Goal: Feedback & Contribution: Submit feedback/report problem

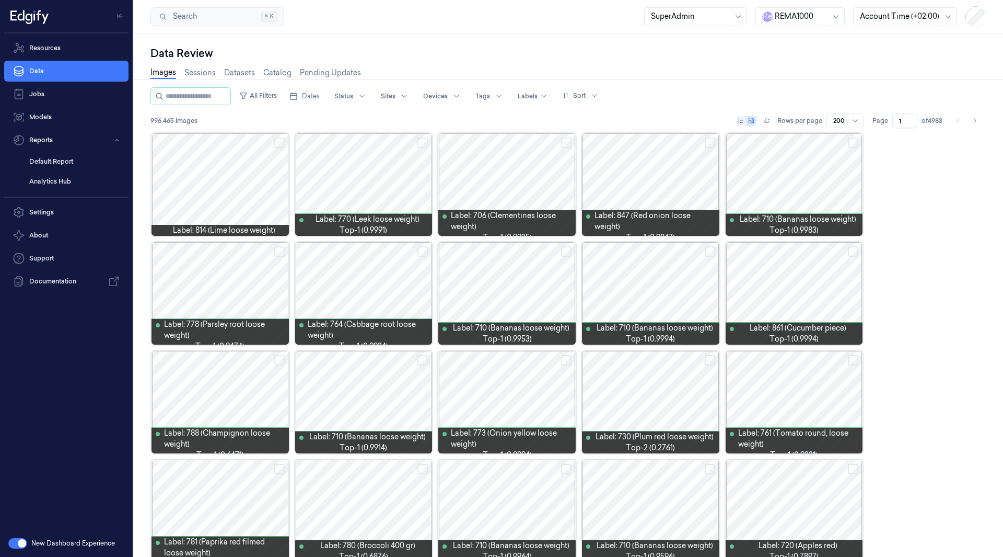
click at [810, 19] on div at bounding box center [801, 16] width 52 height 11
click at [789, 111] on div "shufersal" at bounding box center [786, 116] width 46 height 11
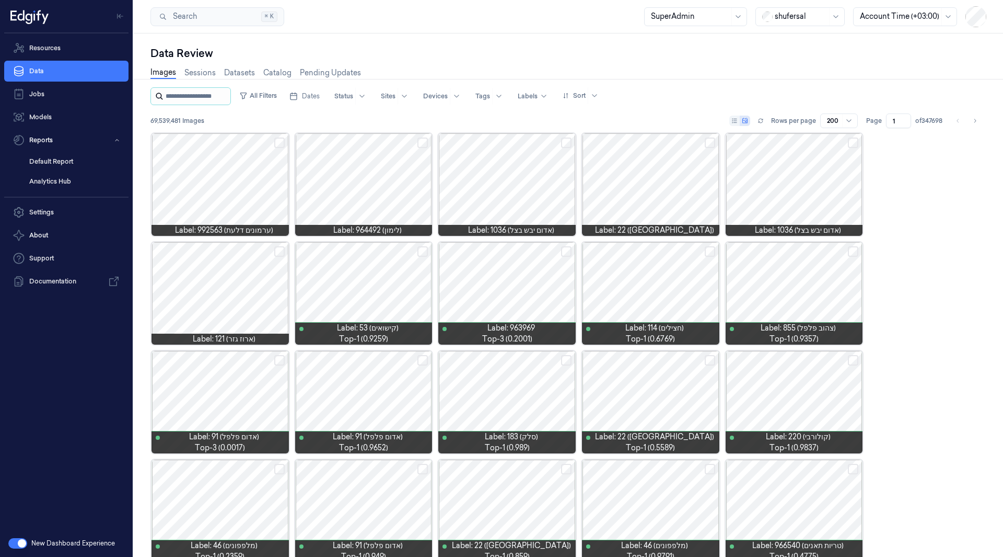
click at [199, 95] on input "string" at bounding box center [197, 96] width 63 height 17
click at [274, 91] on button "All Filters" at bounding box center [258, 95] width 46 height 17
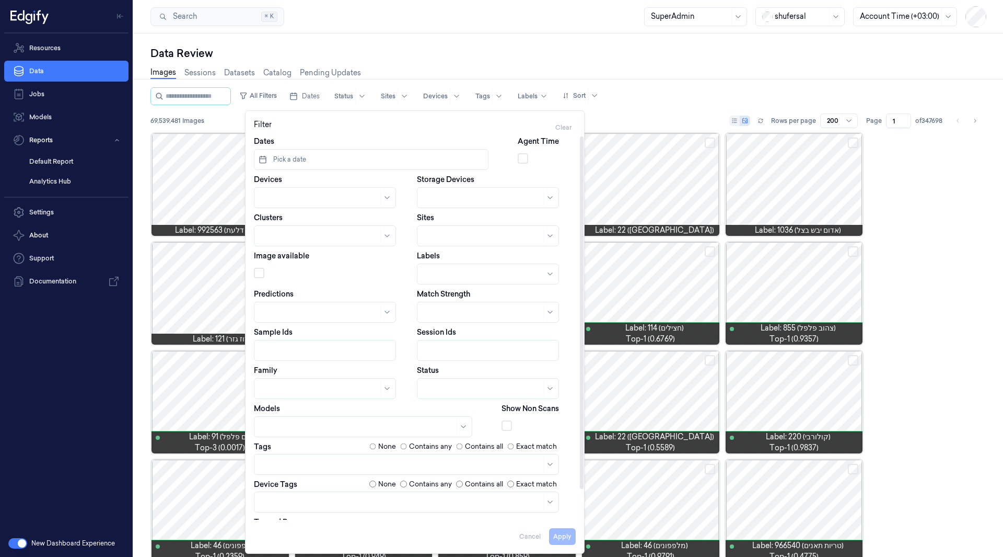
click at [337, 152] on button "Pick a date" at bounding box center [371, 159] width 235 height 21
click at [270, 184] on icon "Go to the Previous Month" at bounding box center [268, 186] width 8 height 8
click at [298, 227] on button "1" at bounding box center [302, 224] width 17 height 17
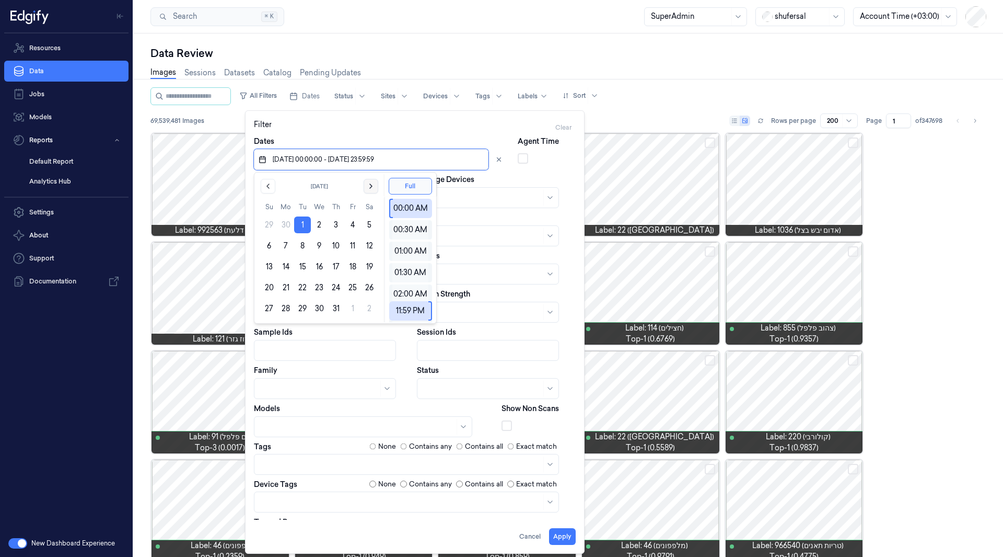
click at [373, 184] on icon "Go to the Next Month" at bounding box center [371, 186] width 8 height 8
click at [302, 306] on button "26" at bounding box center [302, 308] width 17 height 17
type input "[DATE] 00:00:00 - [DATE] 23:59:59"
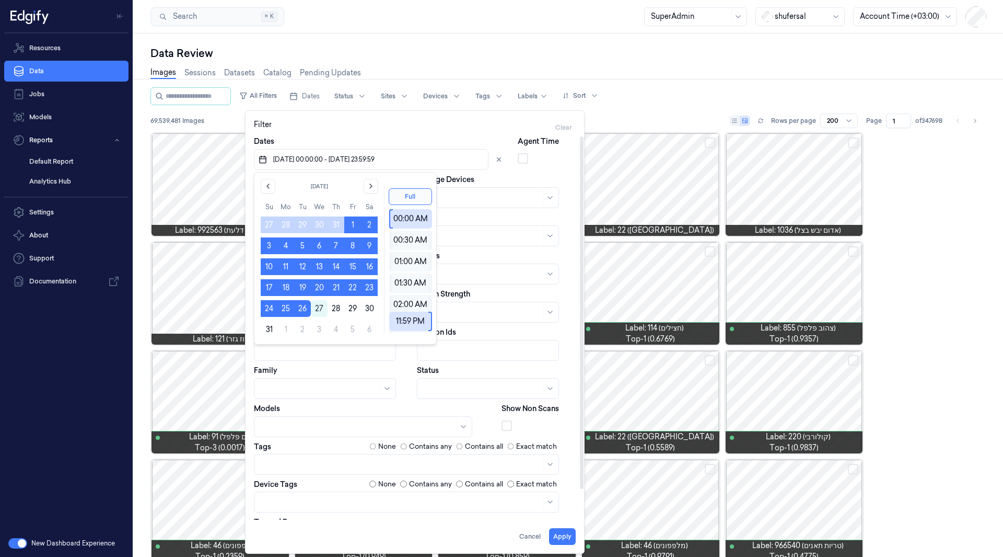
click at [516, 179] on div "Storage Devices" at bounding box center [496, 191] width 159 height 34
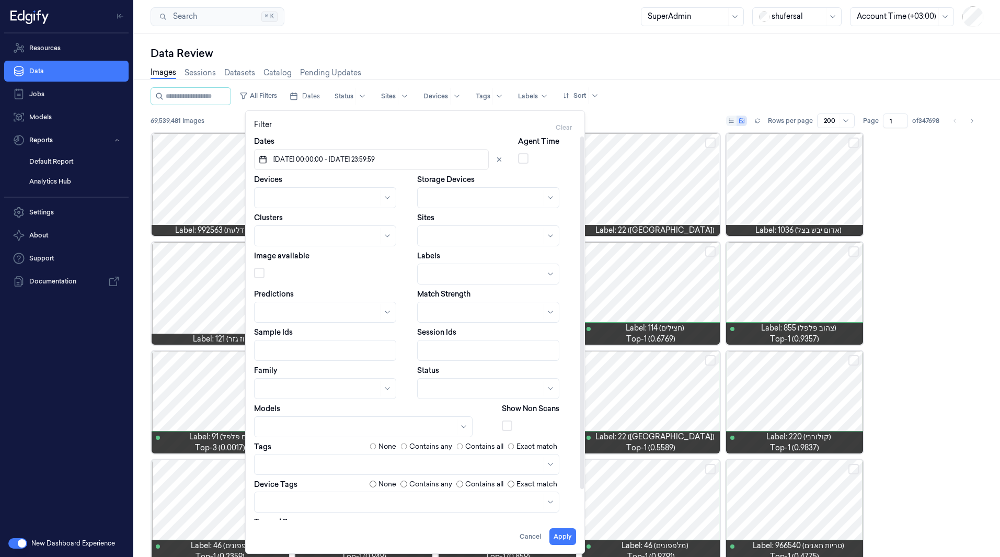
click at [452, 386] on div at bounding box center [483, 388] width 118 height 11
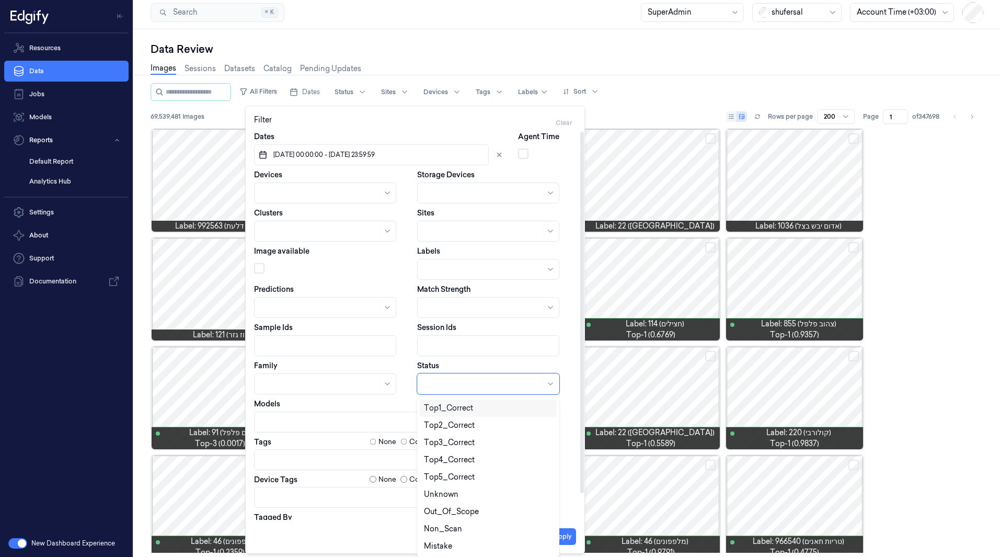
scroll to position [5, 0]
click at [456, 546] on div "Mistake" at bounding box center [488, 545] width 129 height 11
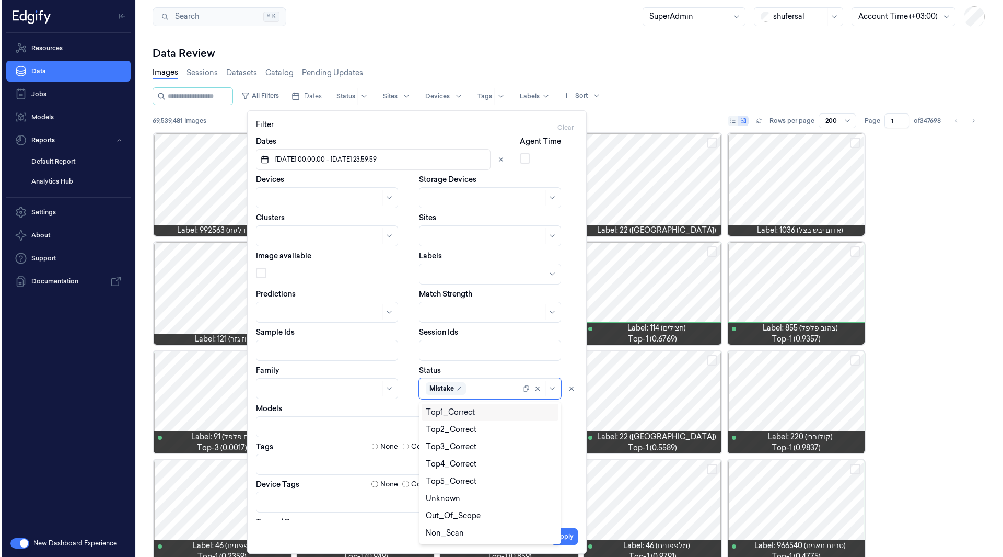
scroll to position [0, 0]
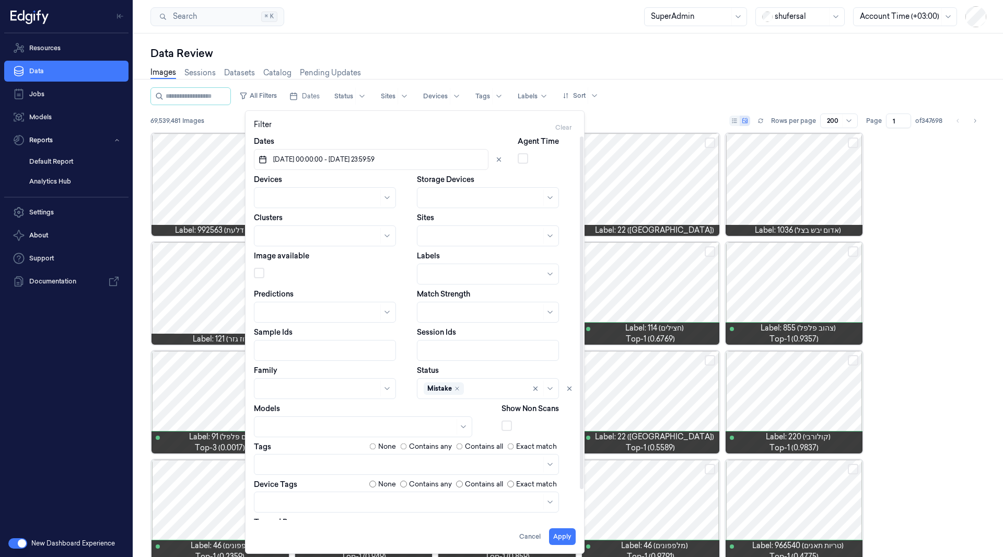
click at [409, 350] on div at bounding box center [333, 350] width 159 height 21
click at [341, 198] on div at bounding box center [313, 197] width 105 height 11
type input "070"
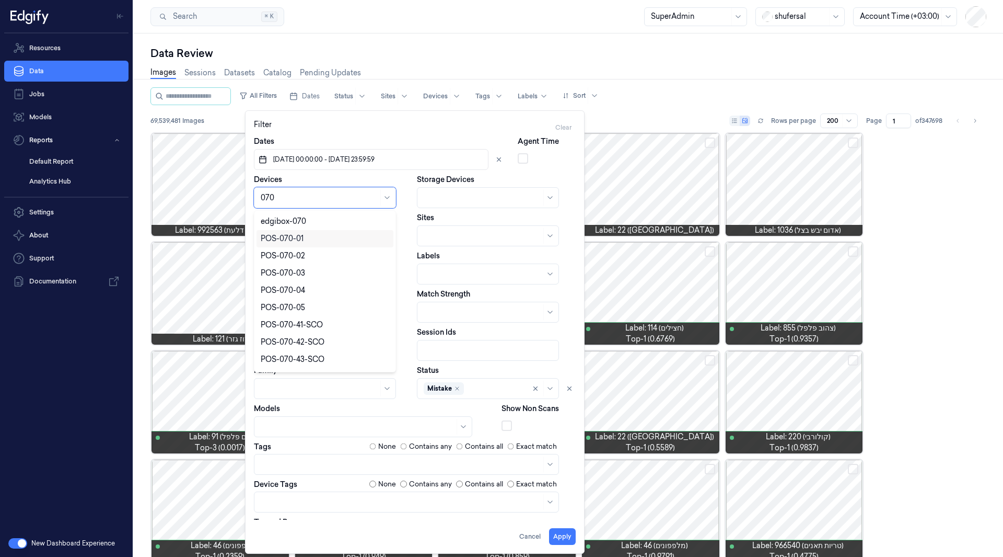
click at [315, 240] on div "POS-070-01" at bounding box center [325, 238] width 129 height 11
type input "070-"
click at [303, 225] on div "POS-070-02" at bounding box center [283, 221] width 44 height 11
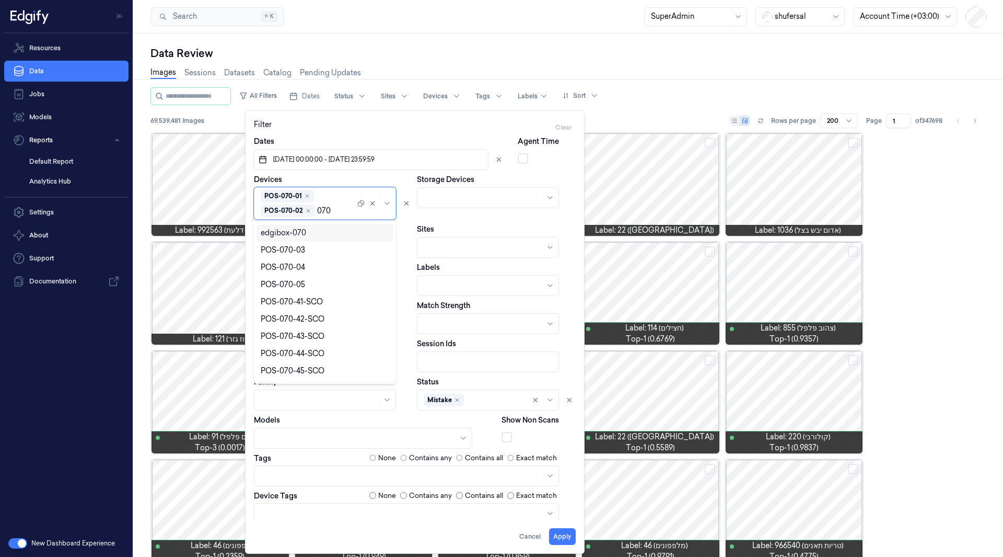
type input "070-"
click at [287, 230] on div "POS-070-03" at bounding box center [283, 232] width 44 height 11
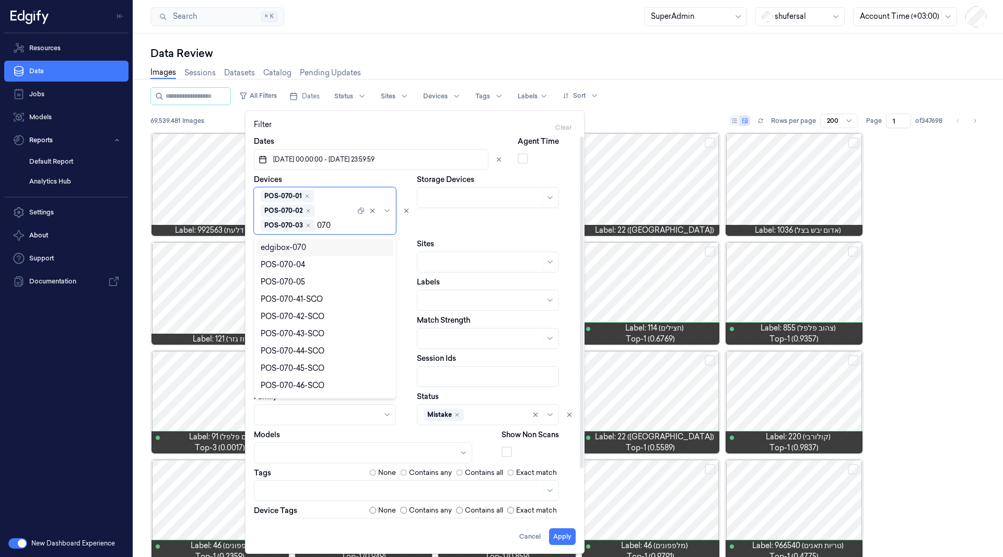
type input "070-"
click at [279, 248] on div "POS-070-04" at bounding box center [283, 247] width 44 height 11
type input "070-0"
click at [293, 245] on div "POS-070-05" at bounding box center [283, 247] width 44 height 11
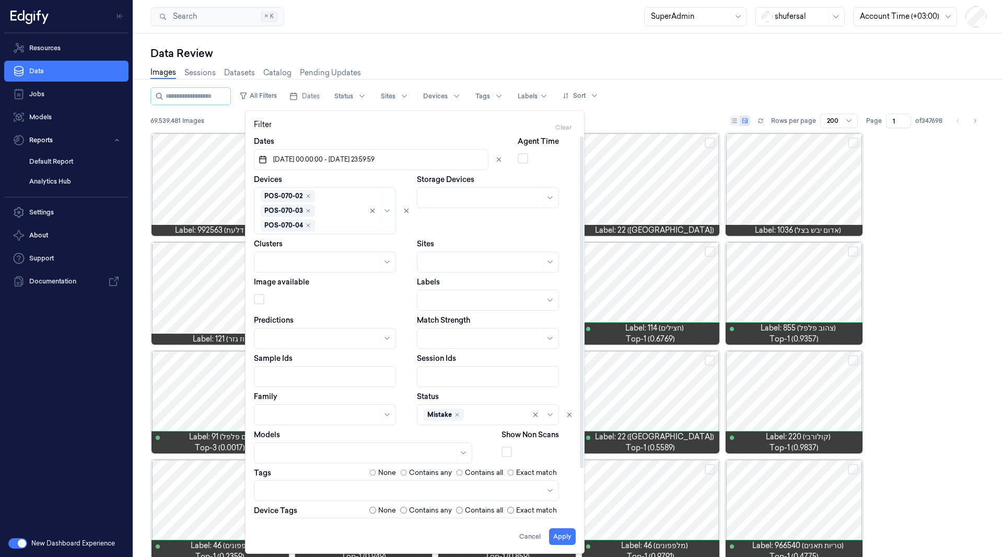
click at [406, 179] on div "Devices POS-070-01 POS-070-02 POS-070-03 POS-070-04 POS-070-05" at bounding box center [333, 204] width 159 height 60
click at [563, 541] on button "Apply" at bounding box center [562, 536] width 27 height 17
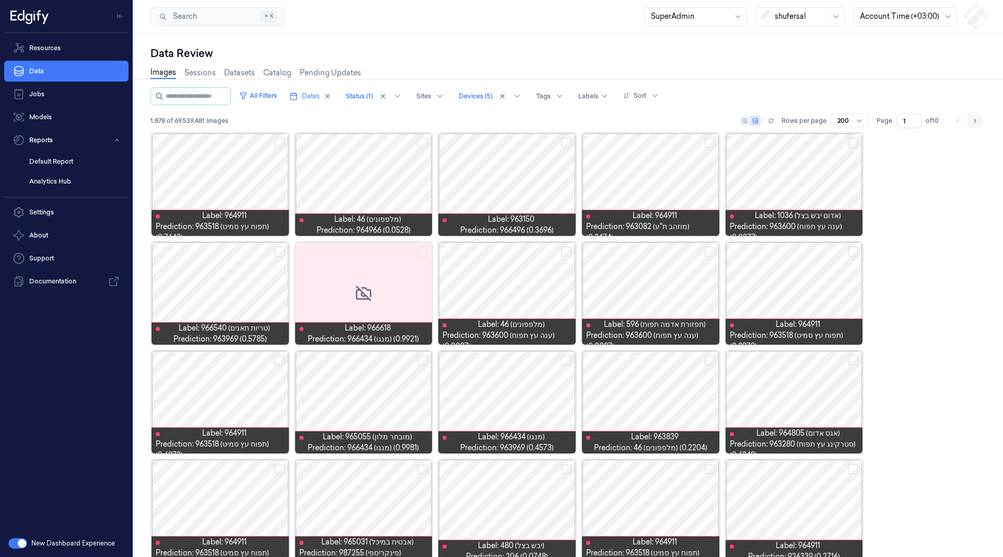
click at [975, 121] on icon "Go to next page" at bounding box center [975, 121] width 6 height 8
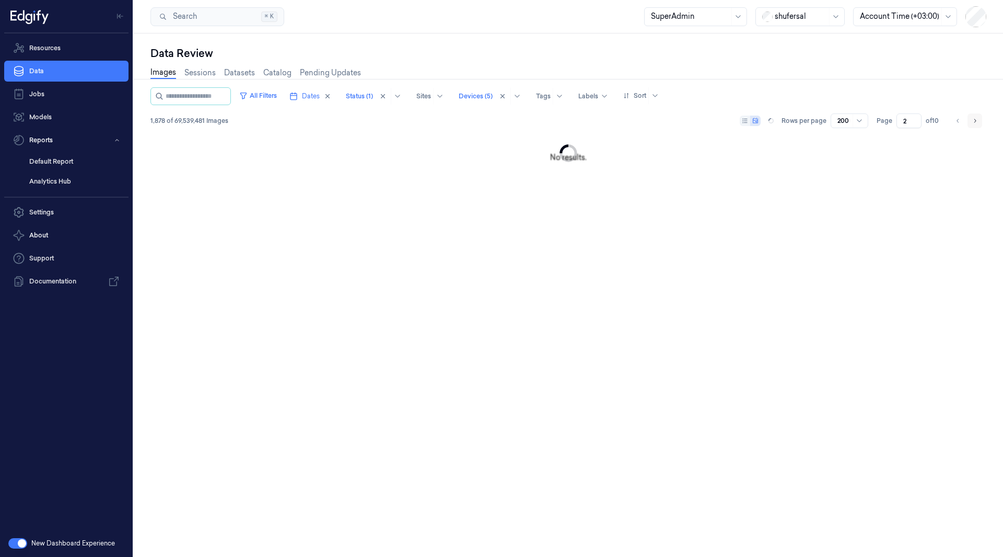
click at [975, 121] on icon "Go to next page" at bounding box center [975, 121] width 6 height 8
type input "6"
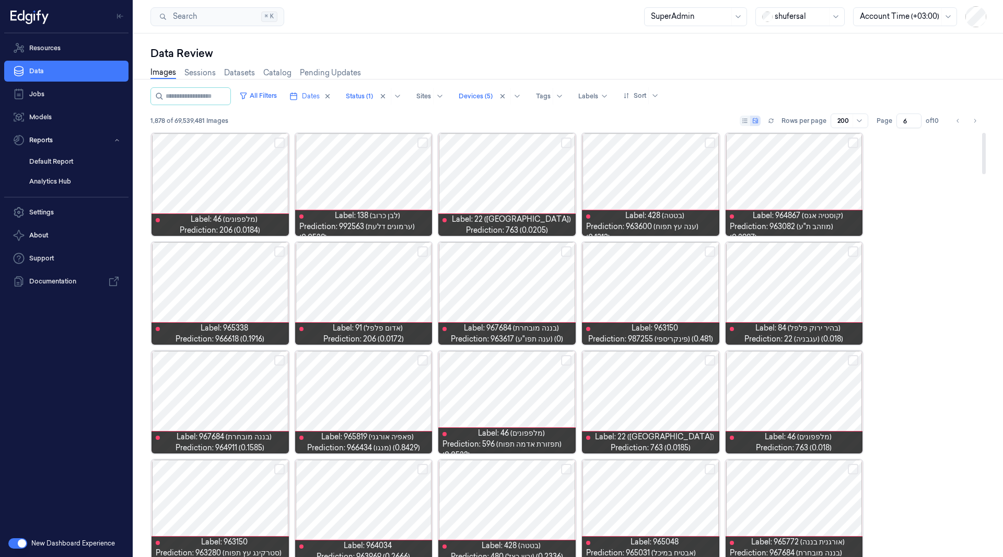
click at [270, 196] on div at bounding box center [220, 184] width 137 height 102
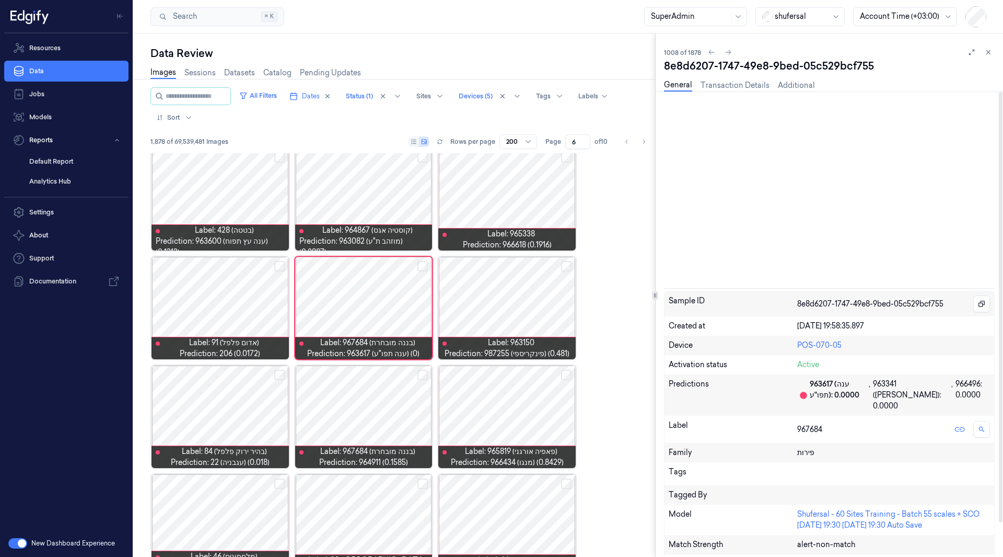
scroll to position [68, 0]
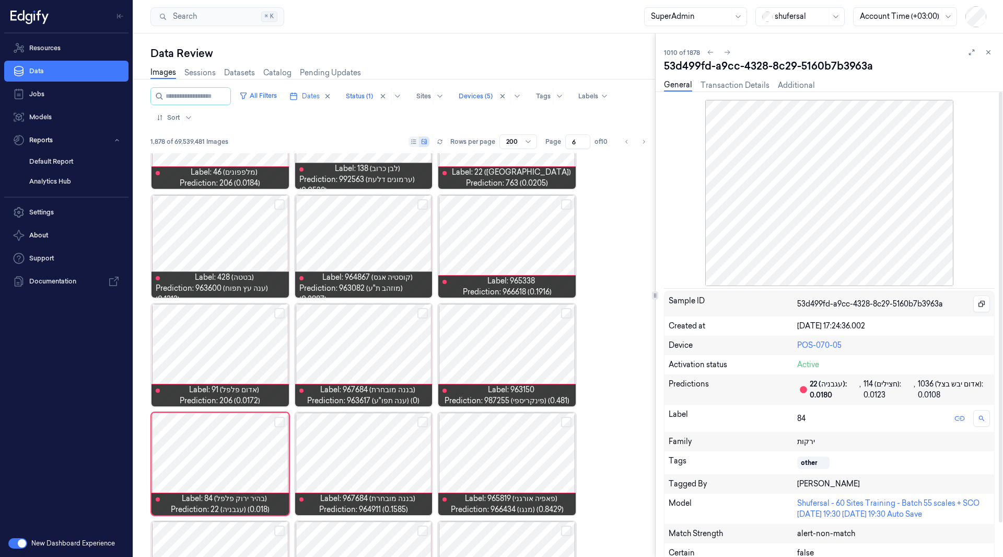
scroll to position [177, 0]
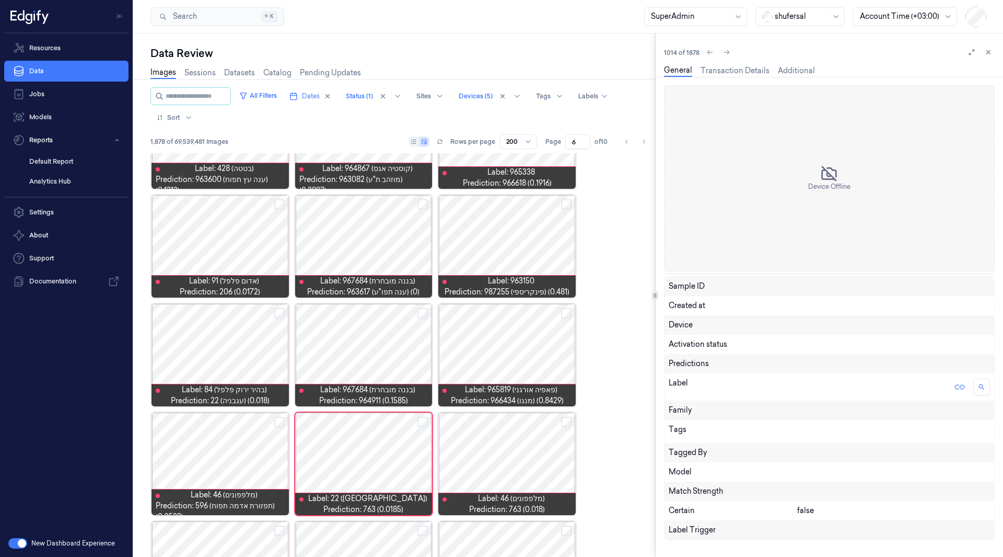
scroll to position [285, 0]
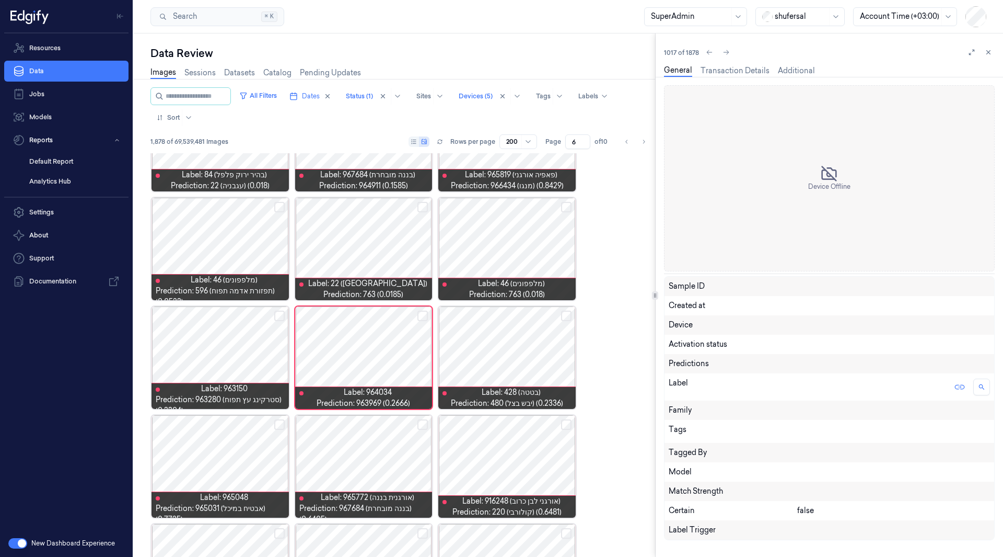
scroll to position [394, 0]
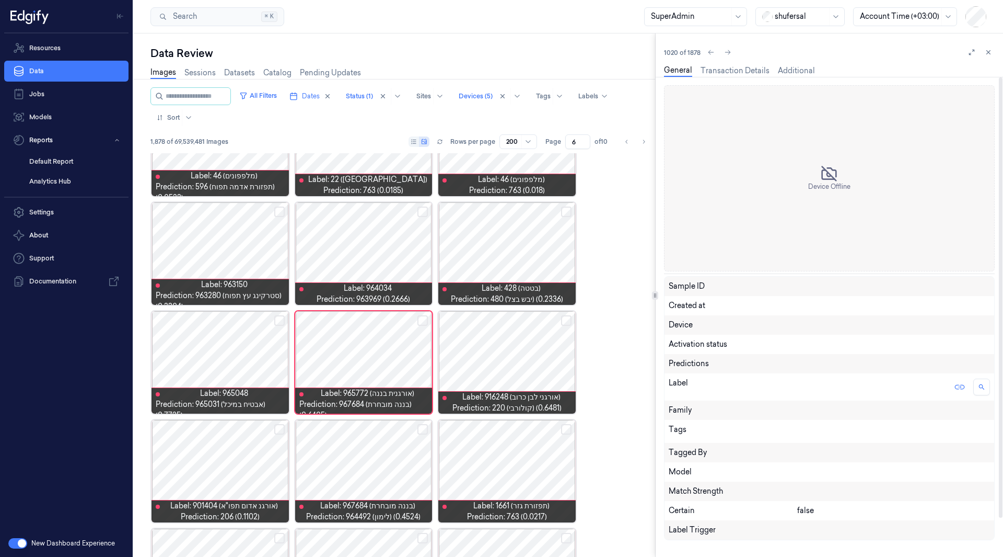
scroll to position [503, 0]
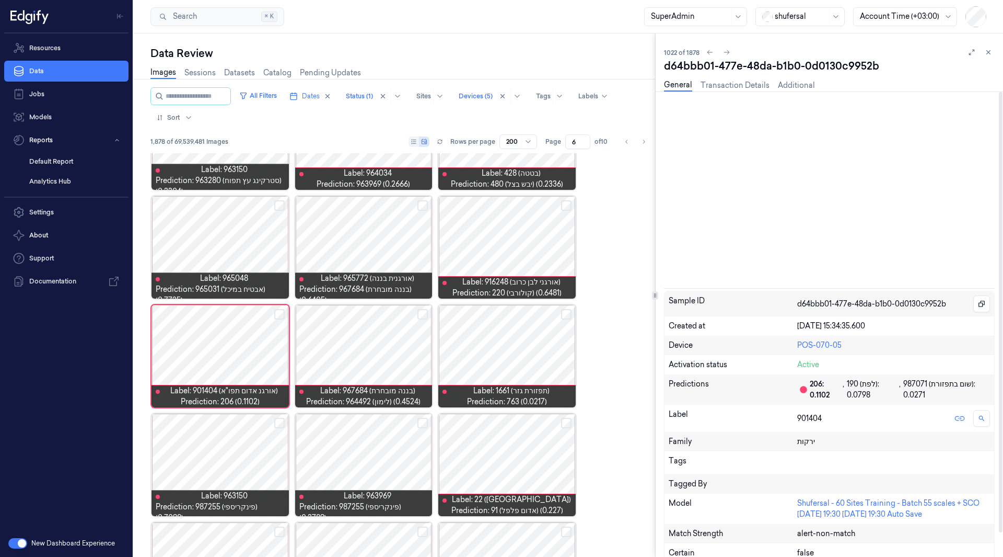
scroll to position [611, 0]
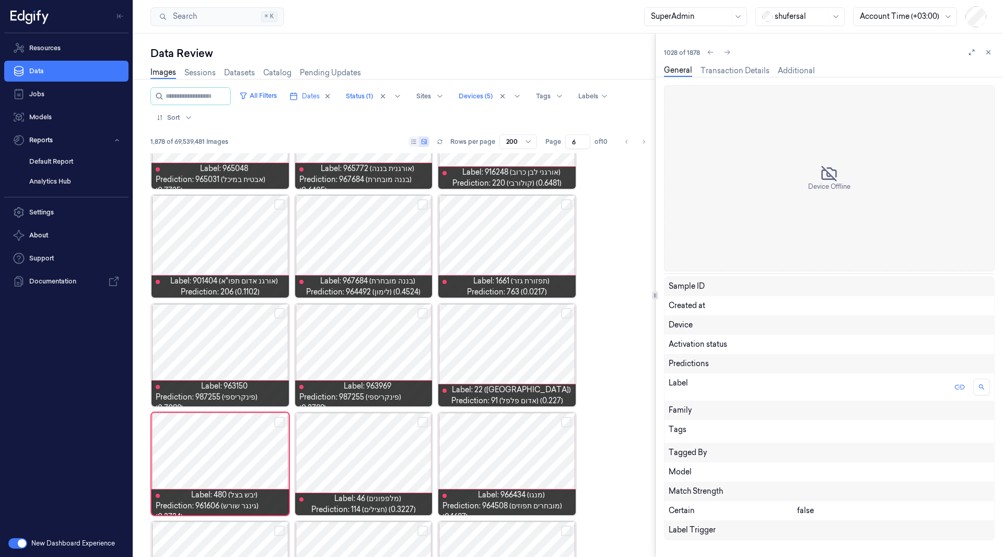
scroll to position [829, 0]
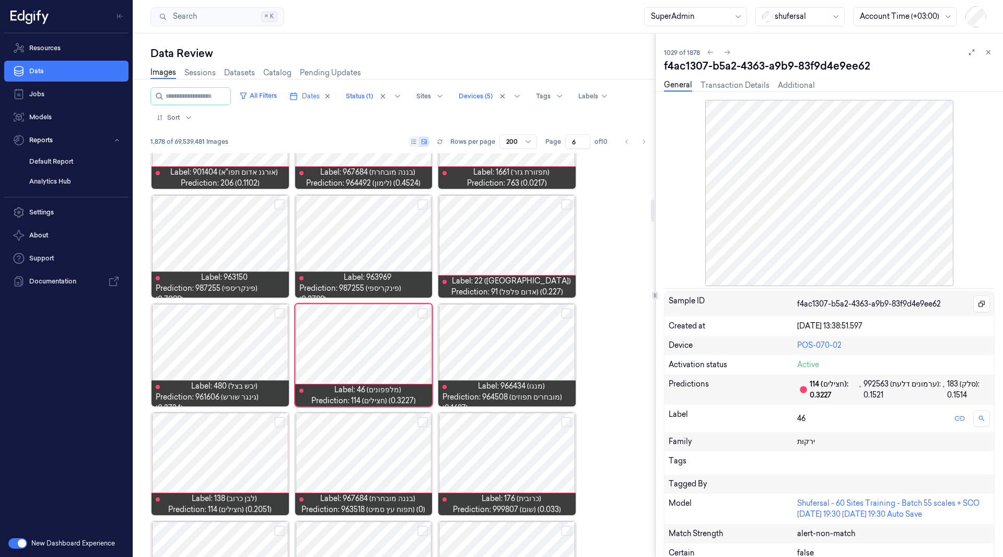
click at [363, 348] on div at bounding box center [363, 355] width 137 height 102
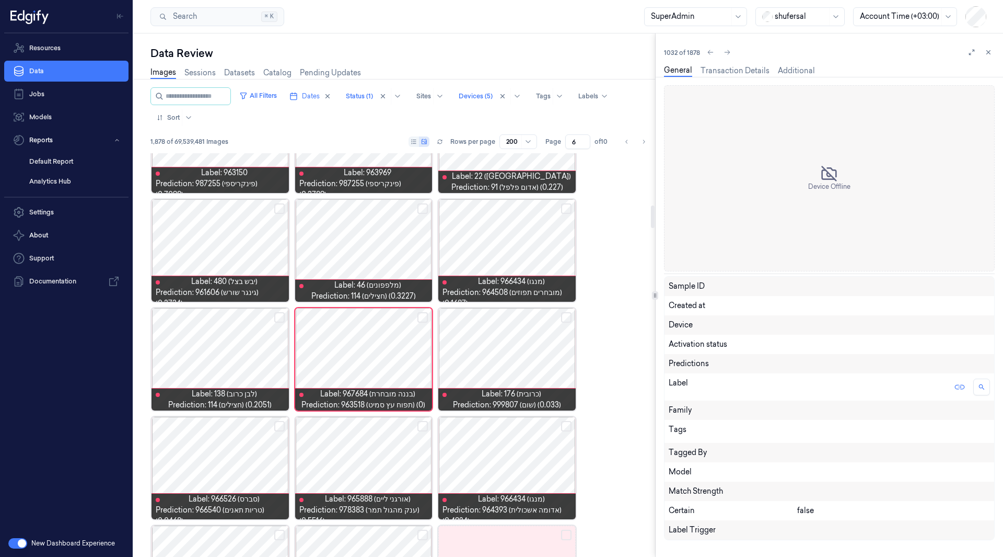
scroll to position [938, 0]
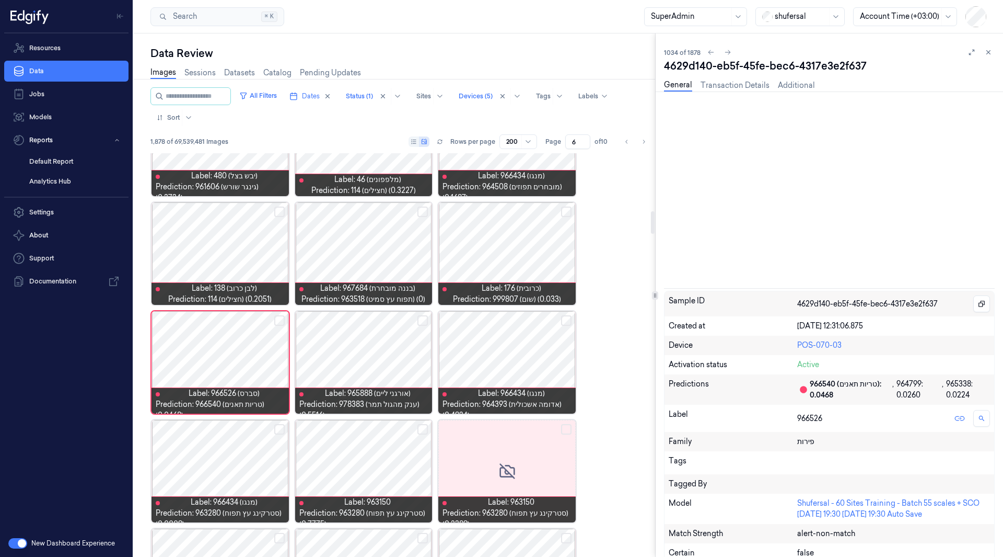
scroll to position [1046, 0]
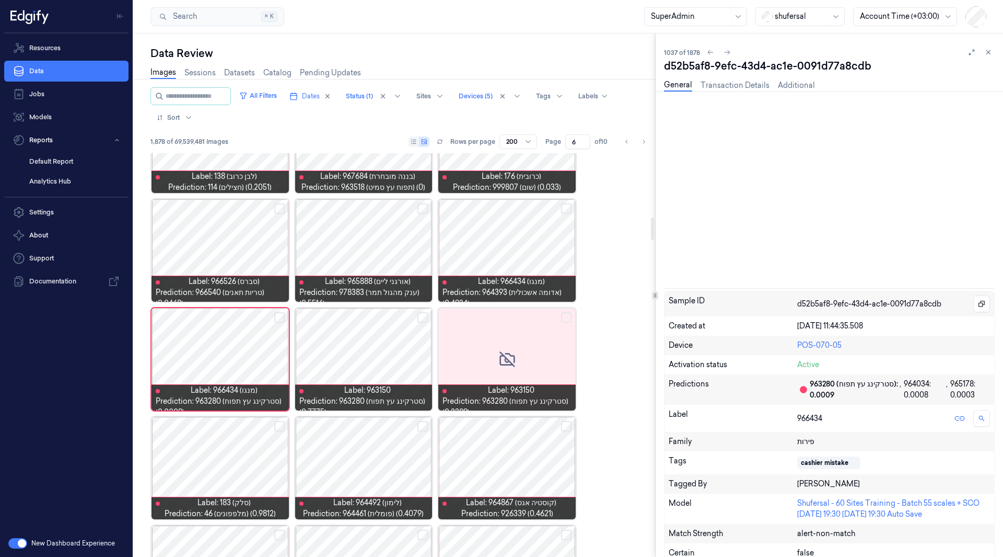
scroll to position [1155, 0]
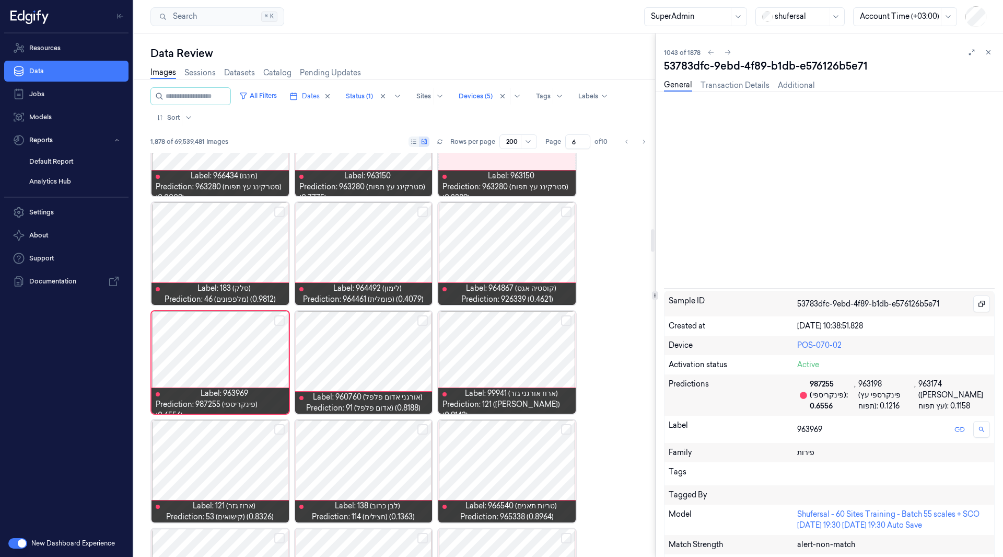
scroll to position [1372, 0]
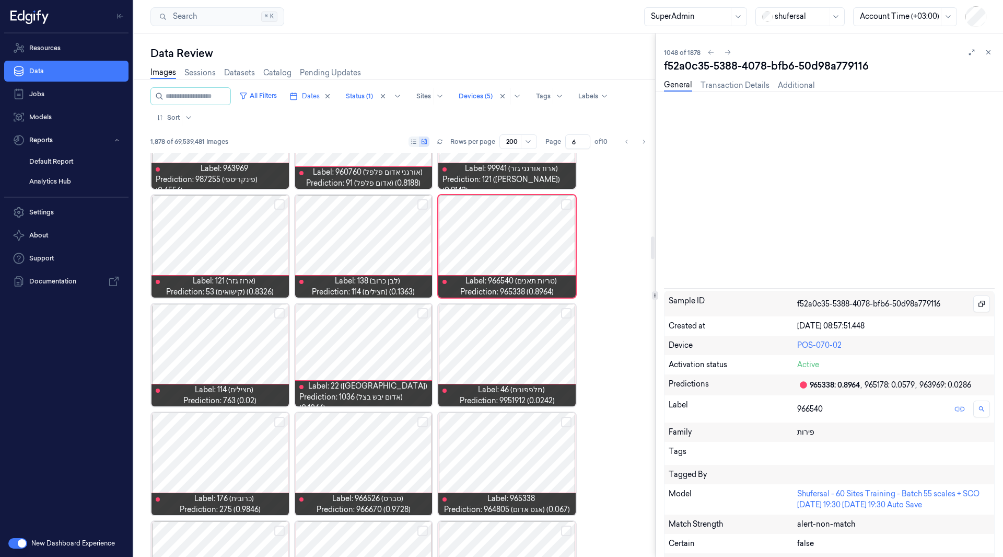
scroll to position [1481, 0]
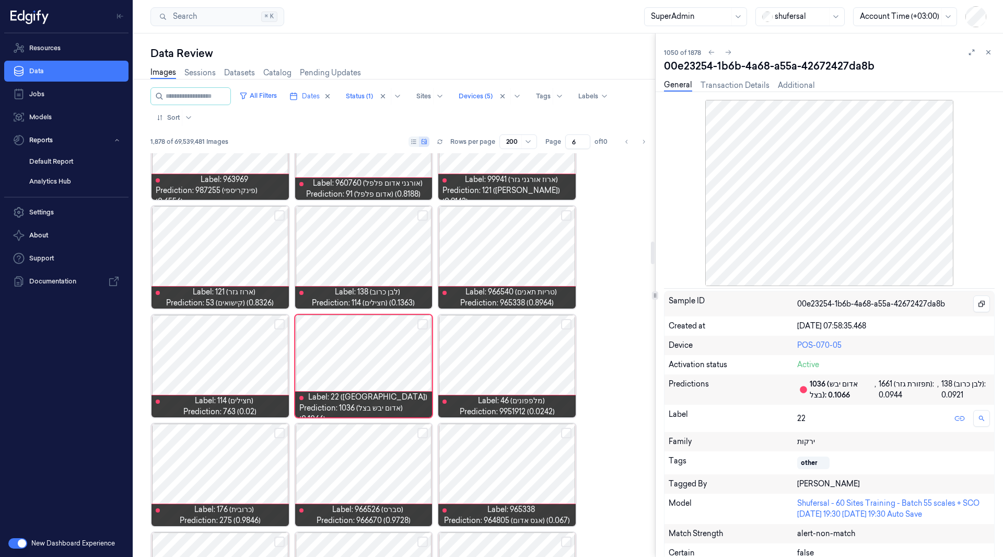
scroll to position [1590, 0]
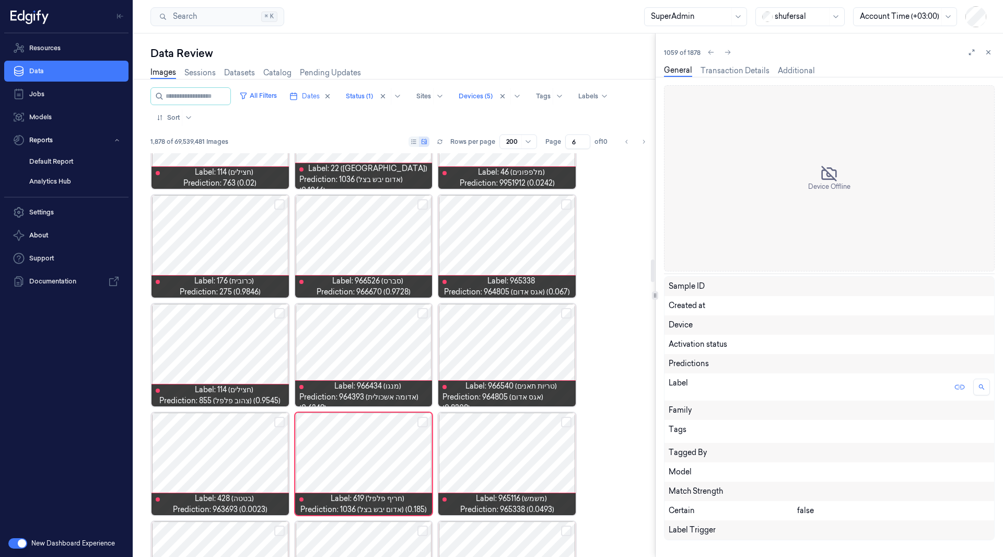
scroll to position [1916, 0]
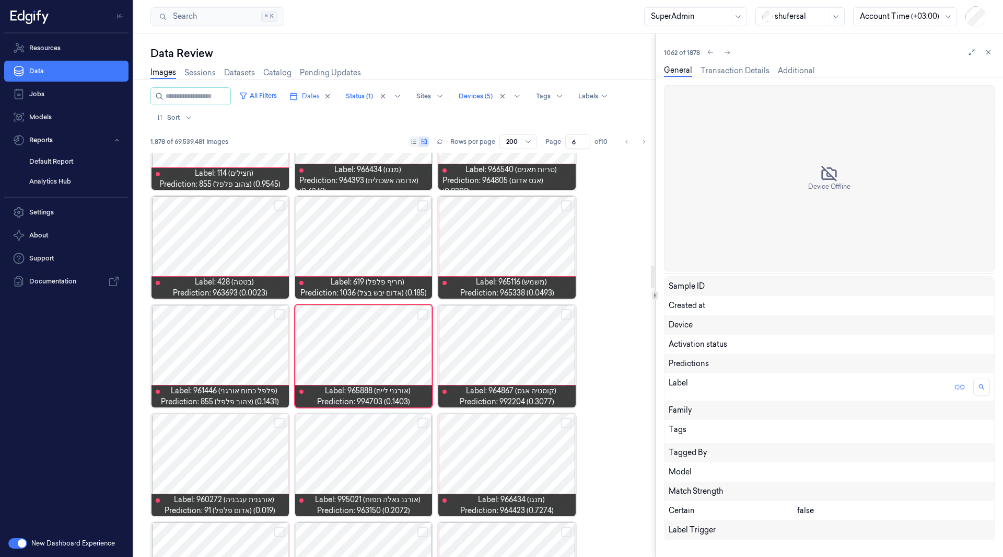
scroll to position [2025, 0]
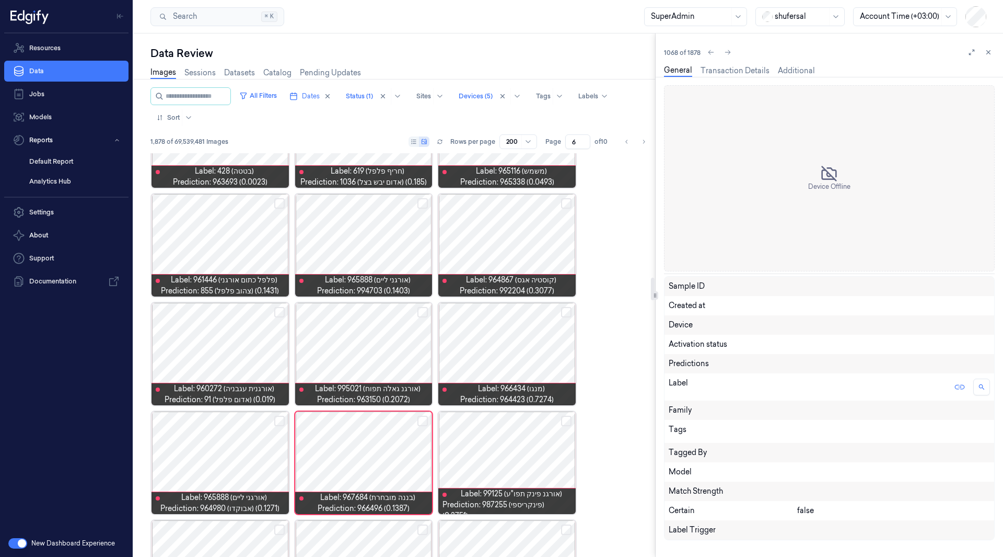
scroll to position [2242, 0]
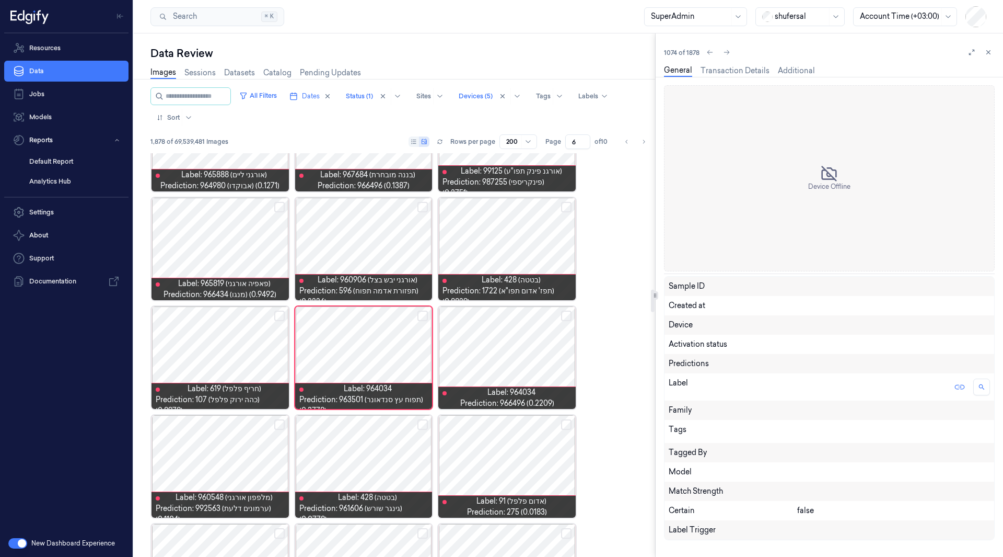
scroll to position [2460, 0]
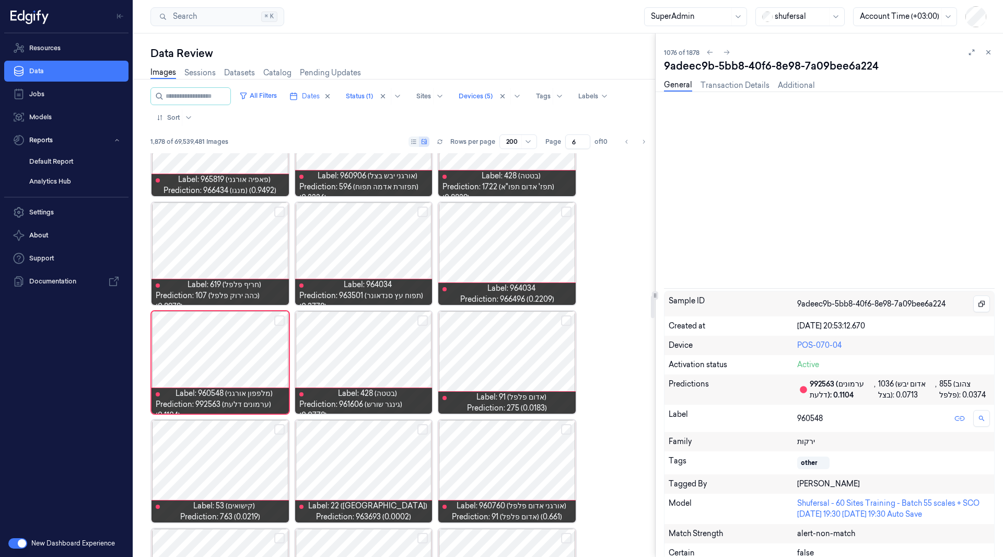
scroll to position [2568, 0]
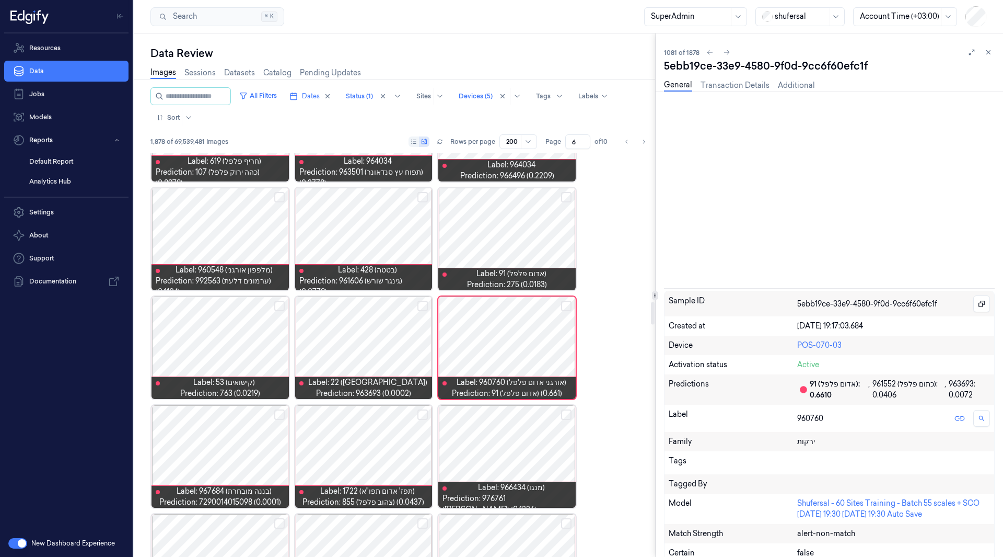
scroll to position [2677, 0]
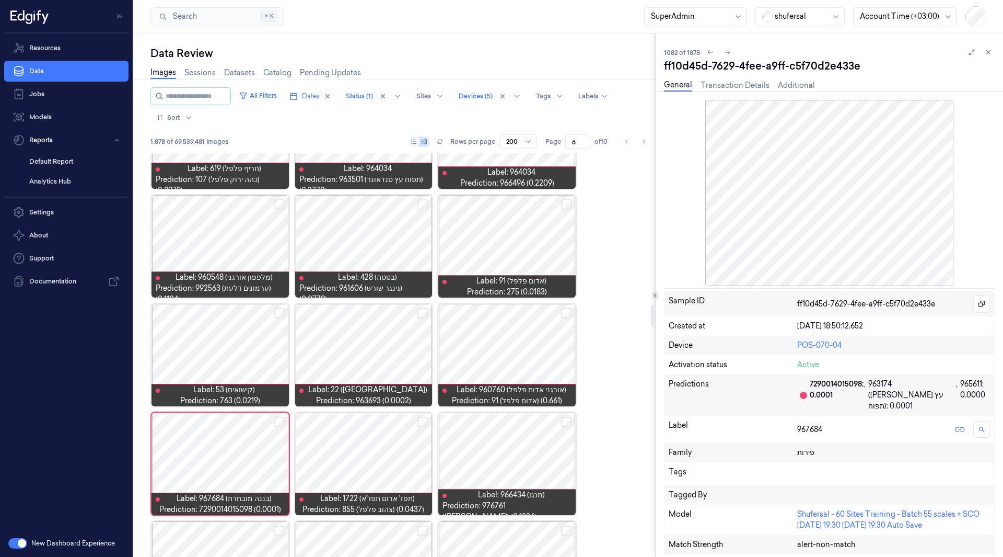
scroll to position [2786, 0]
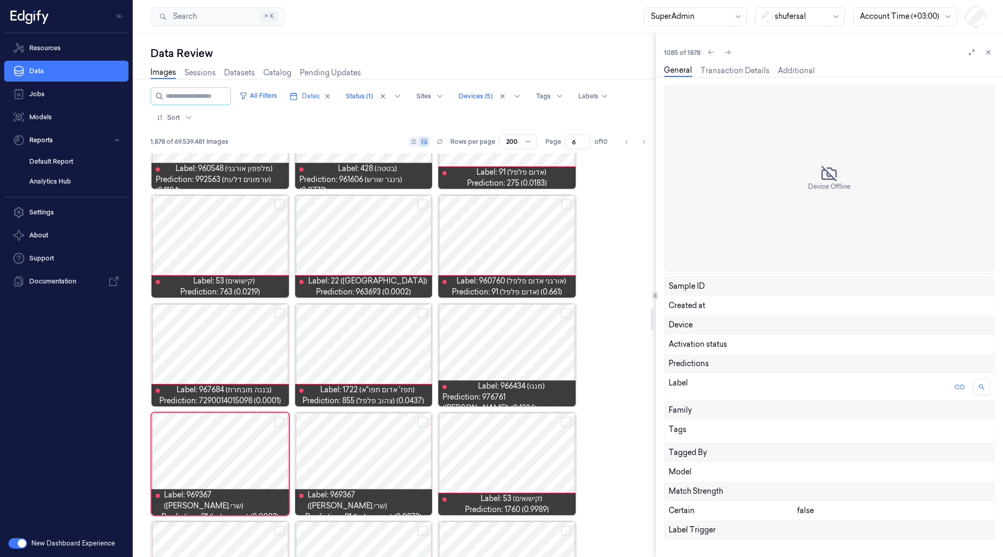
scroll to position [2894, 0]
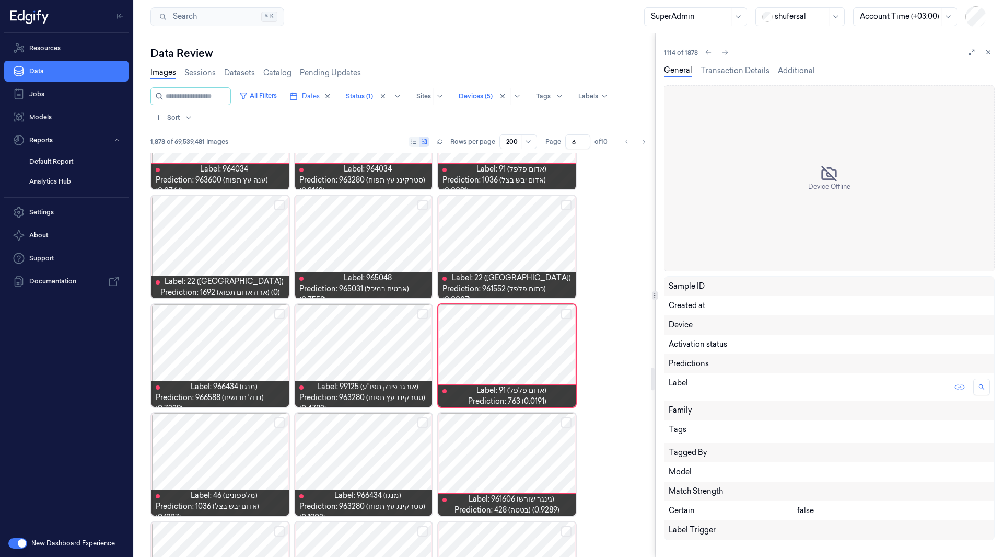
scroll to position [3873, 0]
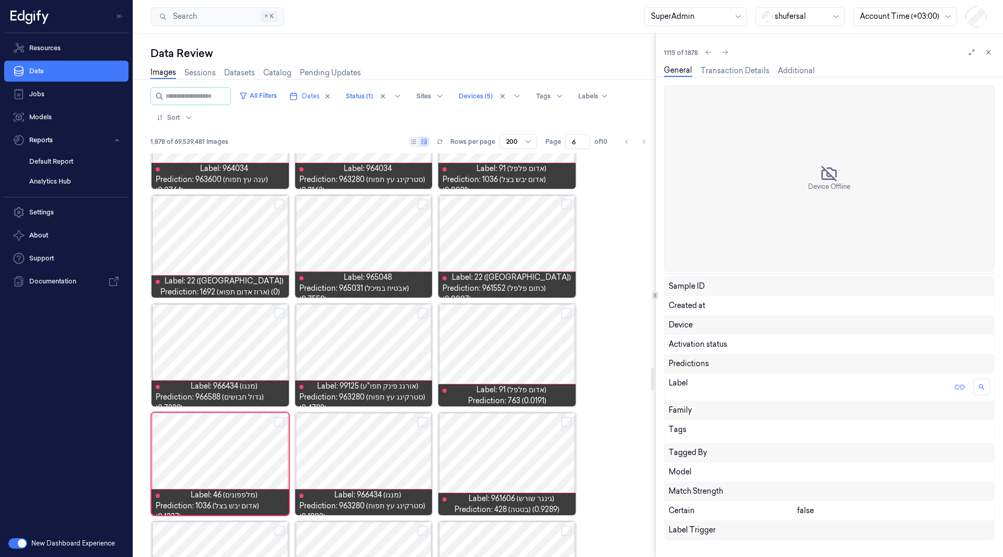
scroll to position [3981, 0]
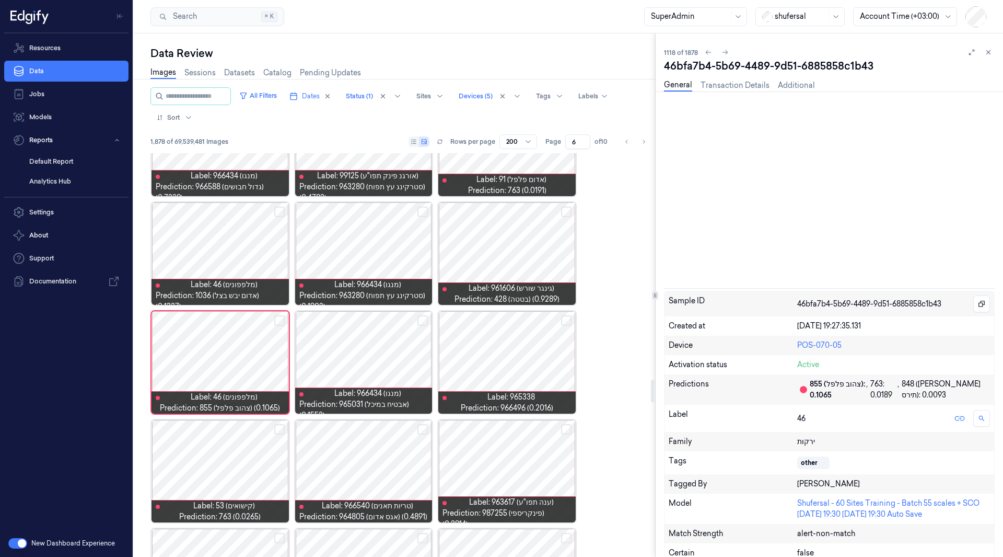
scroll to position [4090, 0]
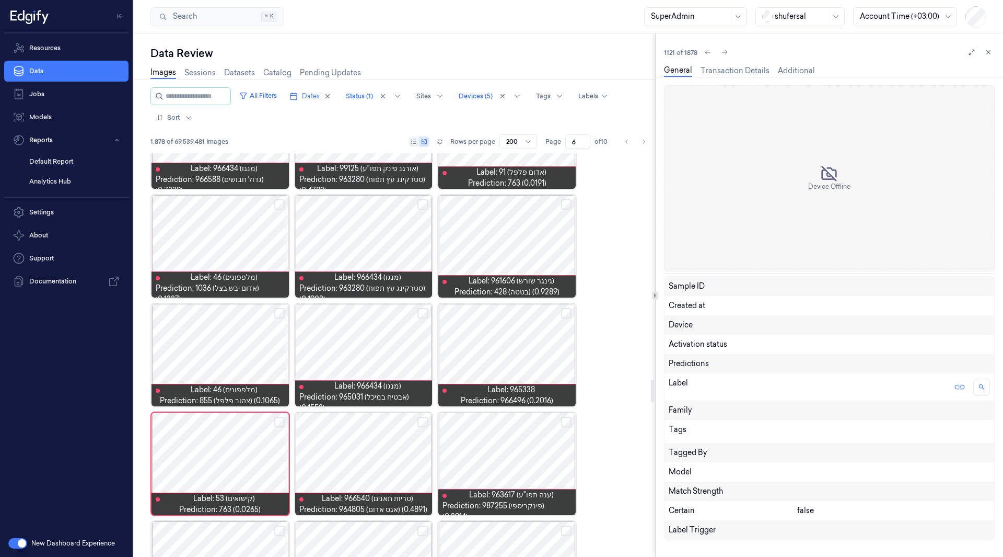
scroll to position [4199, 0]
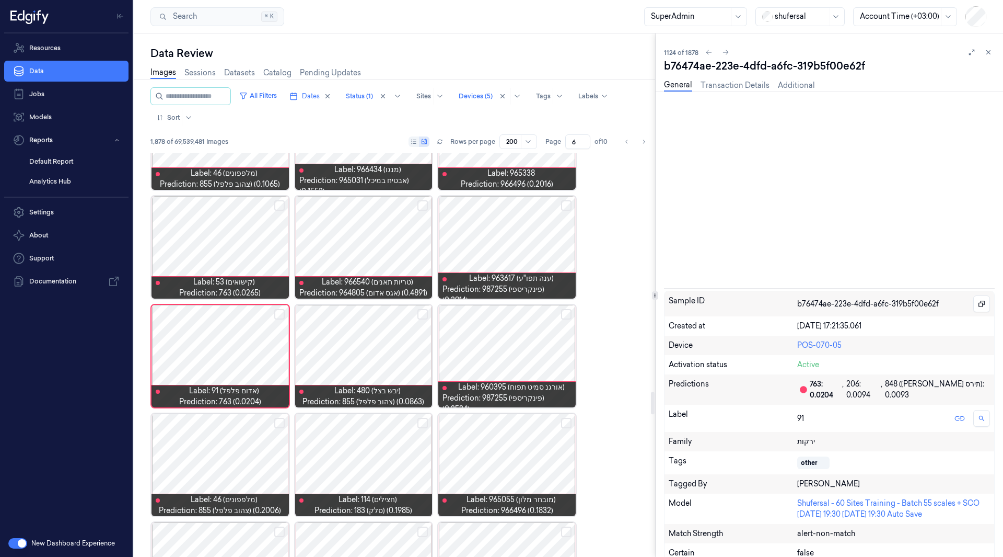
scroll to position [4308, 0]
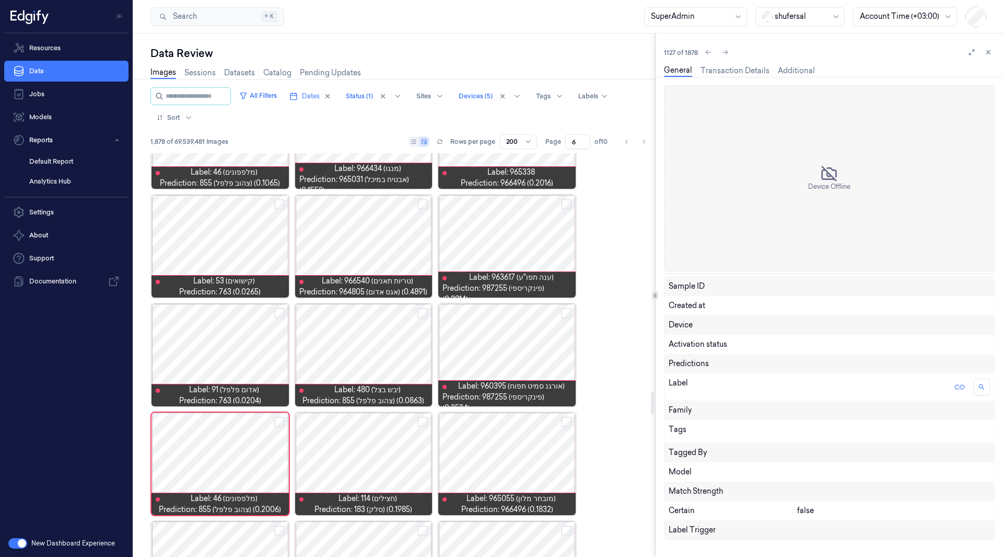
scroll to position [4416, 0]
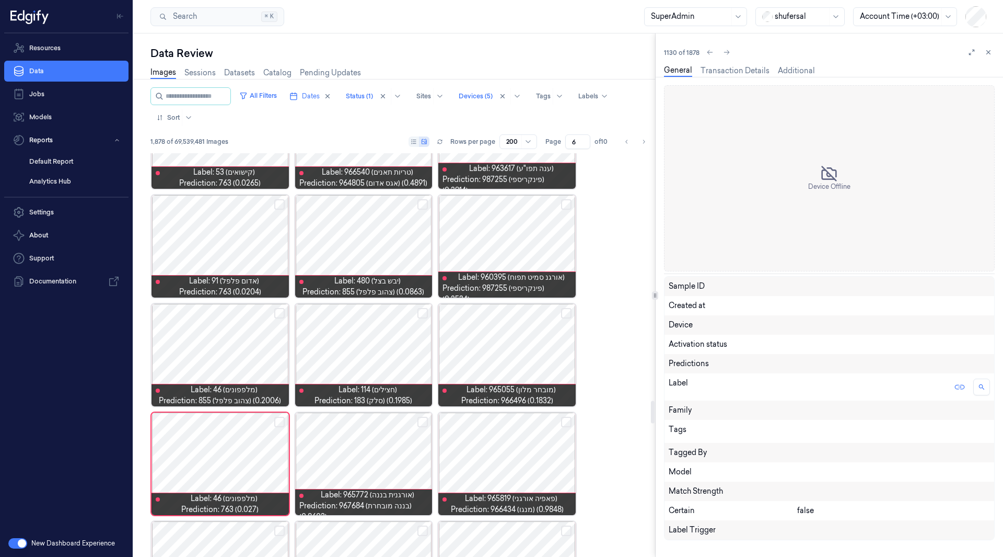
scroll to position [4525, 0]
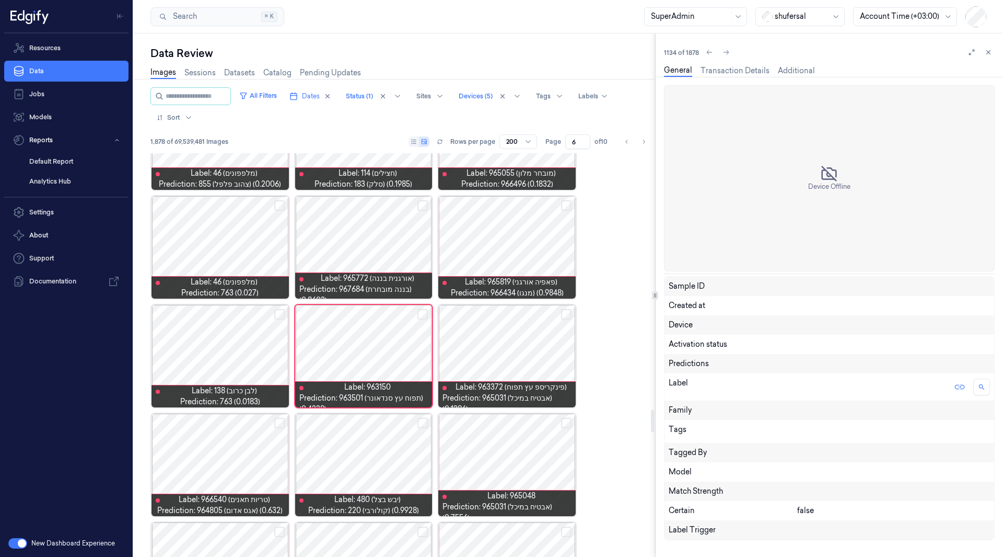
scroll to position [4634, 0]
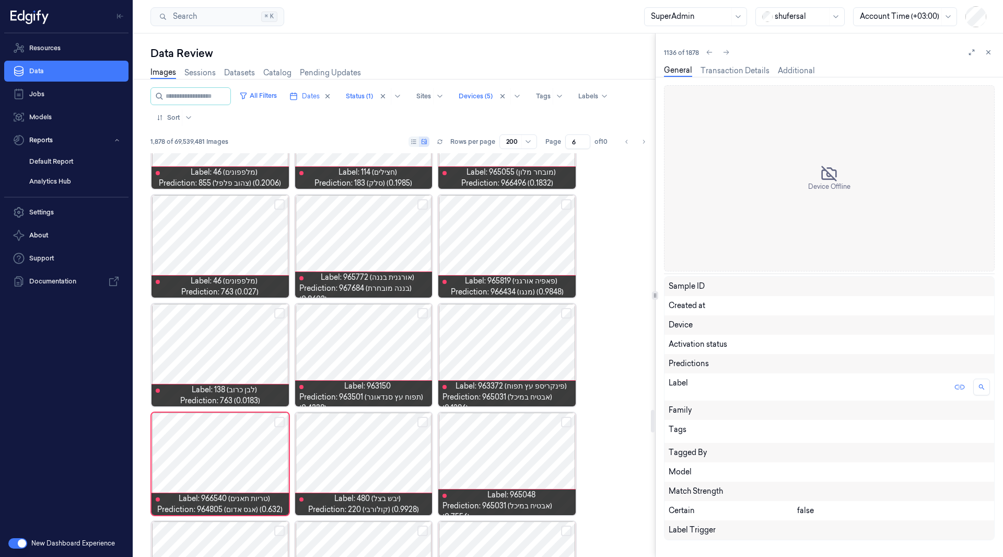
scroll to position [4742, 0]
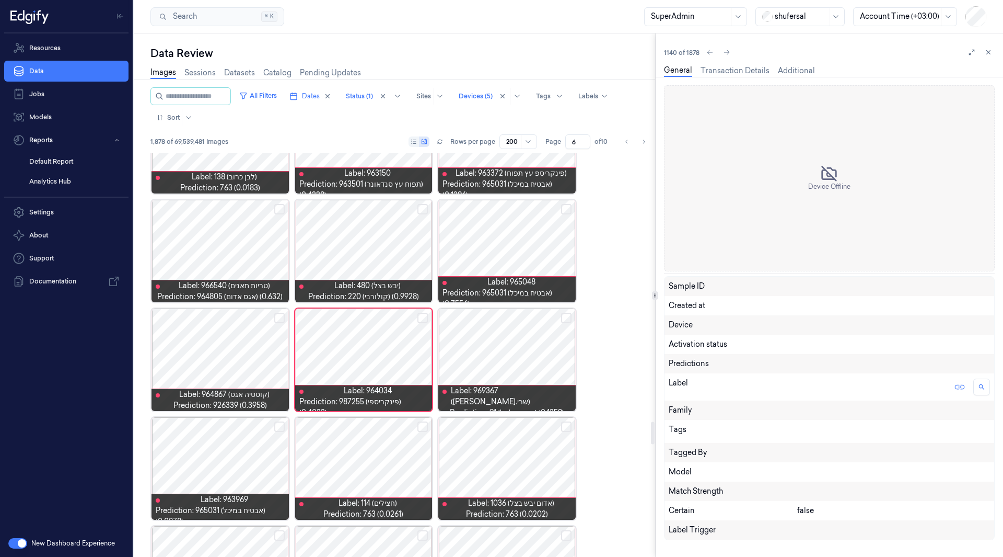
scroll to position [4851, 0]
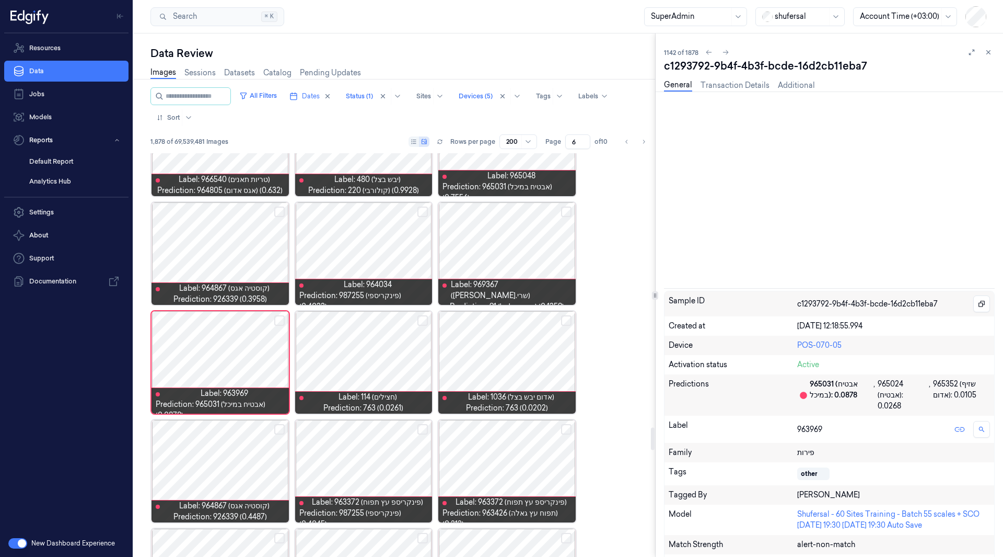
scroll to position [4960, 0]
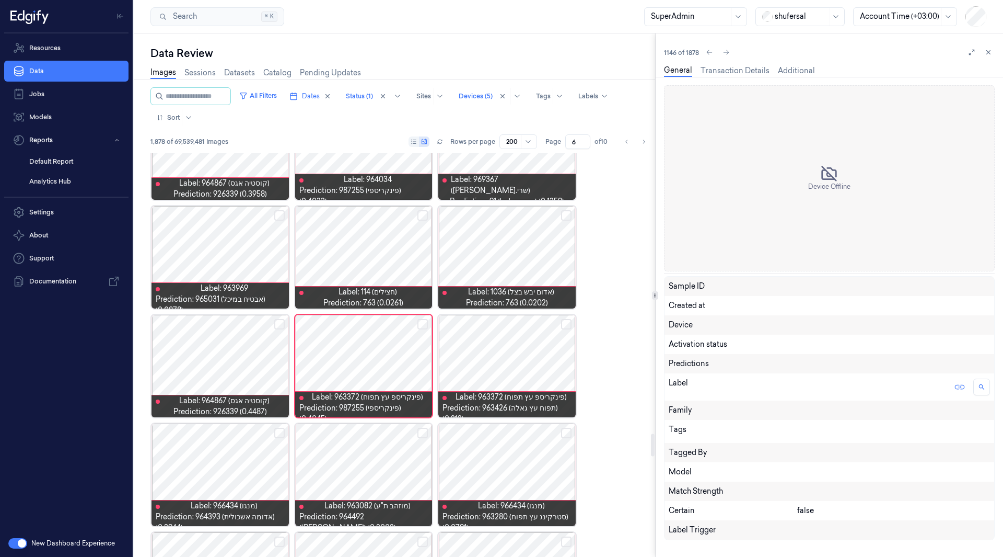
scroll to position [5069, 0]
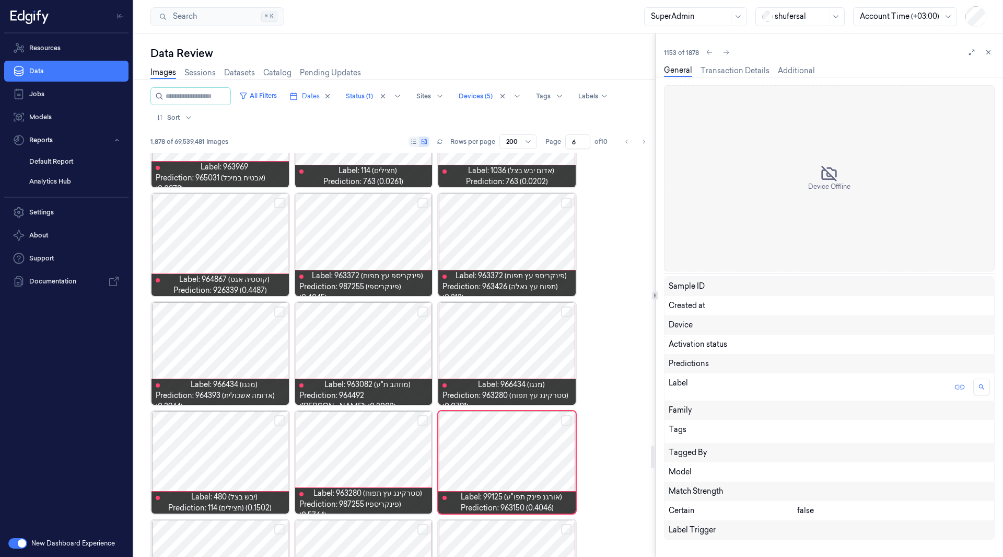
scroll to position [5286, 0]
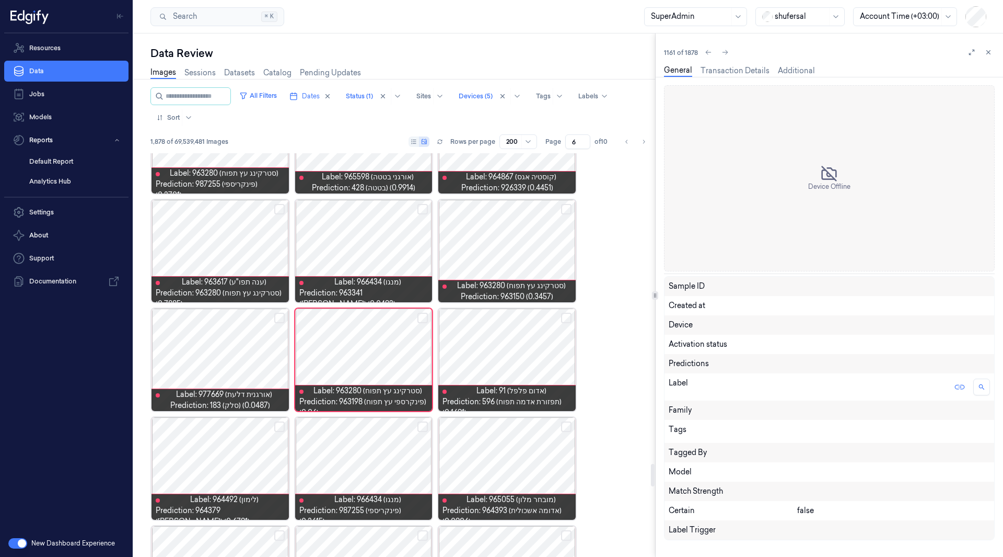
scroll to position [5612, 0]
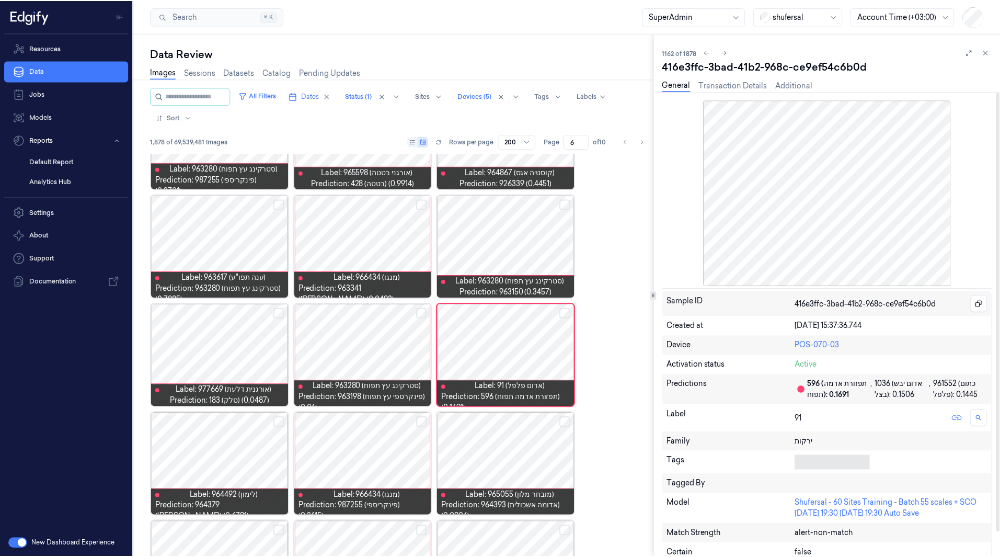
scroll to position [4, 0]
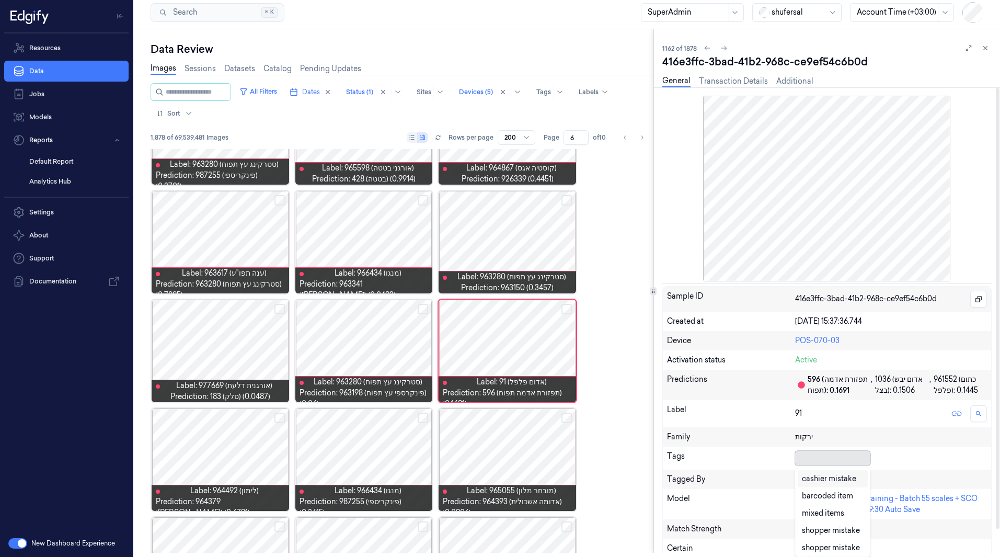
click at [803, 467] on body "Resources Data Jobs Models Reports Default Report Analytics Hub Settings About …" at bounding box center [500, 274] width 1000 height 557
type input "ם"
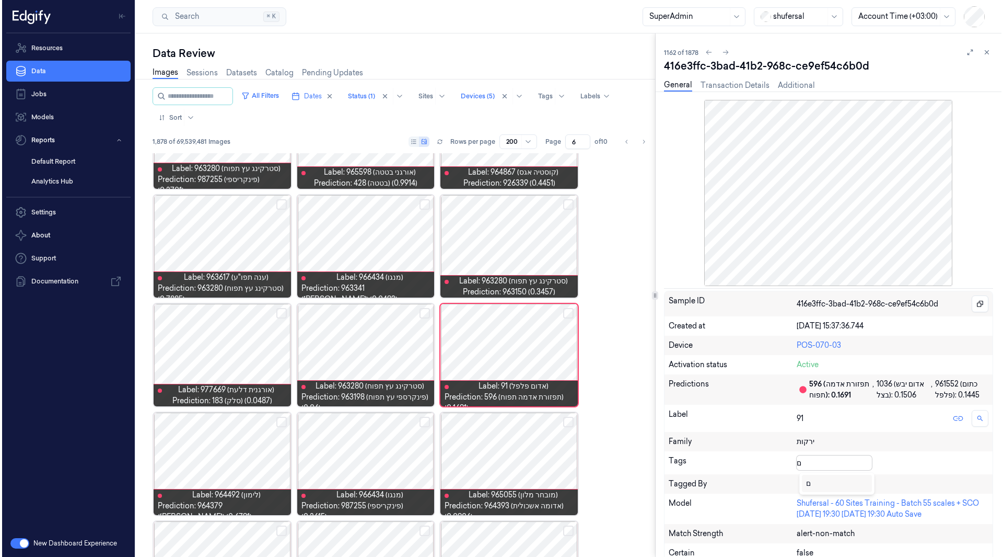
scroll to position [0, 0]
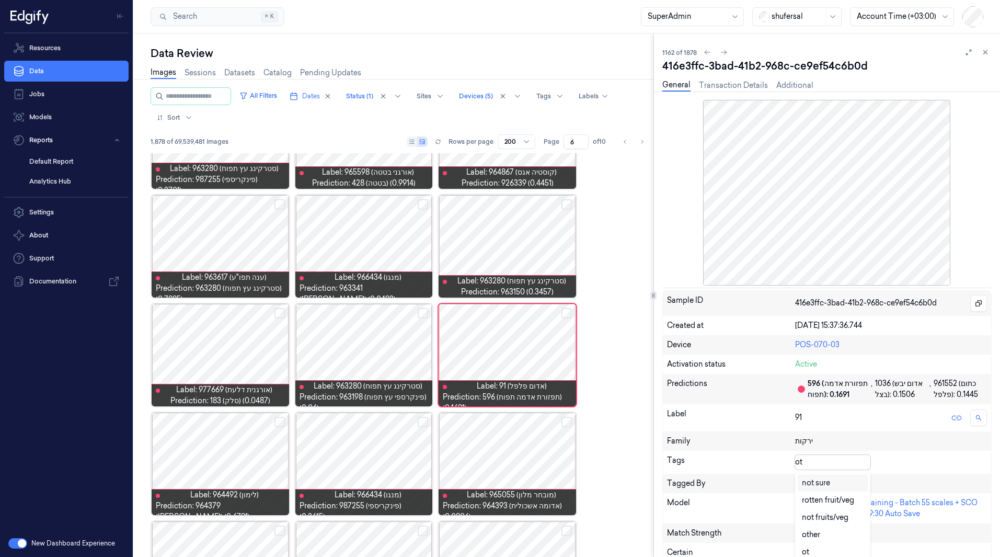
type input "oth"
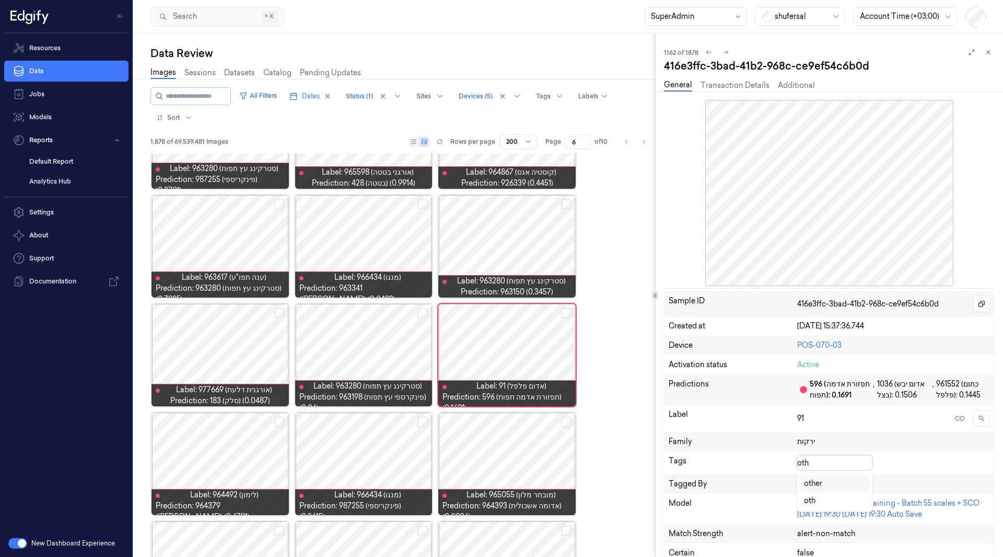
click at [829, 487] on div "other" at bounding box center [835, 483] width 62 height 11
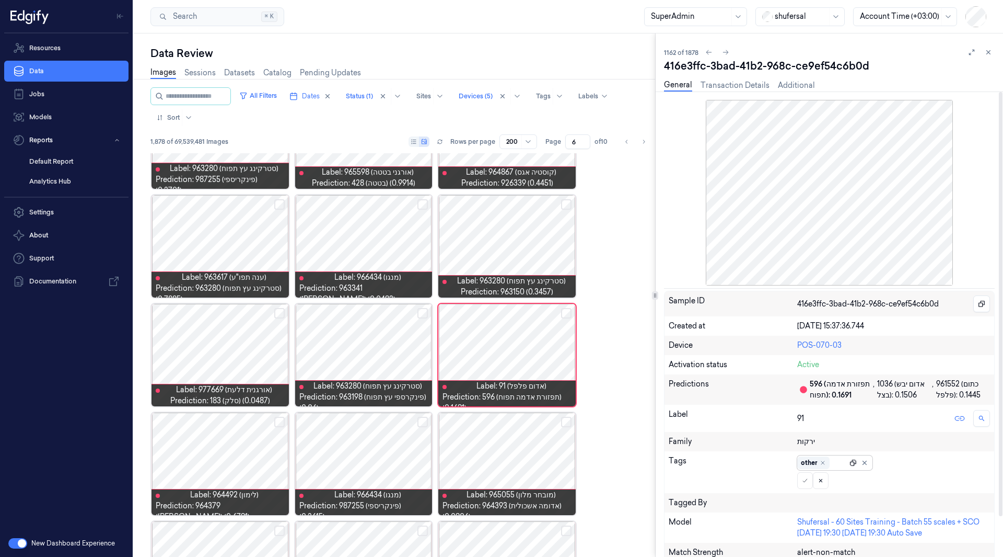
click at [853, 463] on icon at bounding box center [853, 462] width 7 height 7
click at [803, 484] on button at bounding box center [806, 480] width 16 height 17
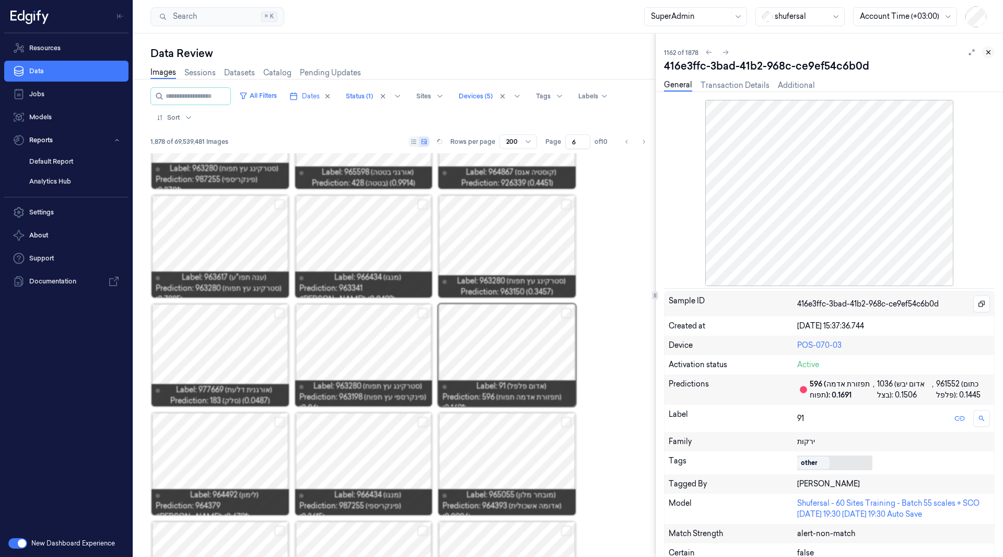
click at [984, 52] on button at bounding box center [989, 52] width 13 height 13
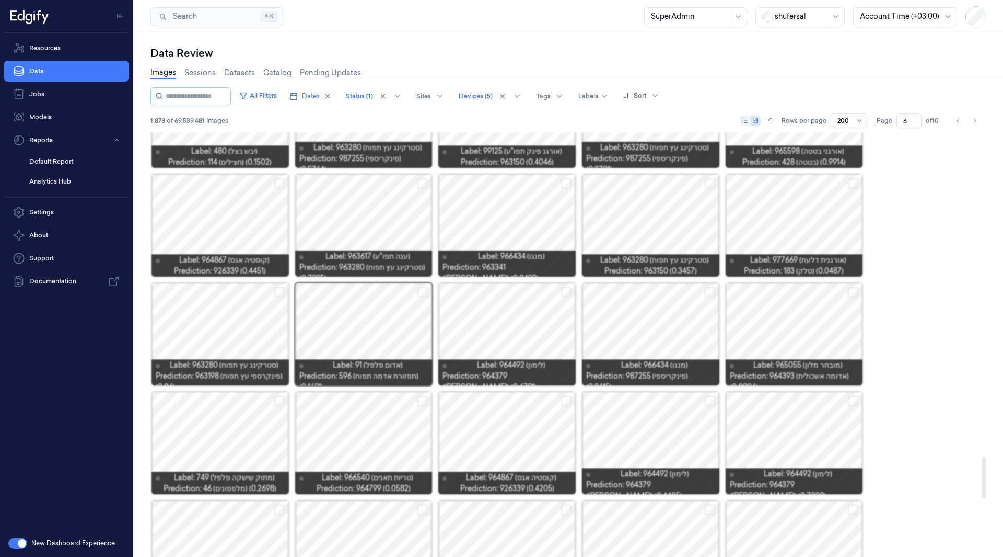
scroll to position [3319, 0]
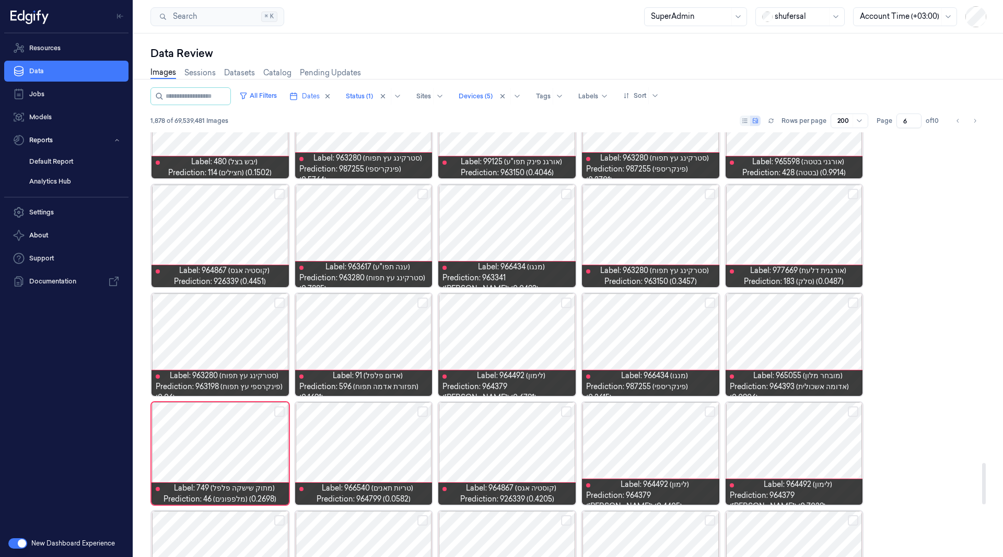
scroll to position [3427, 0]
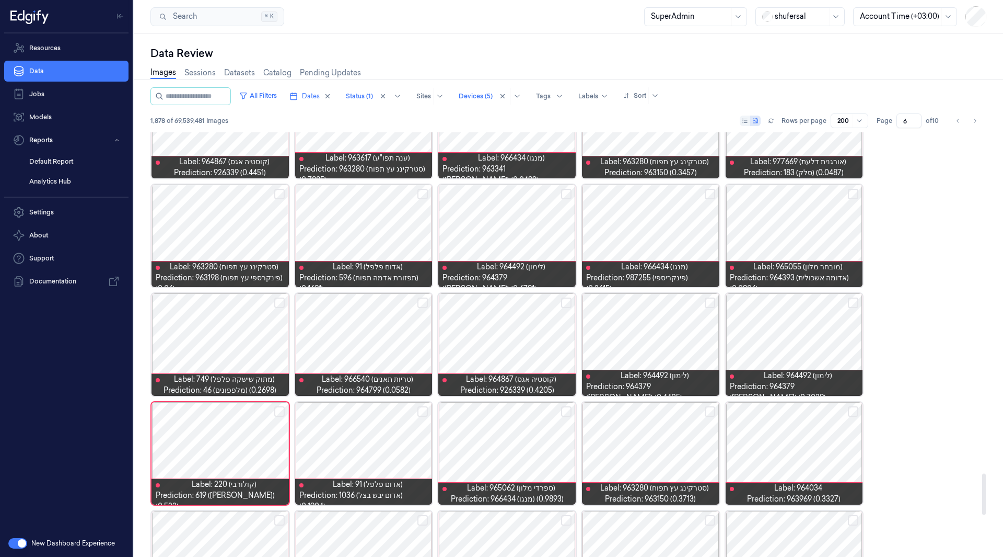
scroll to position [3536, 0]
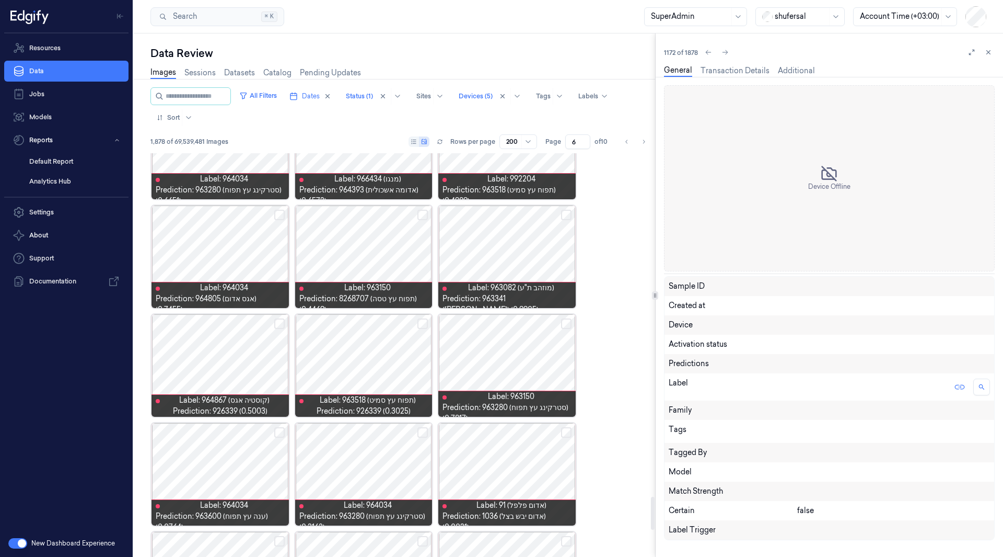
scroll to position [5819, 0]
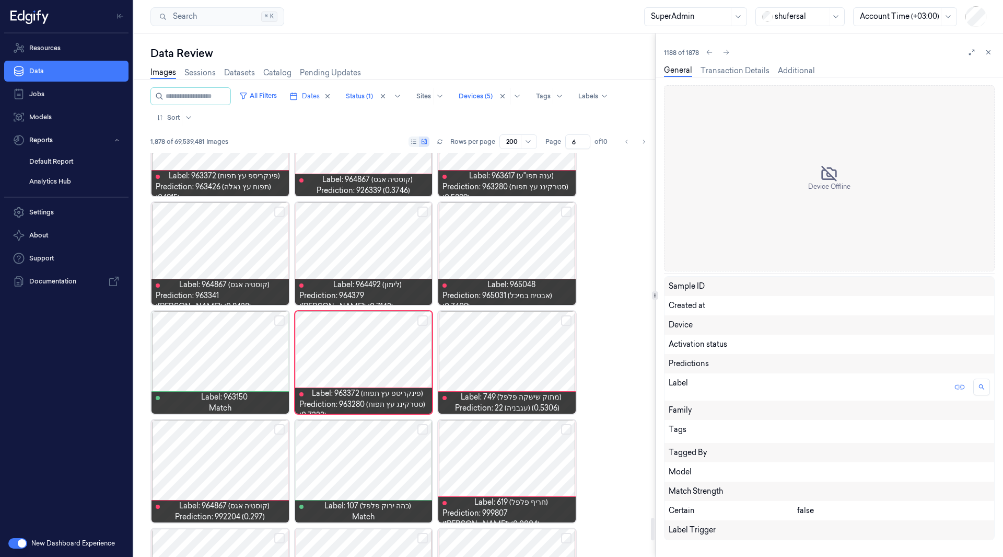
scroll to position [6591, 0]
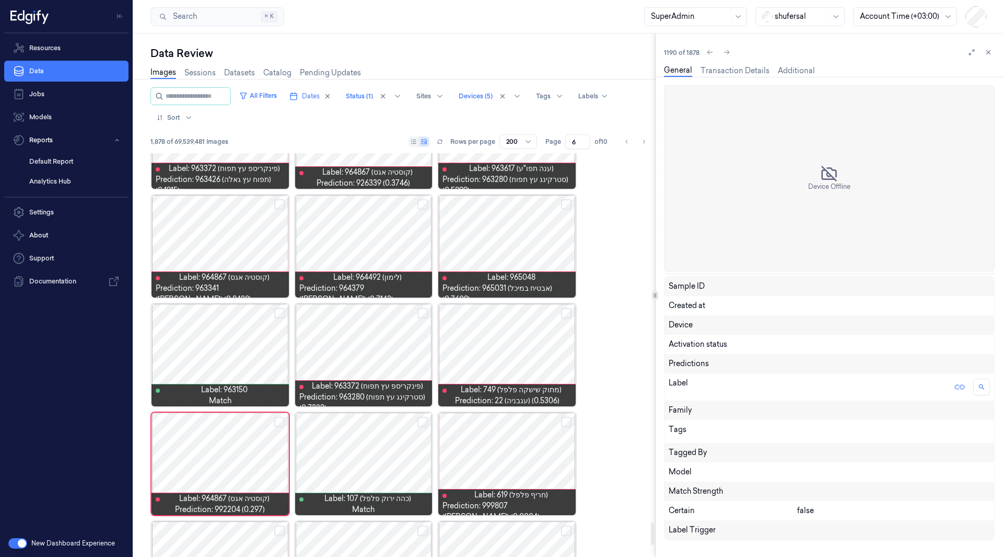
scroll to position [6699, 0]
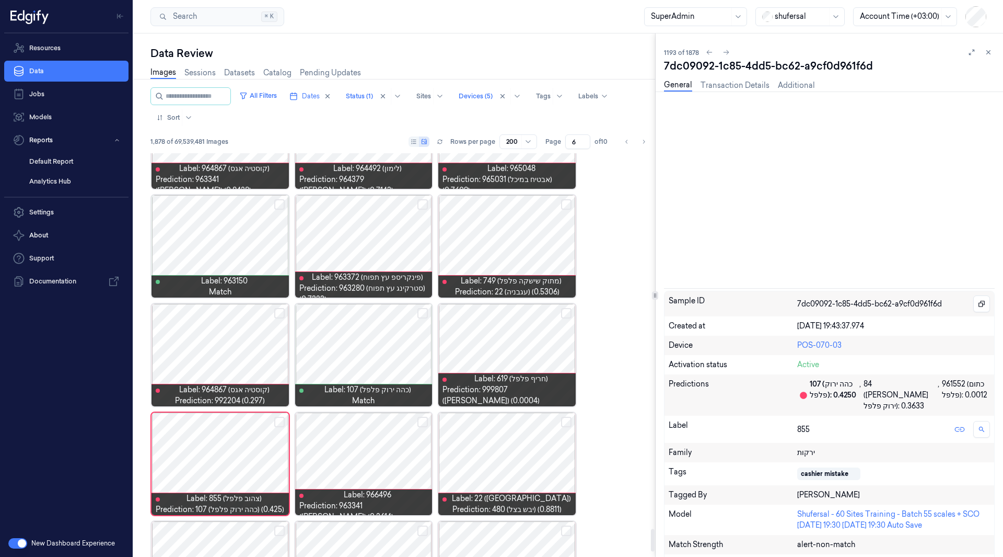
scroll to position [6808, 0]
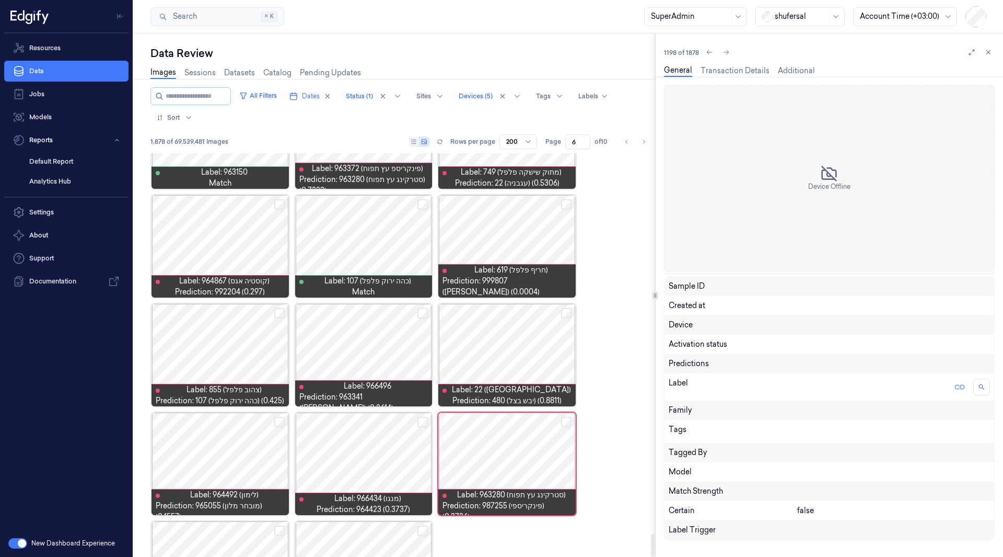
scroll to position [6884, 0]
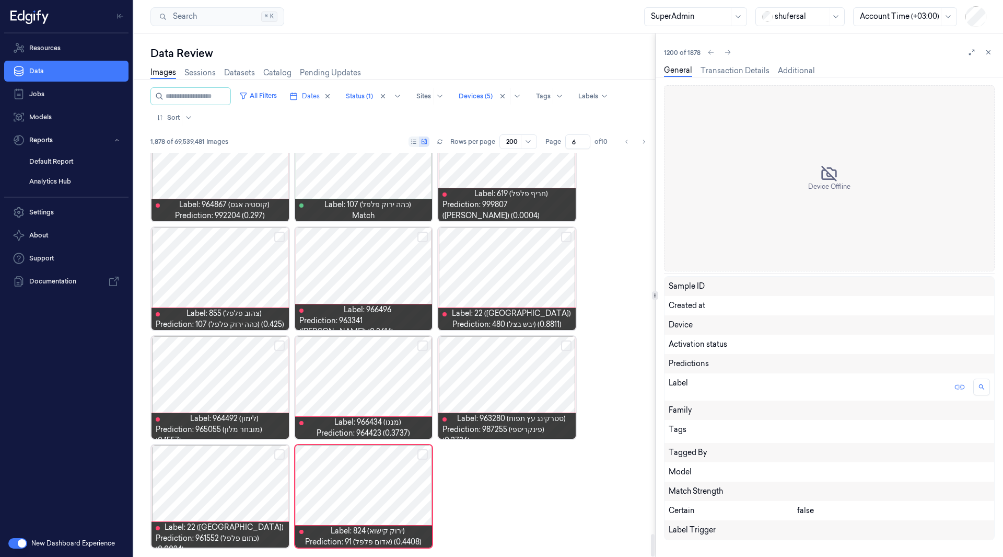
type input "7"
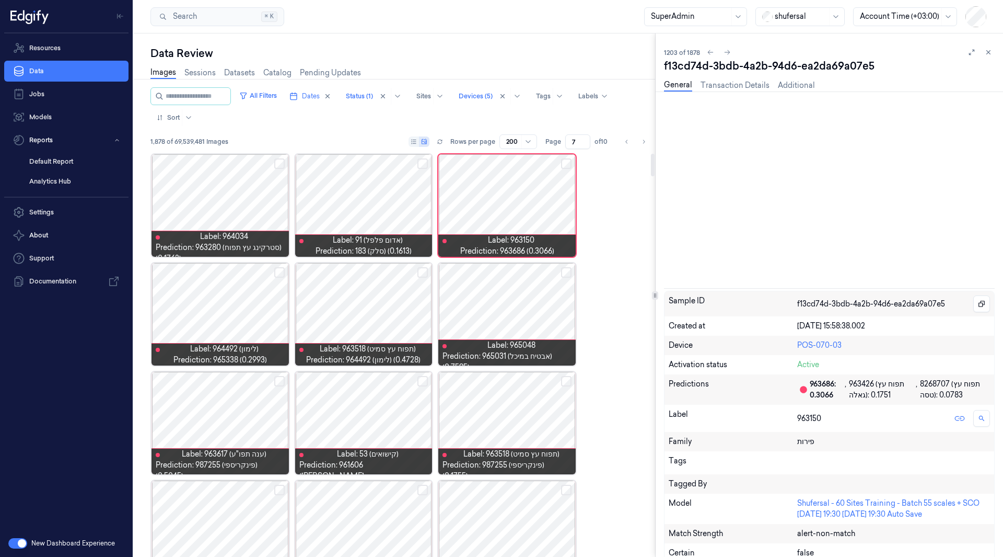
drag, startPoint x: 430, startPoint y: 308, endPoint x: 424, endPoint y: 282, distance: 26.2
click at [430, 308] on div at bounding box center [363, 314] width 137 height 102
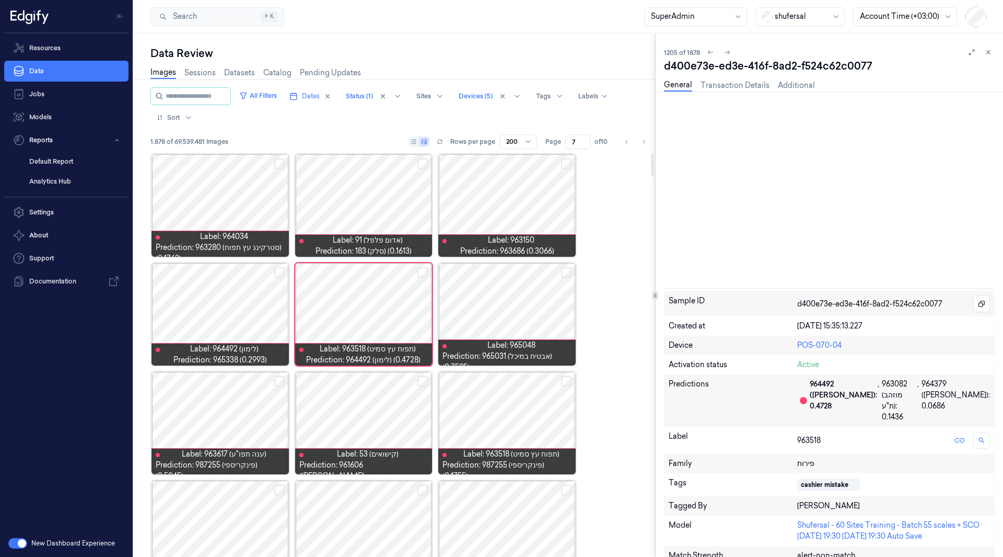
click at [379, 310] on div at bounding box center [363, 314] width 137 height 102
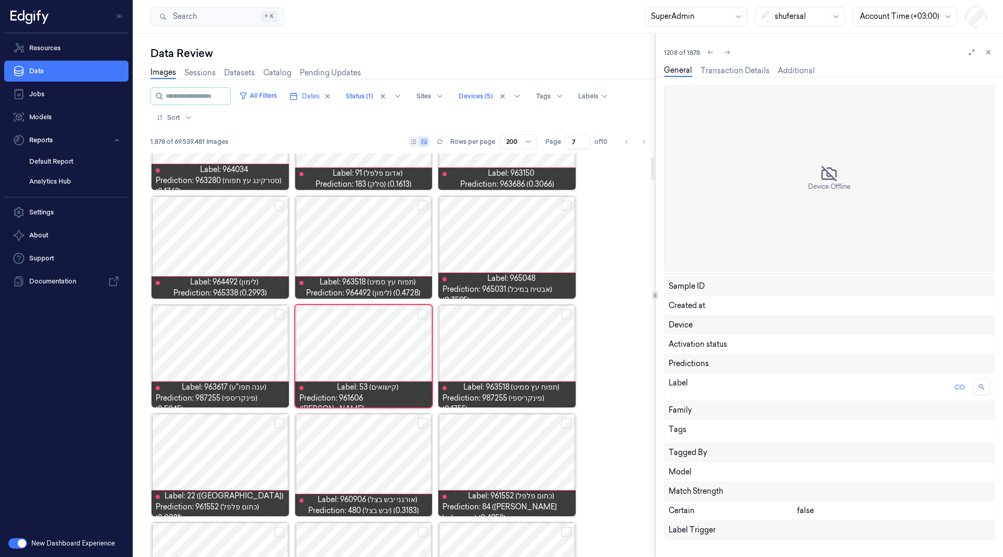
scroll to position [68, 0]
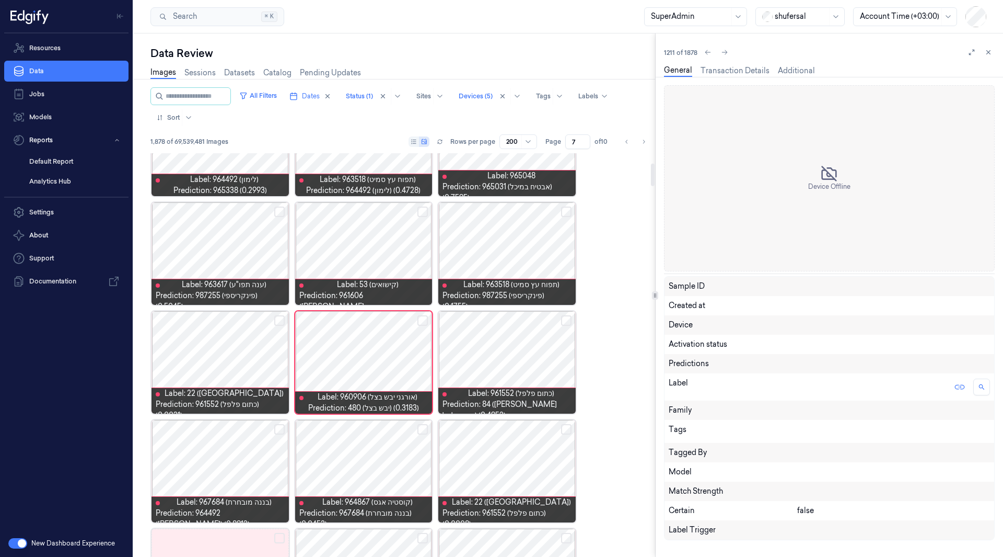
scroll to position [177, 0]
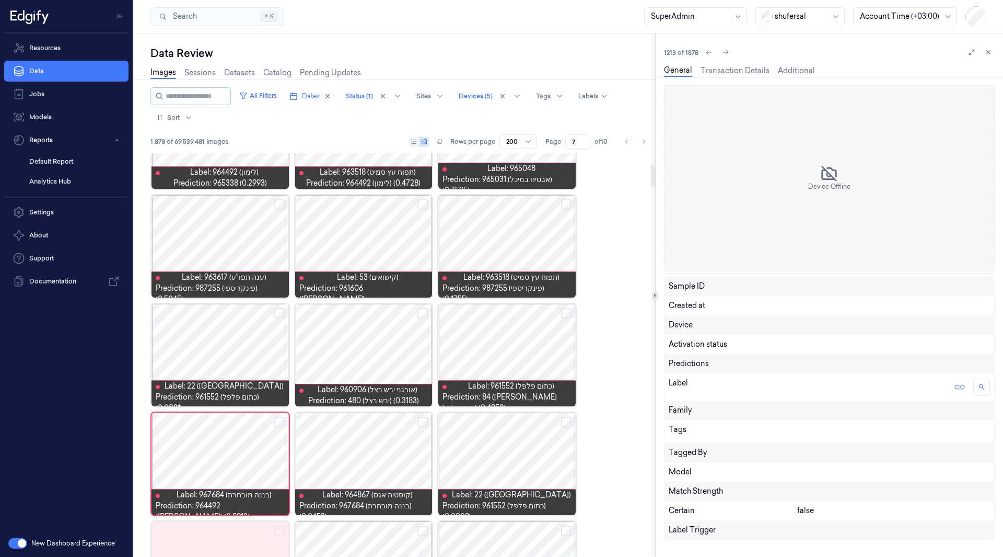
scroll to position [285, 0]
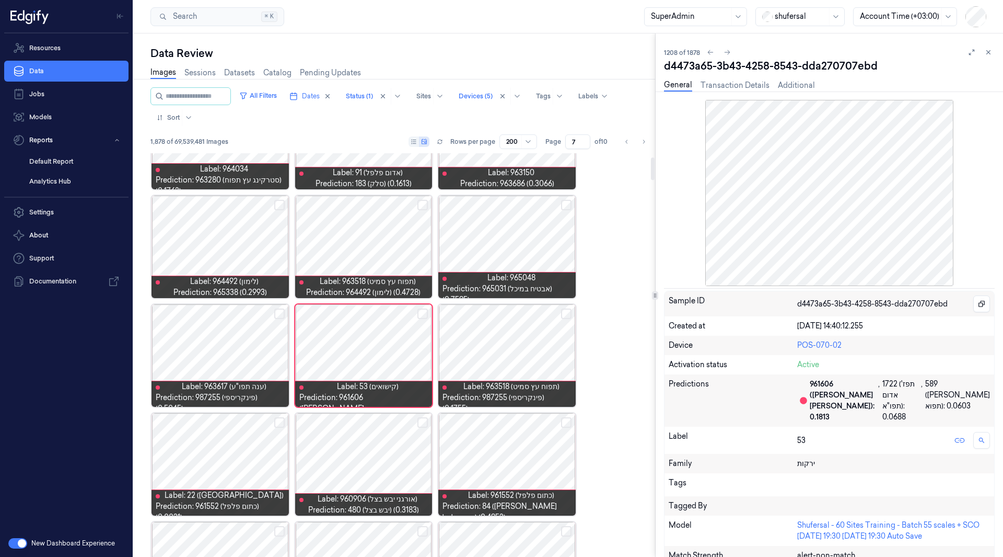
scroll to position [68, 0]
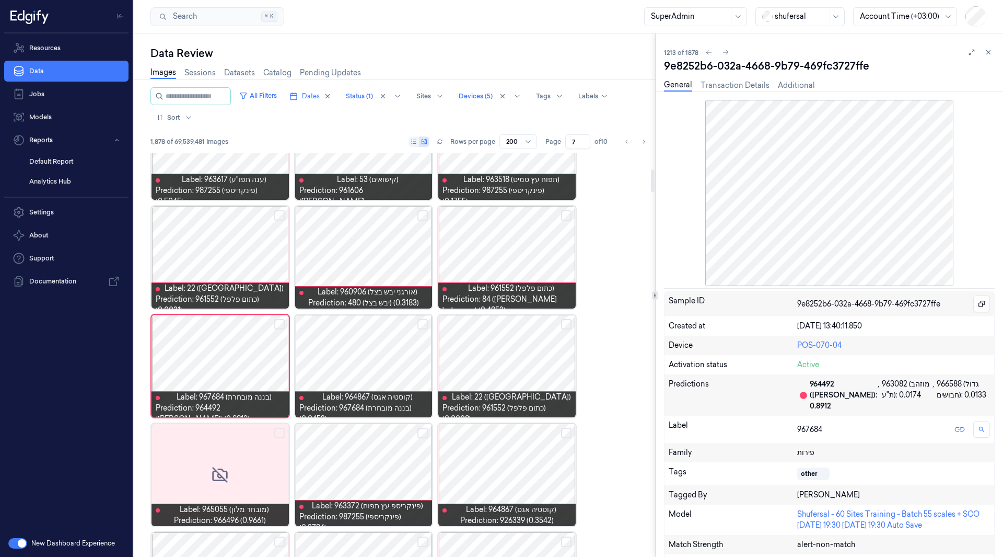
scroll to position [285, 0]
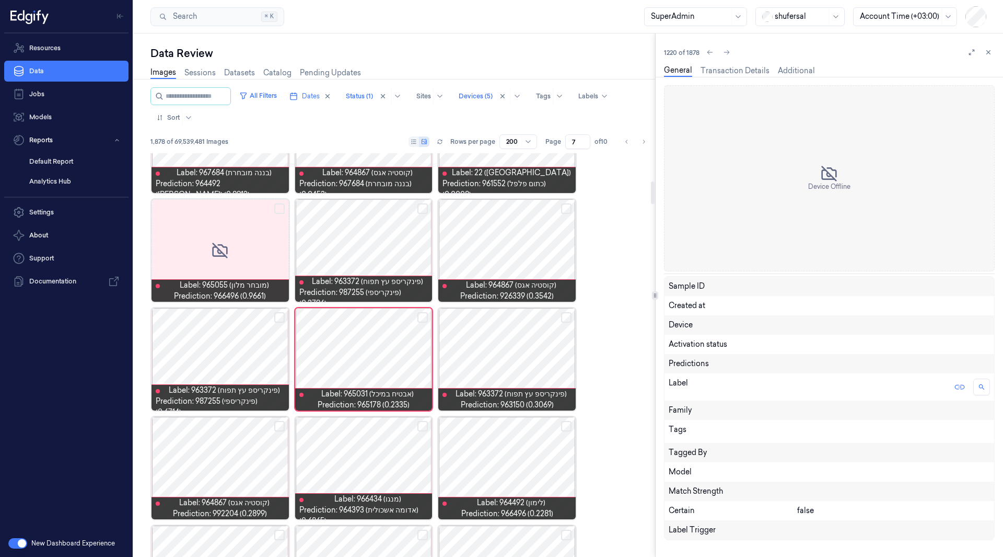
scroll to position [503, 0]
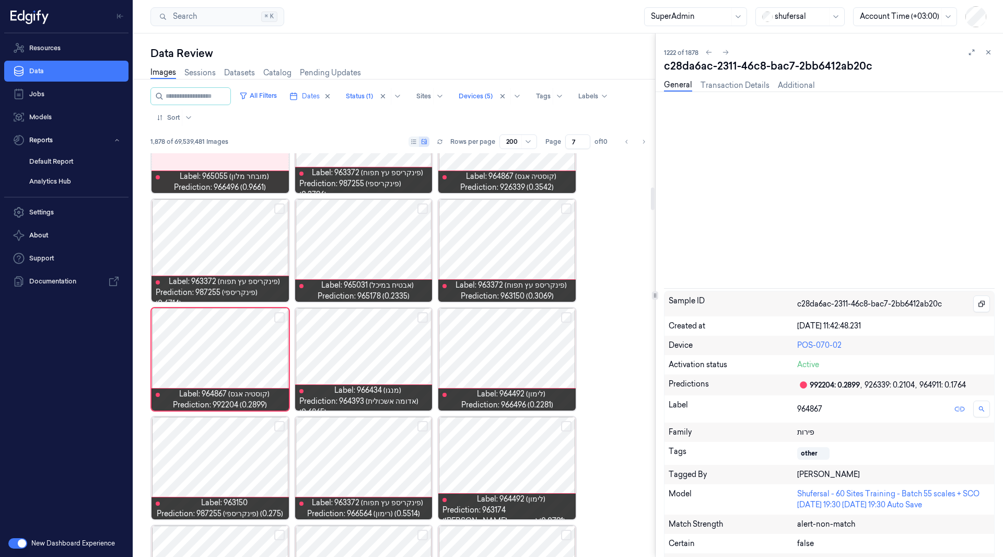
scroll to position [611, 0]
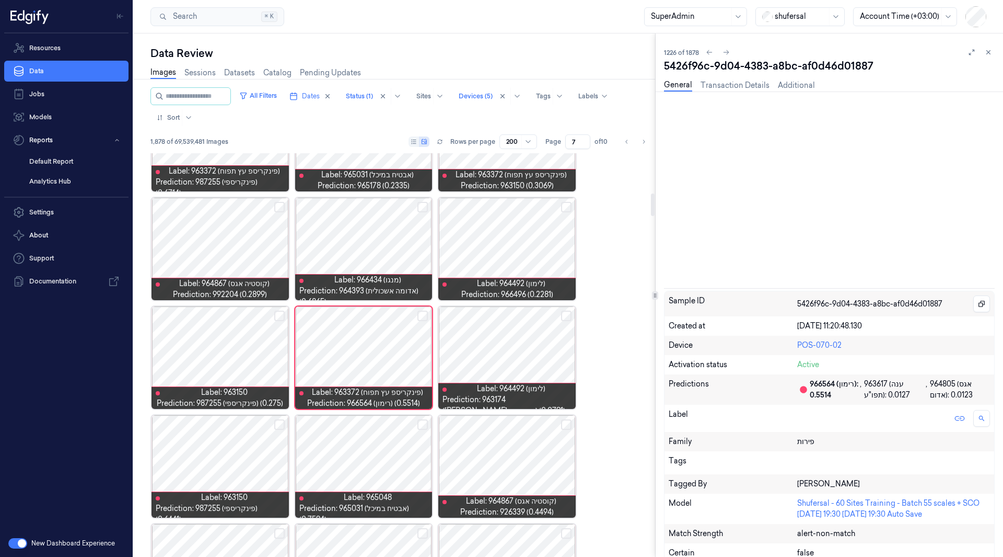
scroll to position [720, 0]
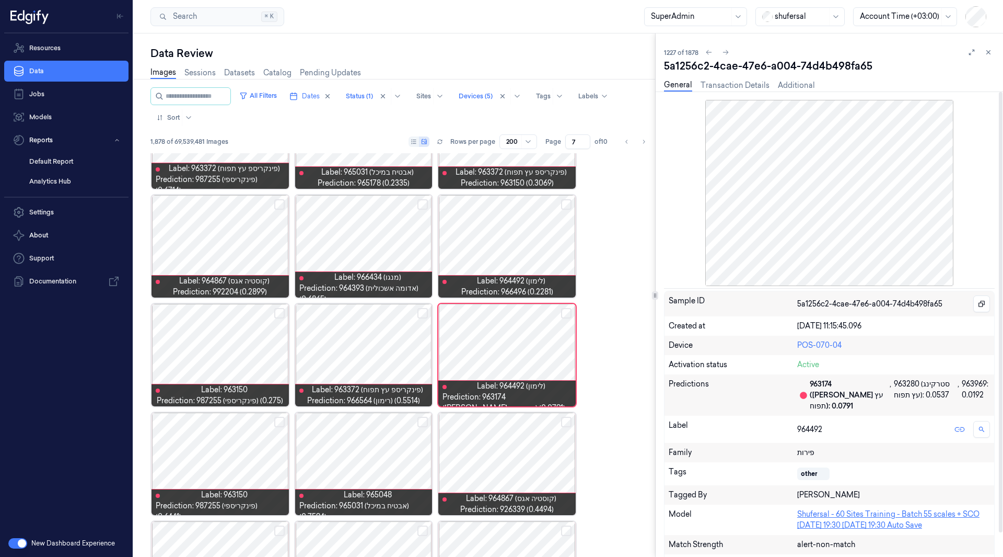
scroll to position [26, 0]
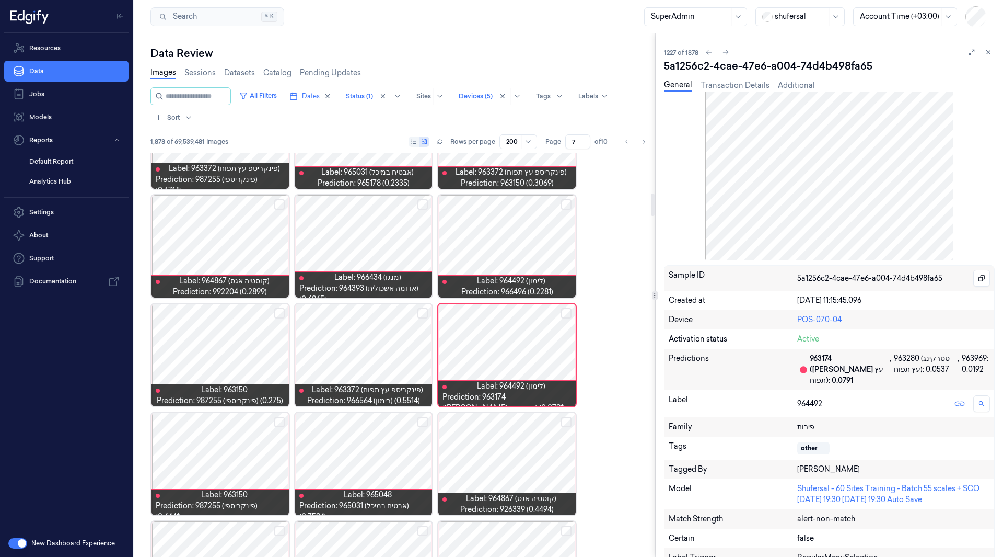
click at [488, 354] on div at bounding box center [506, 355] width 137 height 102
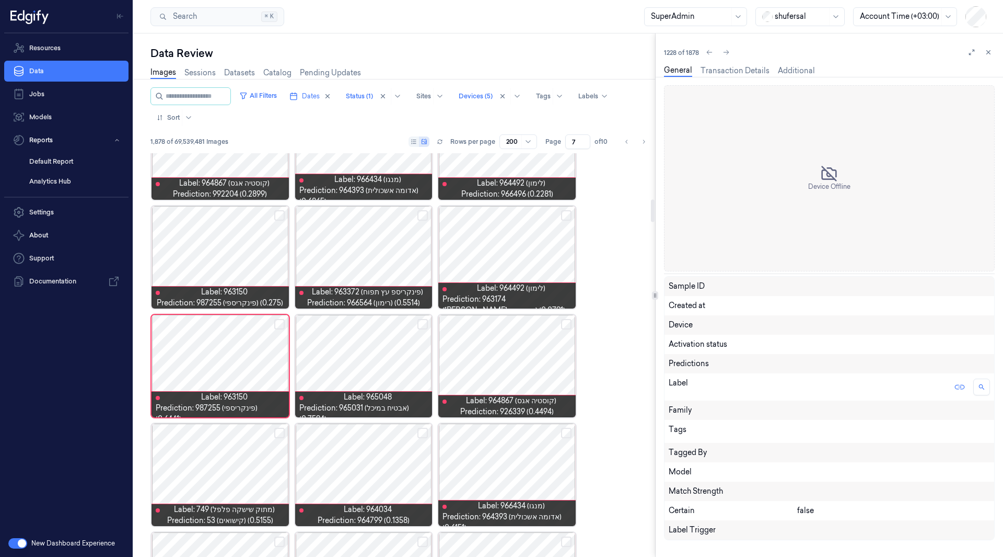
scroll to position [829, 0]
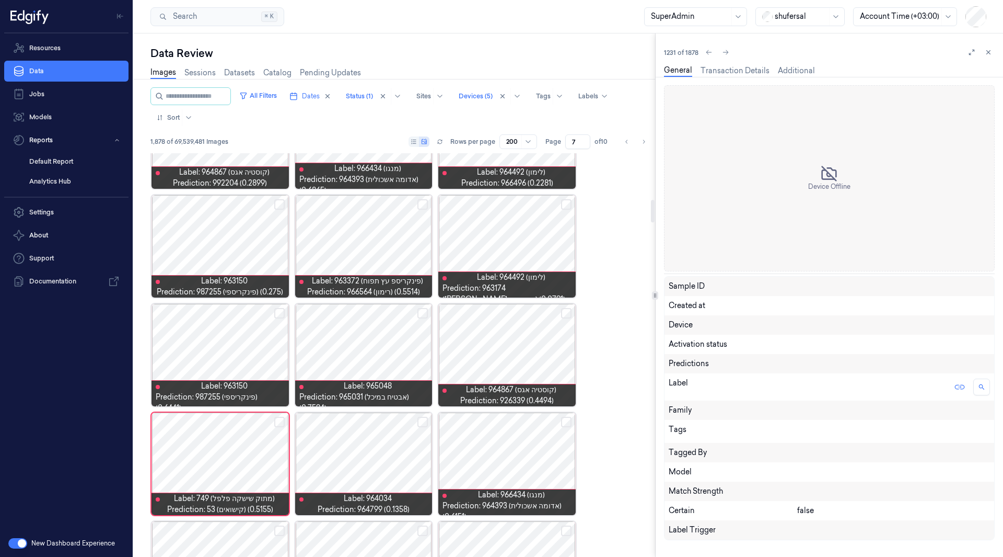
scroll to position [938, 0]
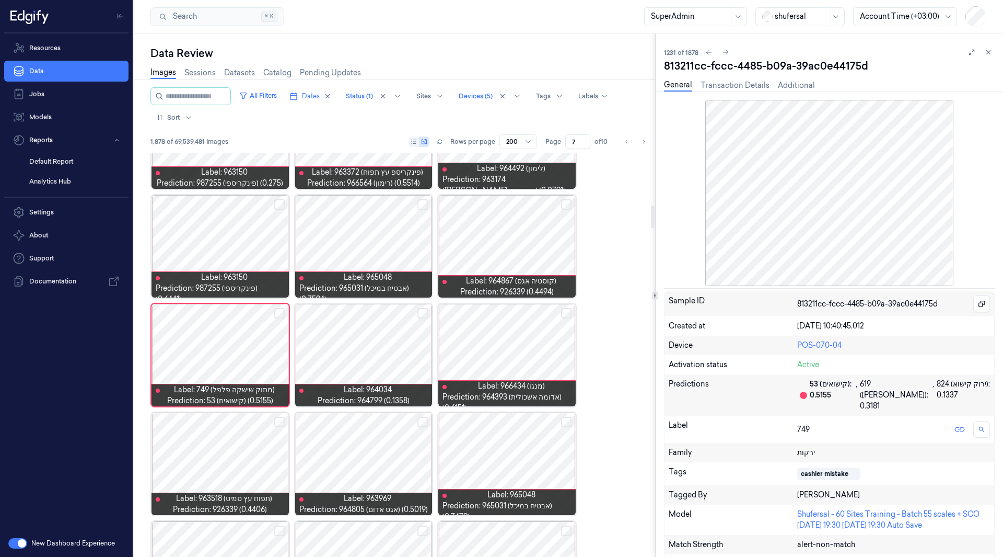
click at [209, 341] on div at bounding box center [220, 355] width 137 height 102
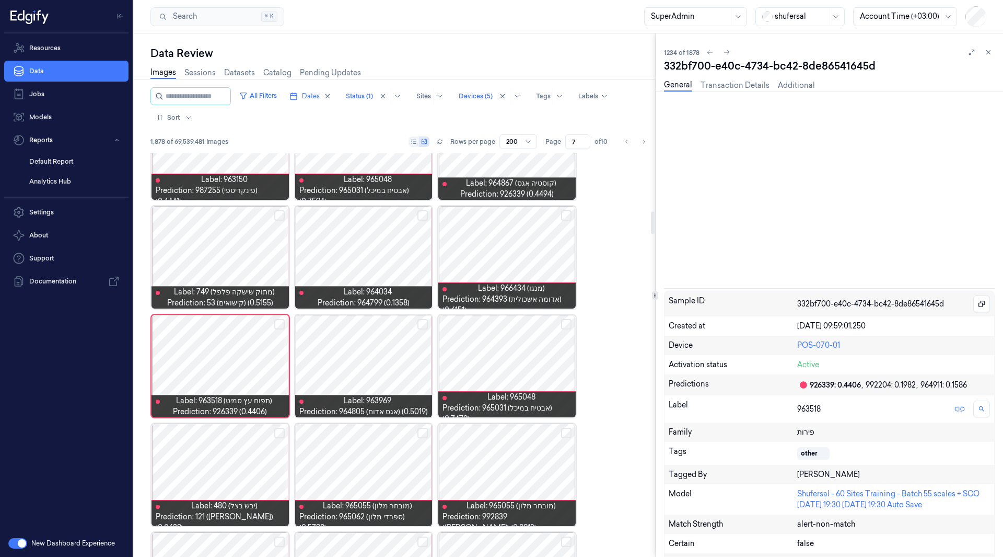
scroll to position [1046, 0]
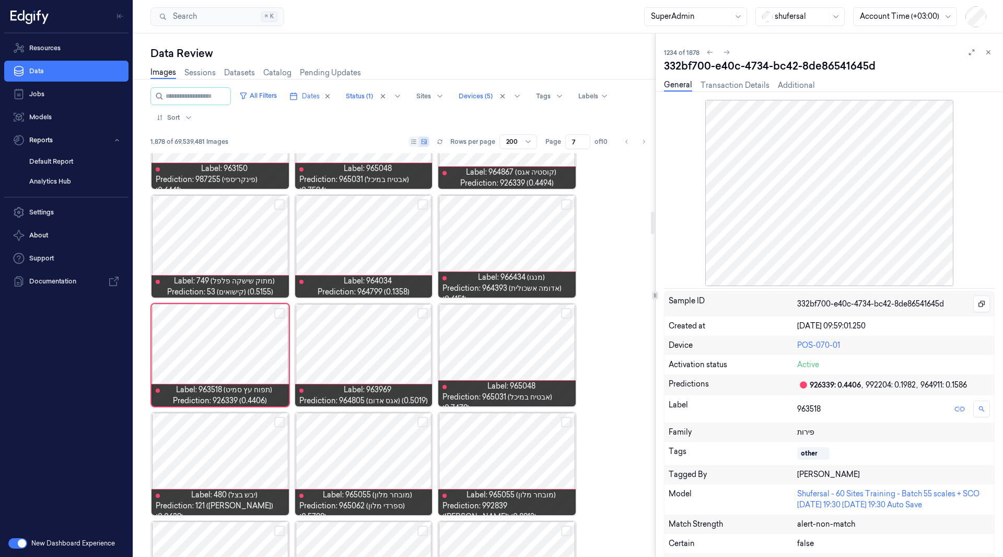
click at [491, 374] on div at bounding box center [506, 355] width 137 height 102
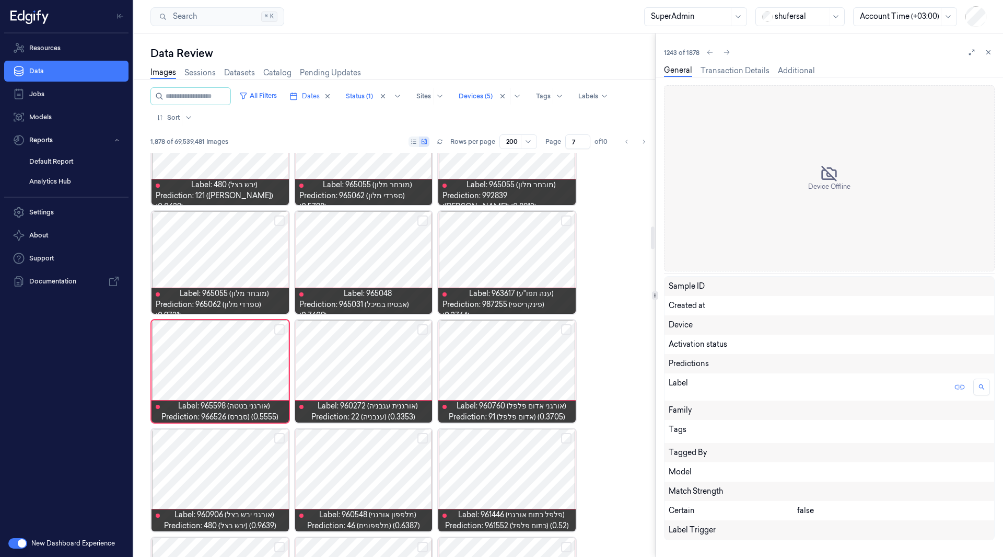
scroll to position [1372, 0]
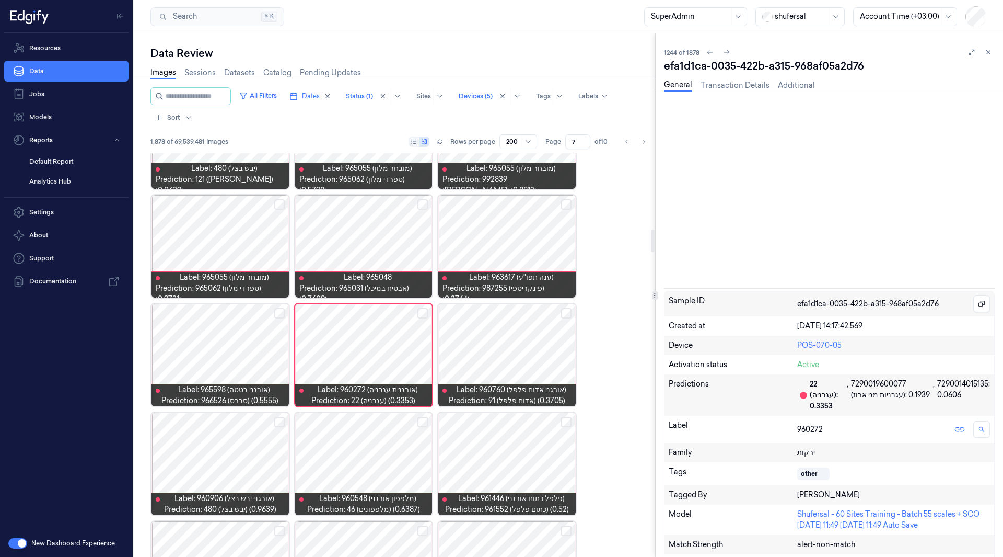
click at [240, 350] on div at bounding box center [220, 355] width 137 height 102
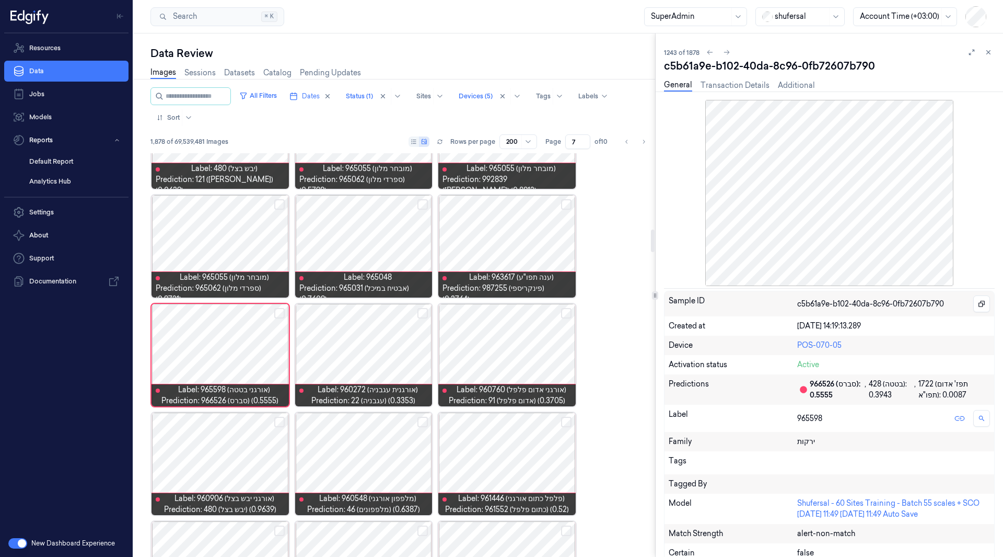
click at [344, 343] on div at bounding box center [363, 355] width 137 height 102
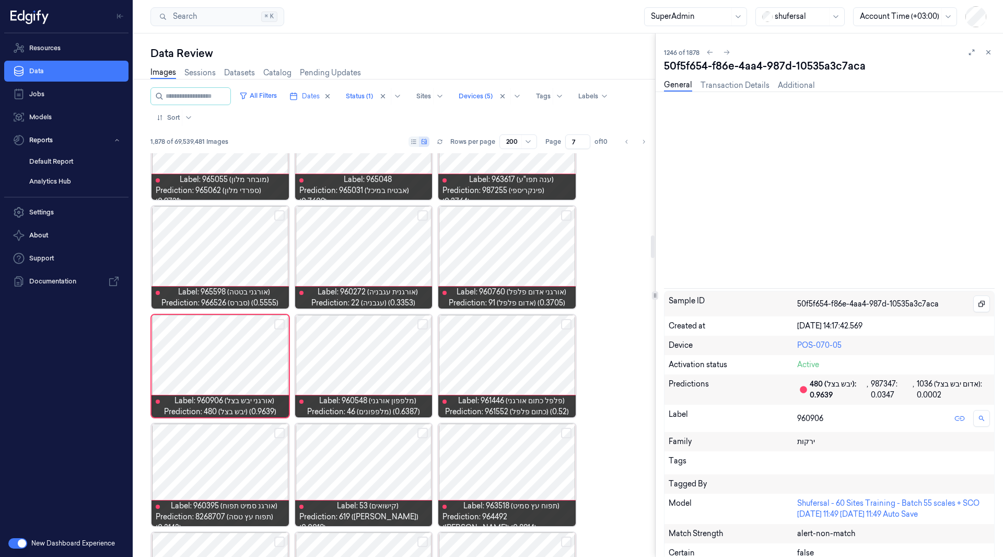
scroll to position [1481, 0]
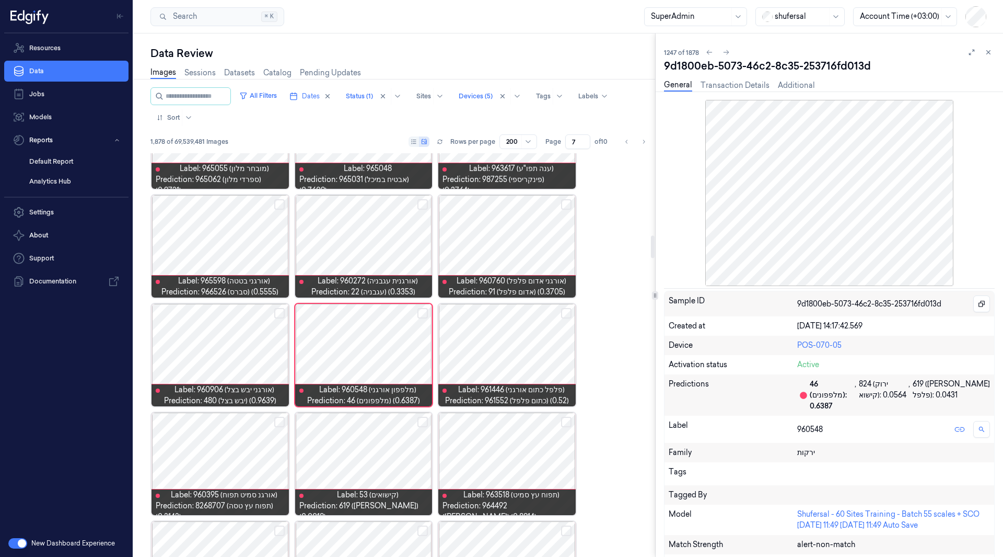
click at [496, 430] on div at bounding box center [506, 463] width 137 height 102
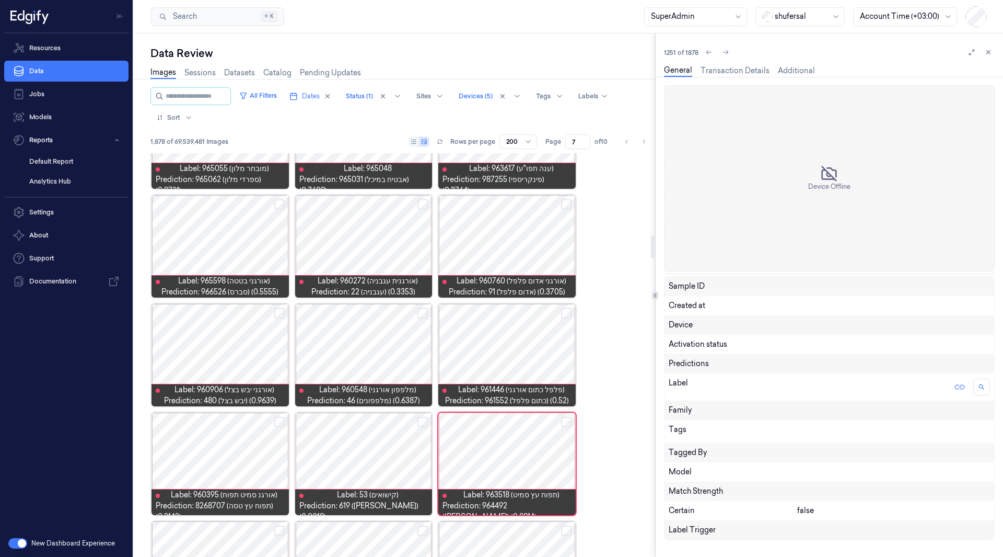
scroll to position [1590, 0]
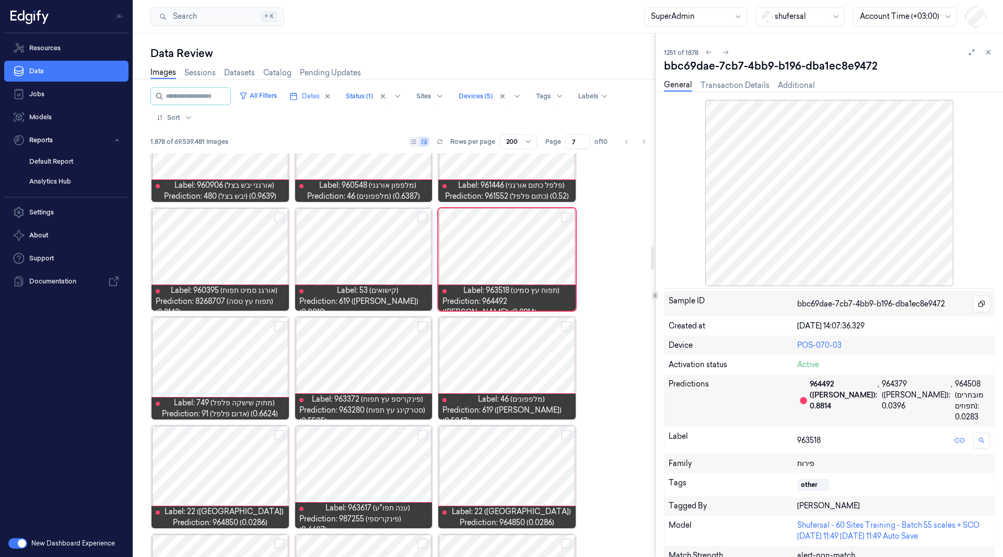
click at [338, 366] on div at bounding box center [363, 368] width 137 height 102
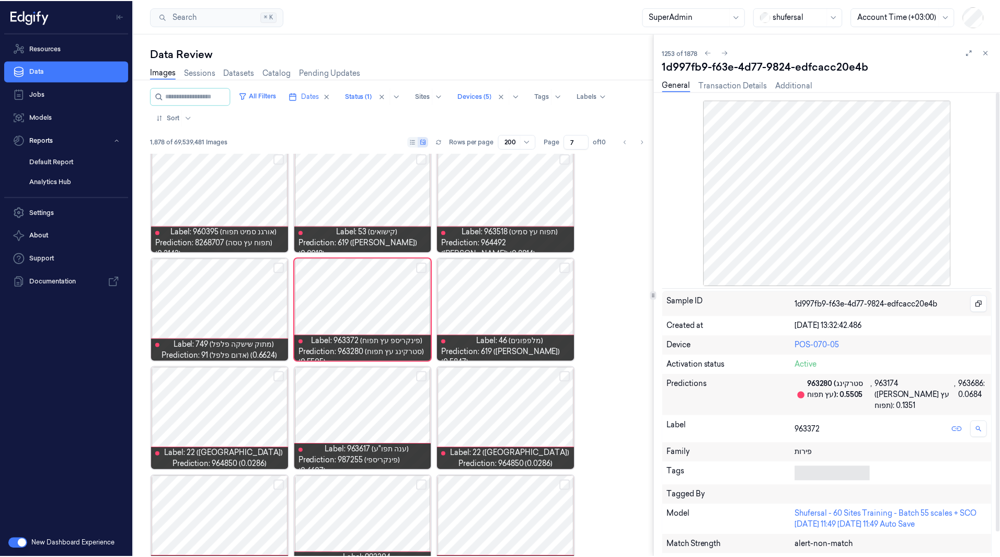
scroll to position [4, 0]
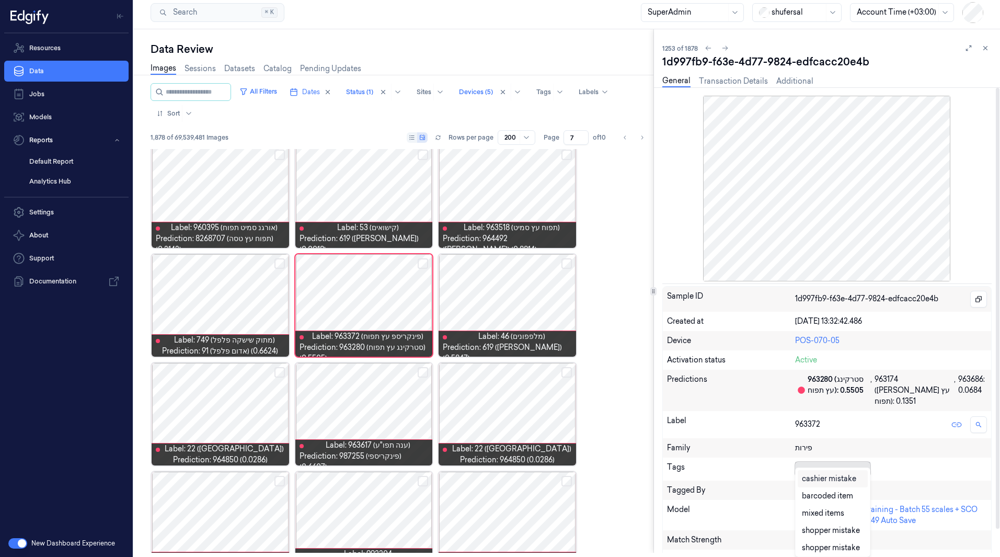
click at [820, 463] on div at bounding box center [830, 468] width 71 height 11
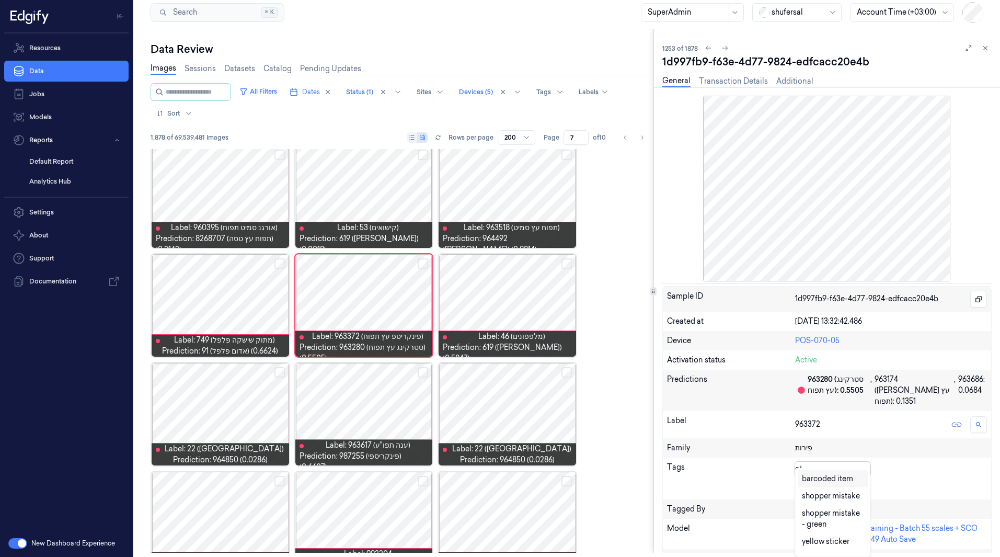
type input "oth"
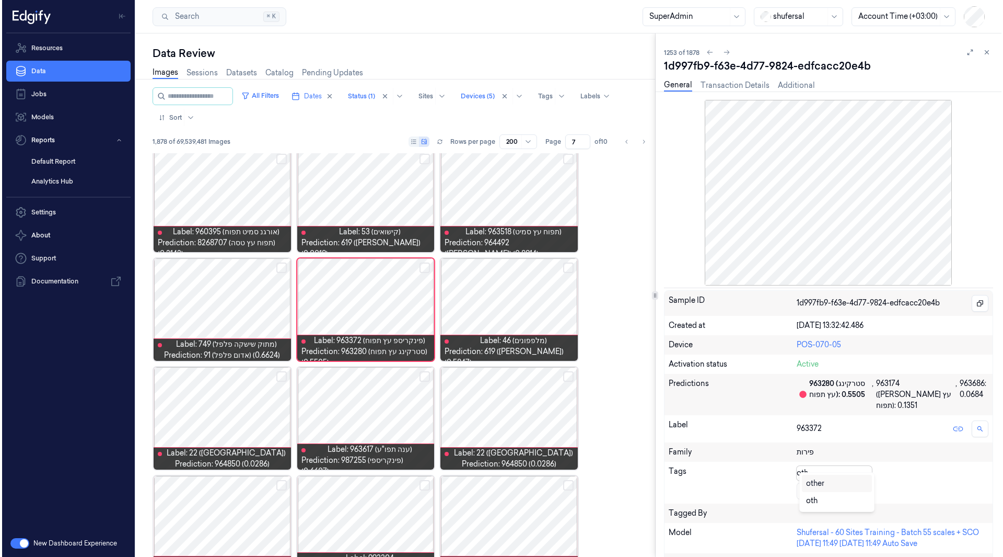
scroll to position [0, 0]
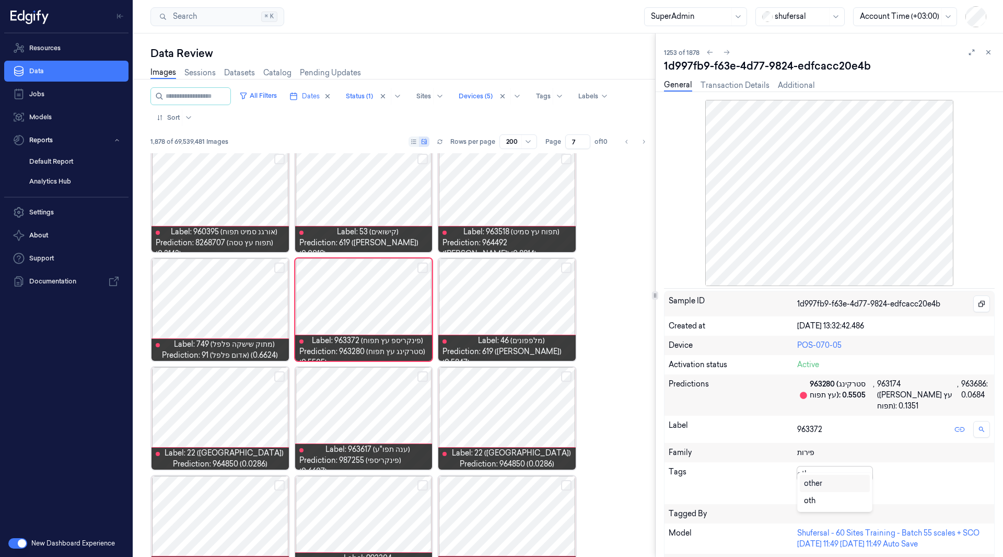
click at [822, 481] on div "other" at bounding box center [813, 483] width 18 height 11
click at [850, 470] on div at bounding box center [853, 473] width 7 height 7
click at [804, 488] on icon at bounding box center [805, 491] width 6 height 6
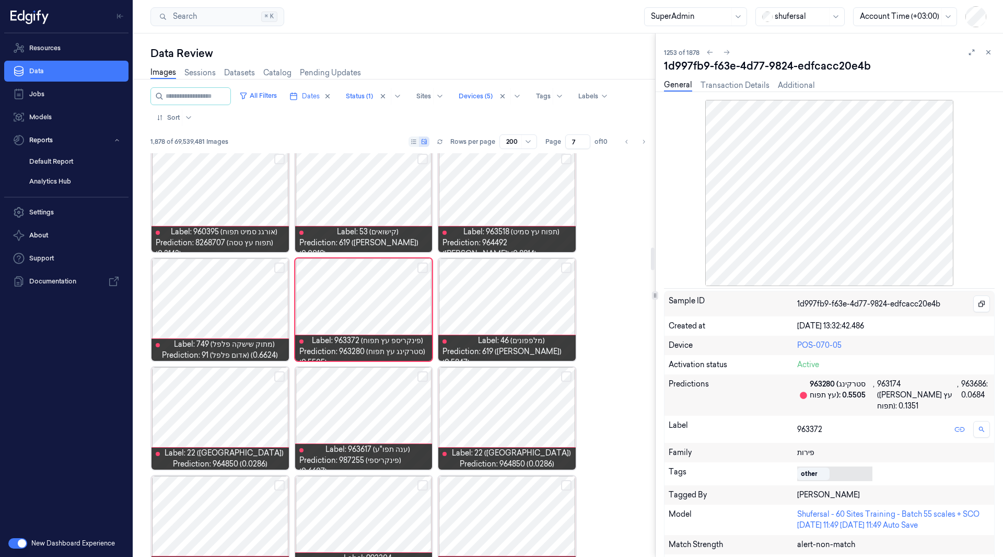
scroll to position [1699, 0]
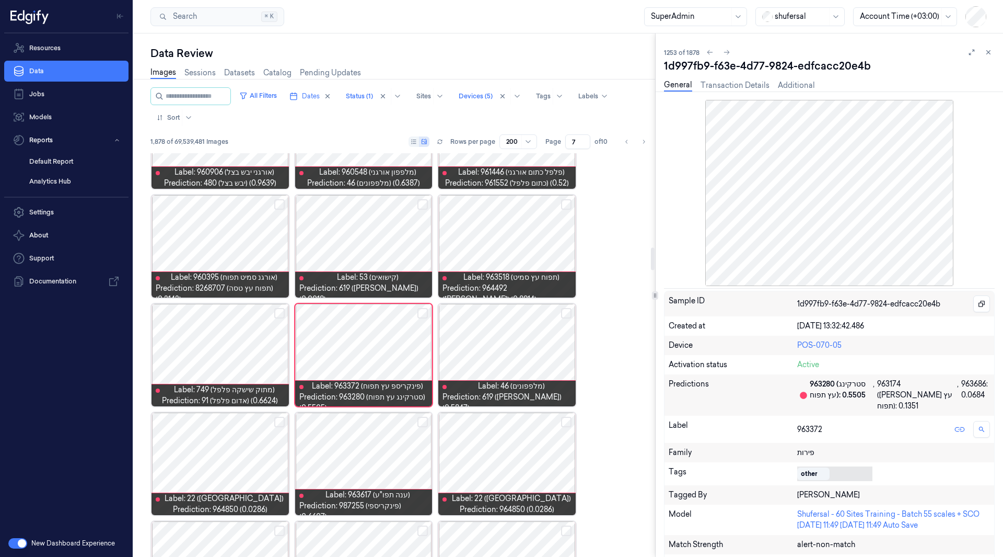
click at [383, 345] on div at bounding box center [363, 355] width 137 height 102
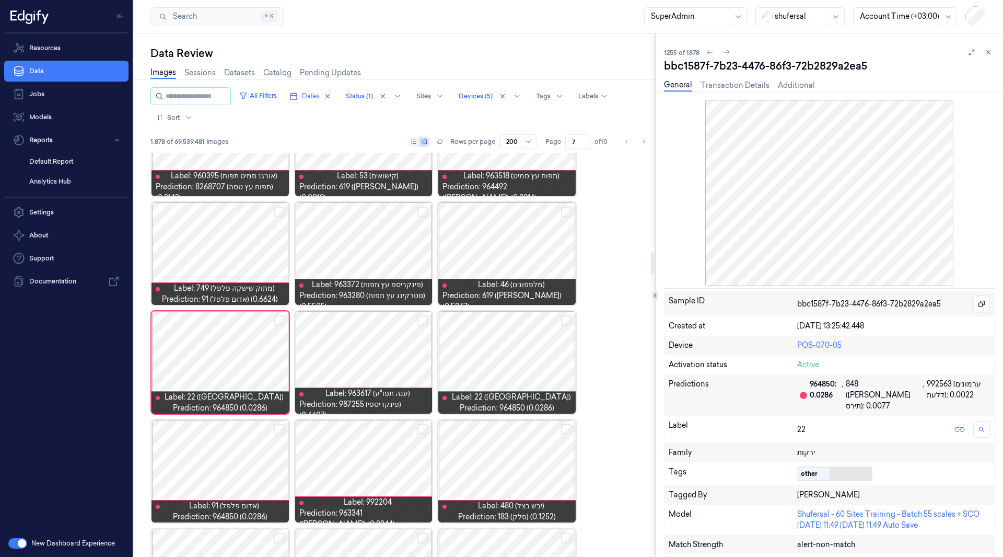
scroll to position [1807, 0]
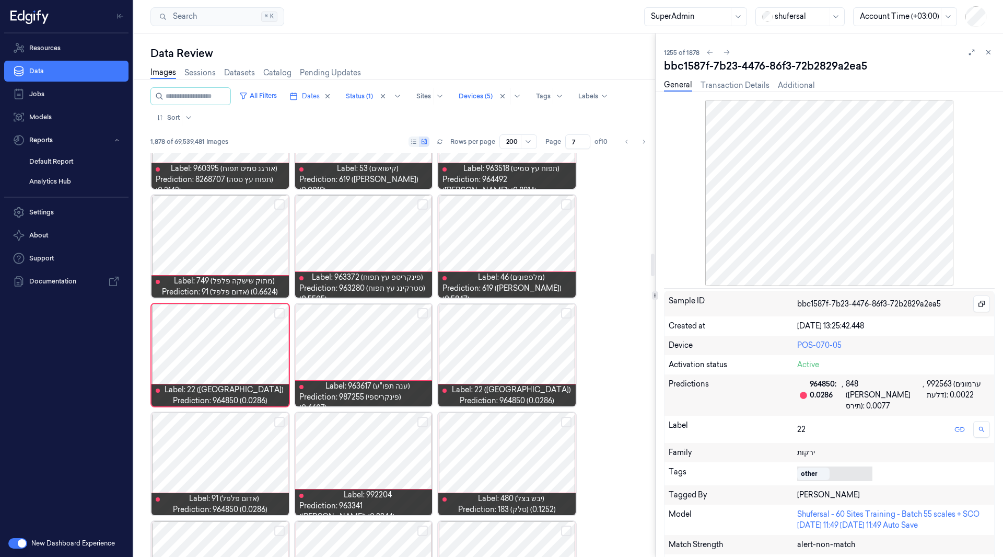
click at [490, 342] on div at bounding box center [506, 355] width 137 height 102
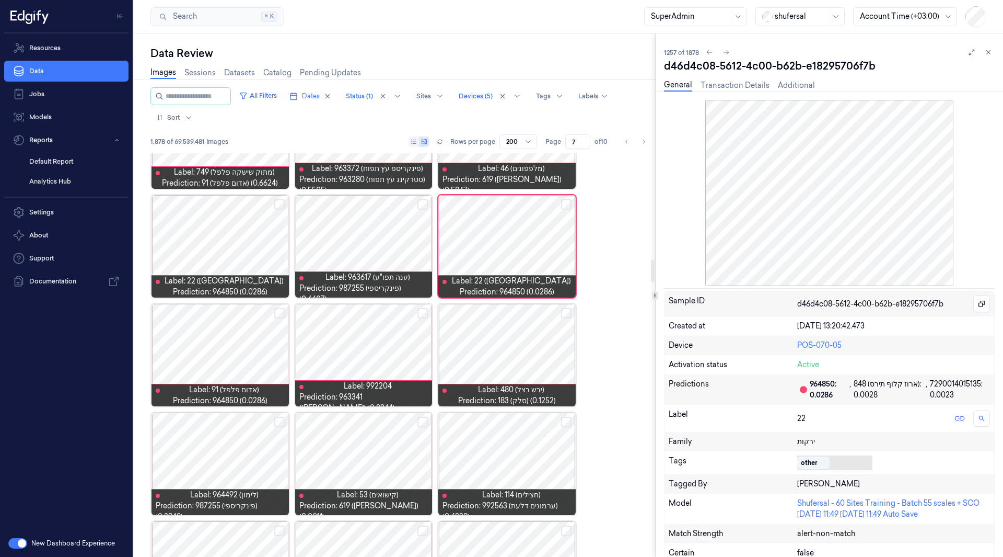
scroll to position [1918, 0]
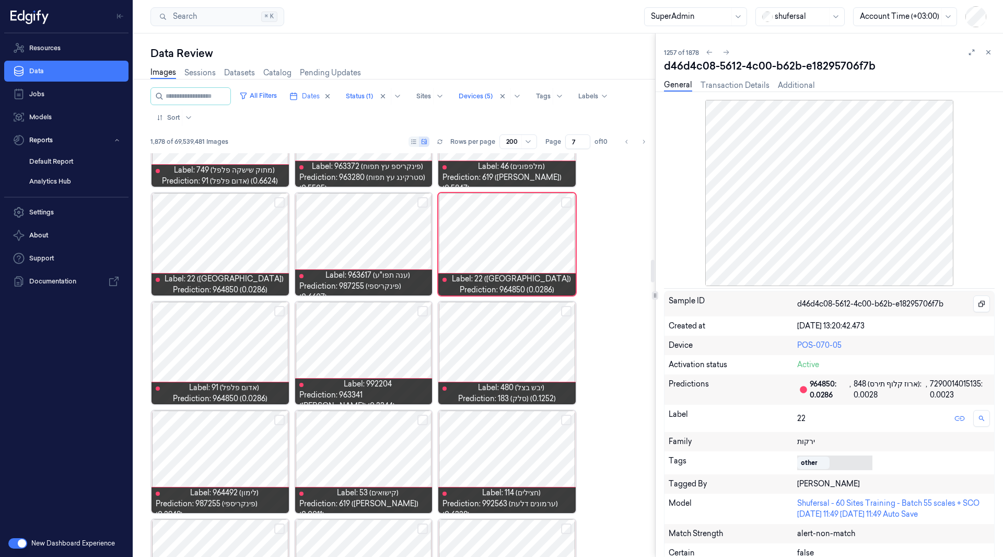
click at [260, 333] on div at bounding box center [220, 353] width 137 height 102
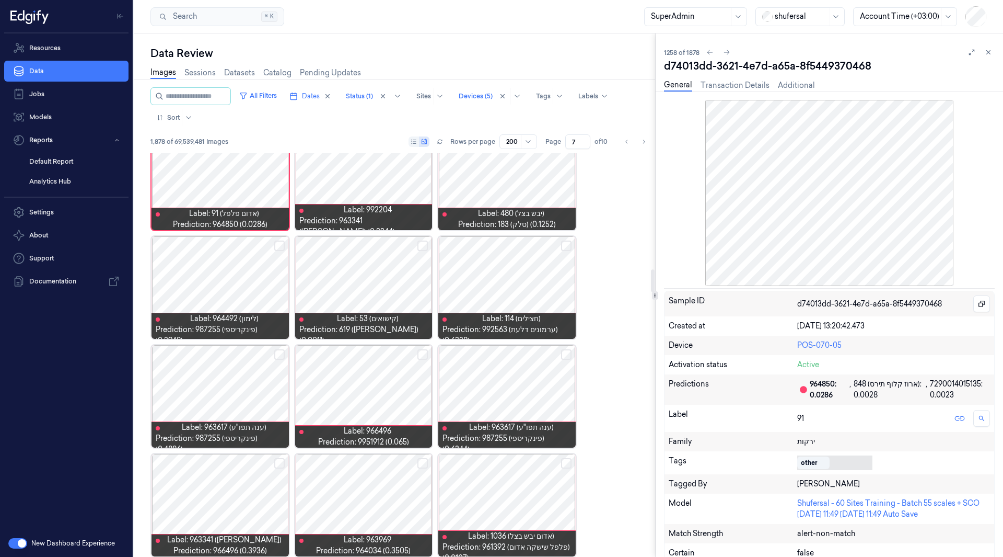
scroll to position [2098, 0]
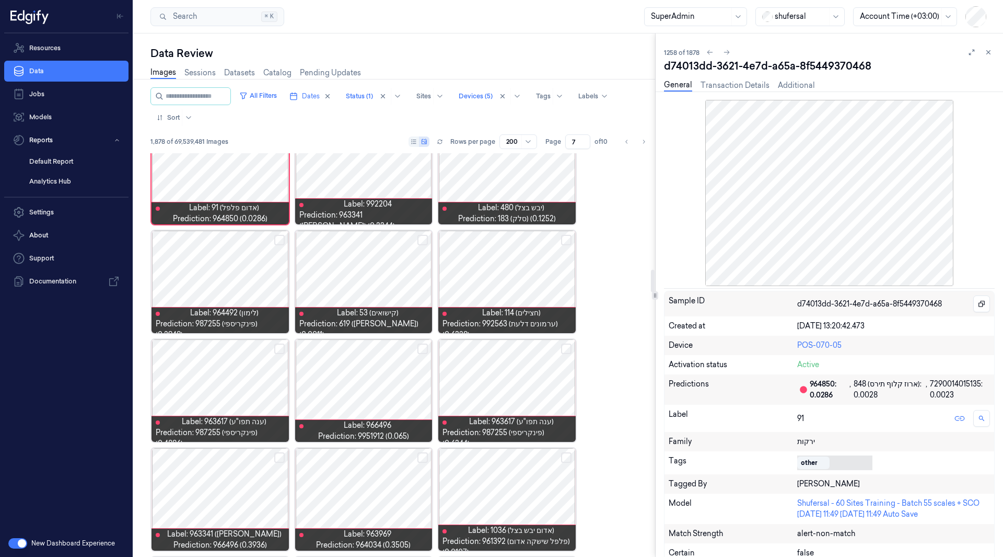
click at [347, 373] on div at bounding box center [363, 390] width 137 height 102
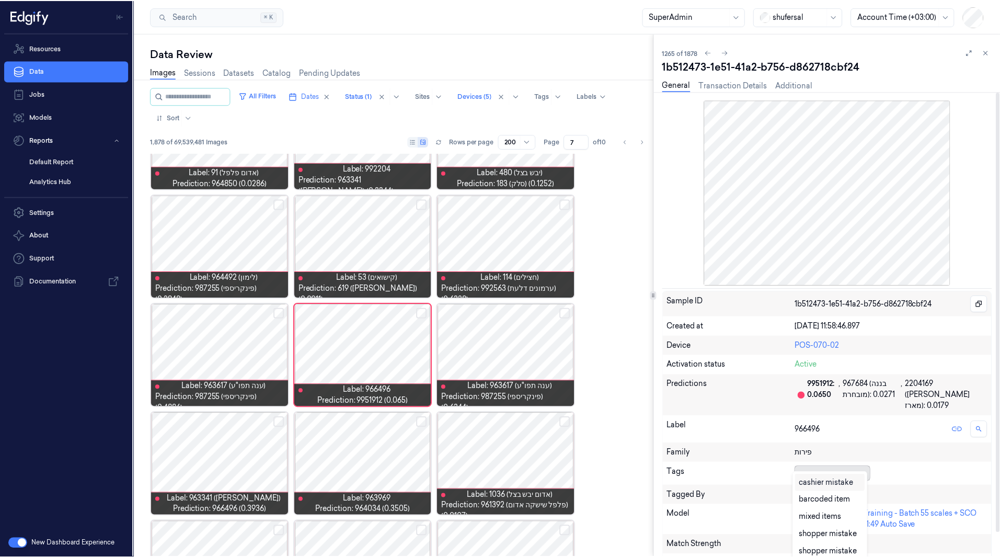
scroll to position [4, 0]
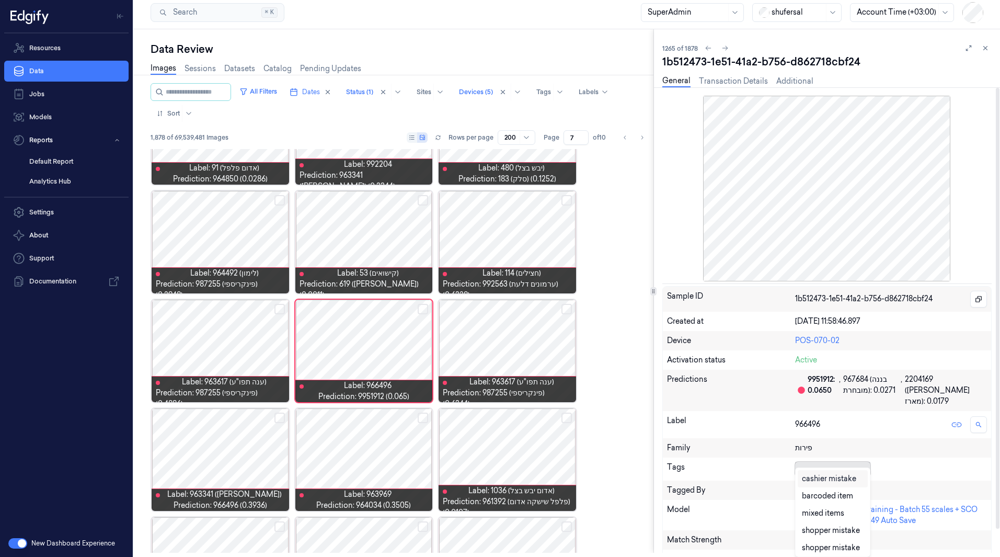
click at [833, 463] on div at bounding box center [830, 468] width 71 height 11
click at [829, 478] on div "cashier mistake" at bounding box center [829, 478] width 54 height 11
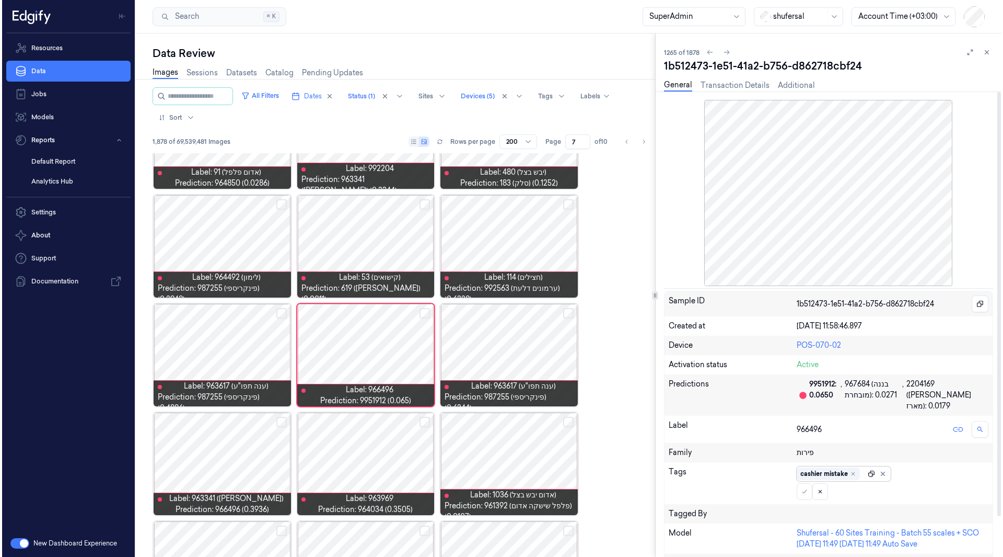
scroll to position [0, 0]
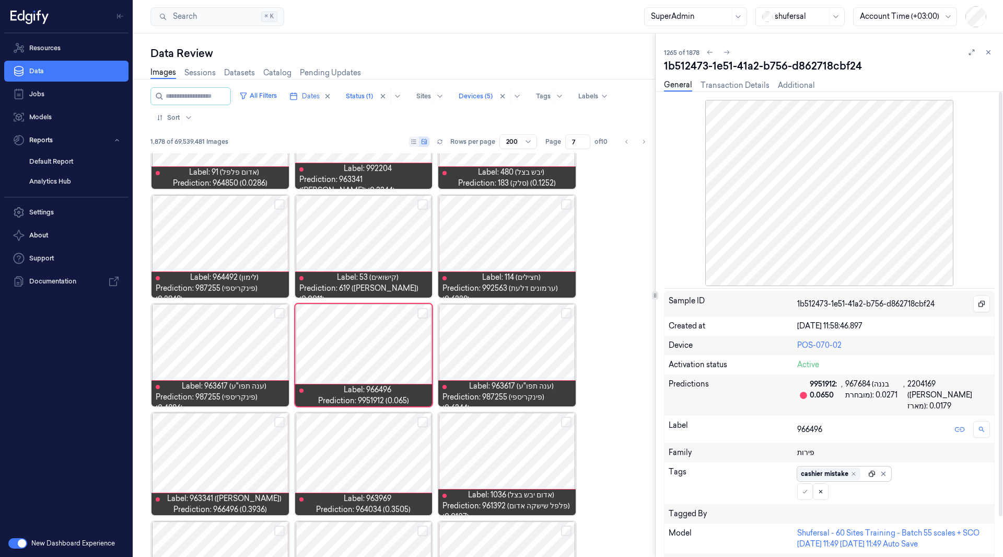
click at [871, 468] on div at bounding box center [879, 473] width 21 height 11
click at [808, 484] on button at bounding box center [806, 491] width 16 height 17
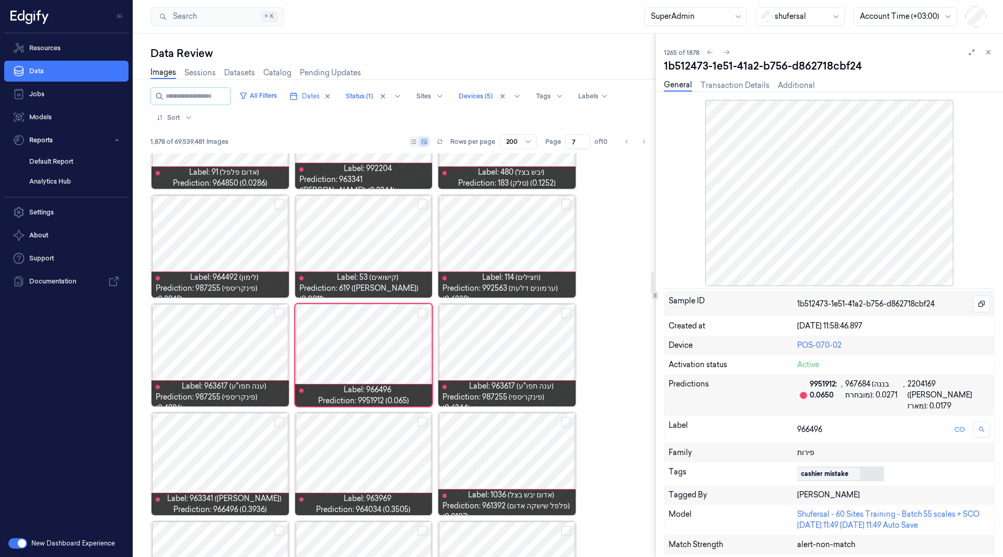
click at [226, 453] on div at bounding box center [220, 463] width 137 height 102
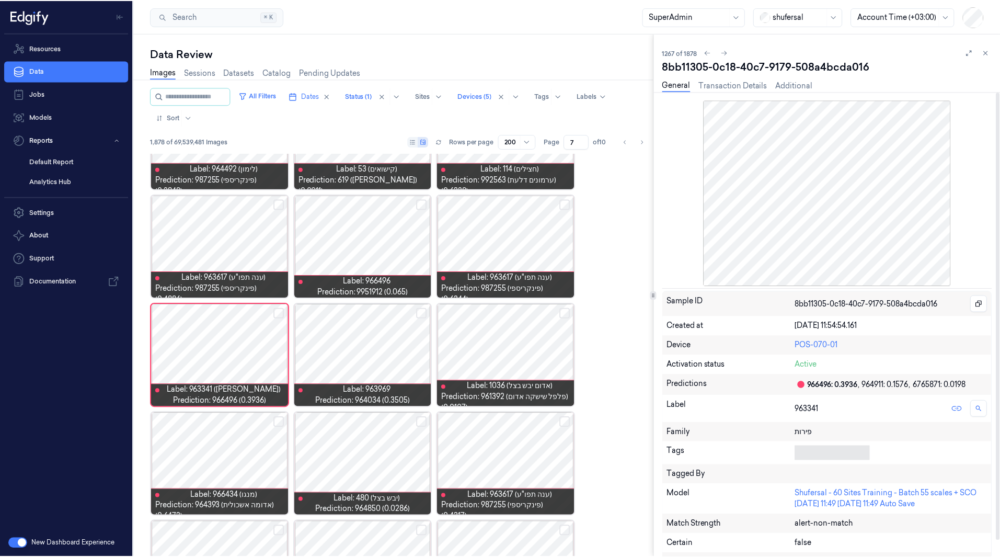
scroll to position [4, 0]
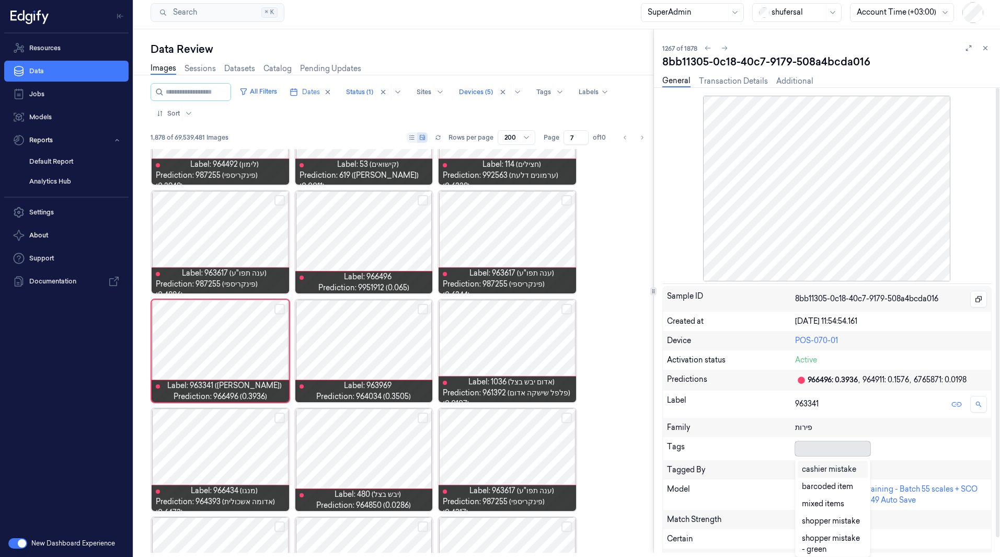
click at [825, 455] on div at bounding box center [830, 448] width 71 height 15
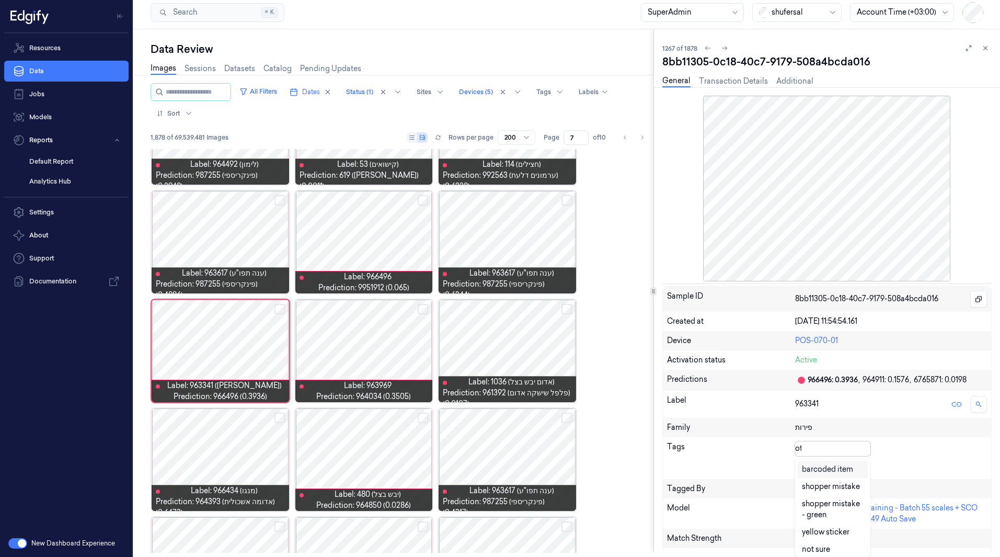
type input "oth"
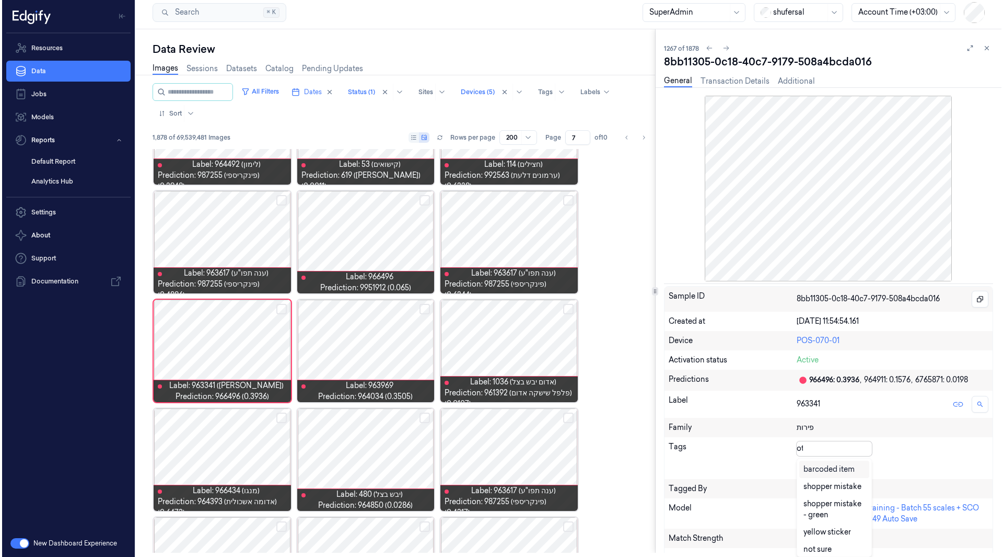
scroll to position [0, 0]
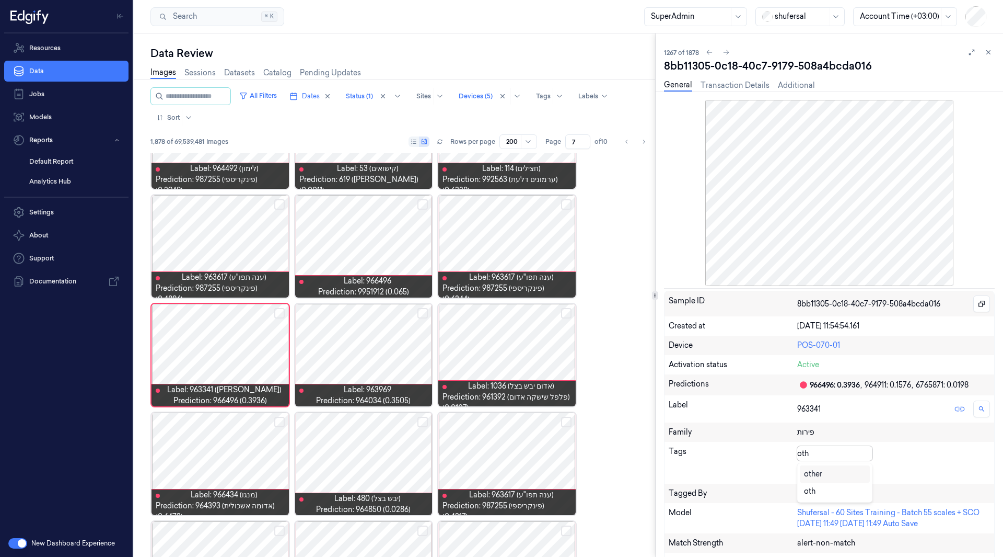
click at [828, 469] on div "other" at bounding box center [835, 473] width 62 height 11
click at [852, 451] on icon at bounding box center [853, 452] width 7 height 7
click at [803, 471] on icon at bounding box center [805, 471] width 6 height 6
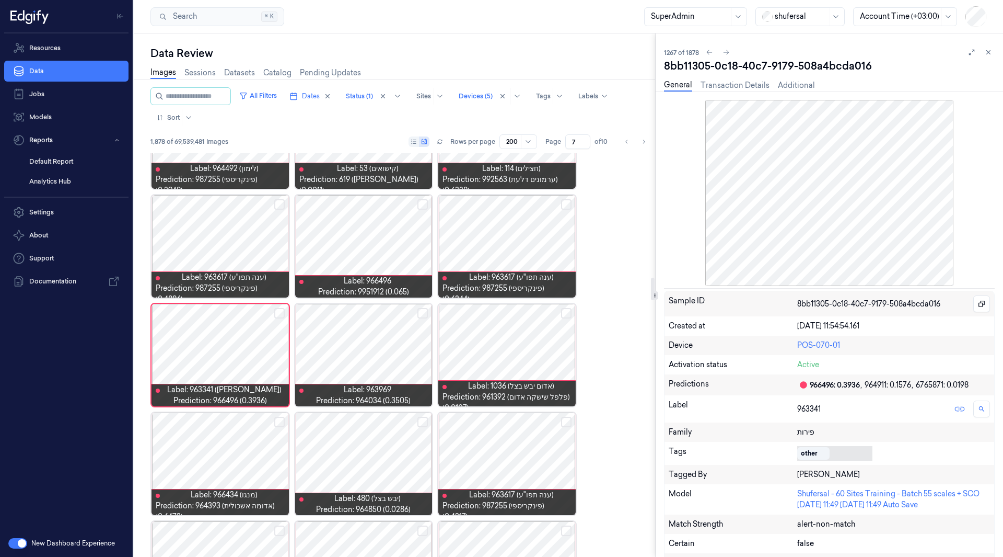
click at [486, 358] on div at bounding box center [506, 355] width 137 height 102
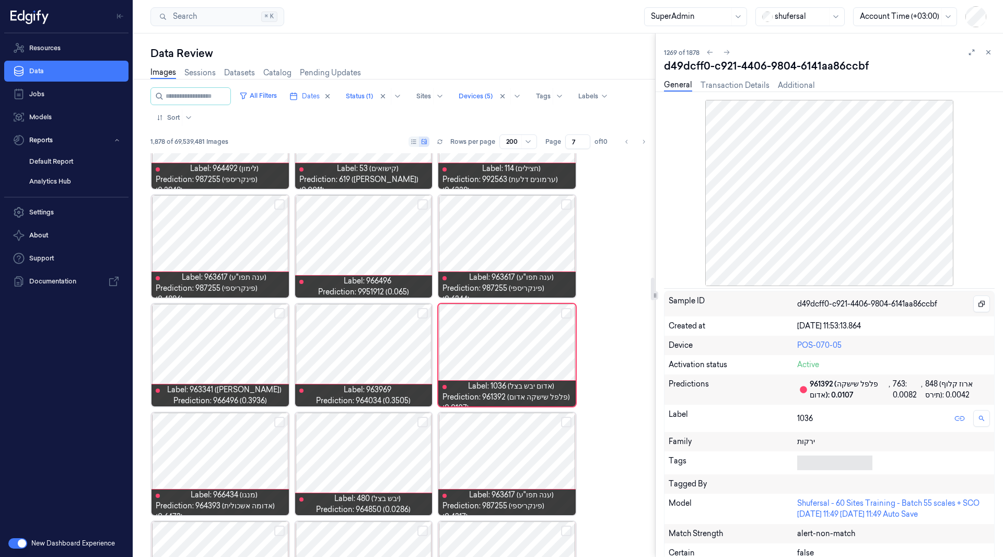
click at [567, 311] on button "Select row" at bounding box center [566, 313] width 10 height 10
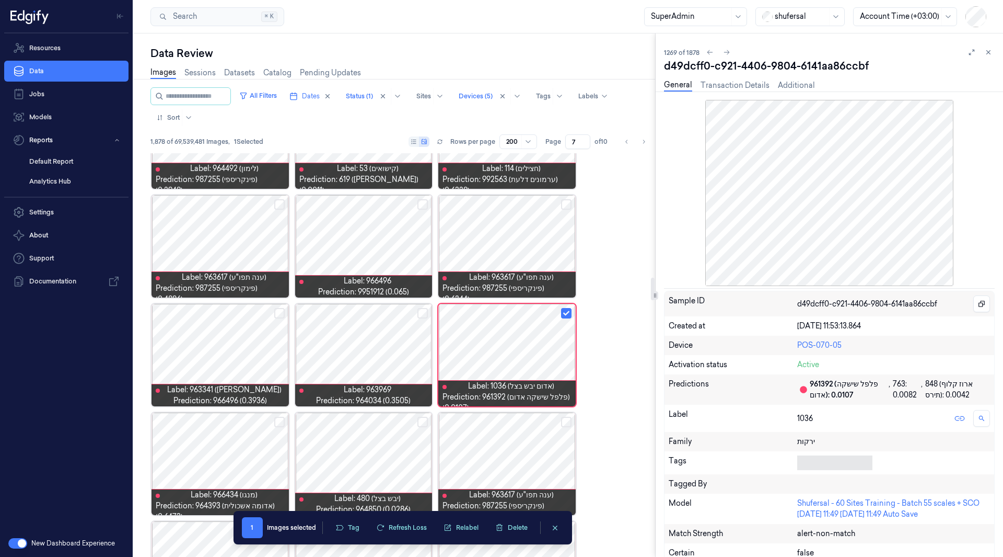
click at [422, 423] on button "Select row" at bounding box center [423, 422] width 10 height 10
click at [567, 421] on button "Select row" at bounding box center [566, 422] width 10 height 10
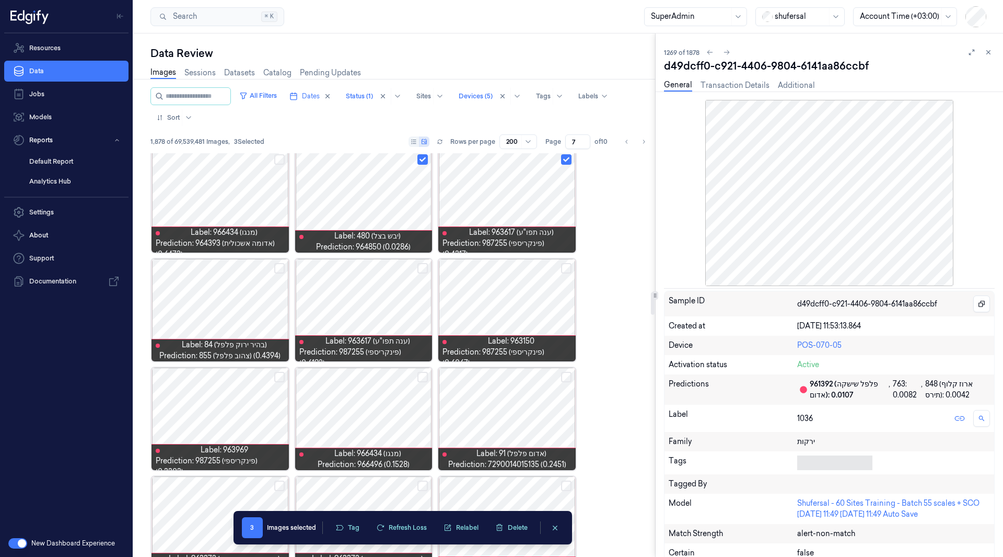
scroll to position [2506, 0]
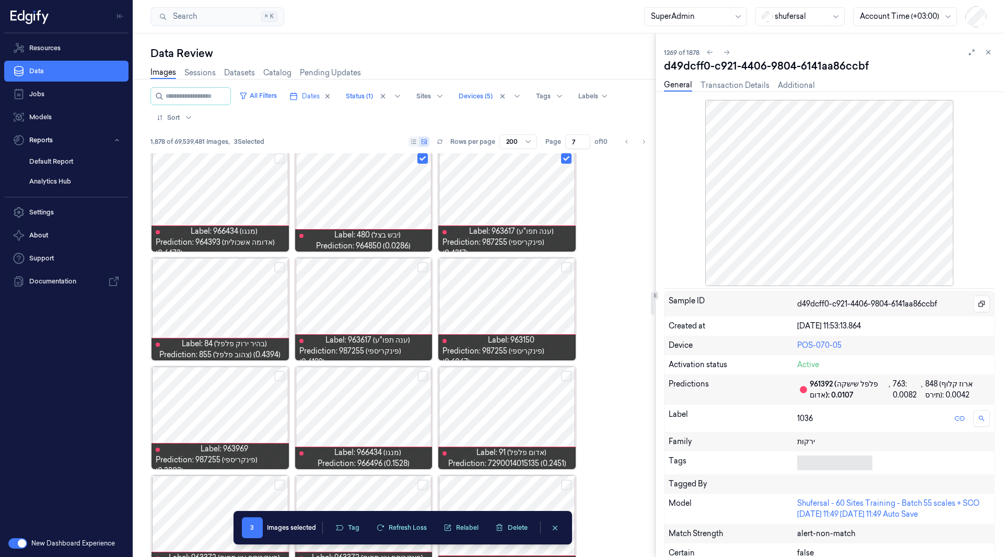
click at [423, 373] on button "Select row" at bounding box center [423, 376] width 10 height 10
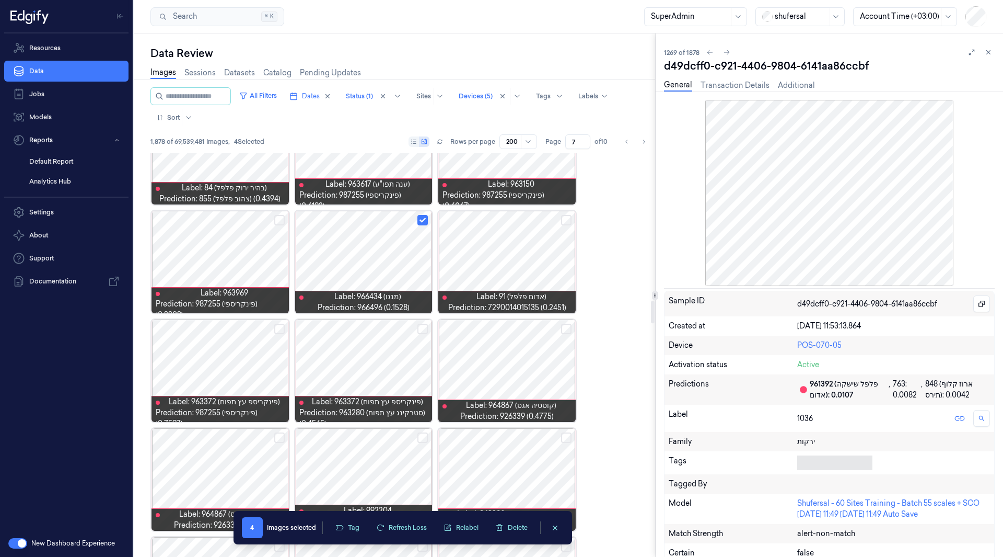
scroll to position [2662, 0]
click at [419, 329] on button "Select row" at bounding box center [423, 328] width 10 height 10
click at [280, 326] on button "Select row" at bounding box center [279, 328] width 10 height 10
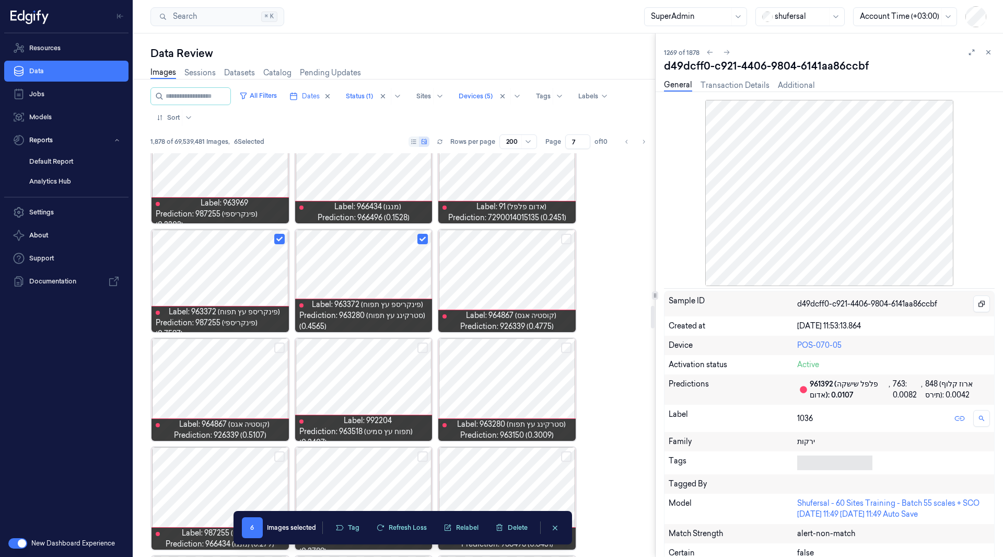
scroll to position [2752, 0]
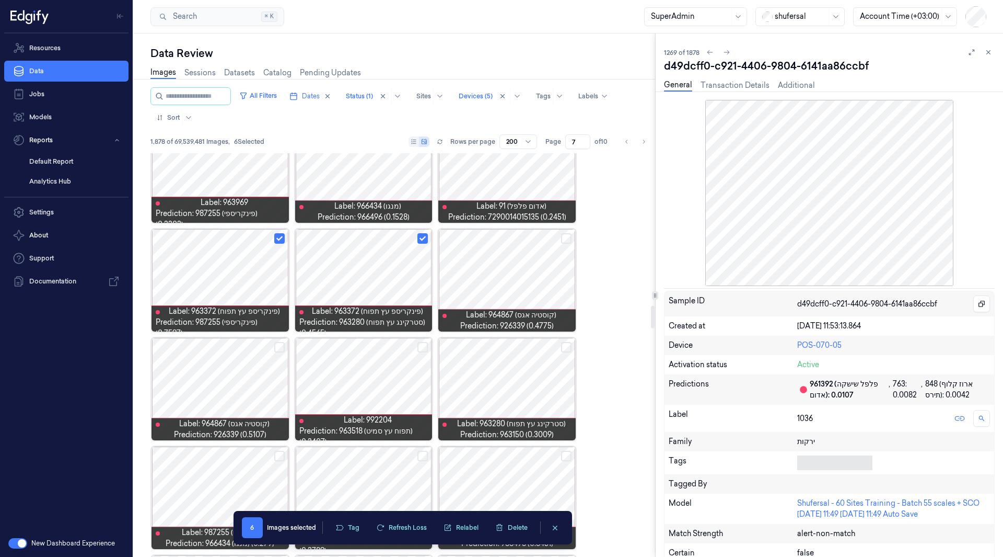
click at [422, 350] on button "Select row" at bounding box center [423, 347] width 10 height 10
click at [356, 528] on button "Tag" at bounding box center [347, 528] width 37 height 16
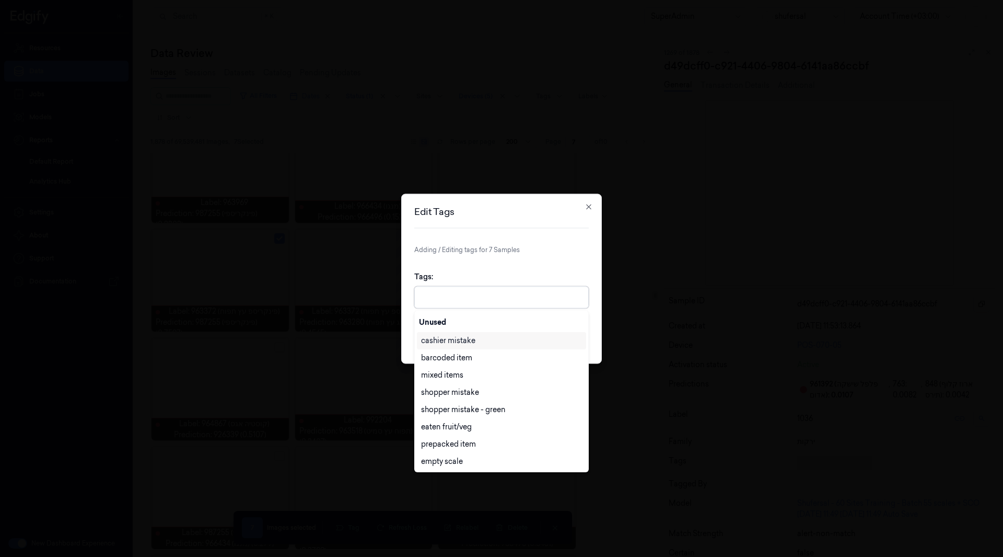
click at [451, 304] on div at bounding box center [502, 296] width 163 height 21
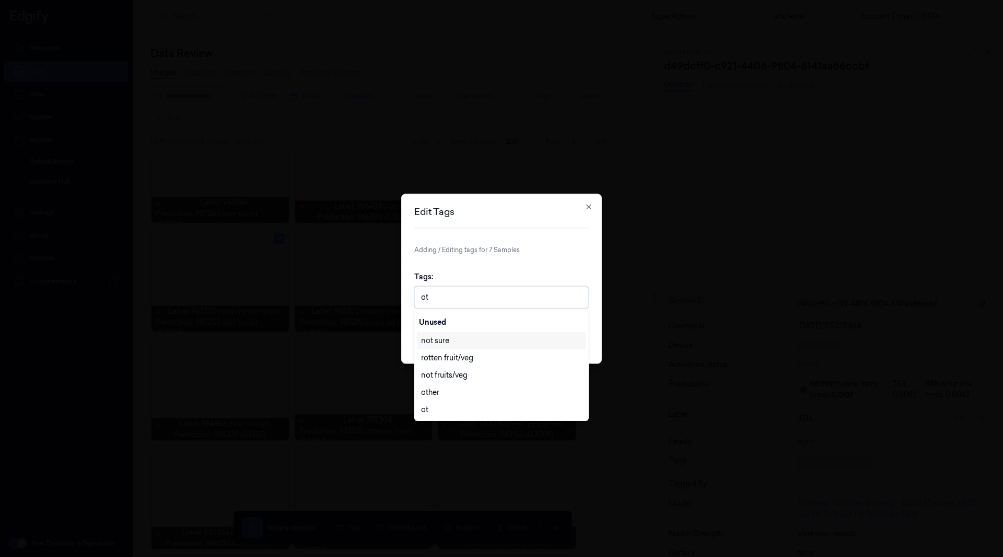
type input "oth"
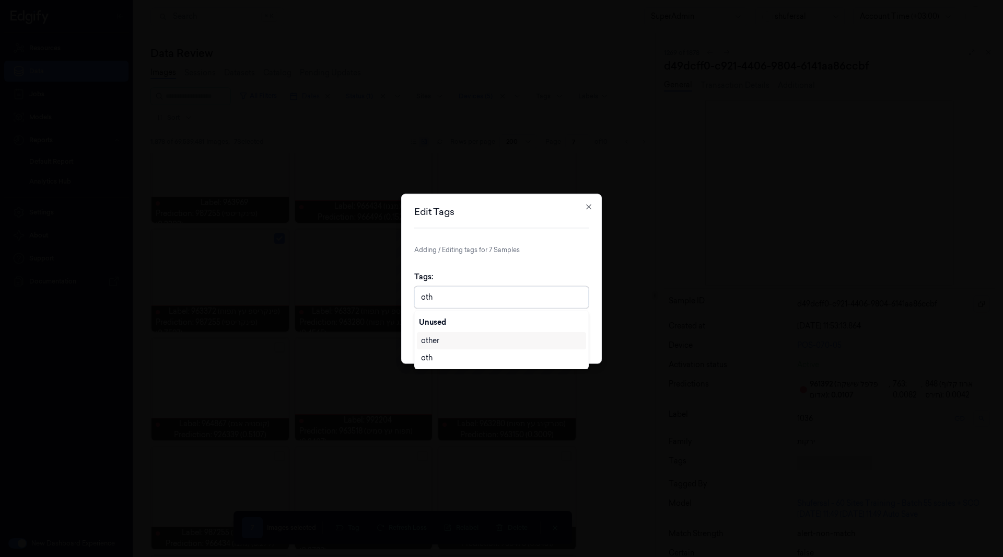
click at [440, 338] on div "other" at bounding box center [501, 340] width 161 height 11
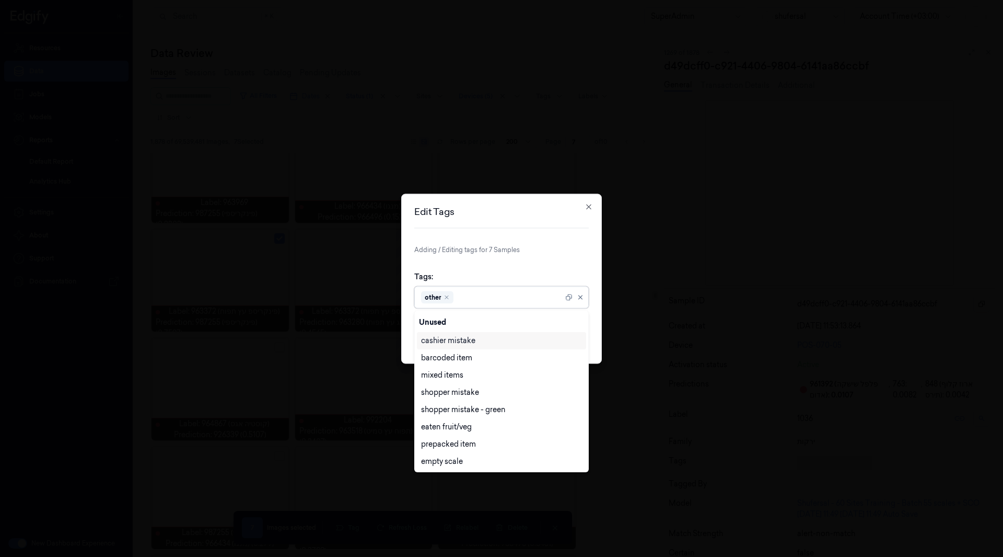
click at [597, 321] on div "Edit Tags Adding / Editing tags for 7 Samples Tags: option other, selected. 28 …" at bounding box center [501, 278] width 201 height 170
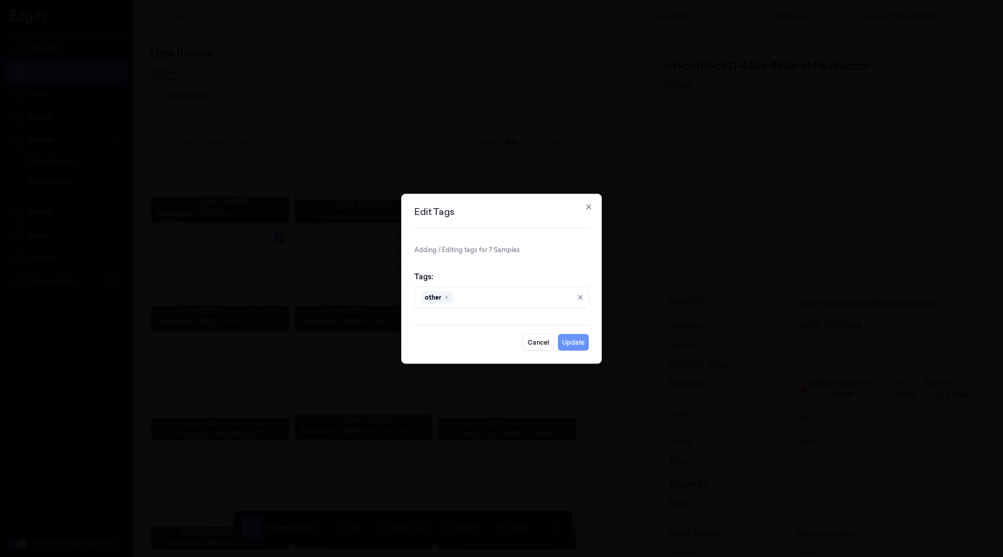
click at [572, 342] on button "Update" at bounding box center [573, 341] width 31 height 17
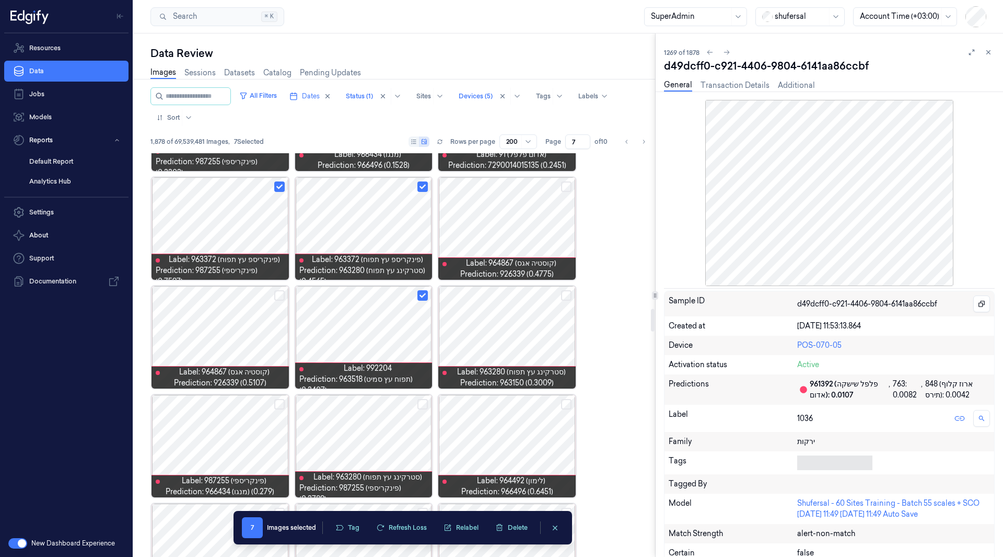
scroll to position [2808, 0]
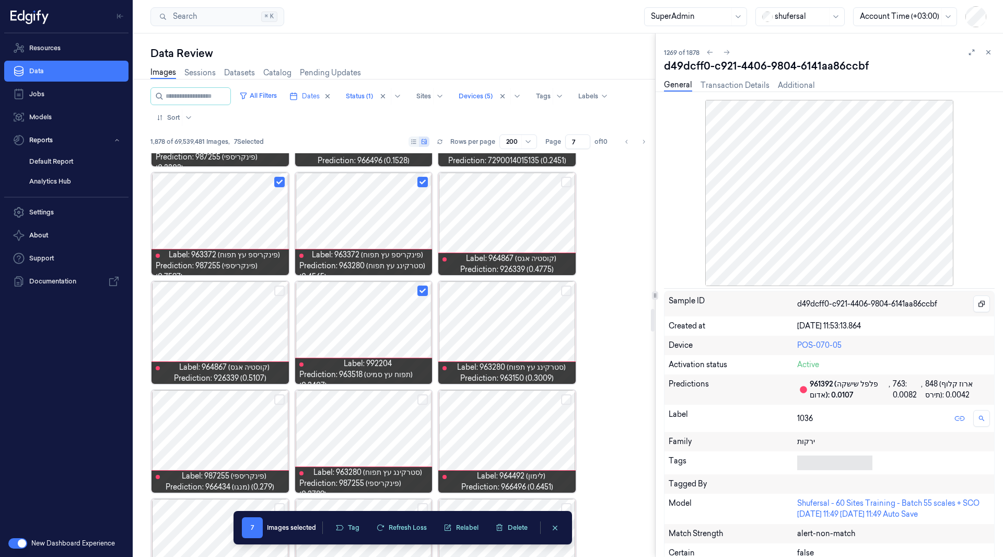
click at [206, 437] on div at bounding box center [220, 441] width 137 height 102
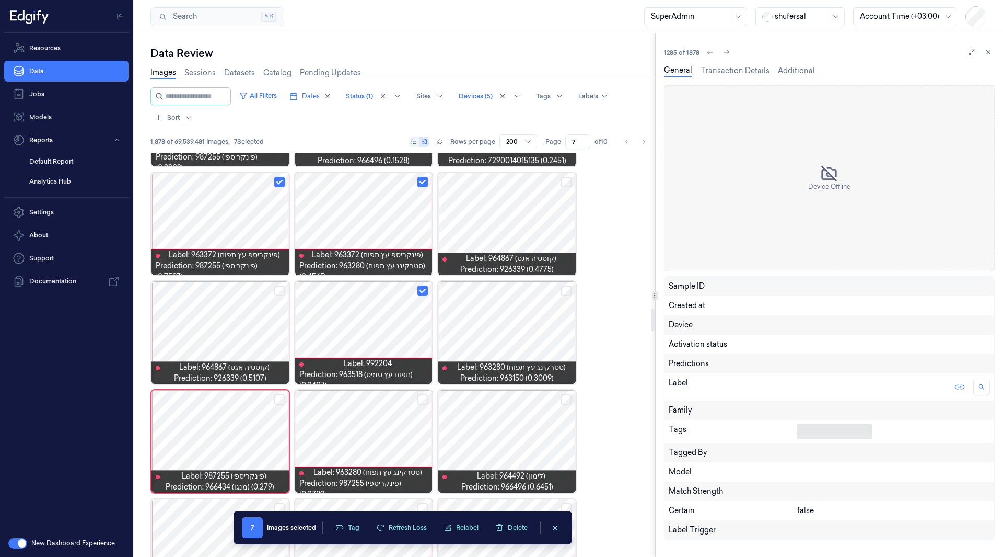
scroll to position [2894, 0]
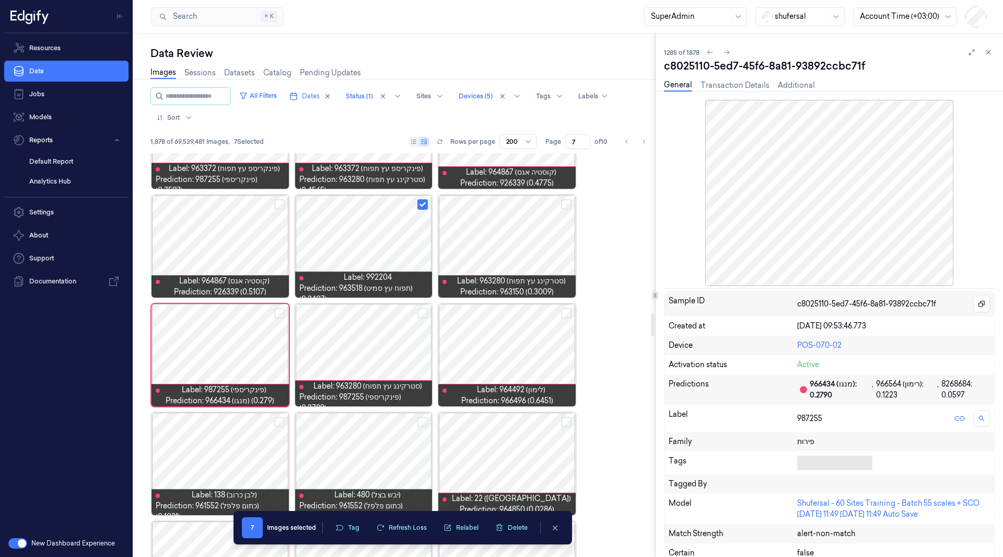
click at [399, 351] on div at bounding box center [363, 355] width 137 height 102
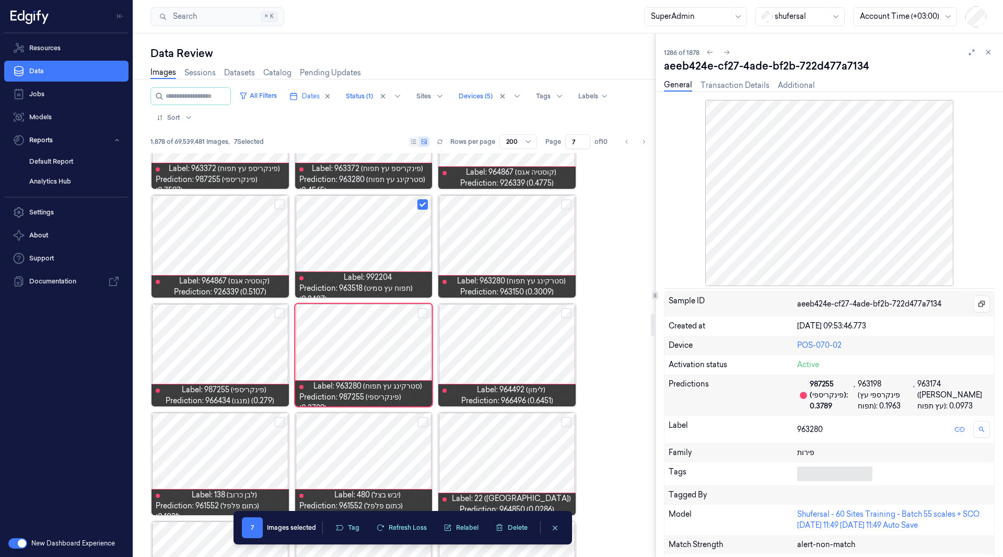
click at [482, 354] on div at bounding box center [506, 355] width 137 height 102
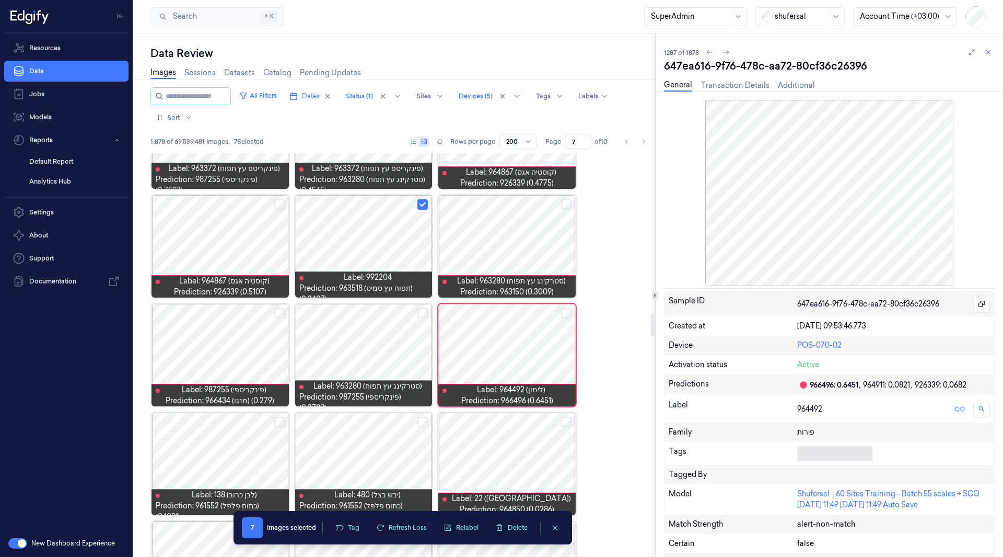
click at [277, 311] on button "Select row" at bounding box center [279, 313] width 10 height 10
click at [422, 311] on button "Select row" at bounding box center [423, 313] width 10 height 10
click at [567, 311] on button "Select row" at bounding box center [566, 313] width 10 height 10
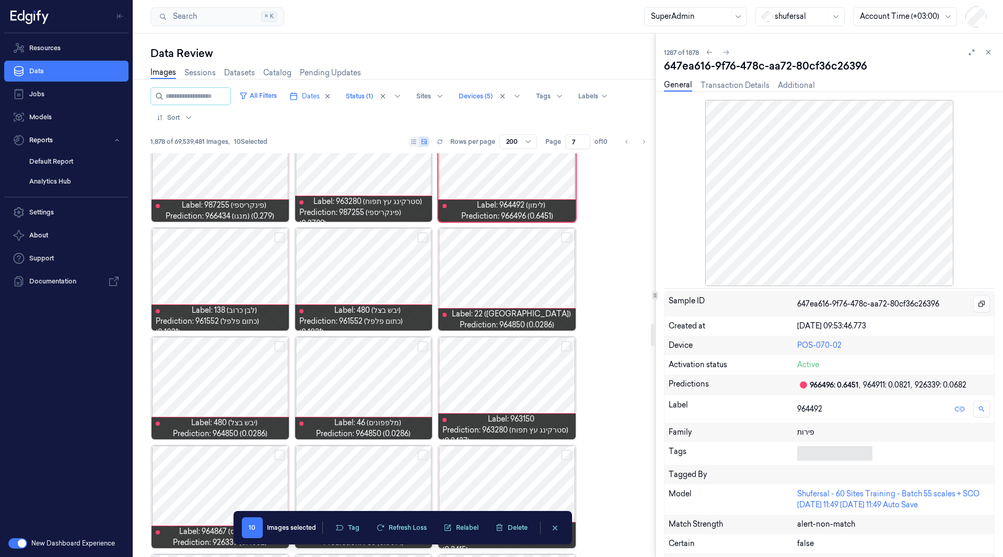
scroll to position [3080, 0]
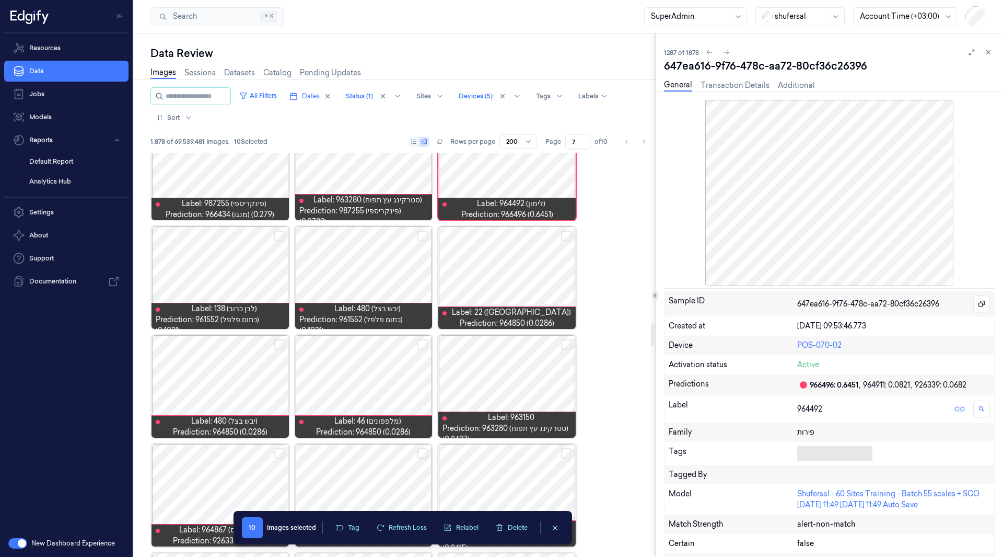
click at [279, 240] on button "Select row" at bounding box center [279, 235] width 10 height 10
click at [282, 343] on button "Select row" at bounding box center [279, 344] width 10 height 10
click at [422, 348] on button "Select row" at bounding box center [423, 344] width 10 height 10
click at [422, 236] on button "Select row" at bounding box center [423, 235] width 10 height 10
click at [567, 239] on button "Select row" at bounding box center [566, 235] width 10 height 10
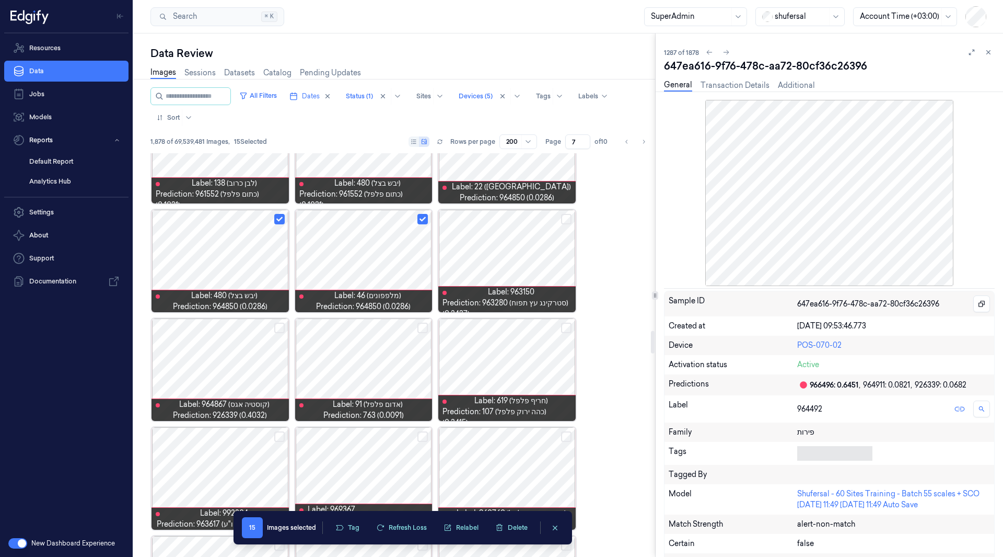
scroll to position [3208, 0]
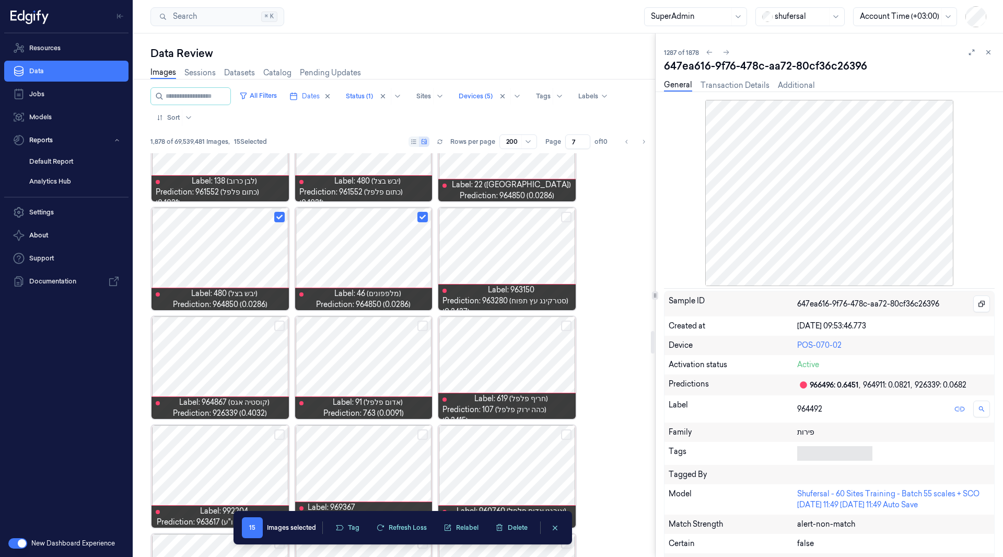
click at [421, 326] on button "Select row" at bounding box center [423, 325] width 10 height 10
click at [564, 328] on button "Select row" at bounding box center [566, 325] width 10 height 10
click at [426, 432] on button "Select row" at bounding box center [423, 434] width 10 height 10
click at [277, 436] on button "Select row" at bounding box center [279, 434] width 10 height 10
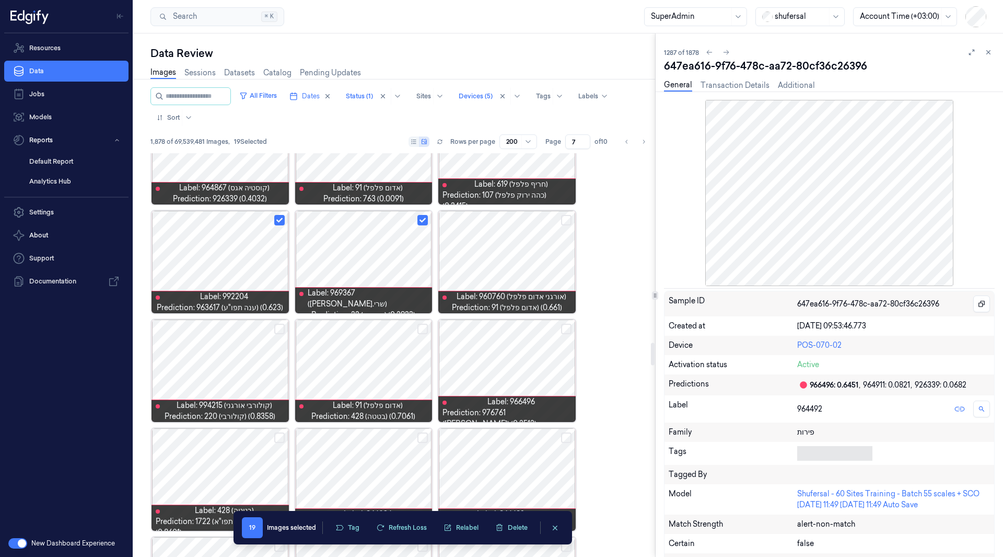
scroll to position [3423, 0]
click at [424, 329] on button "Select row" at bounding box center [423, 328] width 10 height 10
click at [568, 328] on button "Select row" at bounding box center [566, 328] width 10 height 10
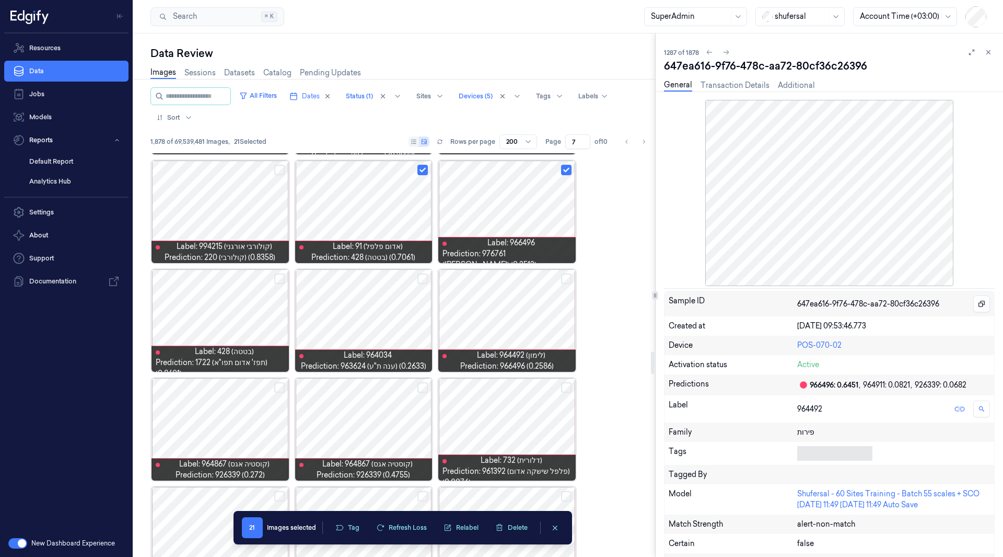
scroll to position [3582, 0]
click at [568, 277] on button "Select row" at bounding box center [566, 278] width 10 height 10
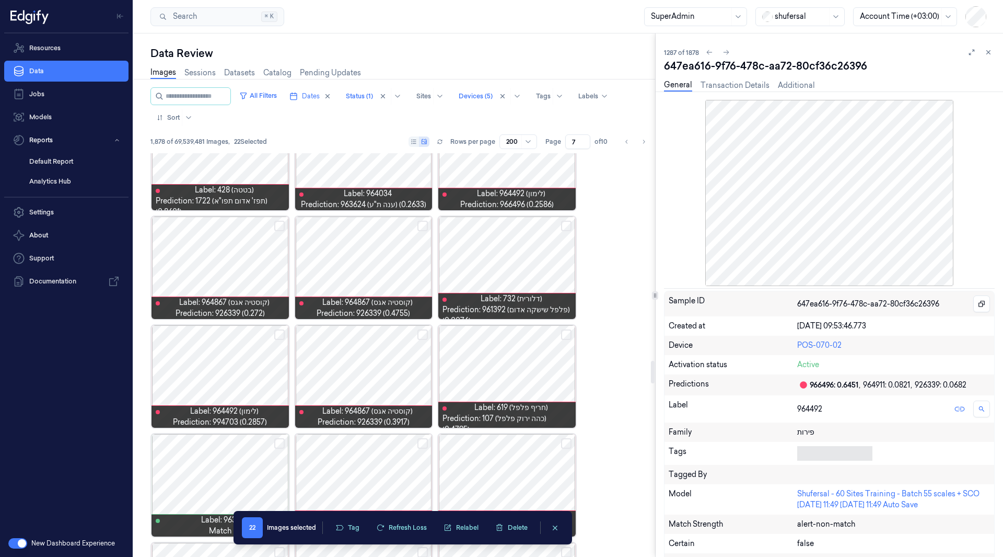
scroll to position [3748, 0]
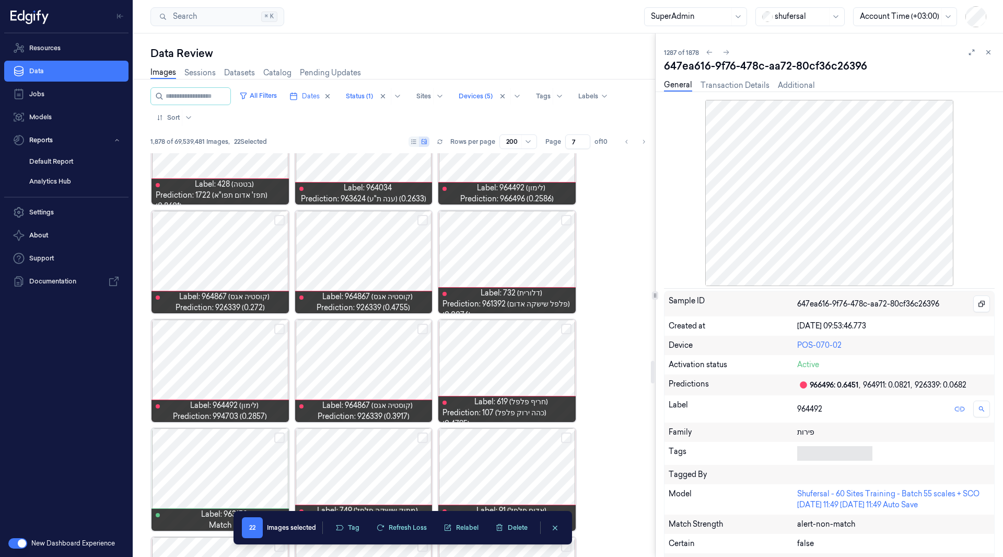
click at [568, 220] on button "Select row" at bounding box center [566, 220] width 10 height 10
click at [513, 364] on div at bounding box center [506, 370] width 137 height 102
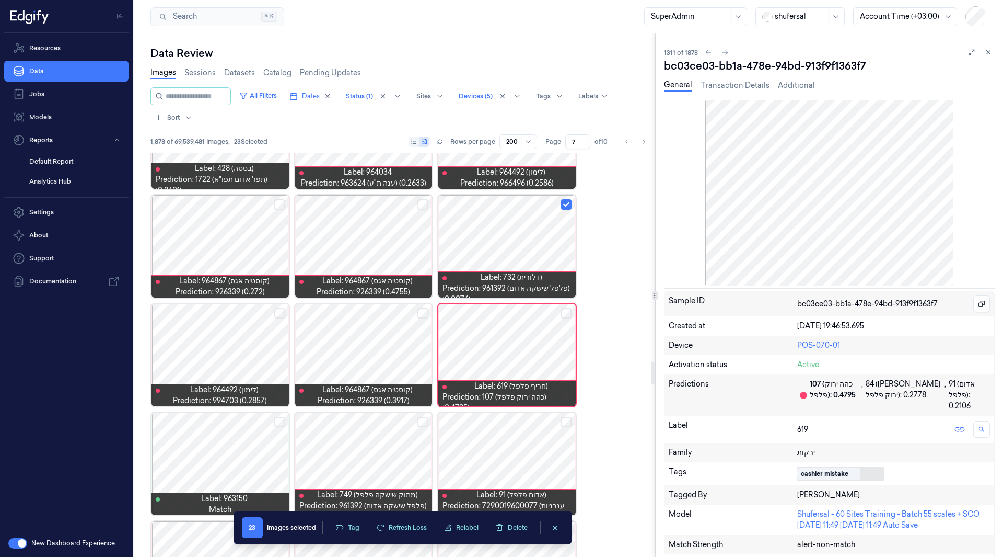
click at [280, 312] on button "Select row" at bounding box center [279, 313] width 10 height 10
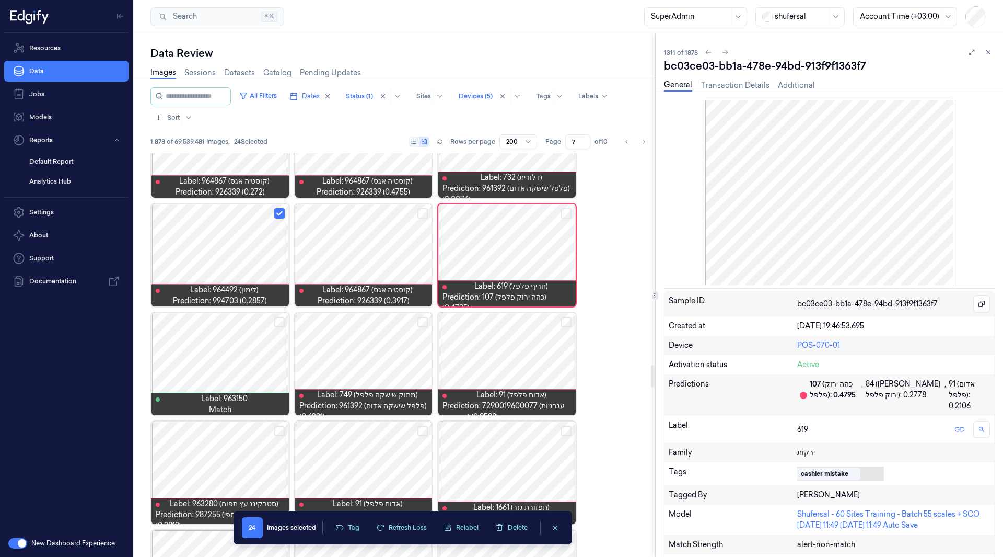
scroll to position [3873, 0]
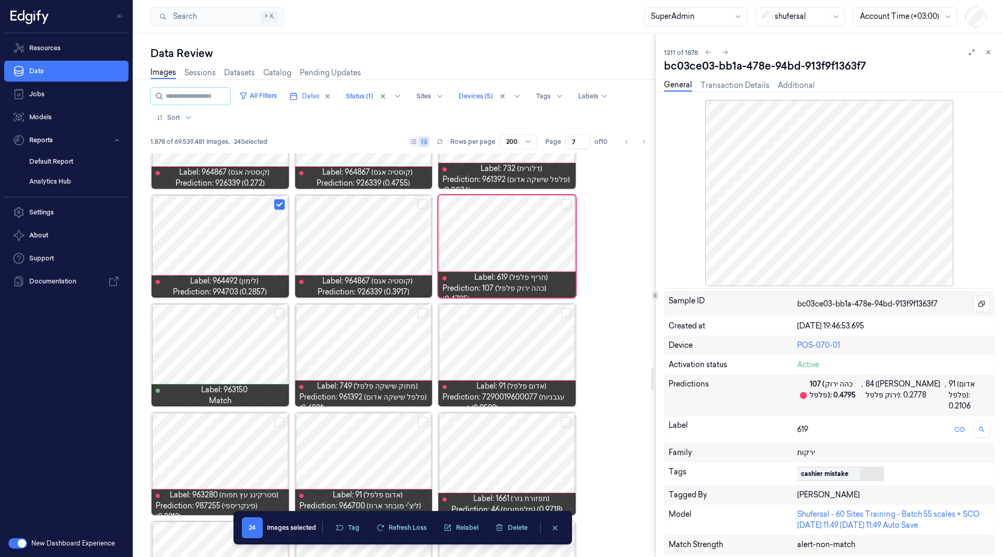
click at [280, 312] on button "Select row" at bounding box center [279, 313] width 10 height 10
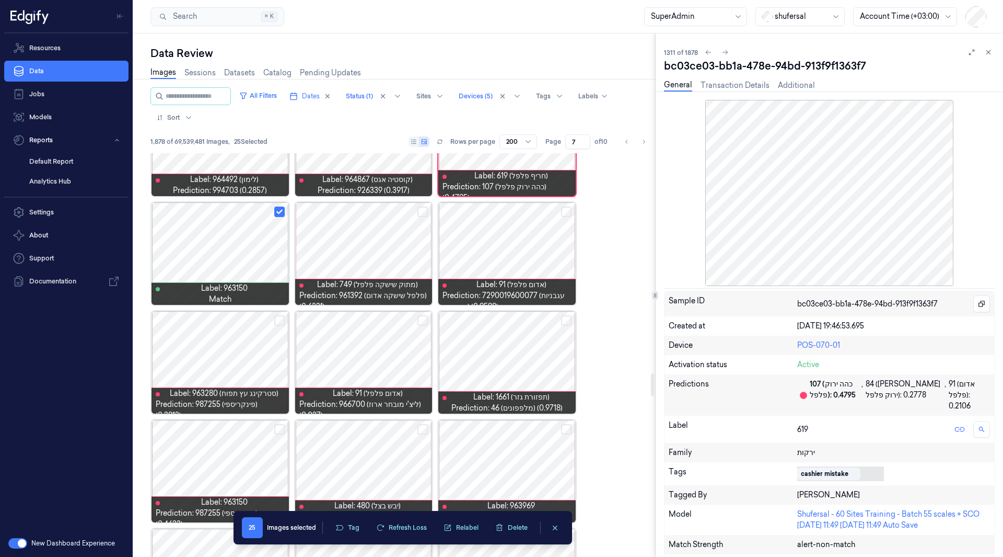
scroll to position [3977, 0]
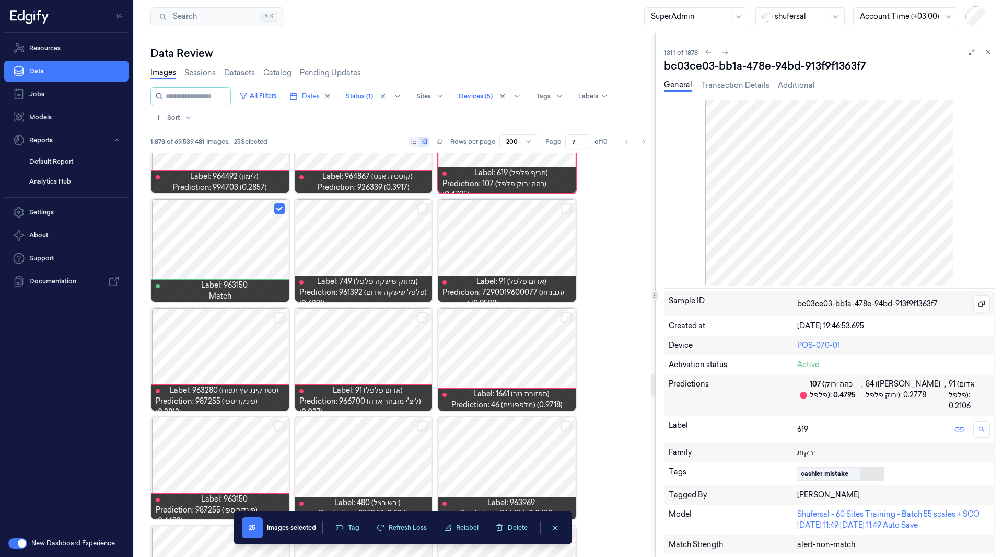
click at [428, 316] on button "Select row" at bounding box center [423, 317] width 10 height 10
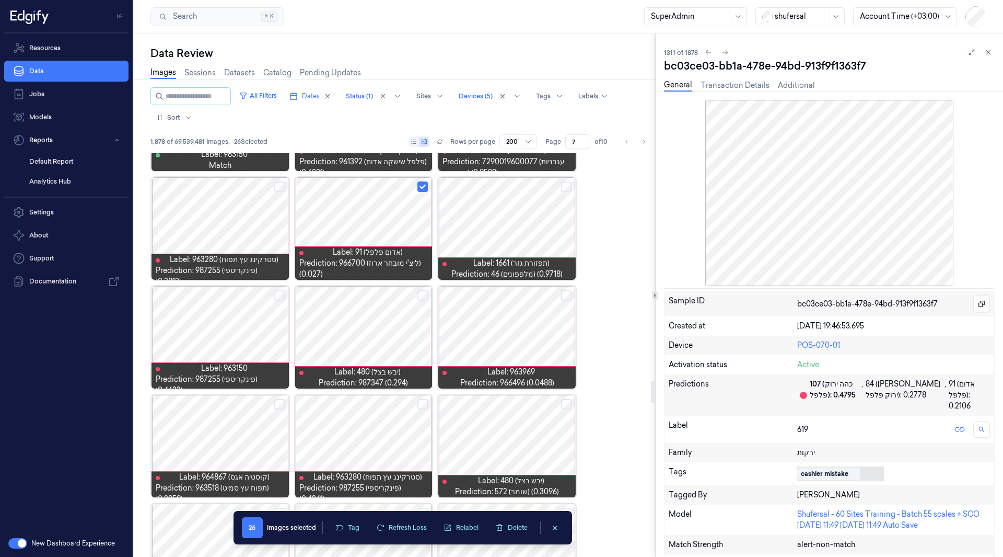
scroll to position [4108, 0]
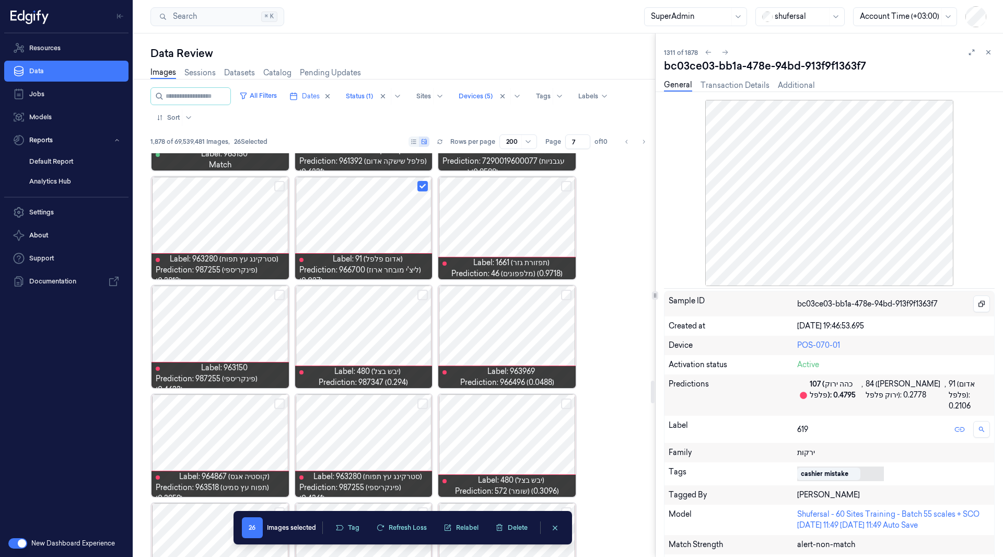
click at [279, 295] on button "Select row" at bounding box center [279, 295] width 10 height 10
click at [564, 294] on button "Select row" at bounding box center [566, 295] width 10 height 10
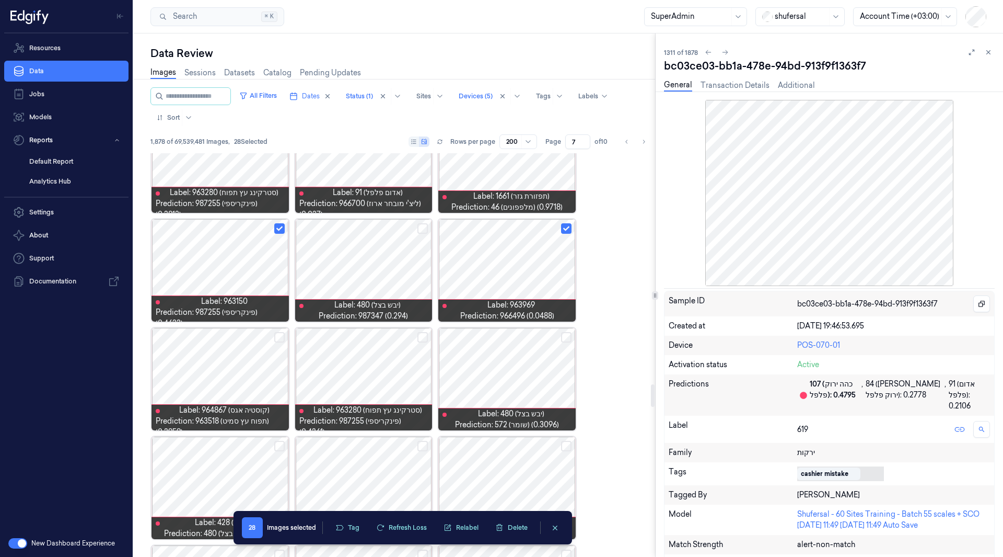
scroll to position [4181, 0]
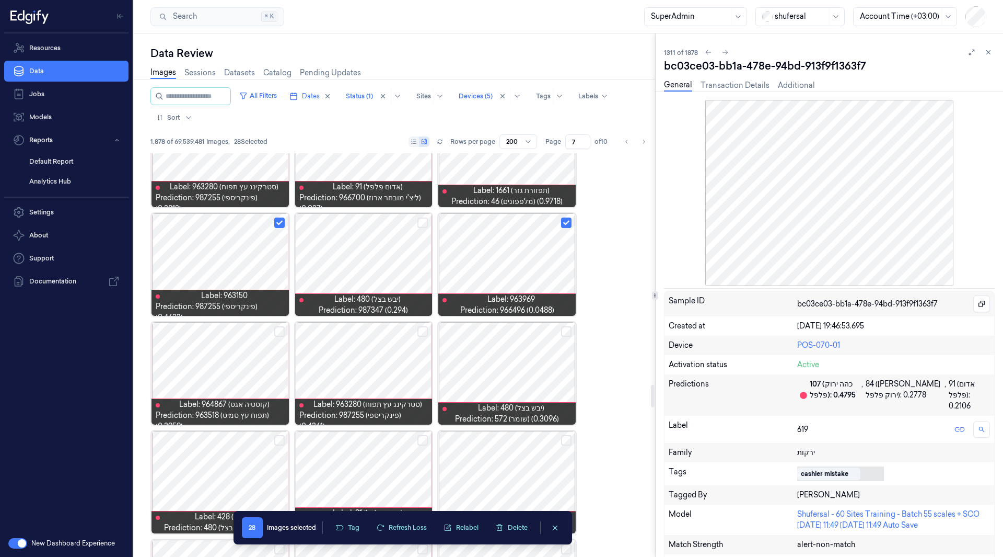
click at [280, 329] on button "Select row" at bounding box center [279, 331] width 10 height 10
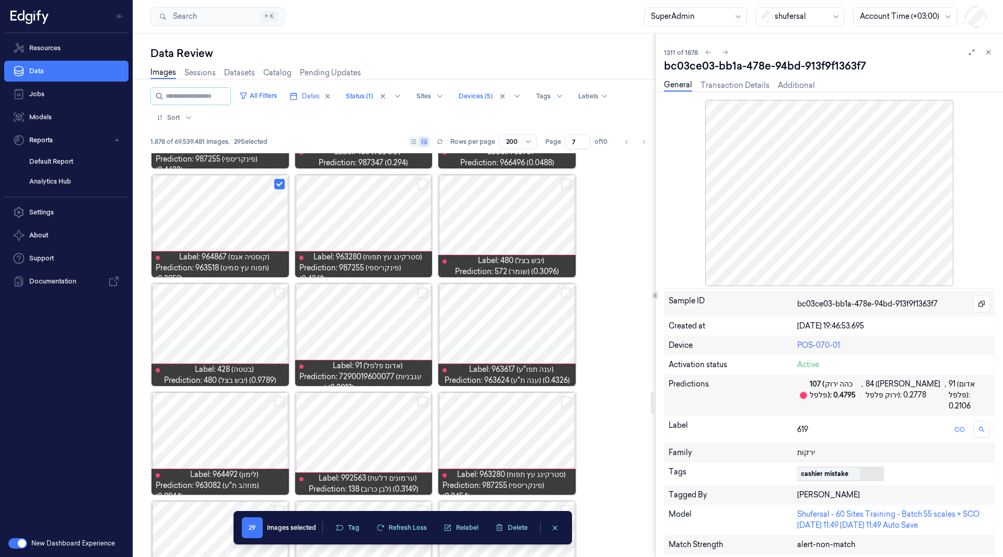
scroll to position [4337, 0]
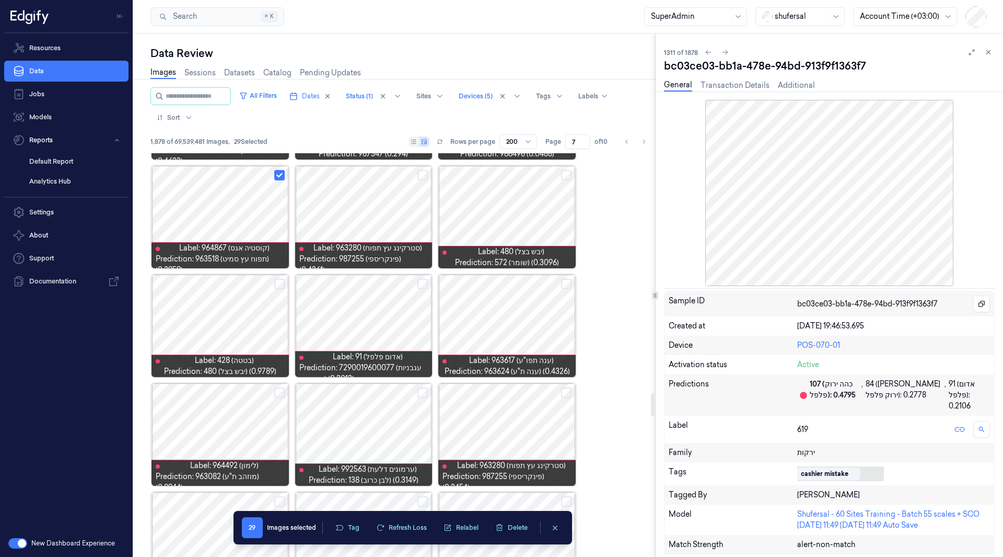
click at [230, 326] on div at bounding box center [220, 325] width 137 height 102
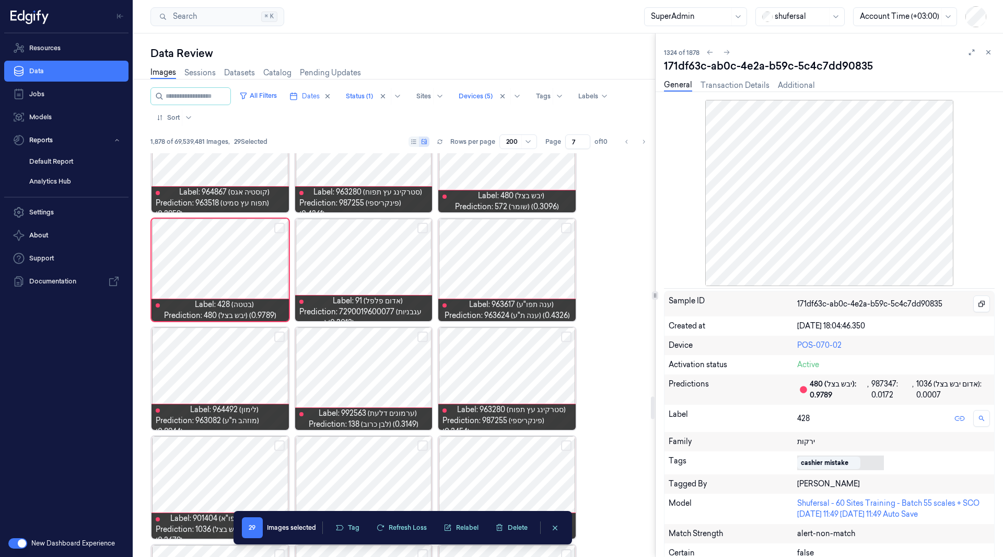
scroll to position [4393, 0]
click at [420, 335] on button "Select row" at bounding box center [423, 336] width 10 height 10
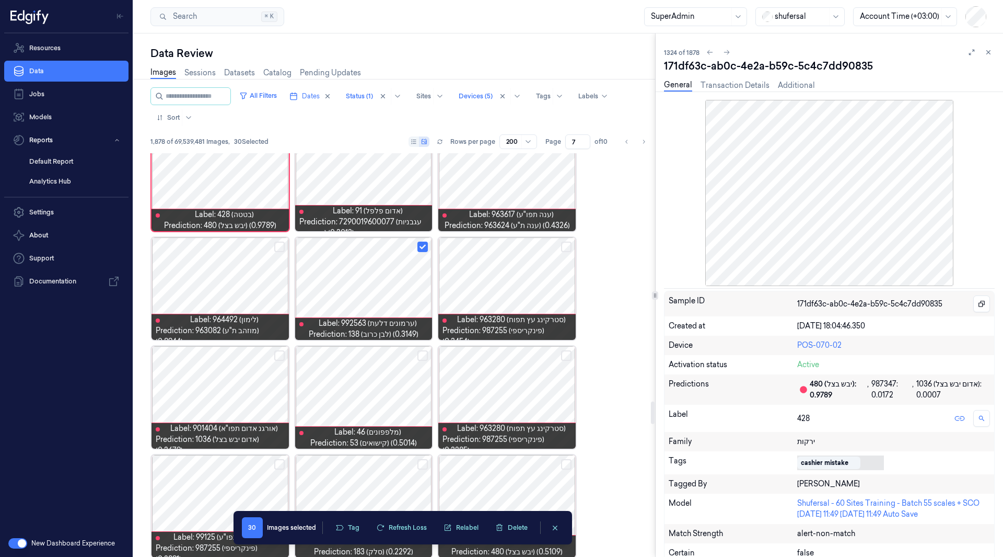
scroll to position [4490, 0]
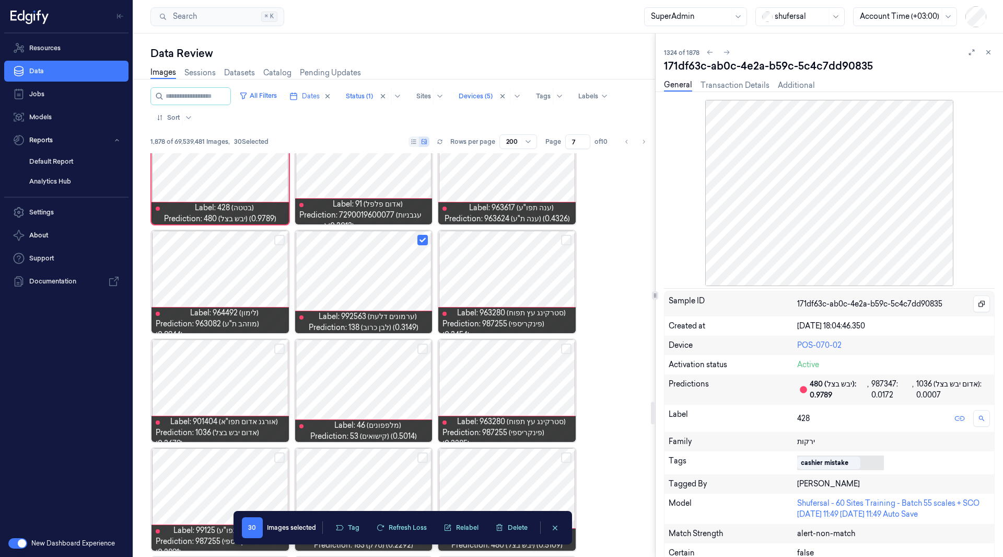
click at [280, 346] on button "Select row" at bounding box center [279, 348] width 10 height 10
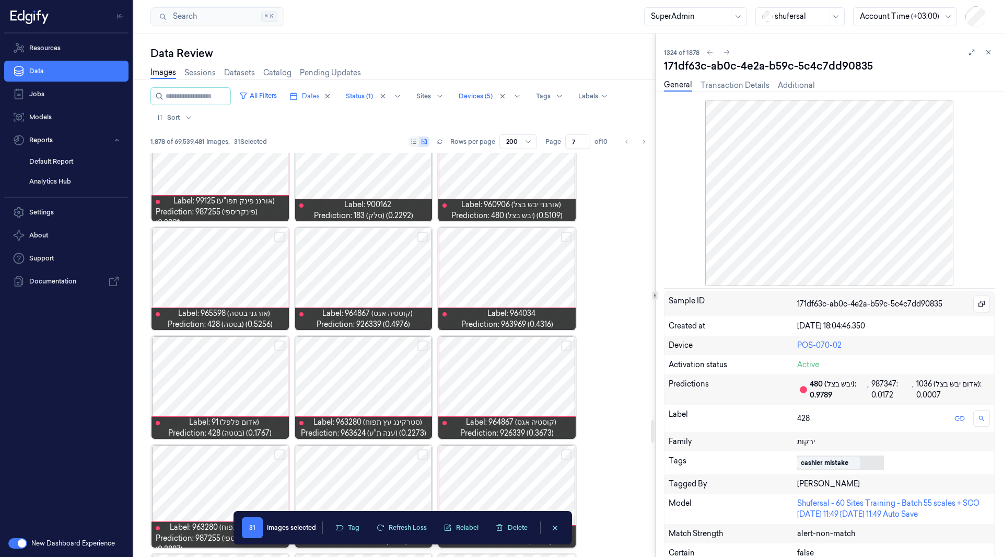
scroll to position [4820, 0]
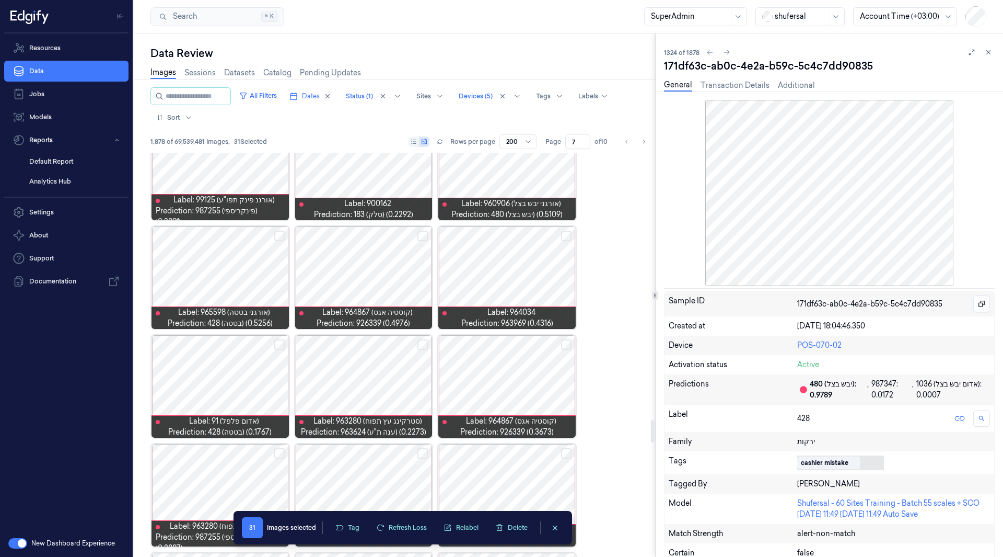
click at [422, 234] on button "Select row" at bounding box center [423, 235] width 10 height 10
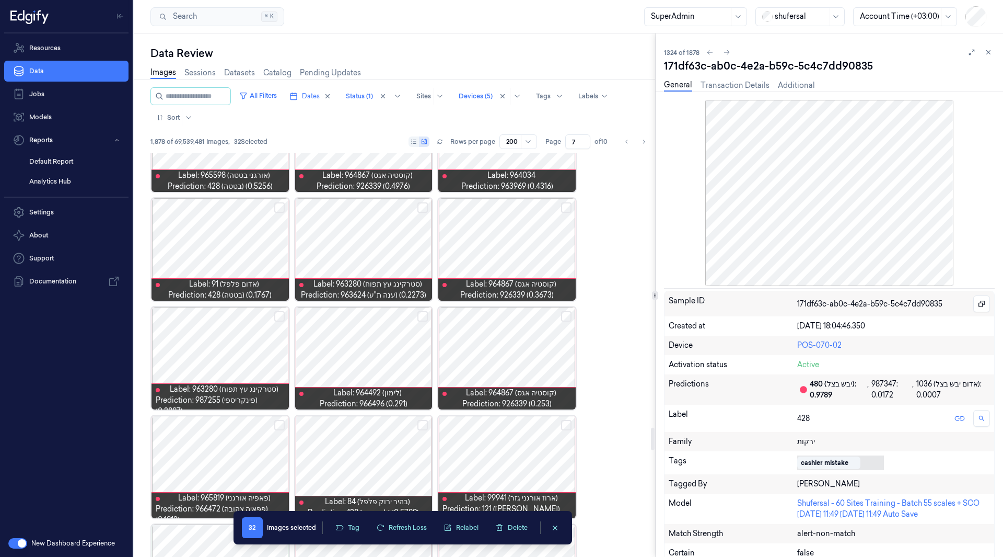
scroll to position [4958, 0]
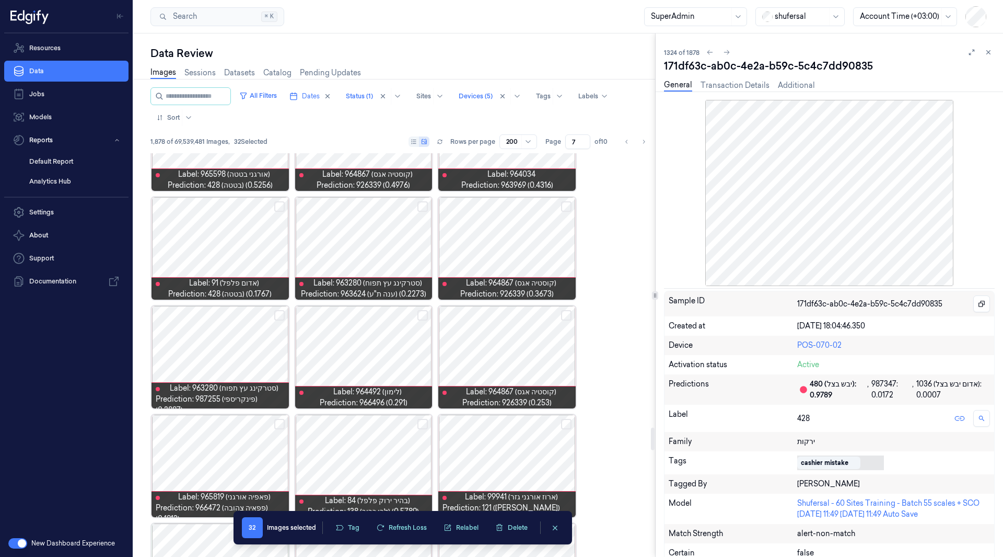
click at [421, 316] on button "Select row" at bounding box center [423, 315] width 10 height 10
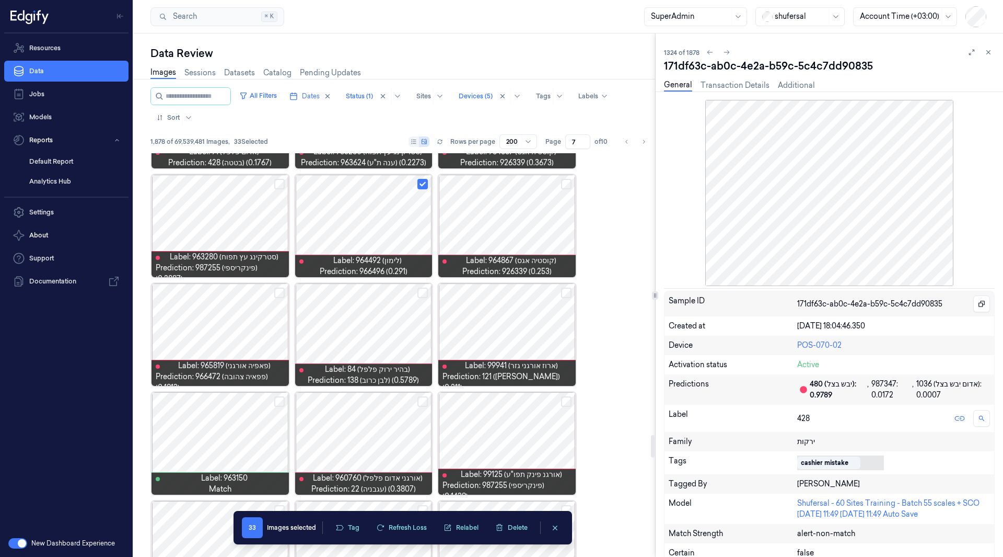
scroll to position [5089, 0]
click at [424, 296] on button "Select row" at bounding box center [423, 292] width 10 height 10
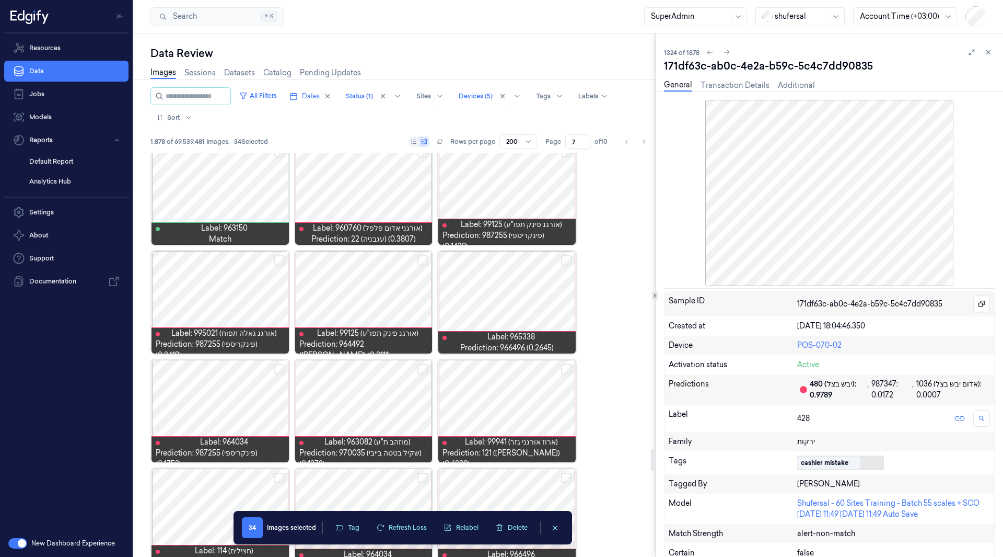
scroll to position [5339, 0]
click at [567, 260] on button "Select row" at bounding box center [566, 260] width 10 height 10
click at [566, 368] on button "Select row" at bounding box center [566, 368] width 10 height 10
click at [422, 366] on button "Select row" at bounding box center [423, 368] width 10 height 10
click at [276, 368] on button "Select row" at bounding box center [279, 368] width 10 height 10
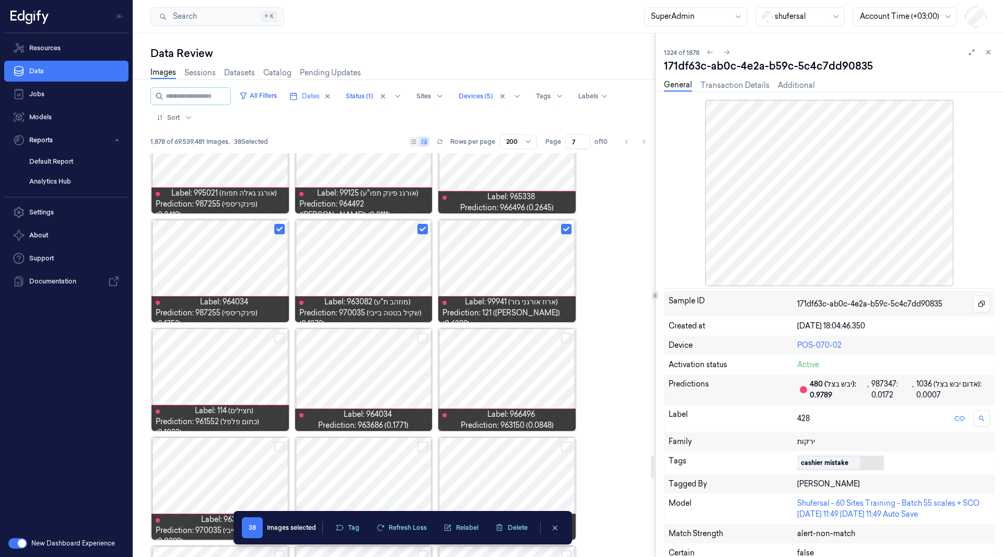
scroll to position [5491, 0]
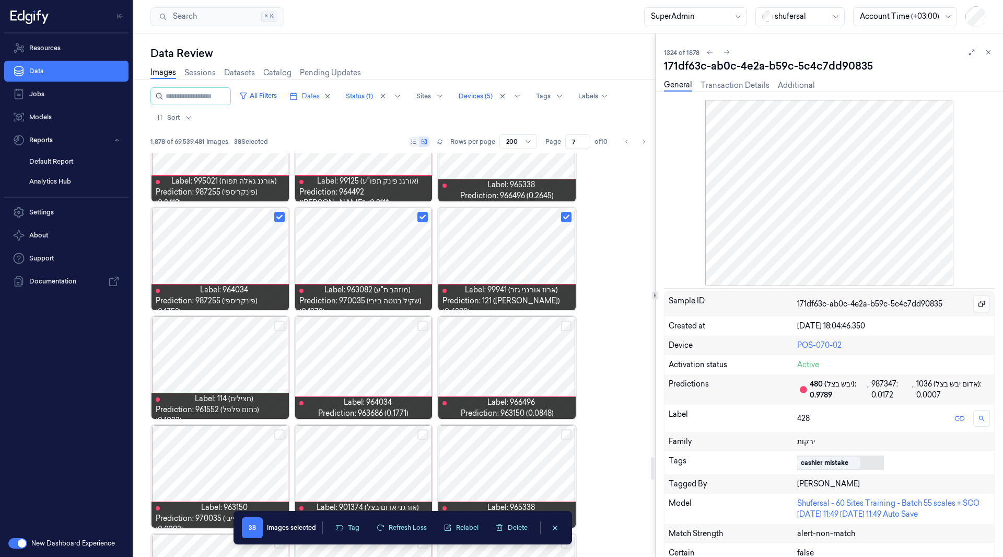
click at [278, 321] on button "Select row" at bounding box center [279, 325] width 10 height 10
click at [565, 324] on button "Select row" at bounding box center [566, 325] width 10 height 10
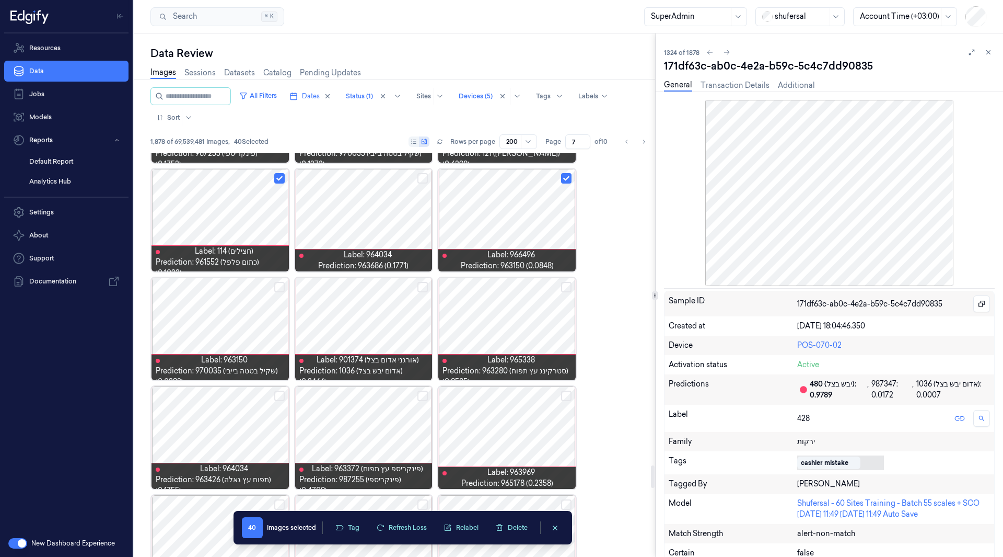
scroll to position [5642, 0]
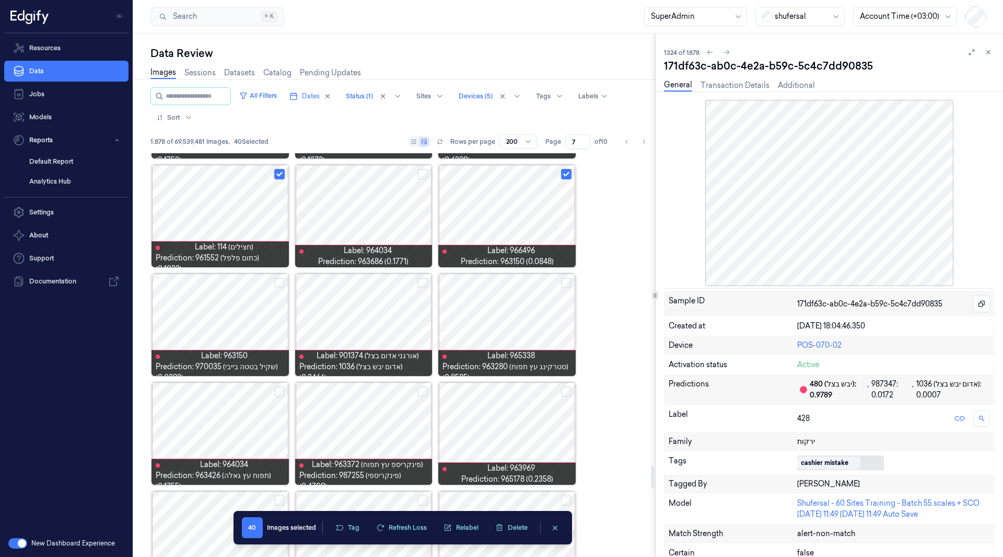
click at [277, 282] on button "Select row" at bounding box center [279, 283] width 10 height 10
click at [418, 281] on button "Select row" at bounding box center [423, 283] width 10 height 10
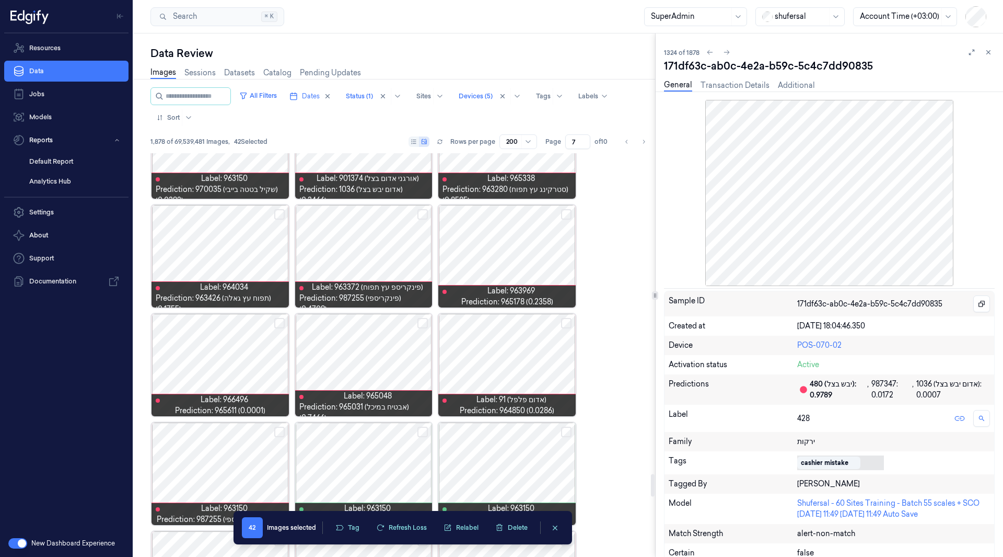
scroll to position [5819, 0]
click at [425, 215] on button "Select row" at bounding box center [423, 215] width 10 height 10
click at [565, 325] on button "Select row" at bounding box center [566, 323] width 10 height 10
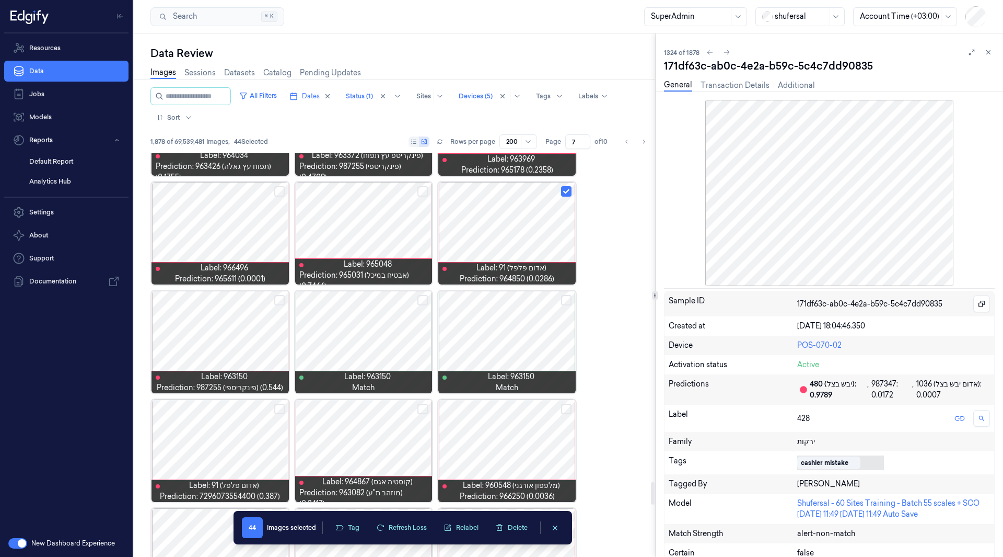
scroll to position [5987, 0]
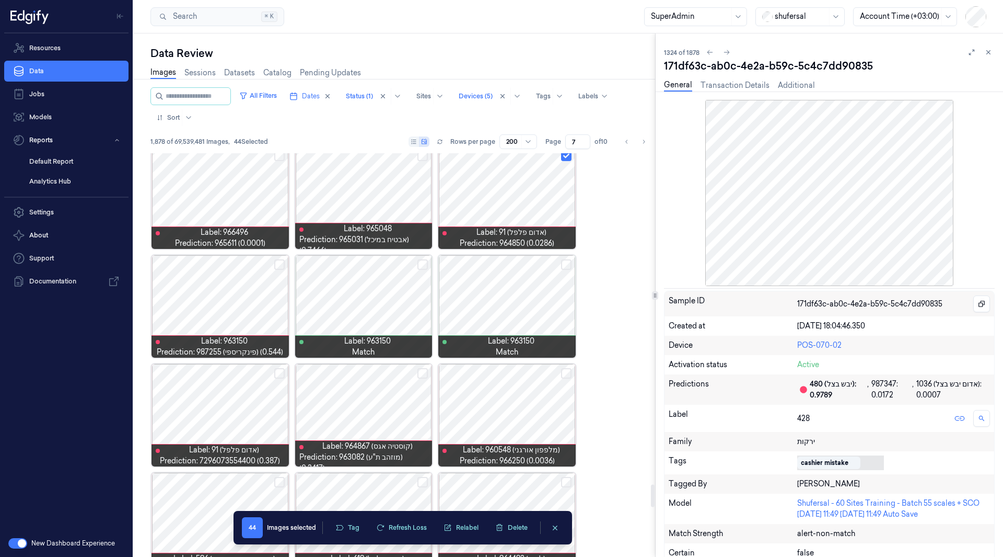
click at [421, 266] on button "Select row" at bounding box center [423, 264] width 10 height 10
click at [567, 263] on button "Select row" at bounding box center [566, 264] width 10 height 10
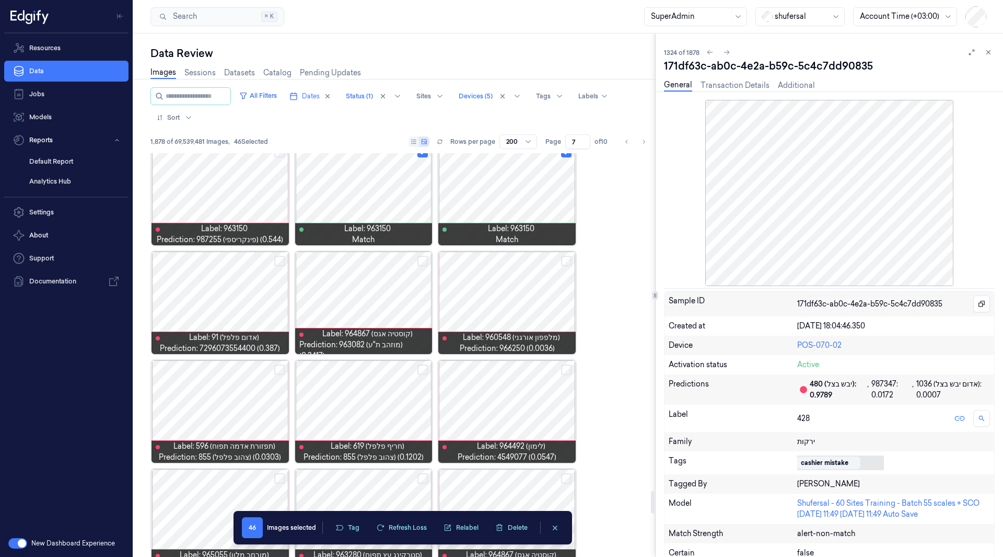
scroll to position [6101, 0]
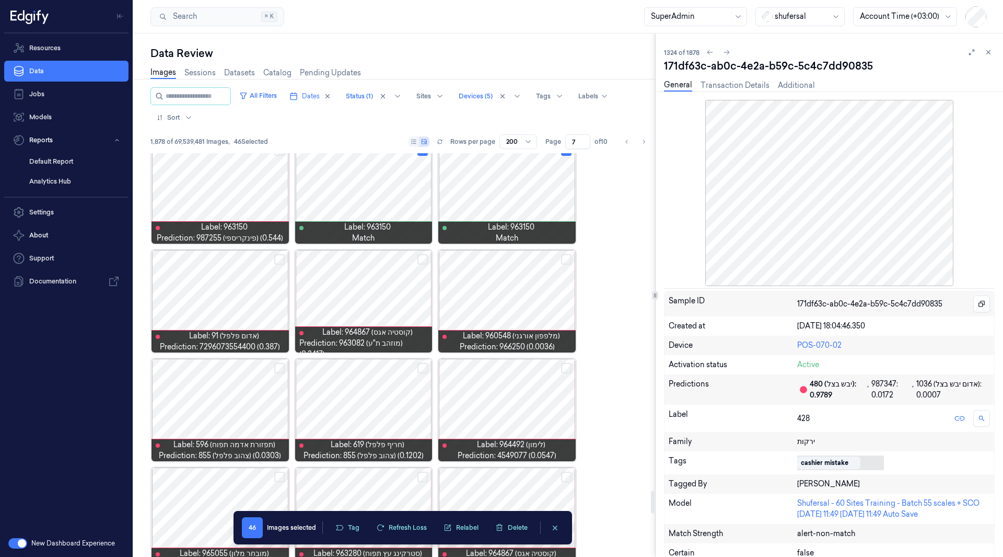
click at [281, 259] on button "Select row" at bounding box center [279, 259] width 10 height 10
click at [279, 368] on button "Select row" at bounding box center [279, 368] width 10 height 10
click at [421, 368] on button "Select row" at bounding box center [423, 368] width 10 height 10
click at [425, 256] on button "Select row" at bounding box center [423, 259] width 10 height 10
click at [568, 259] on button "Select row" at bounding box center [566, 259] width 10 height 10
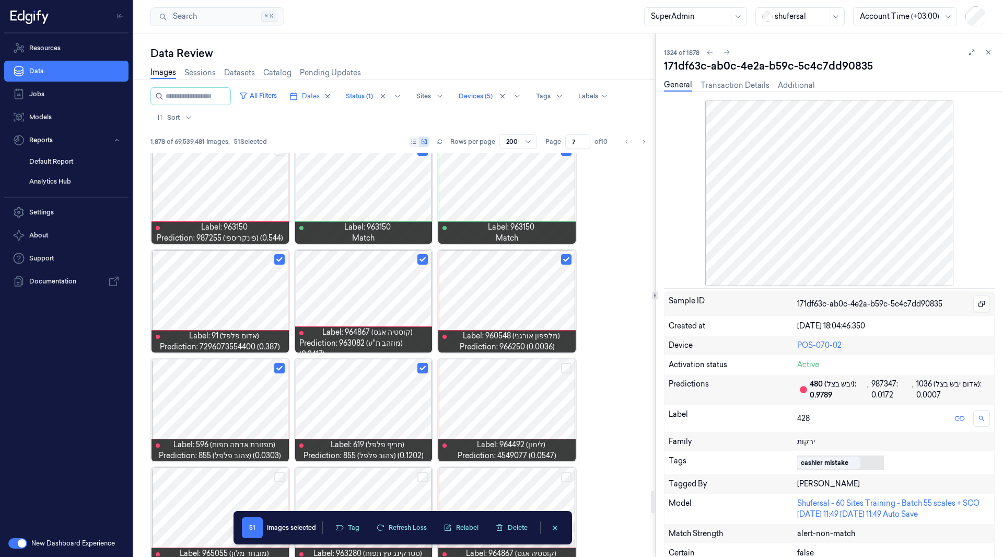
click at [567, 368] on button "Select row" at bounding box center [566, 368] width 10 height 10
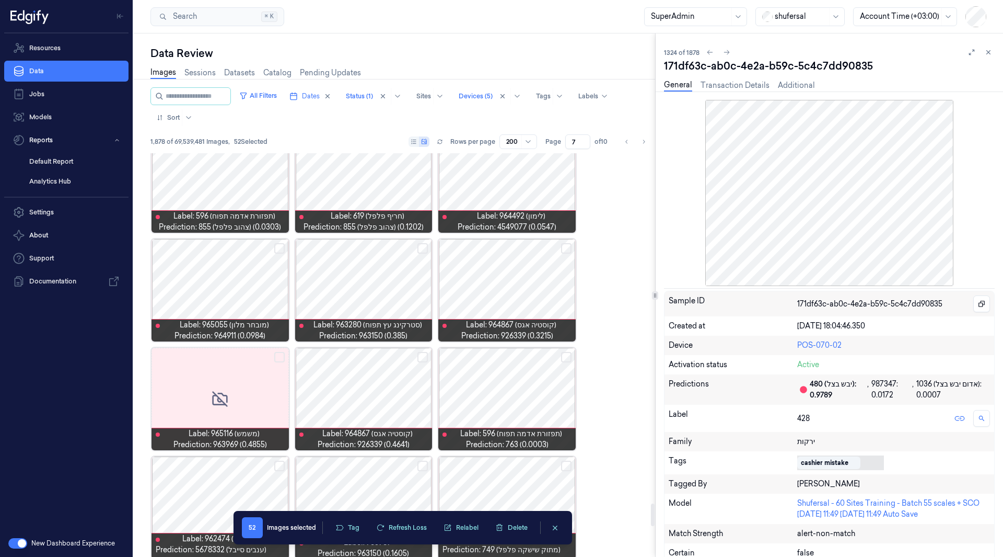
scroll to position [6350, 0]
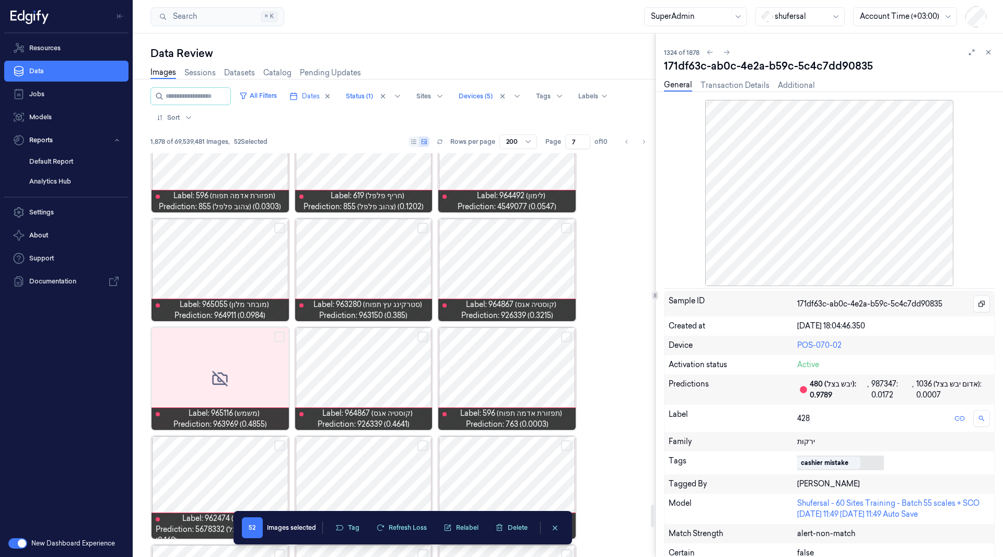
click at [280, 232] on button "Select row" at bounding box center [279, 228] width 10 height 10
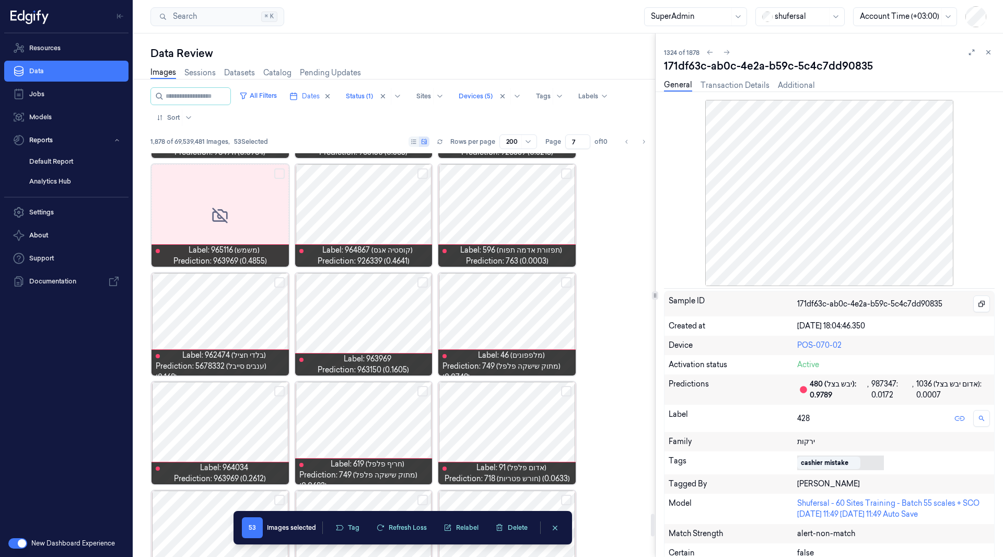
scroll to position [6532, 0]
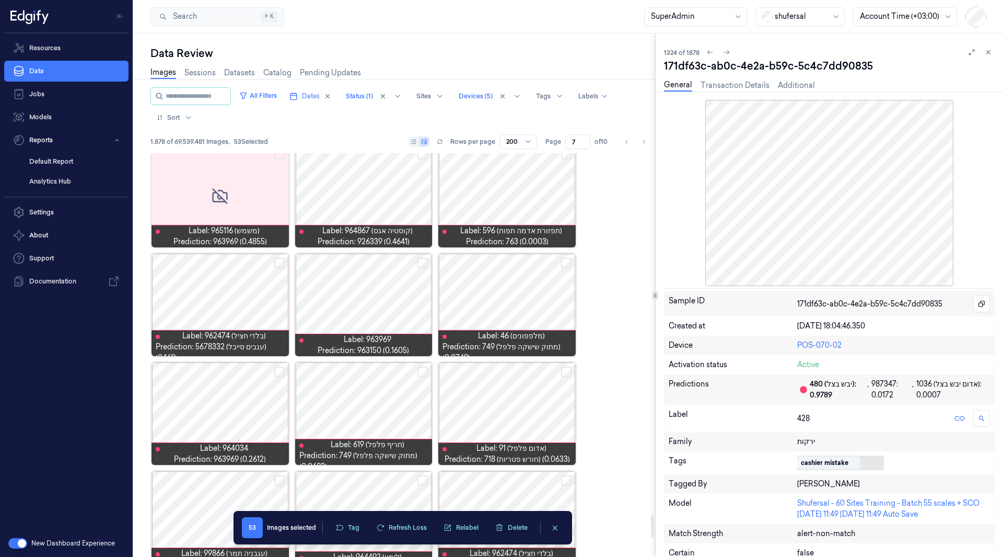
click at [568, 267] on button "Select row" at bounding box center [566, 263] width 10 height 10
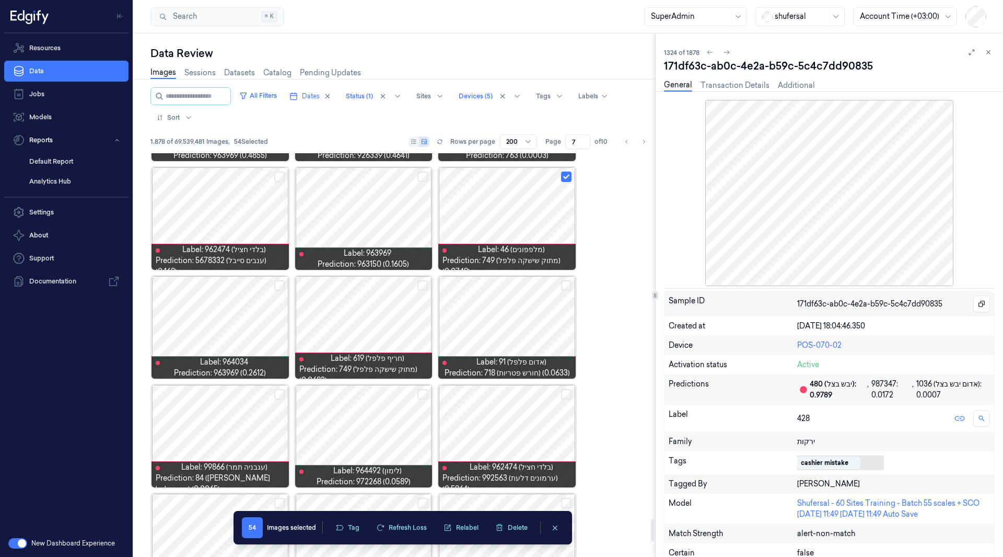
scroll to position [6618, 0]
click at [422, 285] on button "Select row" at bounding box center [423, 286] width 10 height 10
click at [563, 285] on button "Select row" at bounding box center [566, 286] width 10 height 10
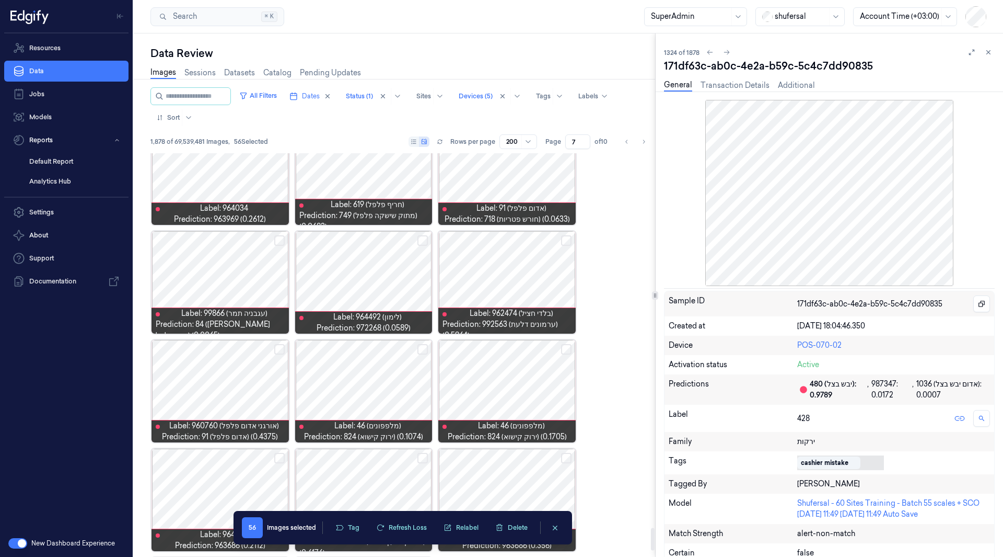
scroll to position [6773, 0]
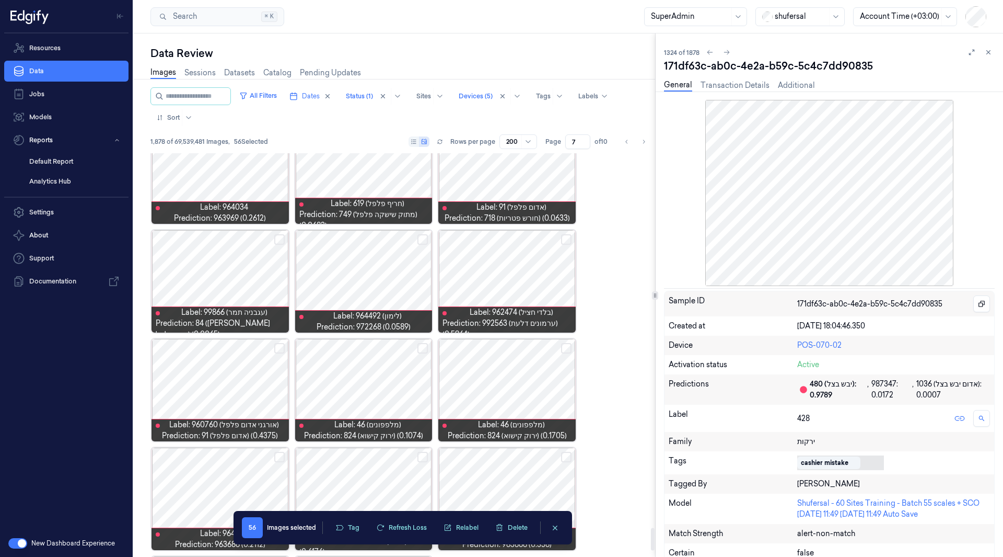
click at [279, 241] on button "Select row" at bounding box center [279, 239] width 10 height 10
click at [426, 238] on button "Select row" at bounding box center [423, 239] width 10 height 10
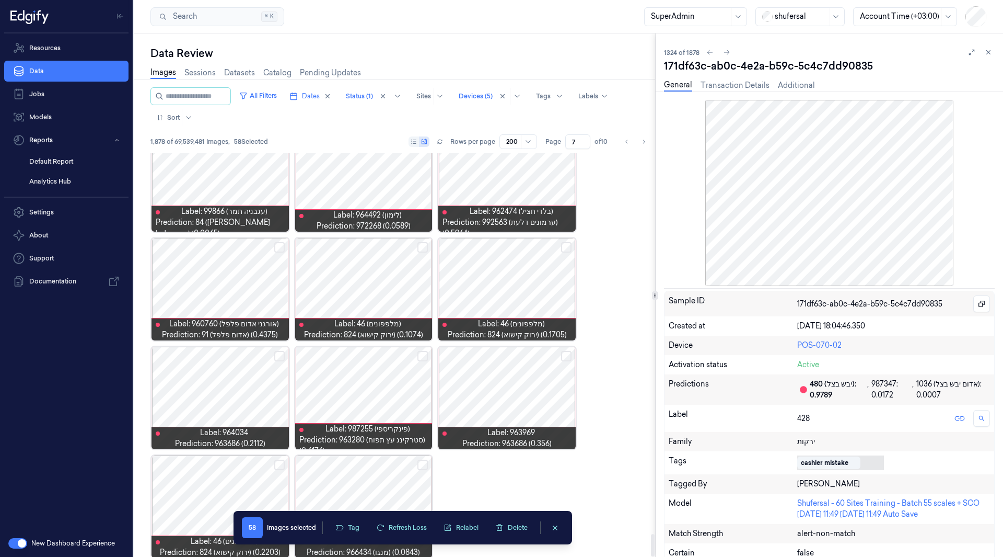
scroll to position [6884, 0]
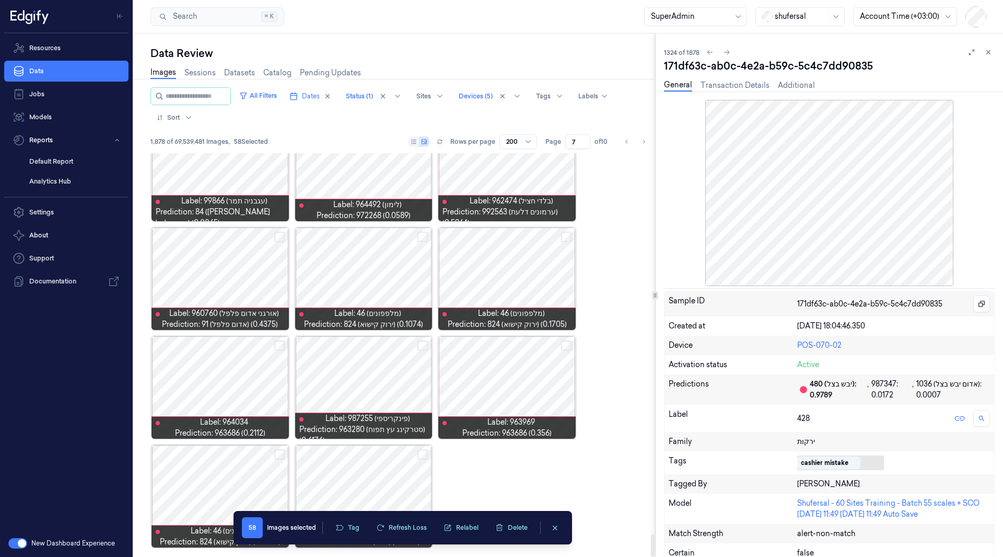
click at [423, 452] on button "Select row" at bounding box center [423, 454] width 10 height 10
click at [356, 526] on button "Tag" at bounding box center [347, 528] width 37 height 16
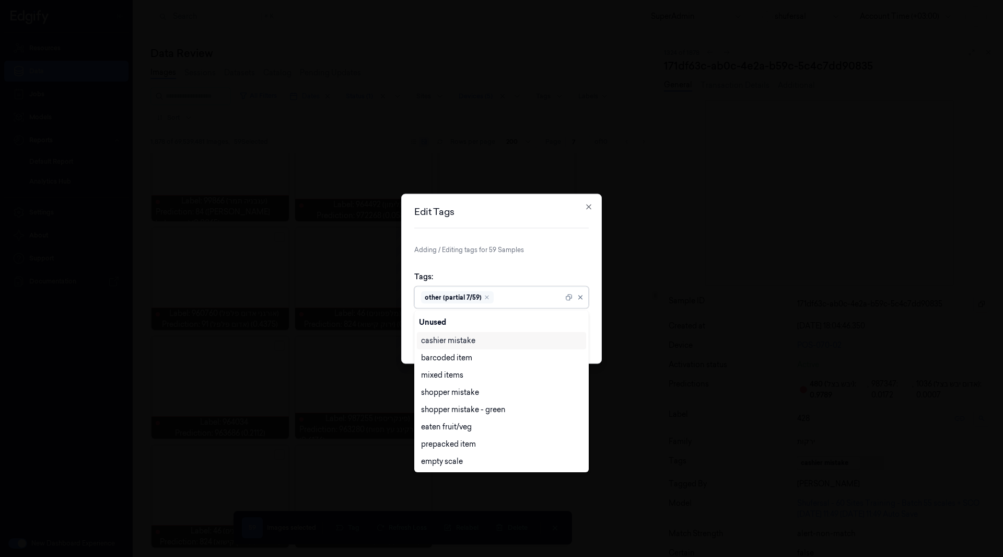
click at [500, 300] on div at bounding box center [529, 297] width 67 height 11
click at [442, 458] on div "other" at bounding box center [501, 460] width 161 height 11
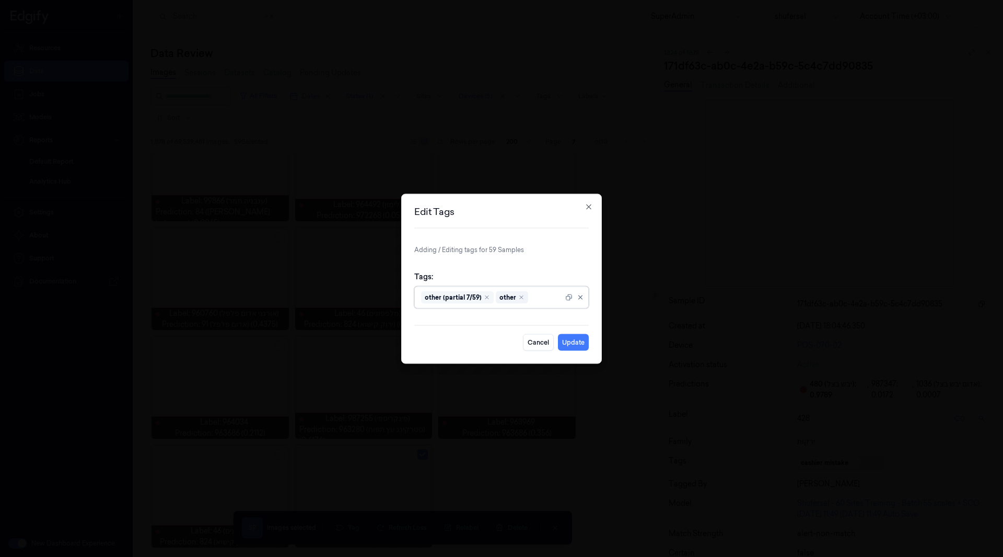
click at [482, 294] on div "other (partial 7/59)" at bounding box center [457, 297] width 73 height 13
click at [486, 295] on icon "Remove ,other (partial 7/59)" at bounding box center [487, 296] width 3 height 3
click at [578, 343] on button "Update" at bounding box center [573, 341] width 31 height 17
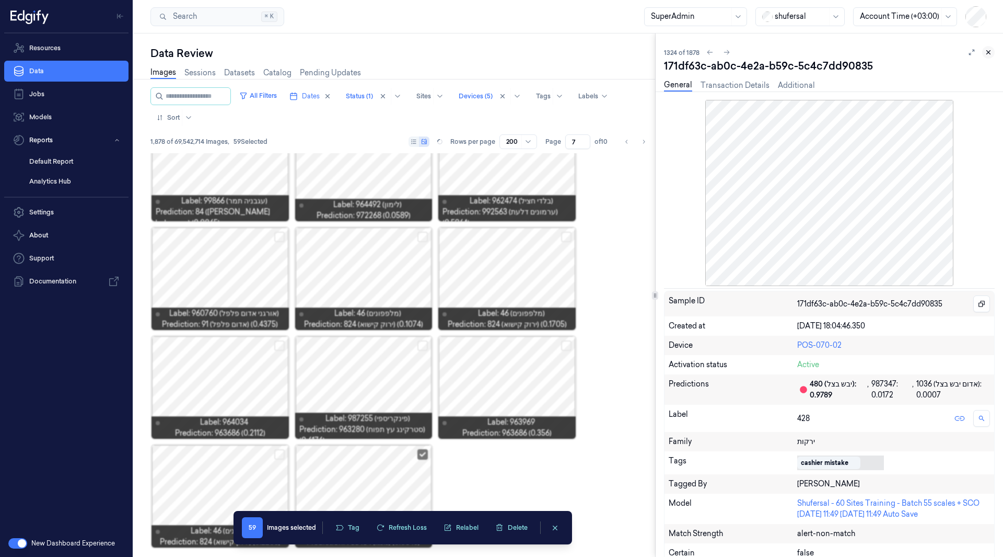
click at [991, 50] on icon at bounding box center [988, 52] width 7 height 7
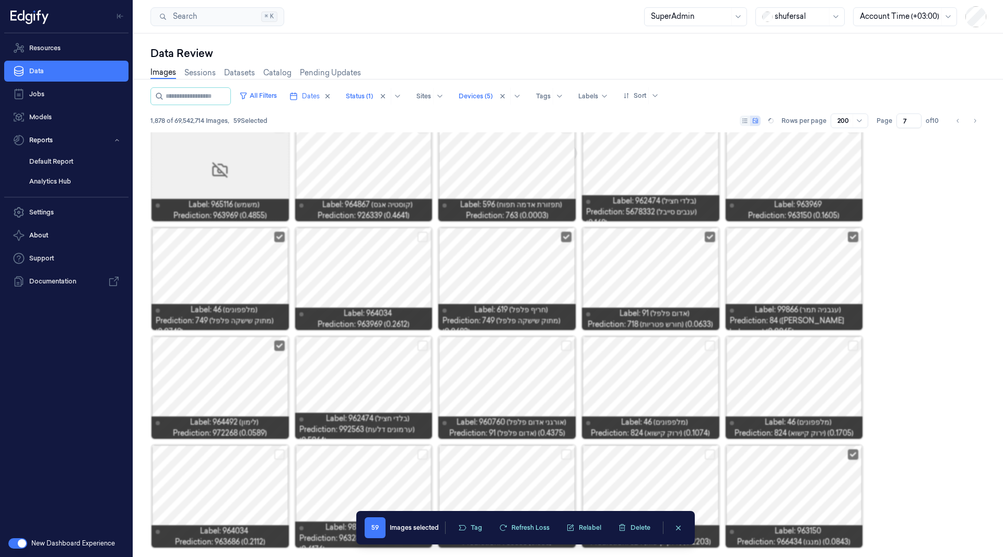
scroll to position [3928, 0]
click at [493, 270] on div at bounding box center [506, 278] width 137 height 102
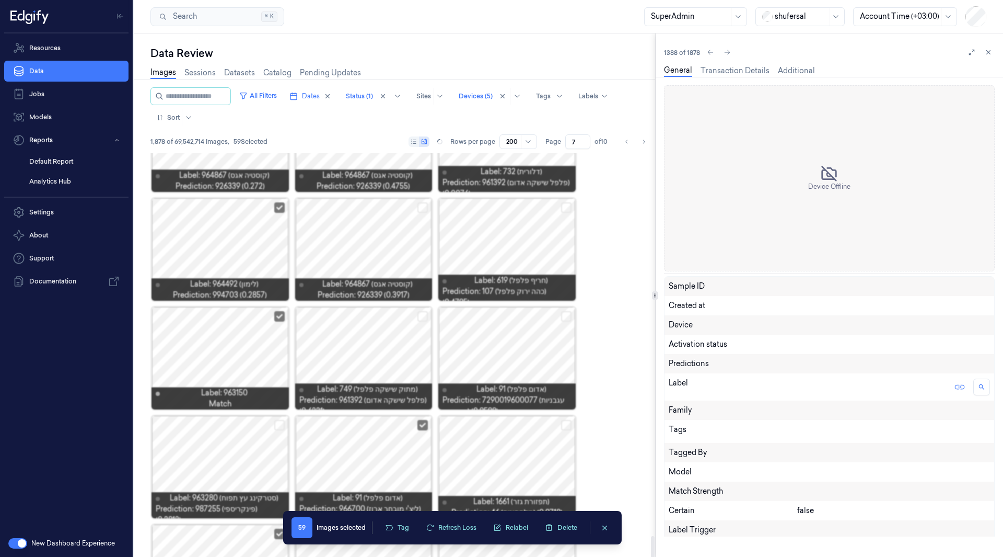
scroll to position [3862, 0]
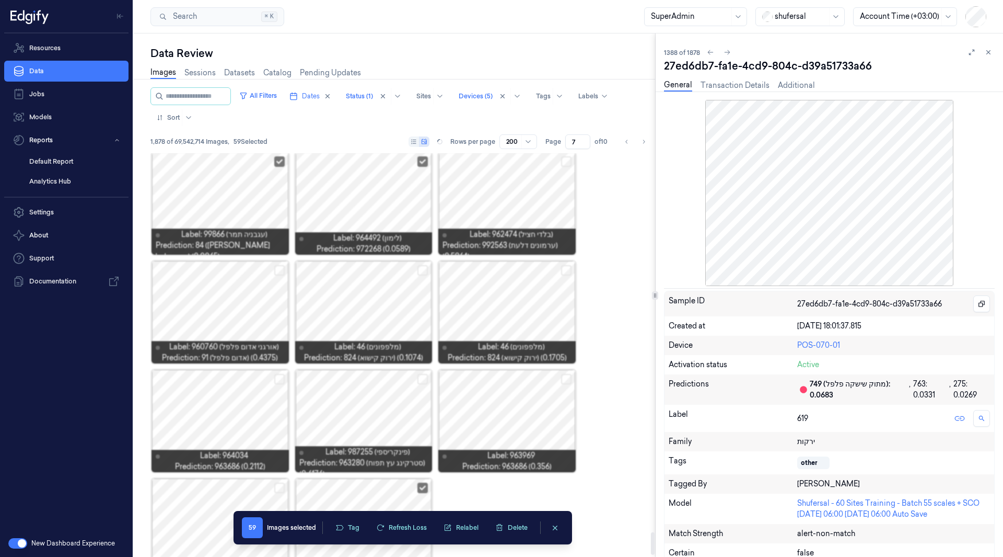
click at [372, 221] on div at bounding box center [363, 203] width 137 height 102
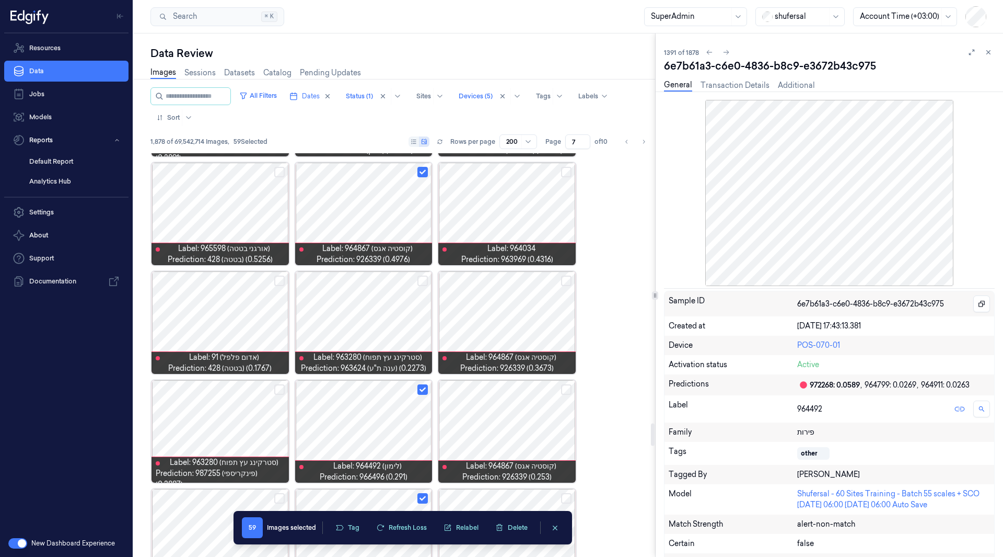
scroll to position [4886, 0]
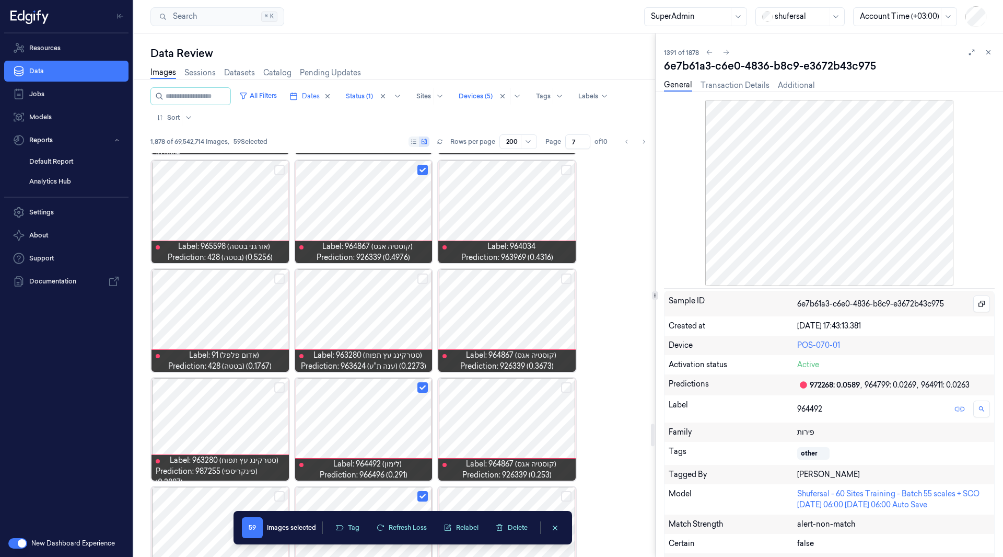
click at [373, 412] on div at bounding box center [363, 429] width 137 height 102
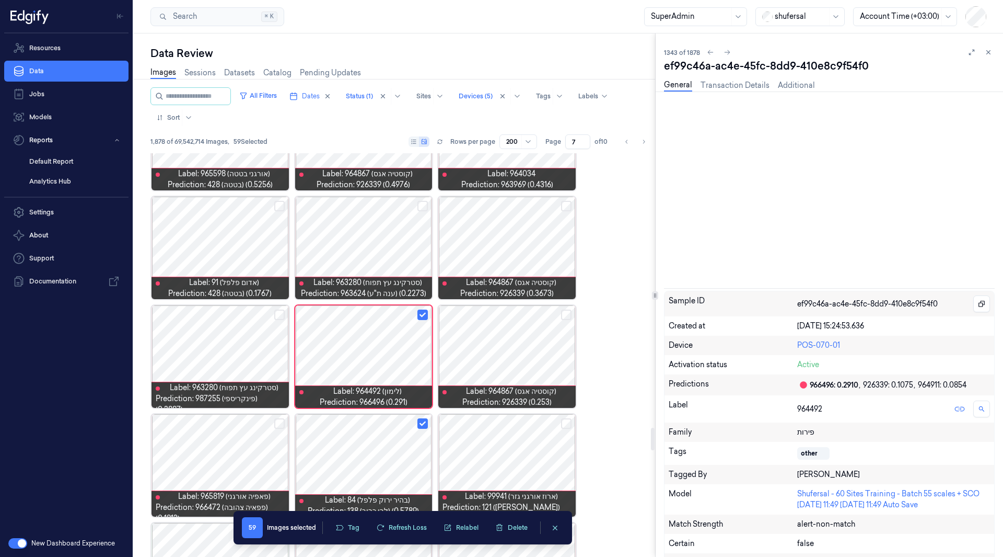
scroll to position [4960, 0]
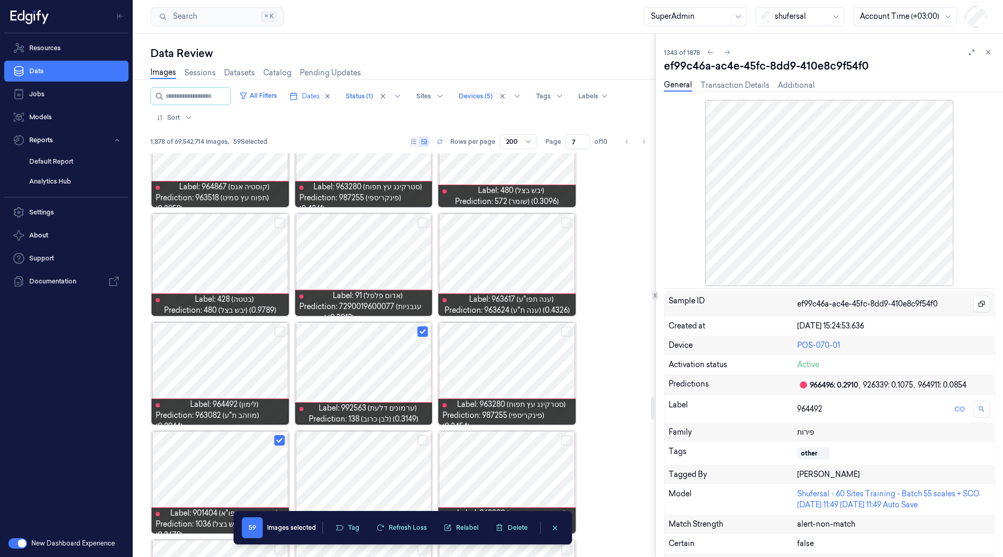
click at [374, 365] on div at bounding box center [363, 373] width 137 height 102
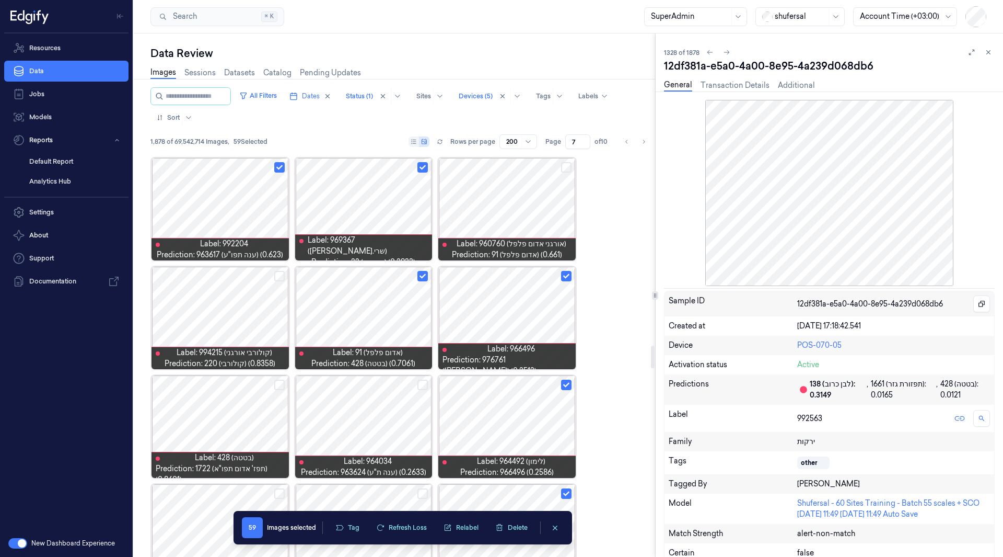
scroll to position [3468, 0]
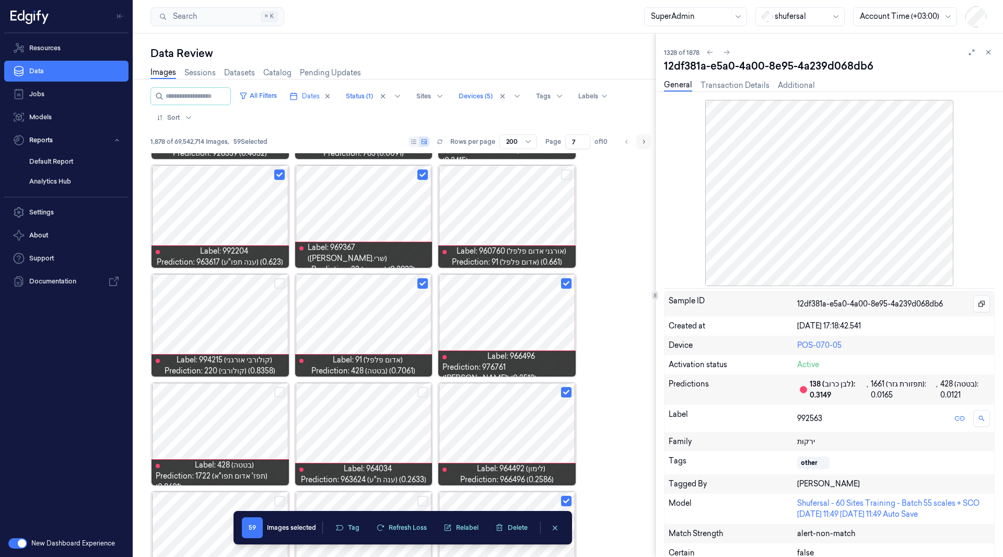
click at [645, 142] on icon "Go to next page" at bounding box center [644, 142] width 2 height 4
type input "8"
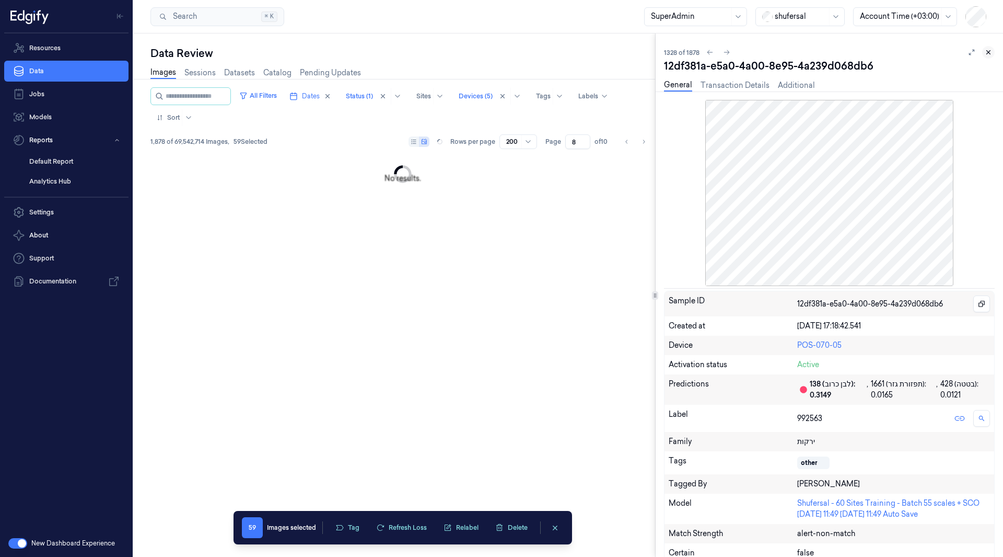
click at [990, 53] on icon at bounding box center [988, 52] width 7 height 7
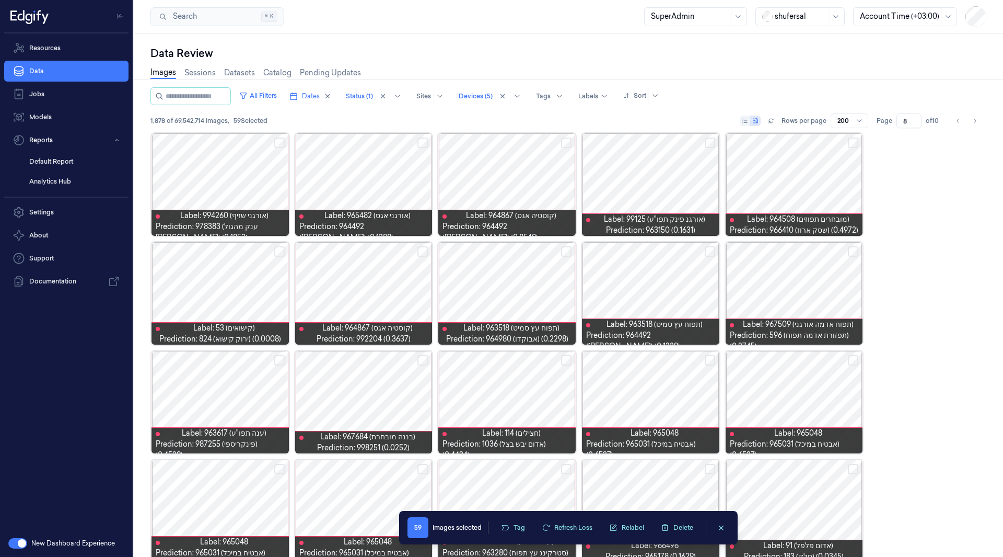
click at [990, 53] on div "Data Review Images Sessions Datasets Catalog Pending Updates All Filters Dates …" at bounding box center [569, 294] width 870 height 523
click at [856, 251] on button "Select row" at bounding box center [853, 251] width 10 height 10
click at [850, 144] on button "Select row" at bounding box center [853, 142] width 10 height 10
click at [710, 255] on button "Select row" at bounding box center [710, 251] width 10 height 10
click at [566, 249] on button "Select row" at bounding box center [566, 251] width 10 height 10
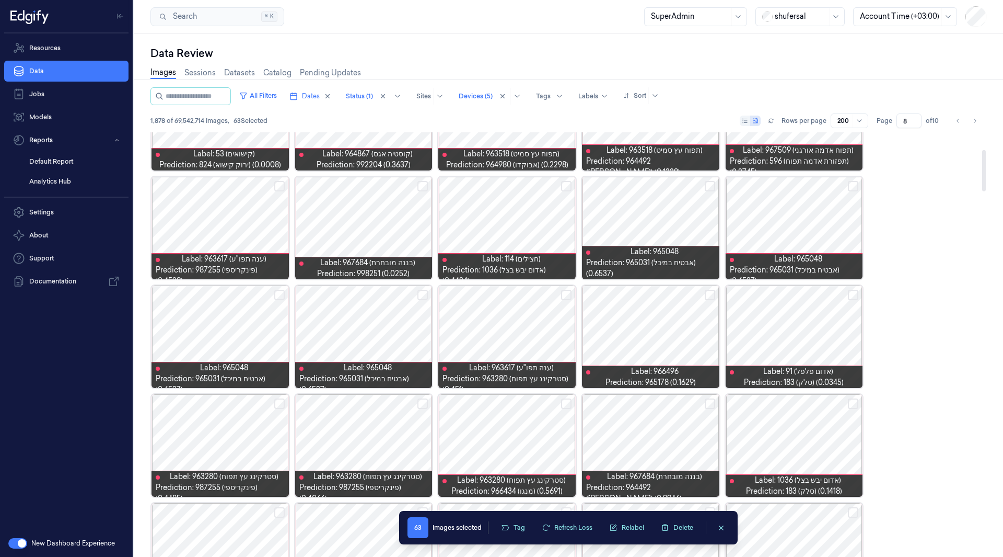
scroll to position [180, 0]
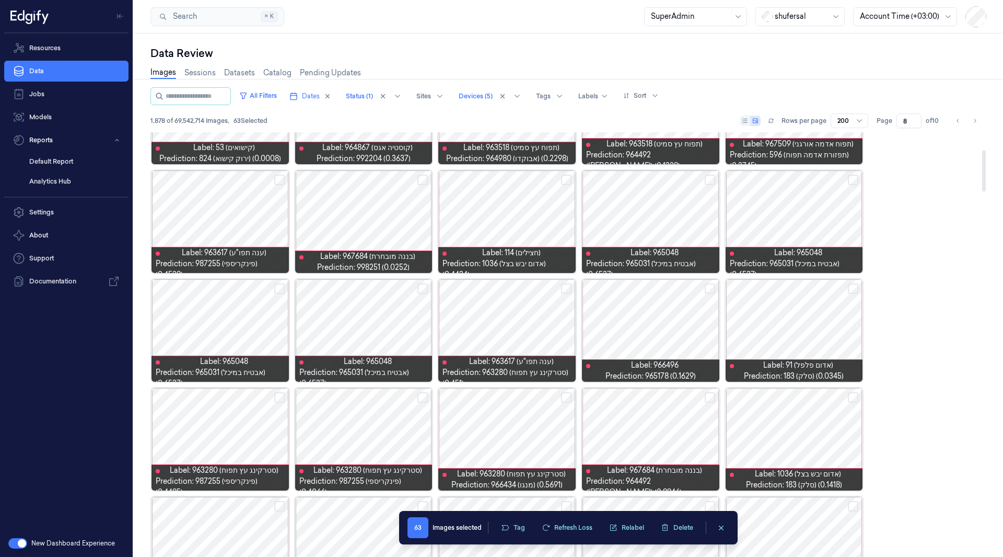
click at [561, 288] on button "Select row" at bounding box center [566, 288] width 10 height 10
click at [711, 287] on button "Select row" at bounding box center [710, 288] width 10 height 10
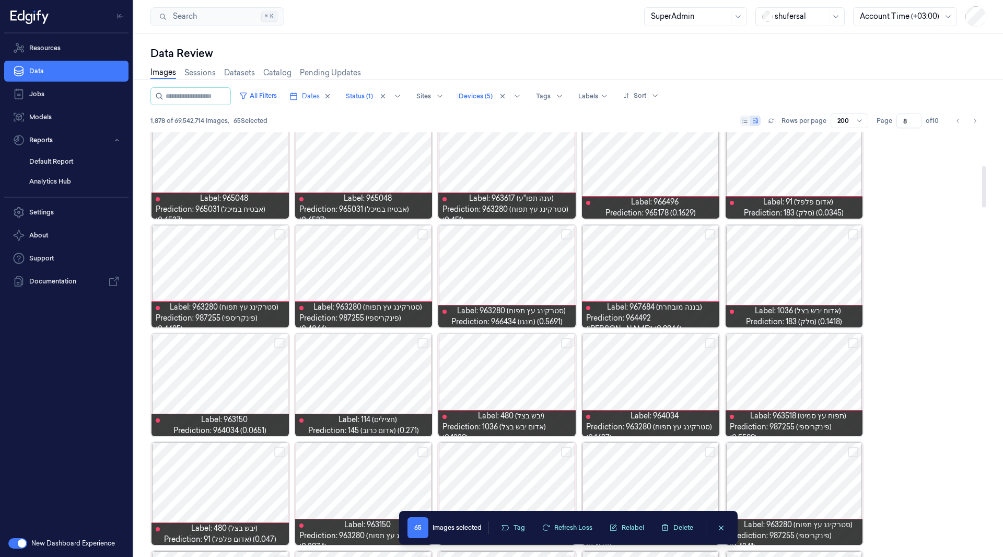
scroll to position [343, 0]
click at [565, 236] on button "Select row" at bounding box center [566, 234] width 10 height 10
click at [278, 234] on button "Select row" at bounding box center [279, 234] width 10 height 10
click at [280, 344] on button "Select row" at bounding box center [279, 343] width 10 height 10
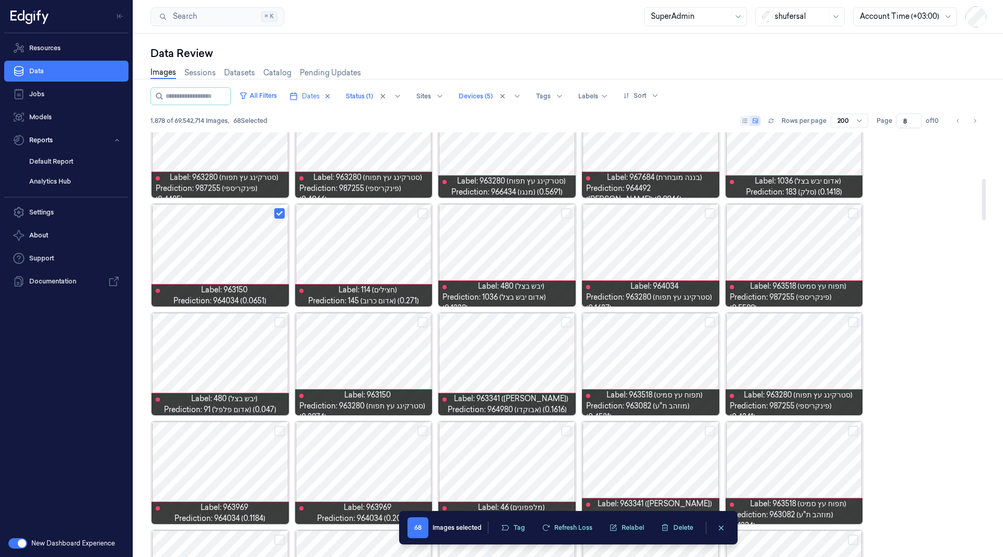
scroll to position [474, 0]
click at [567, 319] on button "Select row" at bounding box center [566, 321] width 10 height 10
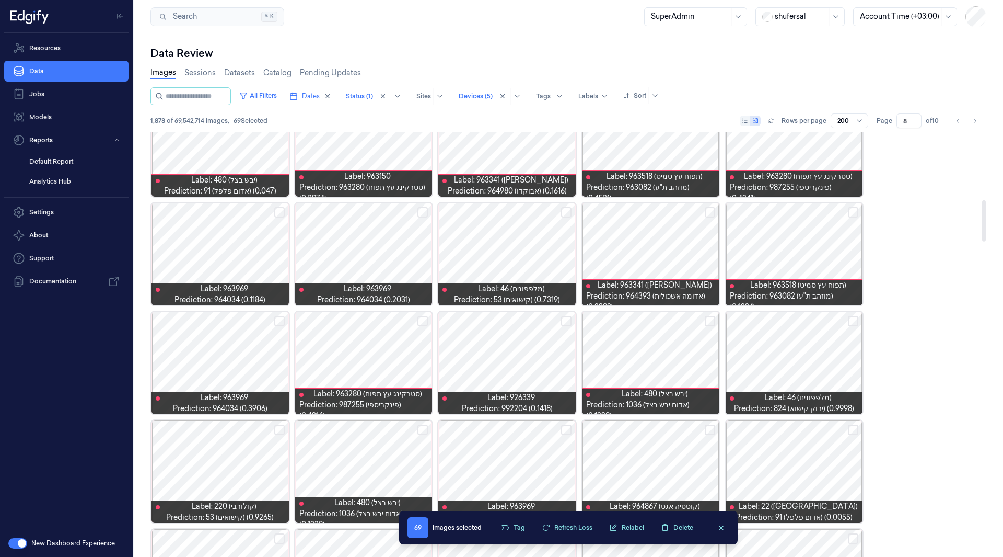
scroll to position [694, 0]
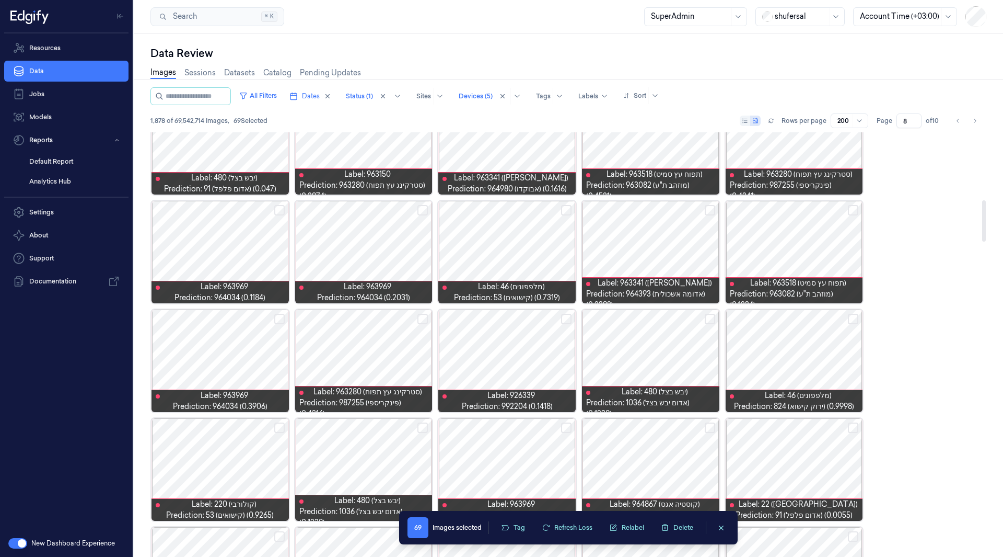
click at [710, 209] on button "Select row" at bounding box center [710, 210] width 10 height 10
click at [848, 209] on button "Select row" at bounding box center [853, 210] width 10 height 10
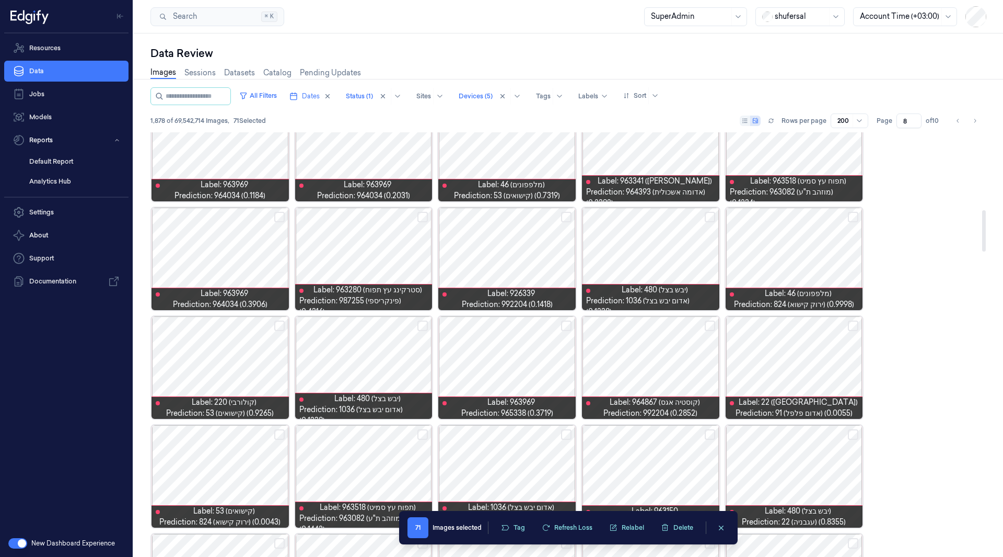
scroll to position [794, 0]
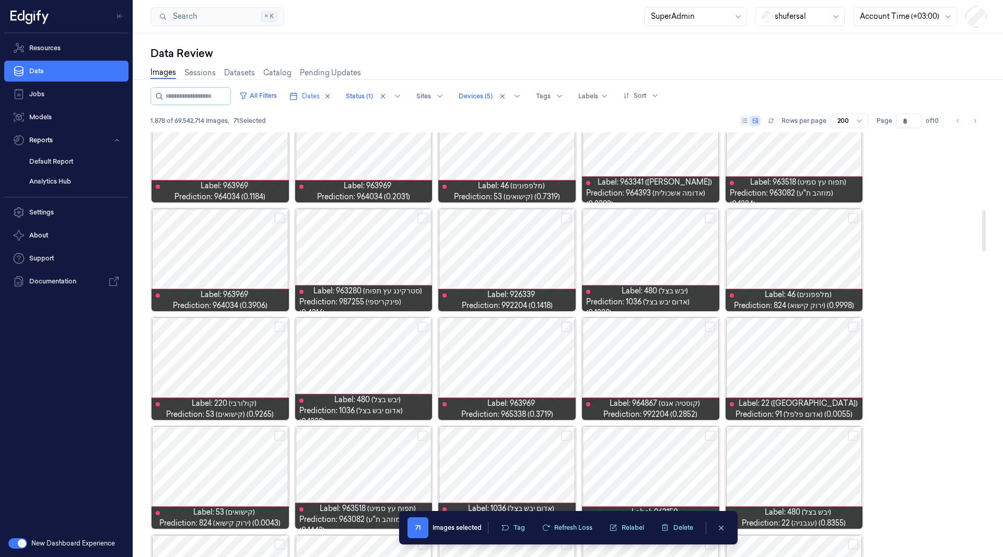
click at [563, 221] on button "Select row" at bounding box center [566, 218] width 10 height 10
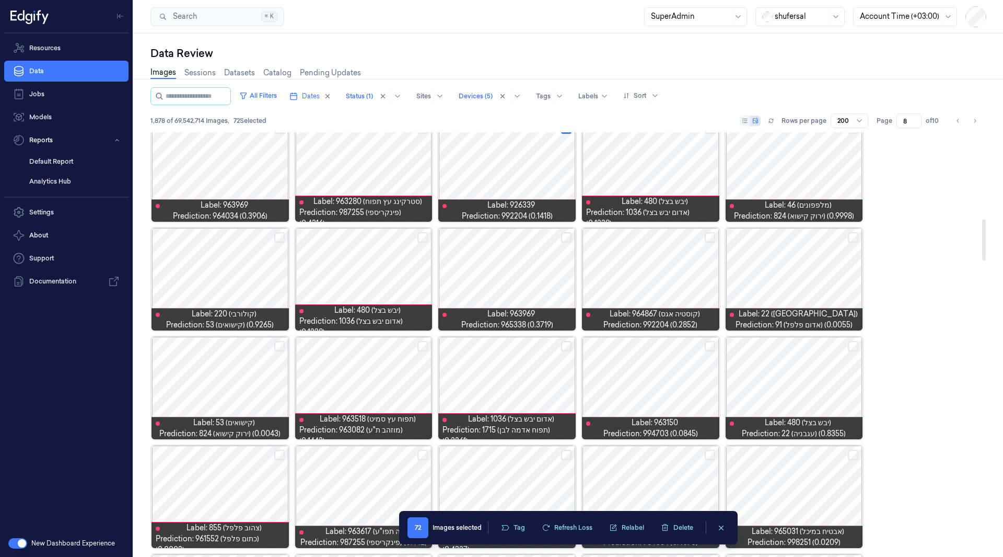
scroll to position [916, 0]
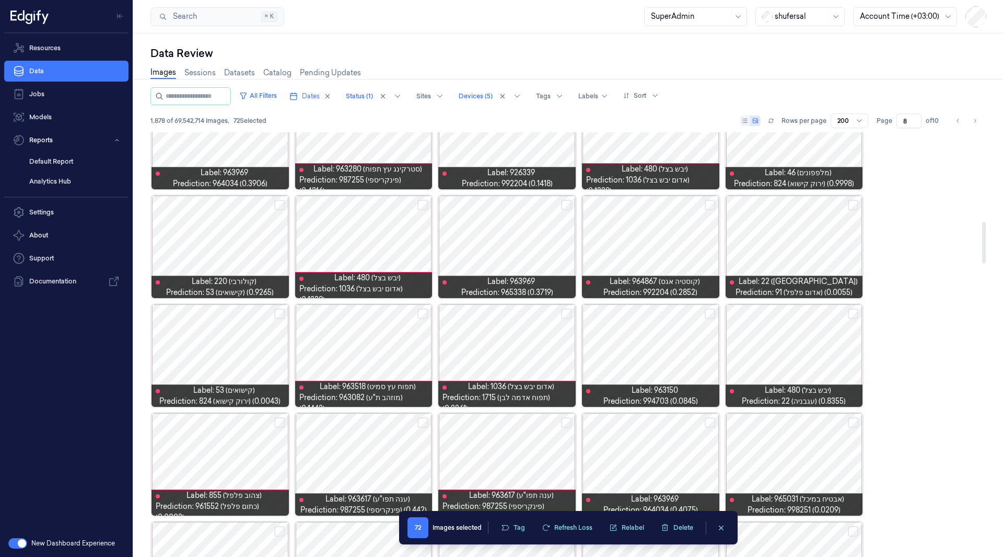
click at [711, 307] on div at bounding box center [650, 355] width 137 height 102
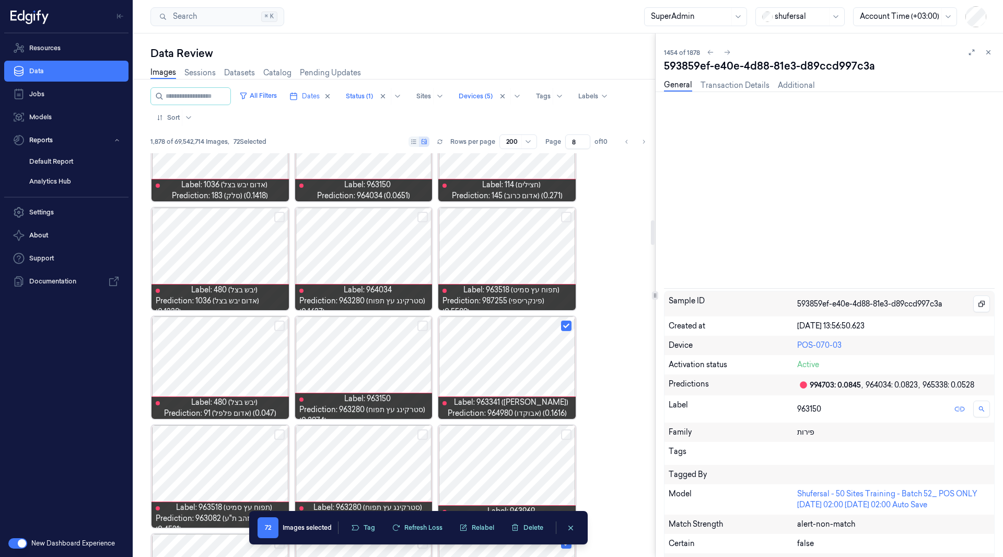
scroll to position [1145, 0]
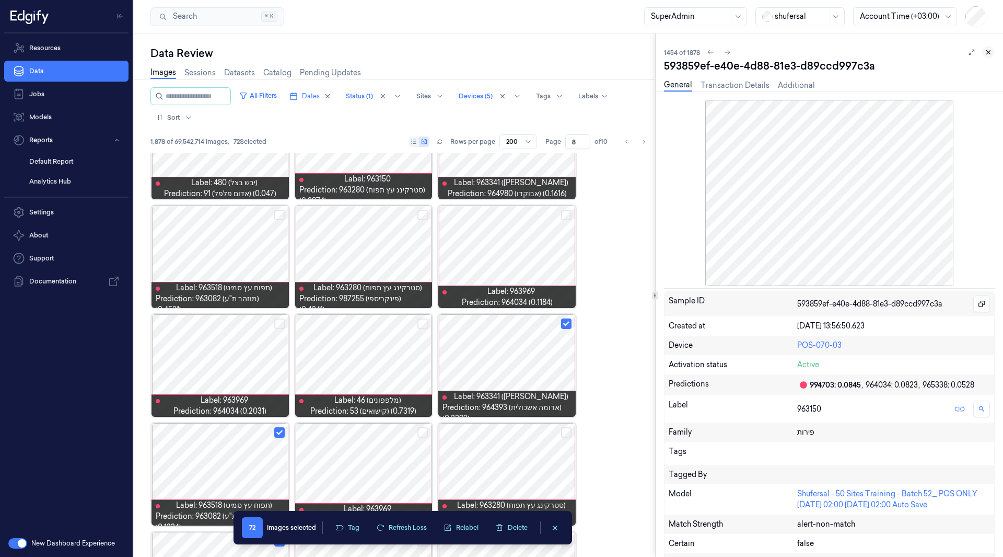
click at [987, 55] on icon at bounding box center [988, 52] width 7 height 7
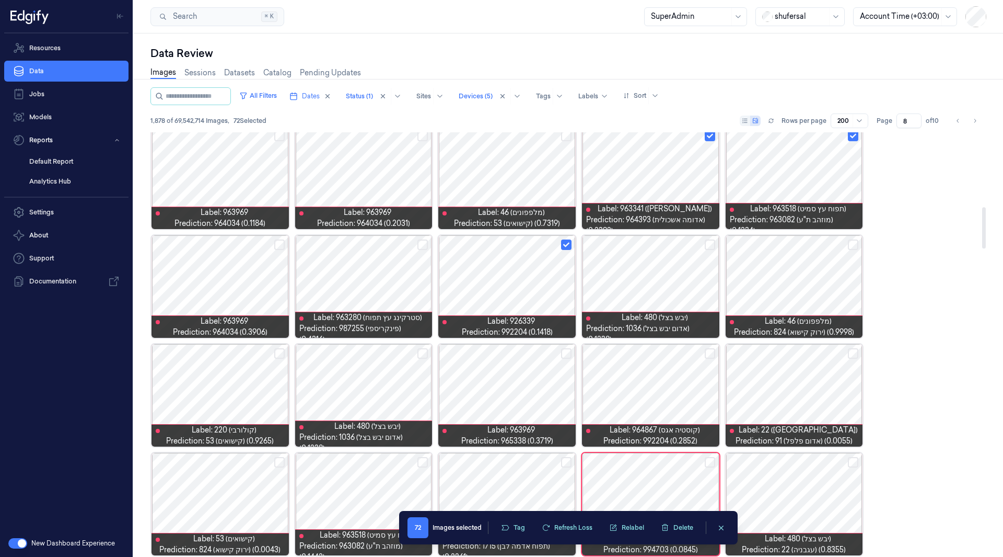
scroll to position [768, 0]
click at [712, 352] on button "Select row" at bounding box center [710, 353] width 10 height 10
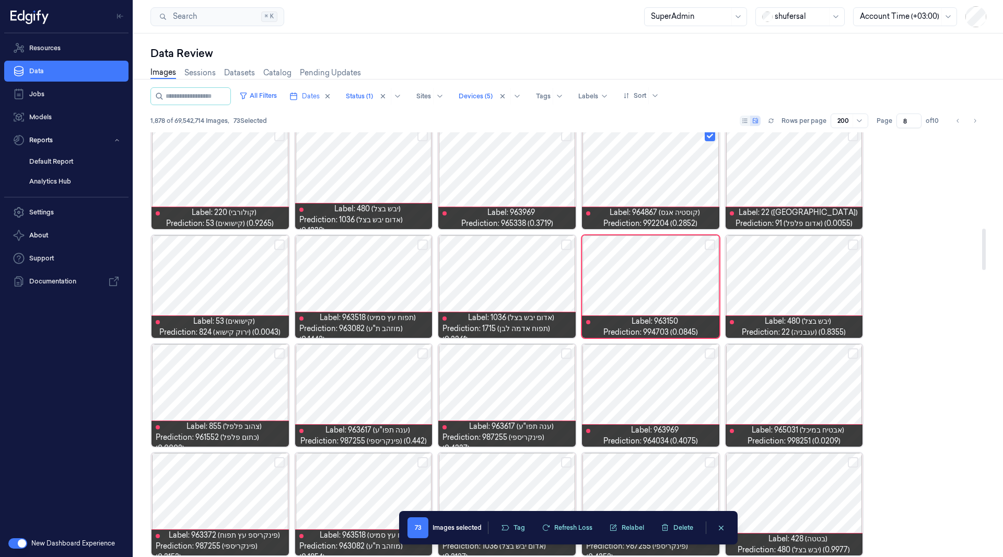
scroll to position [986, 0]
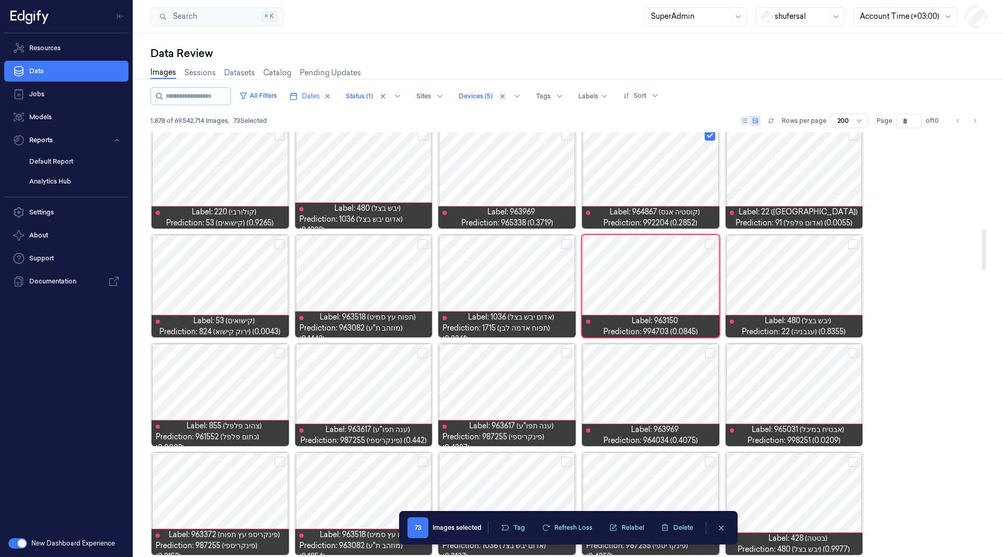
click at [852, 246] on button "Select row" at bounding box center [853, 244] width 10 height 10
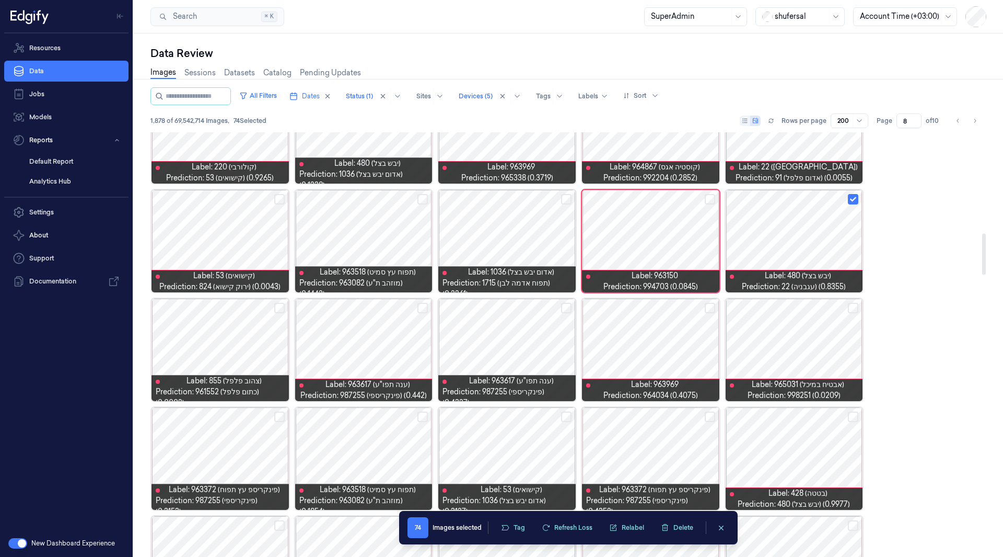
scroll to position [1043, 0]
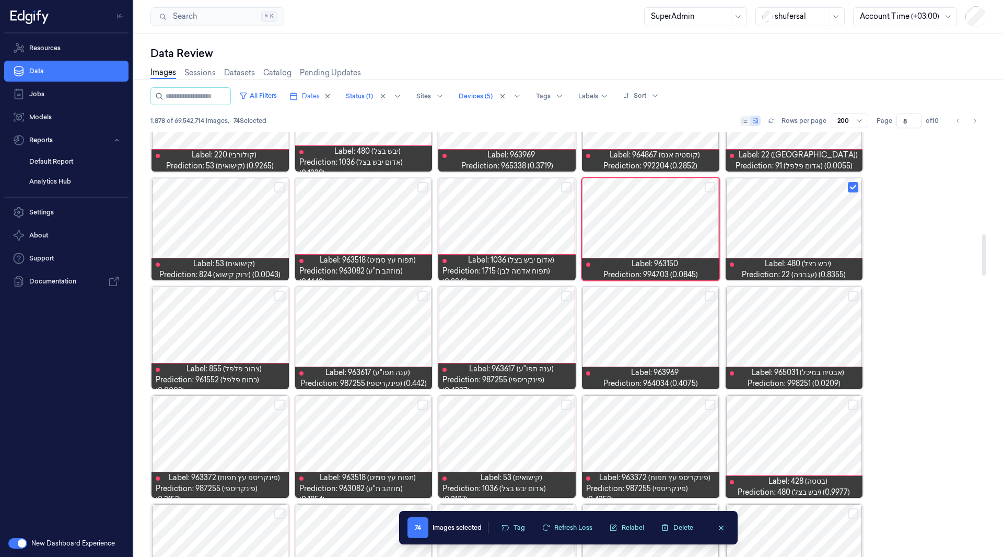
click at [421, 295] on button "Select row" at bounding box center [423, 296] width 10 height 10
click at [564, 293] on button "Select row" at bounding box center [566, 296] width 10 height 10
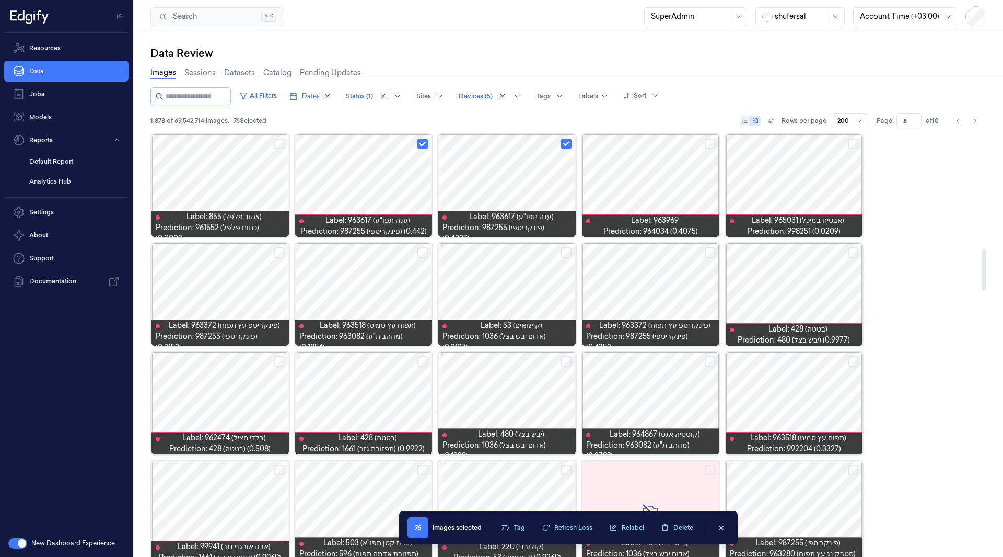
scroll to position [1197, 0]
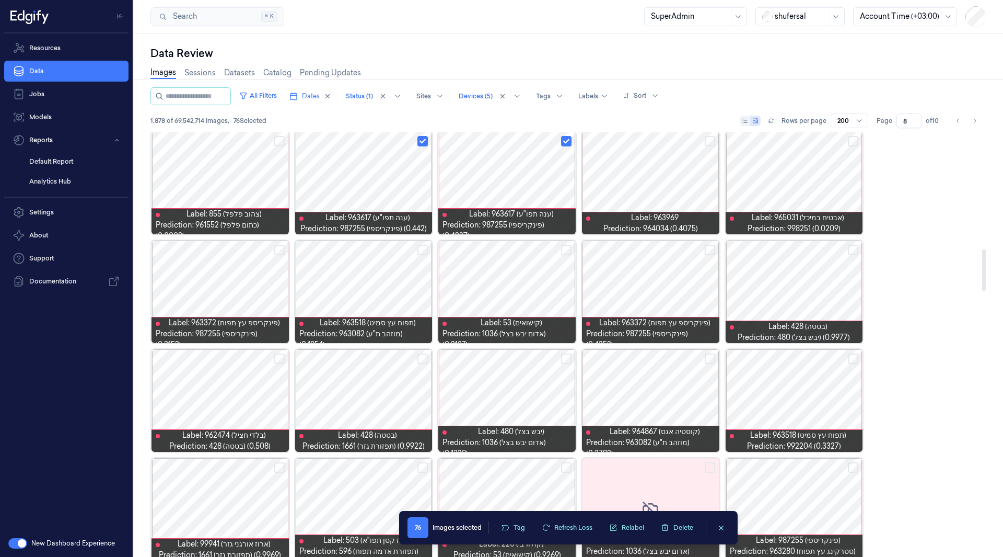
click at [564, 250] on button "Select row" at bounding box center [566, 250] width 10 height 10
click at [423, 253] on button "Select row" at bounding box center [423, 250] width 10 height 10
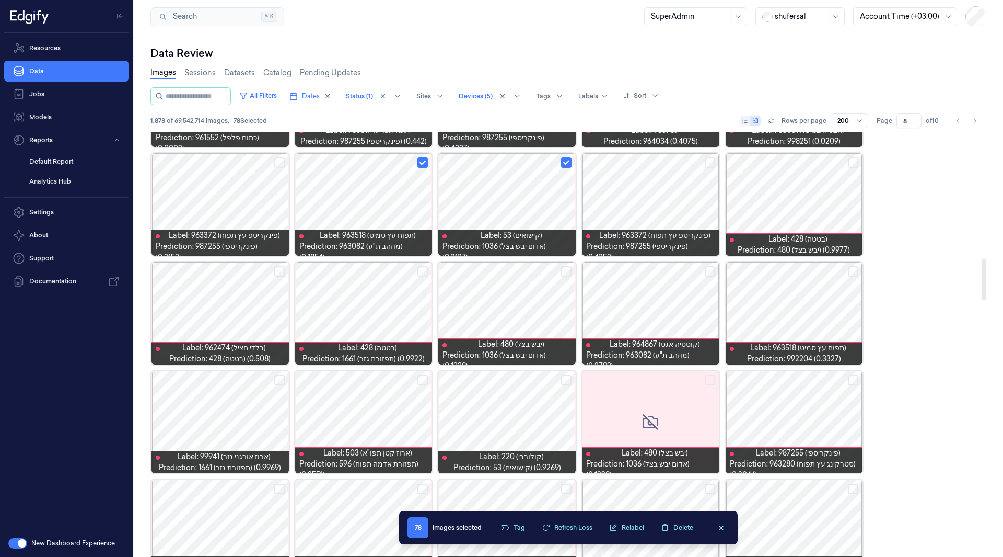
scroll to position [1295, 0]
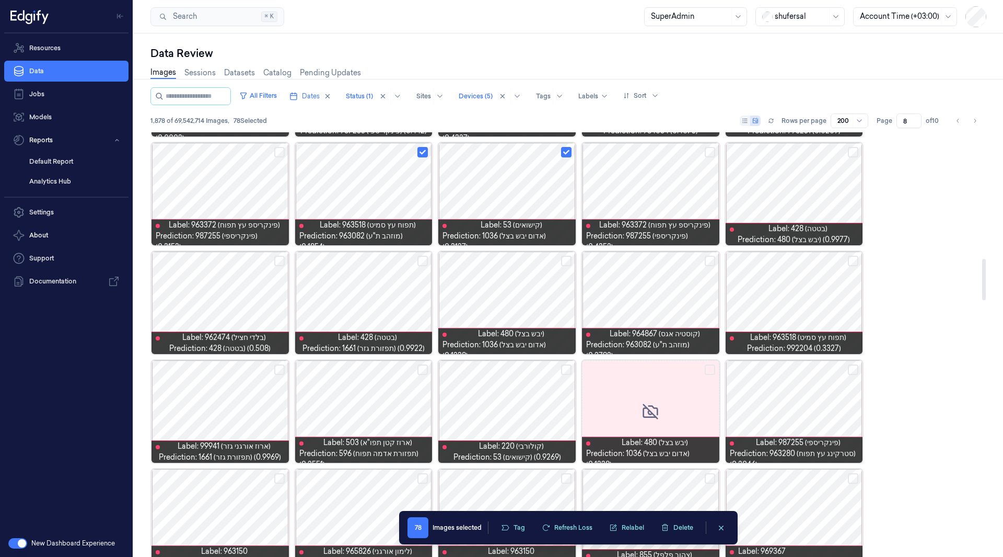
click at [280, 263] on button "Select row" at bounding box center [279, 261] width 10 height 10
click at [279, 372] on button "Select row" at bounding box center [279, 369] width 10 height 10
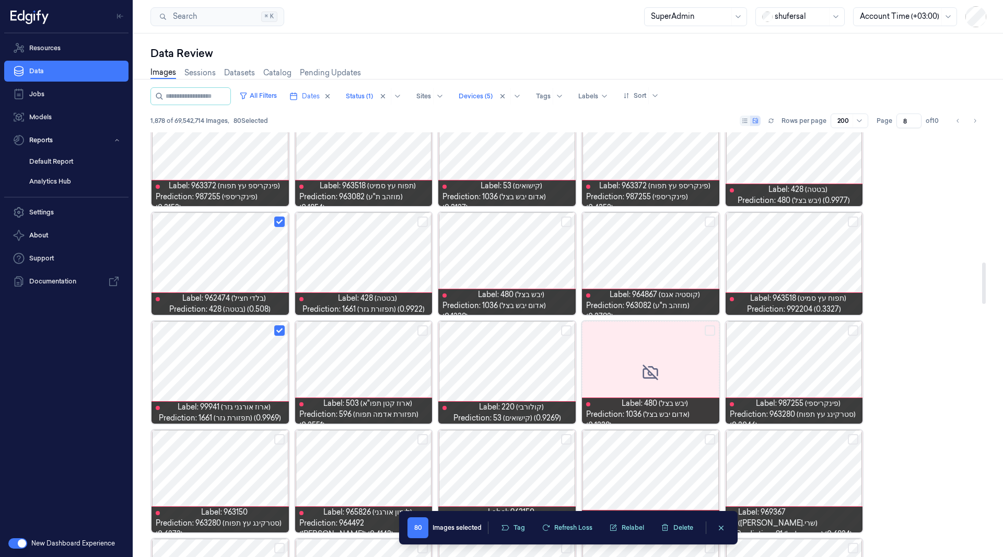
scroll to position [1341, 0]
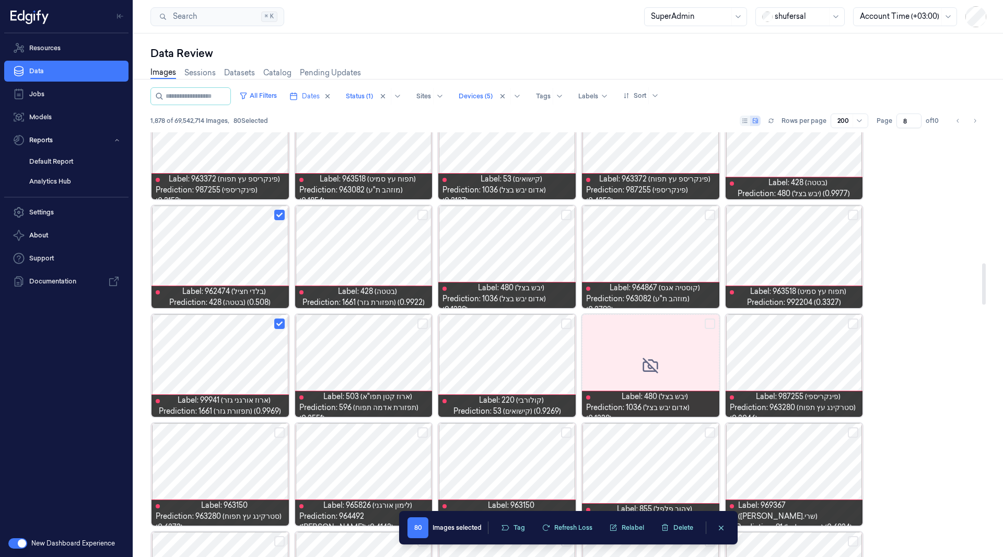
click at [712, 215] on button "Select row" at bounding box center [710, 215] width 10 height 10
click at [854, 214] on button "Select row" at bounding box center [853, 215] width 10 height 10
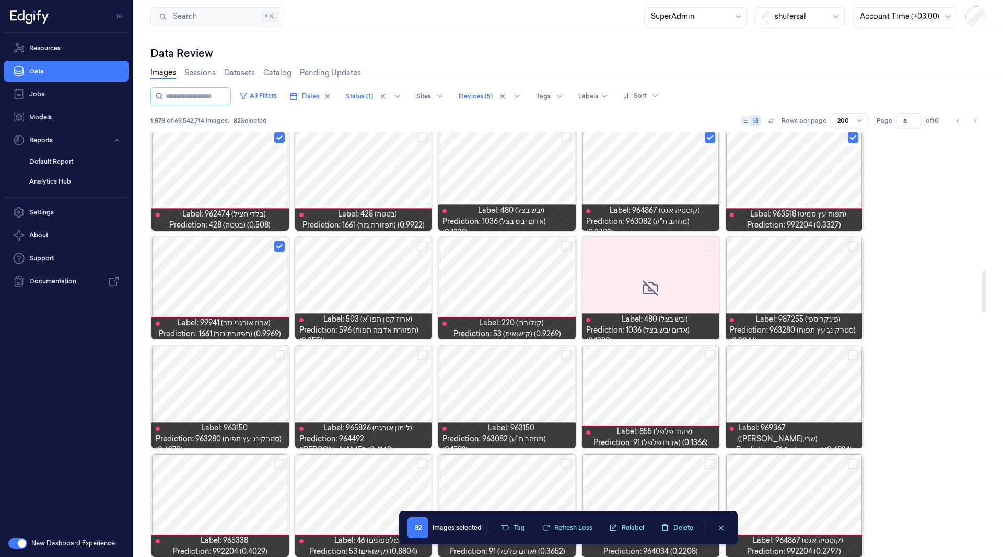
scroll to position [1419, 0]
click at [850, 246] on button "Select row" at bounding box center [853, 245] width 10 height 10
click at [854, 355] on button "Select row" at bounding box center [853, 354] width 10 height 10
click at [709, 352] on button "Select row" at bounding box center [710, 354] width 10 height 10
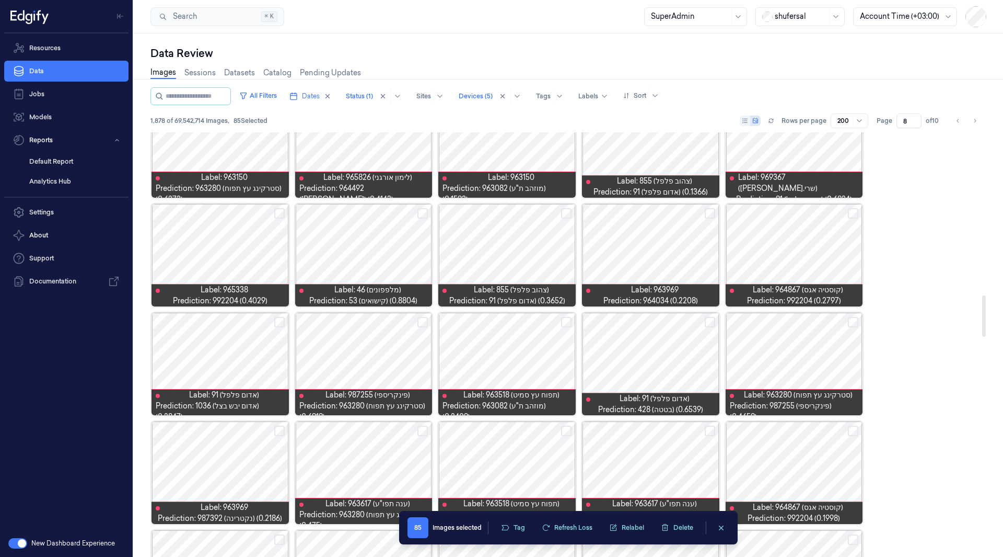
scroll to position [1669, 0]
click at [565, 213] on button "Select row" at bounding box center [566, 212] width 10 height 10
click at [710, 319] on button "Select row" at bounding box center [710, 321] width 10 height 10
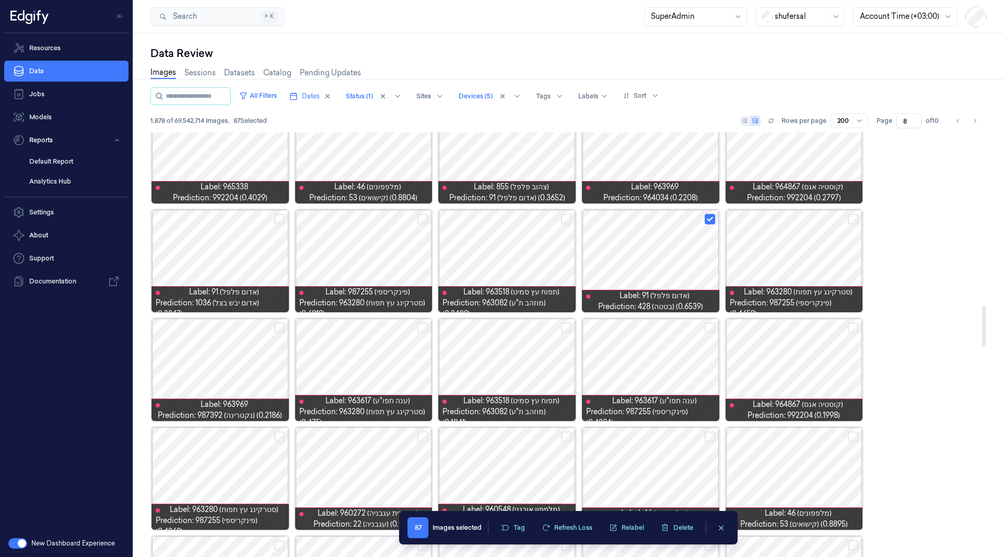
scroll to position [1778, 0]
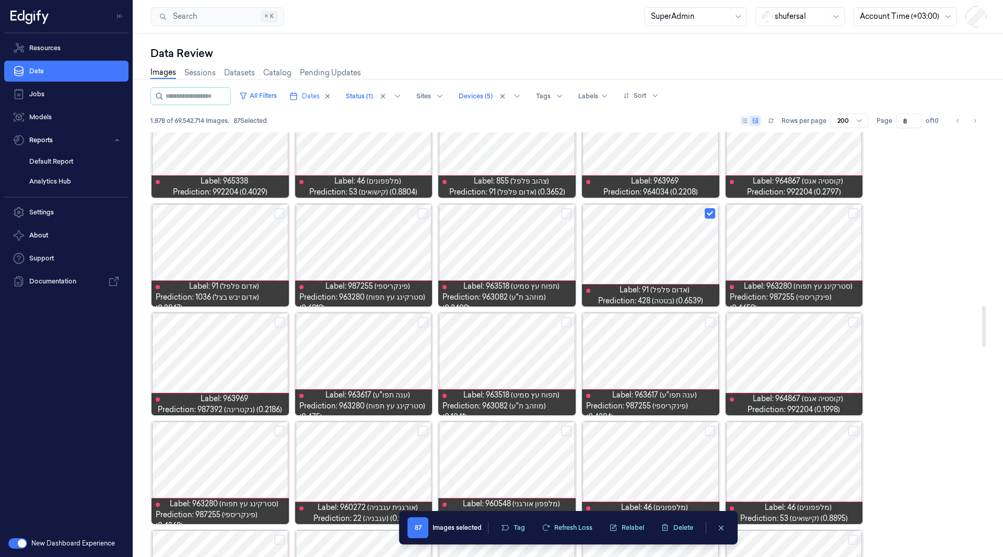
click at [565, 214] on button "Select row" at bounding box center [566, 213] width 10 height 10
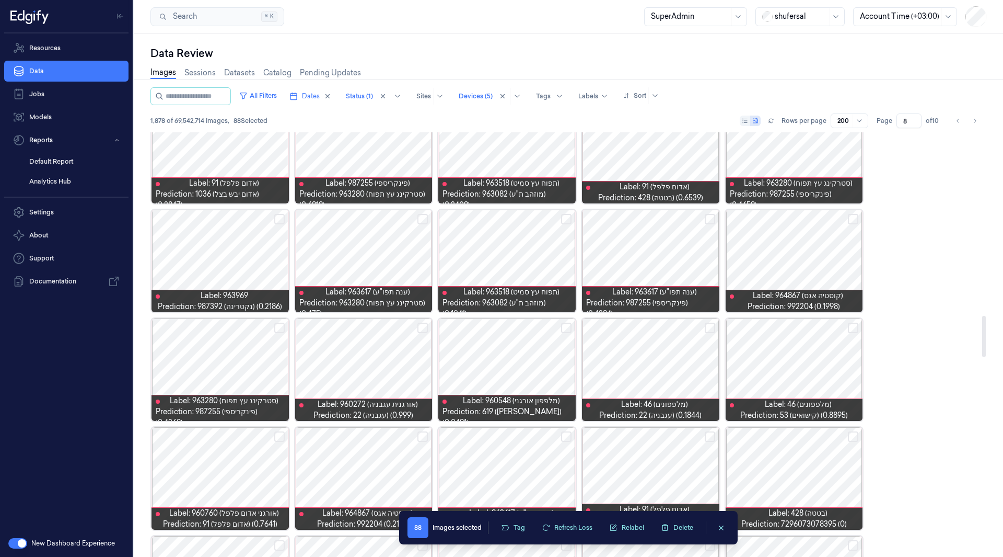
scroll to position [1883, 0]
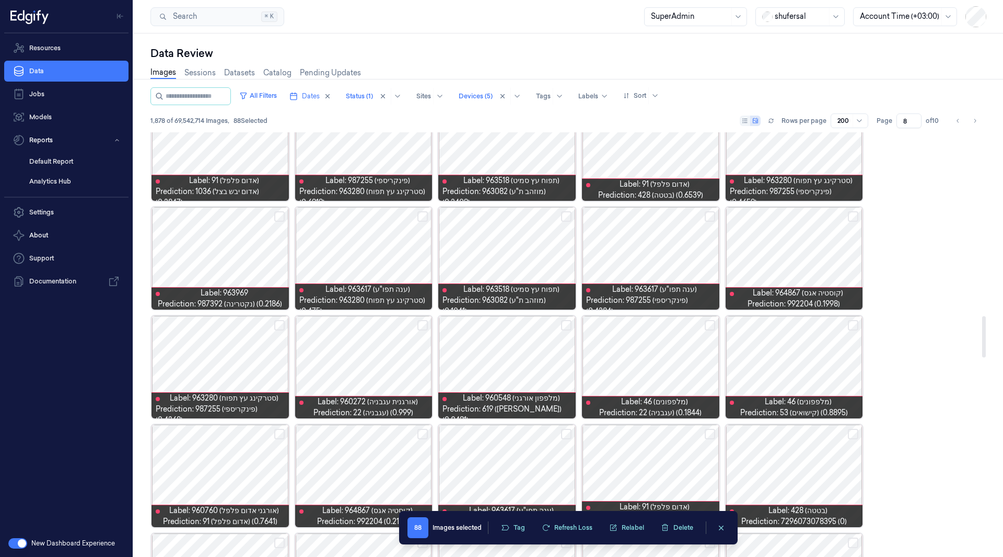
click at [567, 217] on button "Select row" at bounding box center [566, 216] width 10 height 10
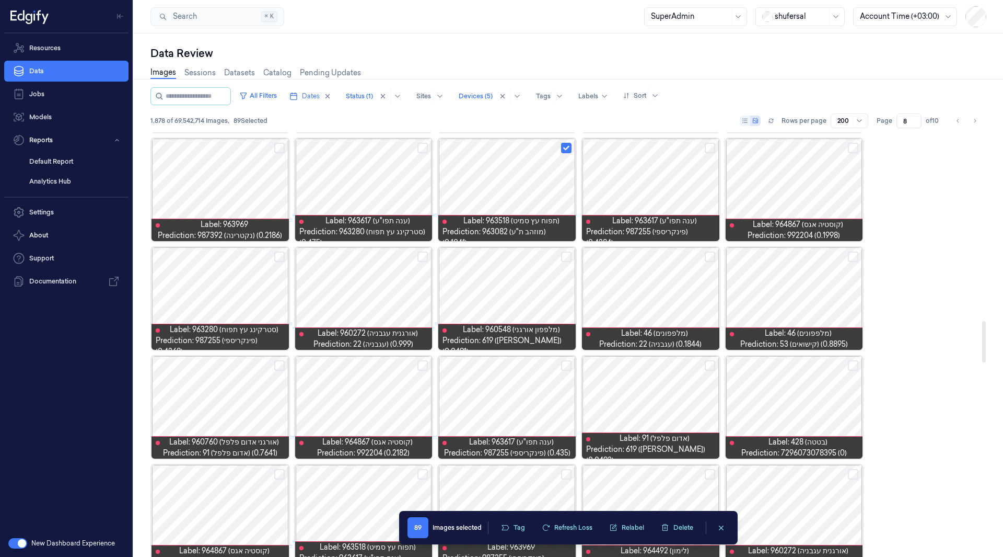
scroll to position [1964, 0]
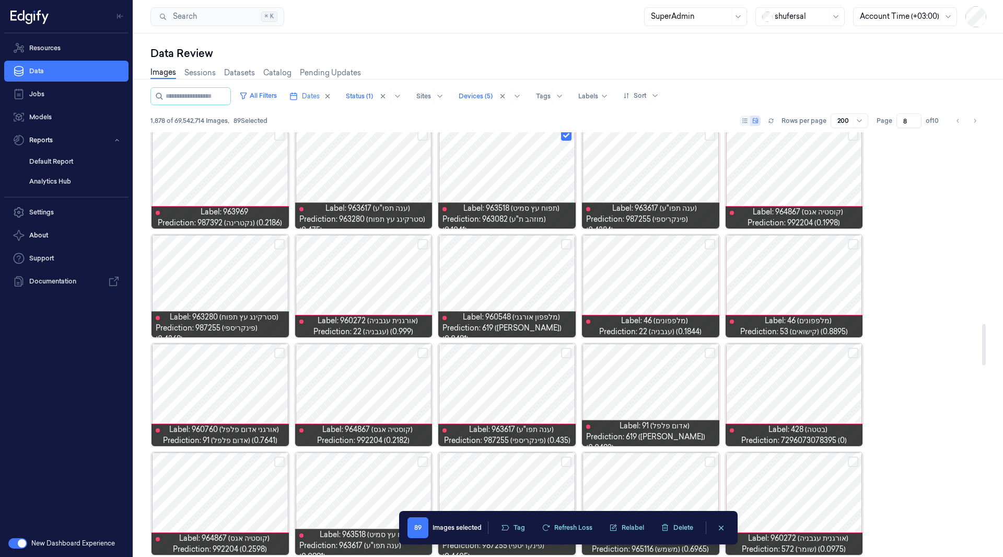
click at [676, 287] on div at bounding box center [650, 286] width 137 height 102
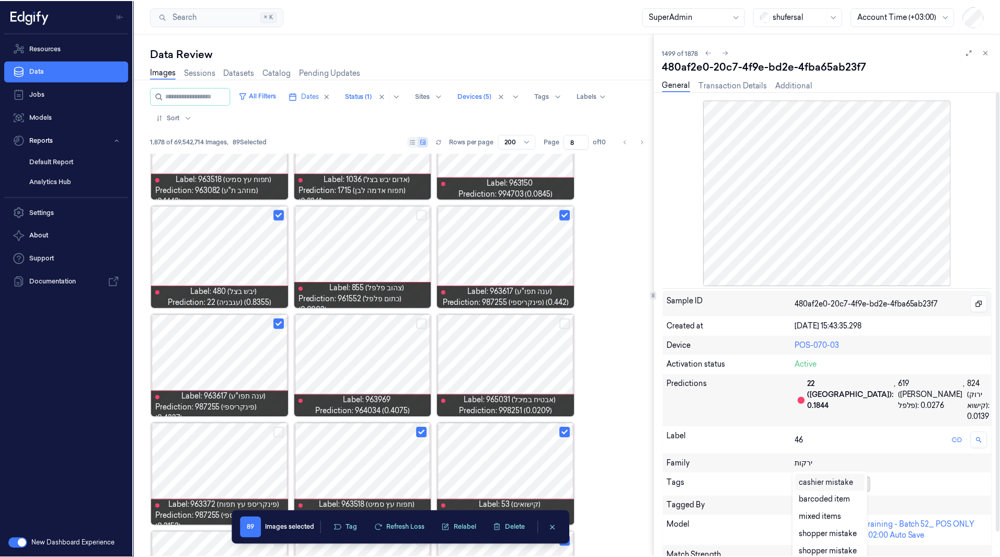
scroll to position [4, 0]
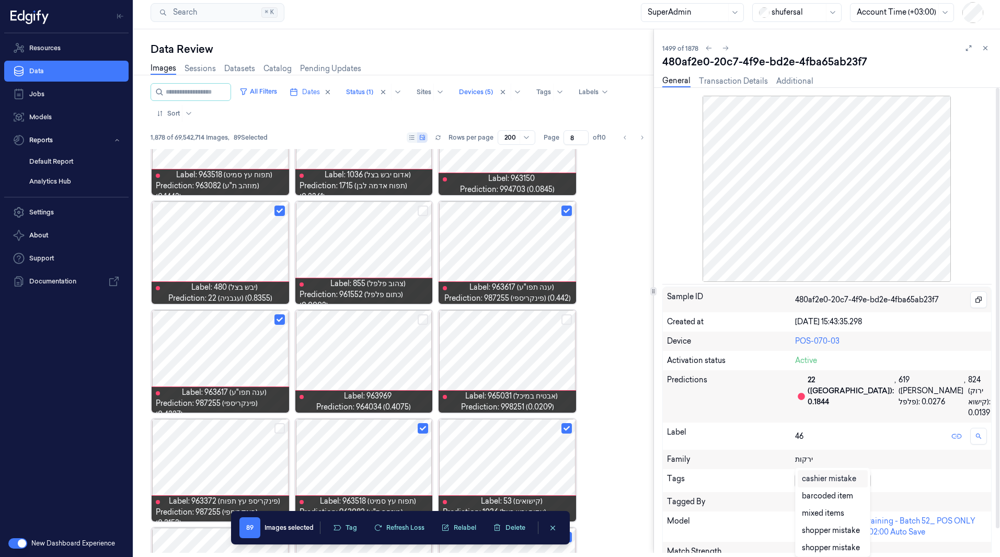
click at [835, 475] on div at bounding box center [830, 480] width 71 height 11
click at [829, 478] on div "cashier mistake" at bounding box center [829, 478] width 54 height 11
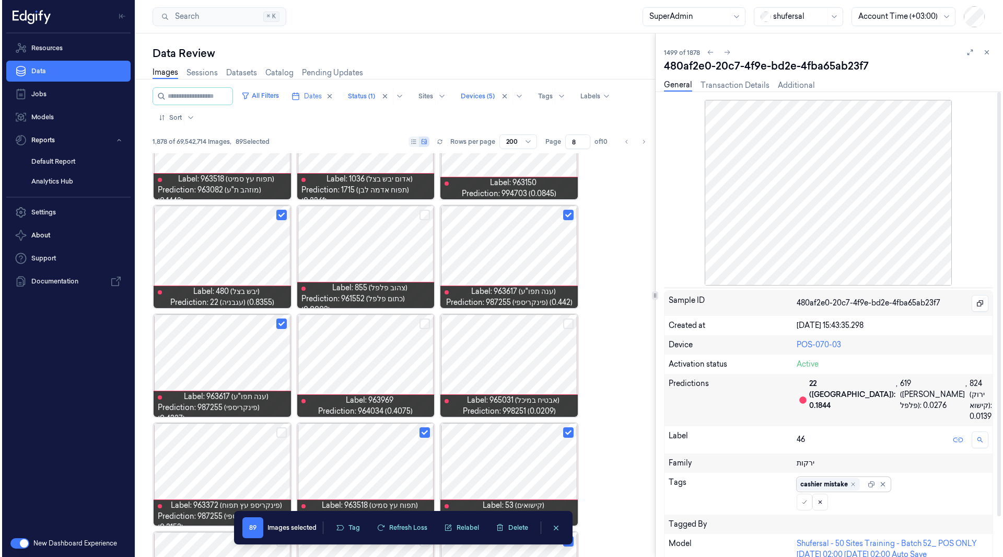
scroll to position [0, 0]
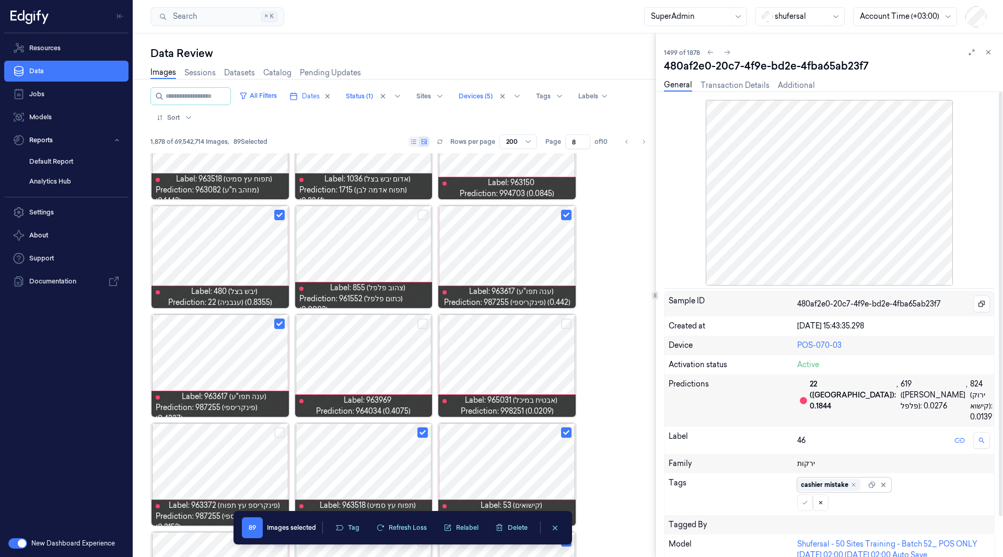
click at [873, 481] on div at bounding box center [872, 484] width 7 height 7
click at [806, 499] on icon at bounding box center [805, 502] width 6 height 6
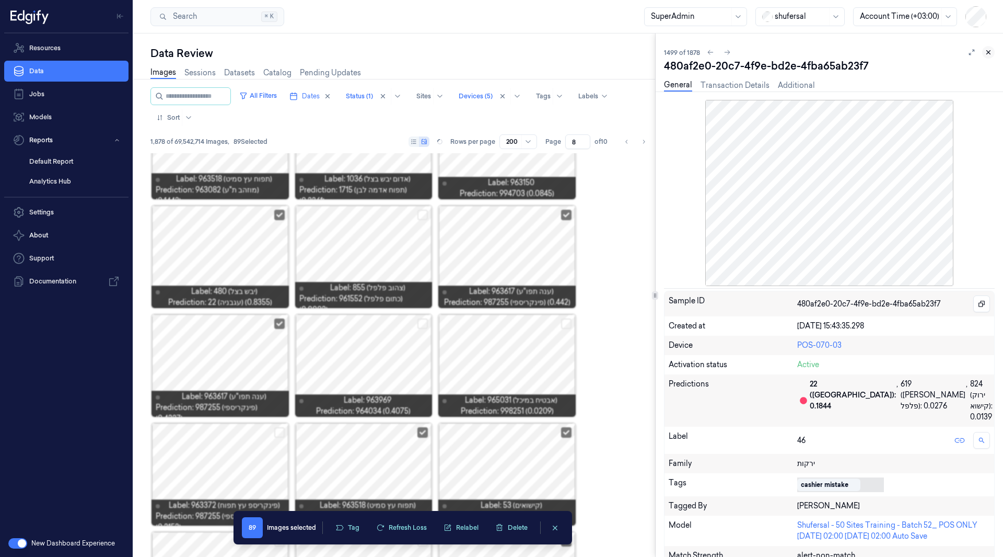
click at [989, 56] on button at bounding box center [989, 52] width 13 height 13
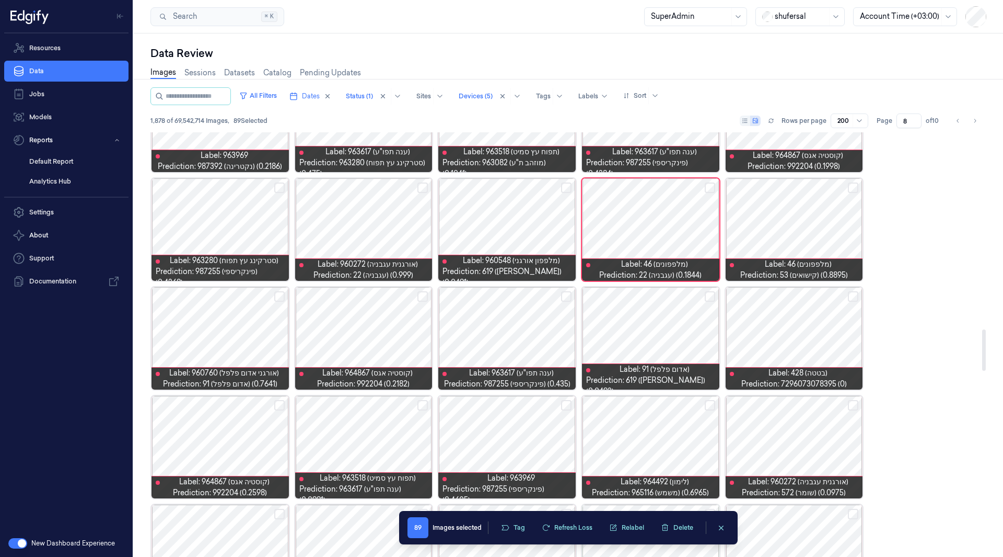
scroll to position [2022, 0]
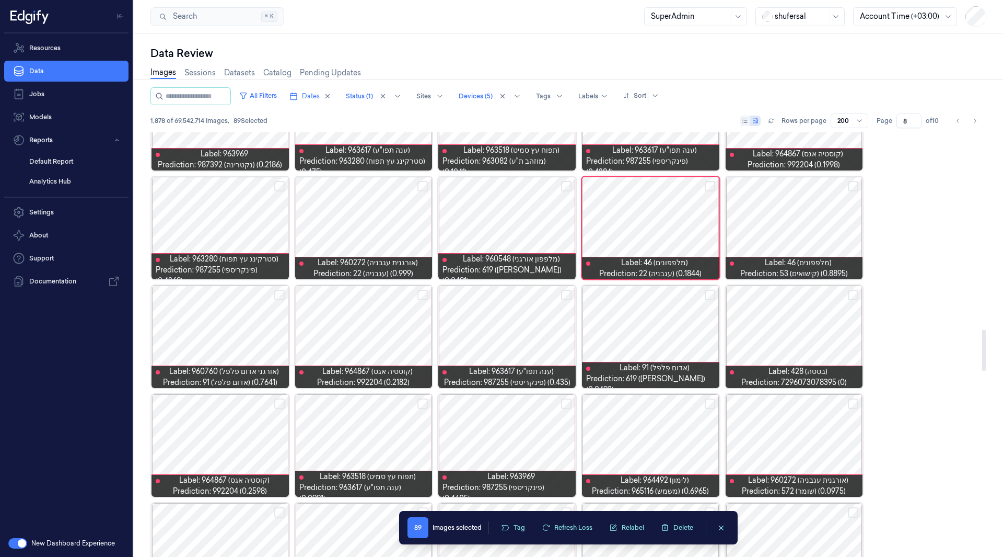
click at [422, 297] on button "Select row" at bounding box center [423, 295] width 10 height 10
click at [280, 298] on button "Select row" at bounding box center [279, 295] width 10 height 10
click at [563, 295] on button "Select row" at bounding box center [566, 295] width 10 height 10
click at [712, 295] on button "Select row" at bounding box center [710, 295] width 10 height 10
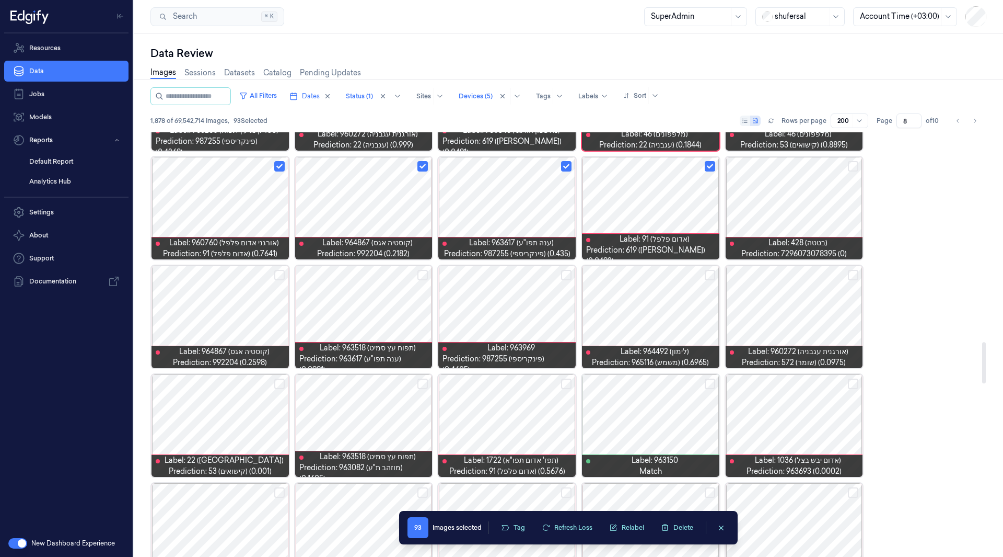
scroll to position [2151, 0]
click at [707, 274] on button "Select row" at bounding box center [710, 274] width 10 height 10
click at [855, 276] on button "Select row" at bounding box center [853, 274] width 10 height 10
click at [423, 273] on button "Select row" at bounding box center [423, 274] width 10 height 10
click at [710, 380] on button "Select row" at bounding box center [710, 383] width 10 height 10
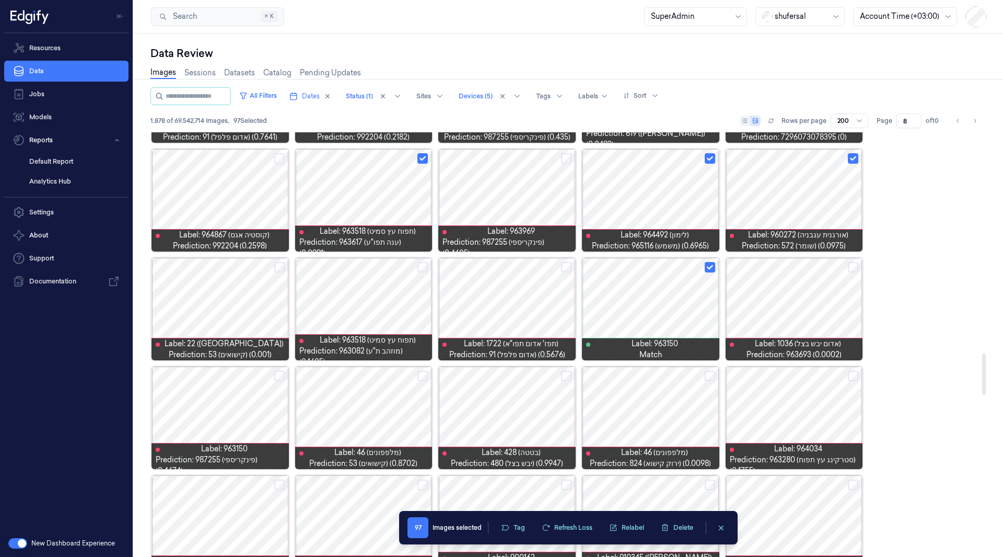
scroll to position [2268, 0]
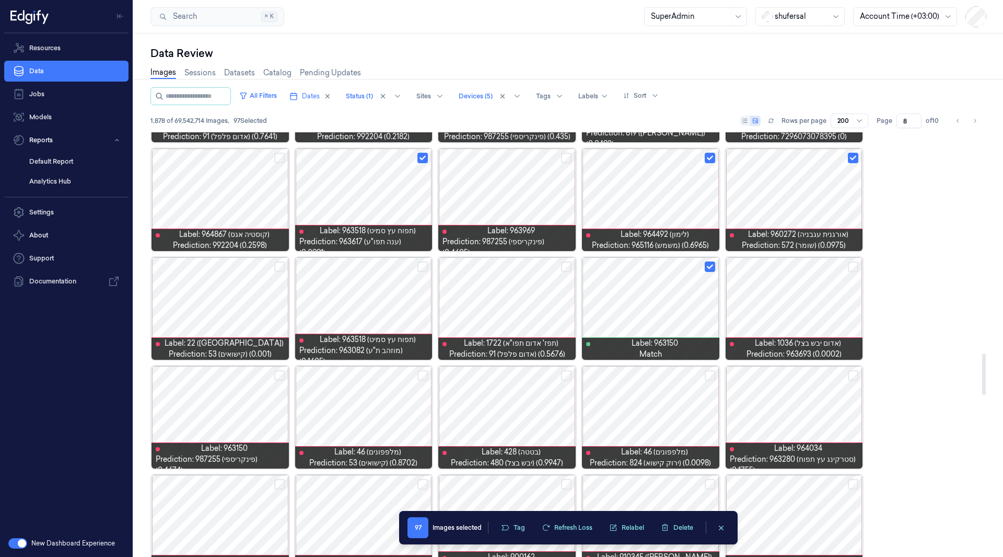
click at [226, 307] on div at bounding box center [220, 308] width 137 height 102
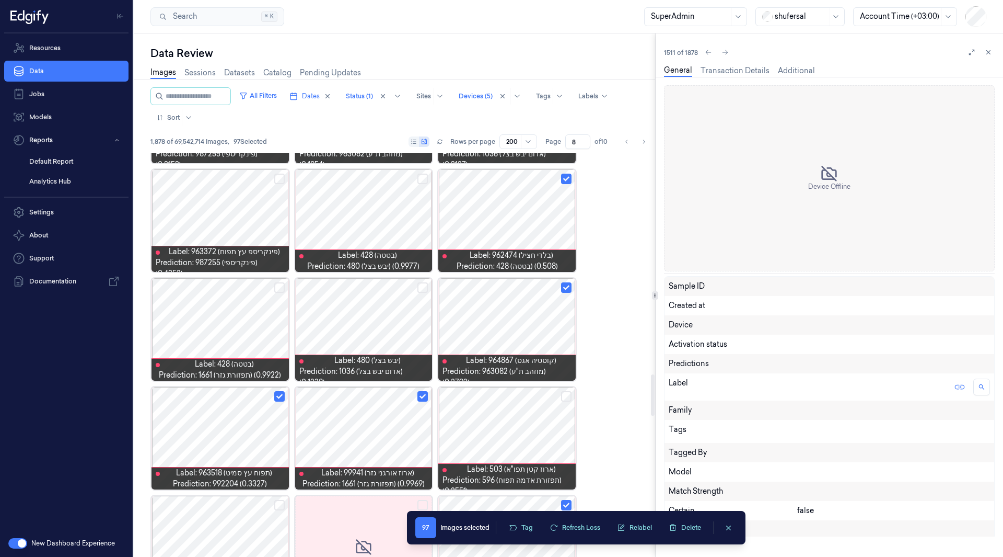
scroll to position [2232, 0]
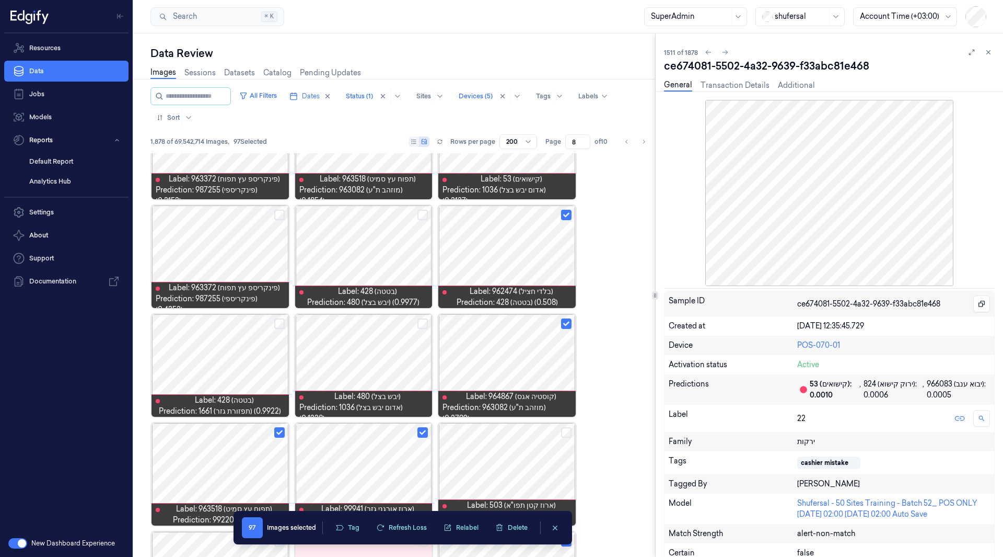
click at [995, 49] on div at bounding box center [980, 52] width 29 height 13
click at [991, 50] on icon at bounding box center [988, 52] width 7 height 7
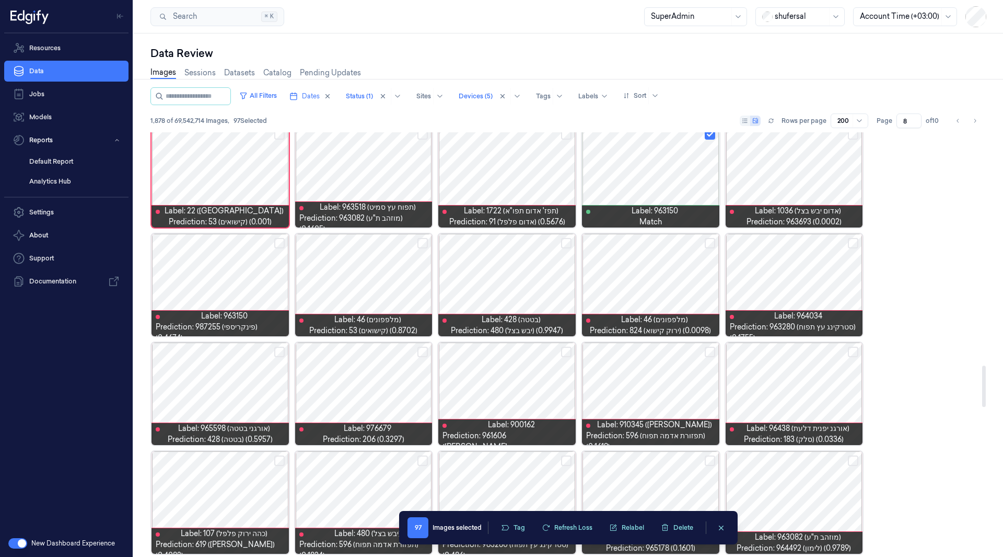
scroll to position [2411, 0]
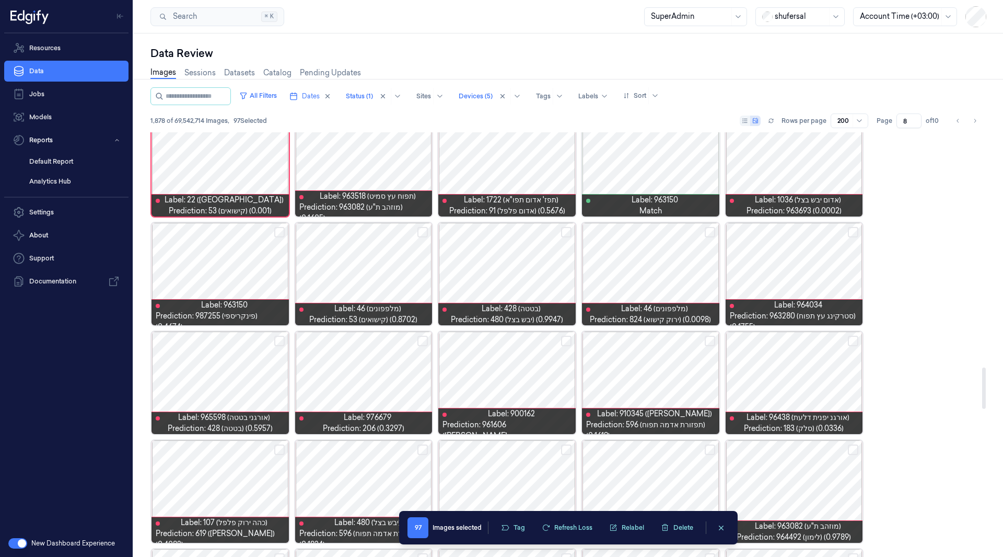
click at [375, 244] on div at bounding box center [363, 274] width 137 height 102
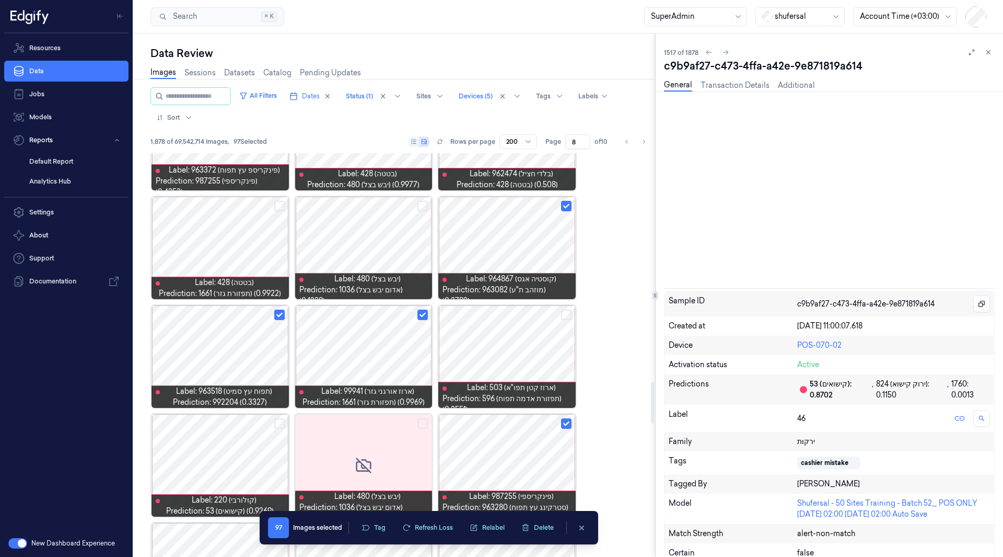
scroll to position [2340, 0]
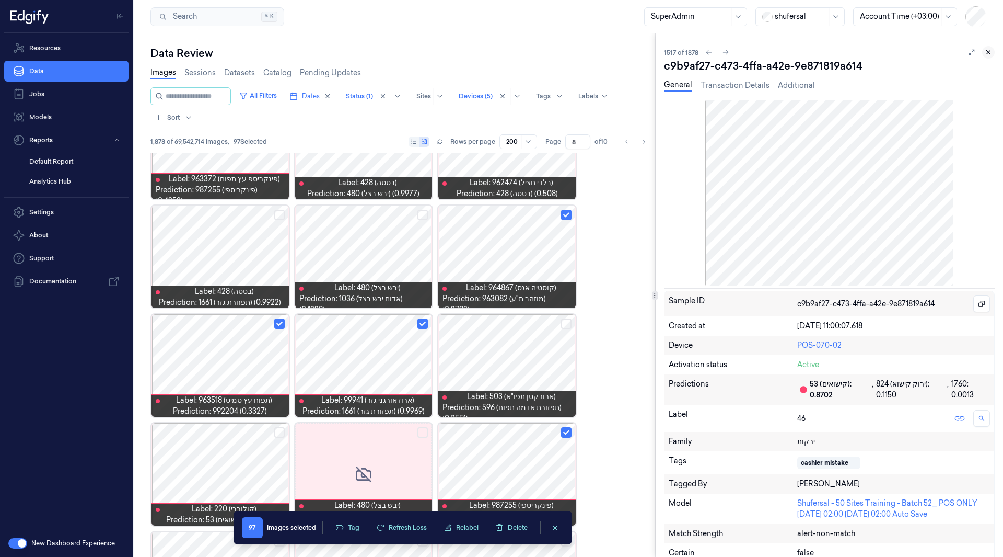
click at [988, 52] on icon at bounding box center [988, 52] width 7 height 7
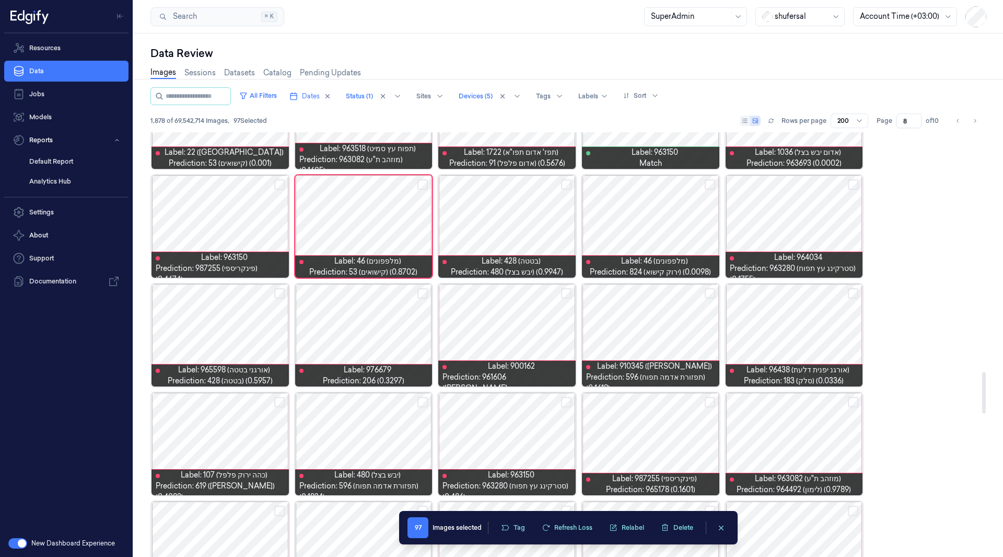
scroll to position [2459, 0]
click at [421, 293] on button "Select row" at bounding box center [423, 292] width 10 height 10
click at [567, 295] on button "Select row" at bounding box center [566, 292] width 10 height 10
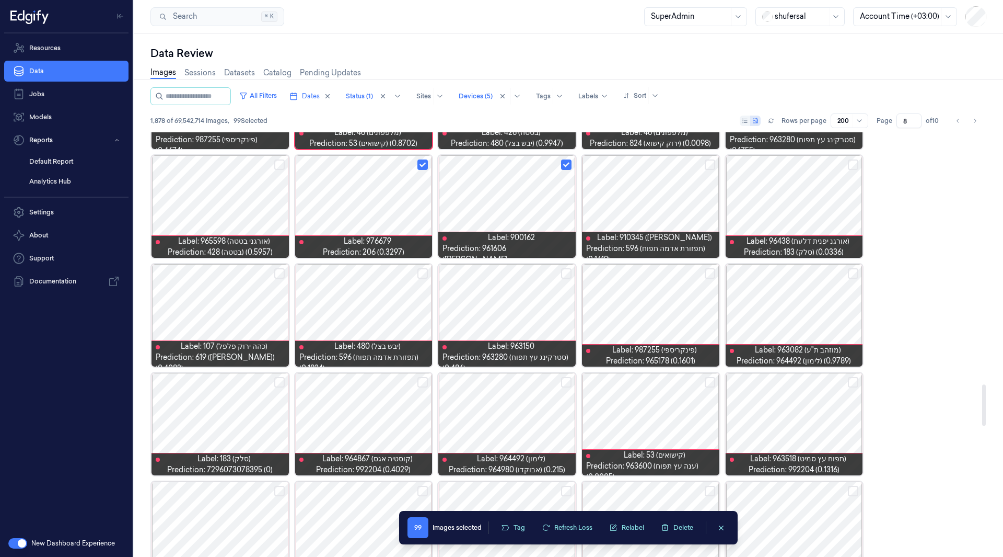
scroll to position [2595, 0]
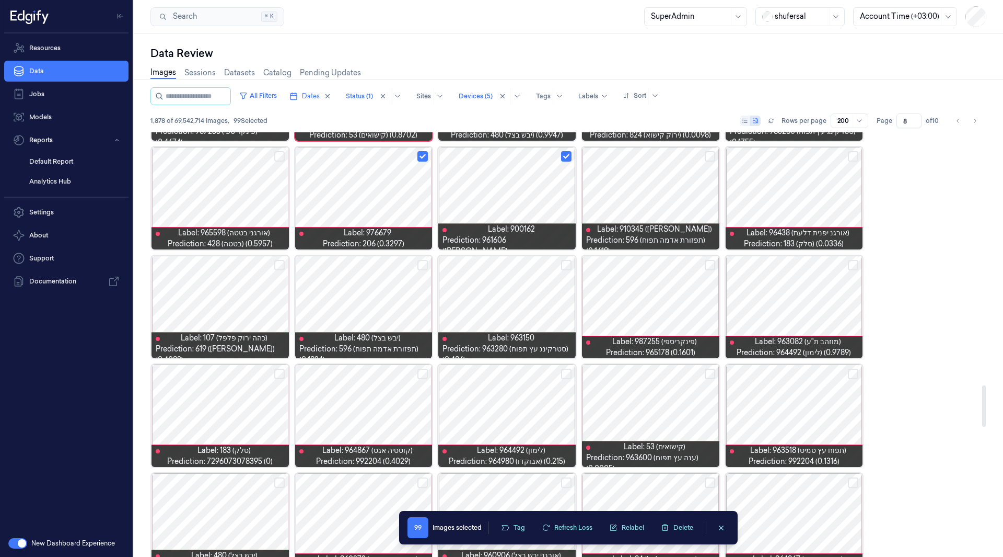
click at [712, 263] on button "Select row" at bounding box center [710, 265] width 10 height 10
click at [563, 265] on button "Select row" at bounding box center [566, 265] width 10 height 10
click at [281, 266] on button "Select row" at bounding box center [279, 265] width 10 height 10
click at [567, 373] on button "Select row" at bounding box center [566, 373] width 10 height 10
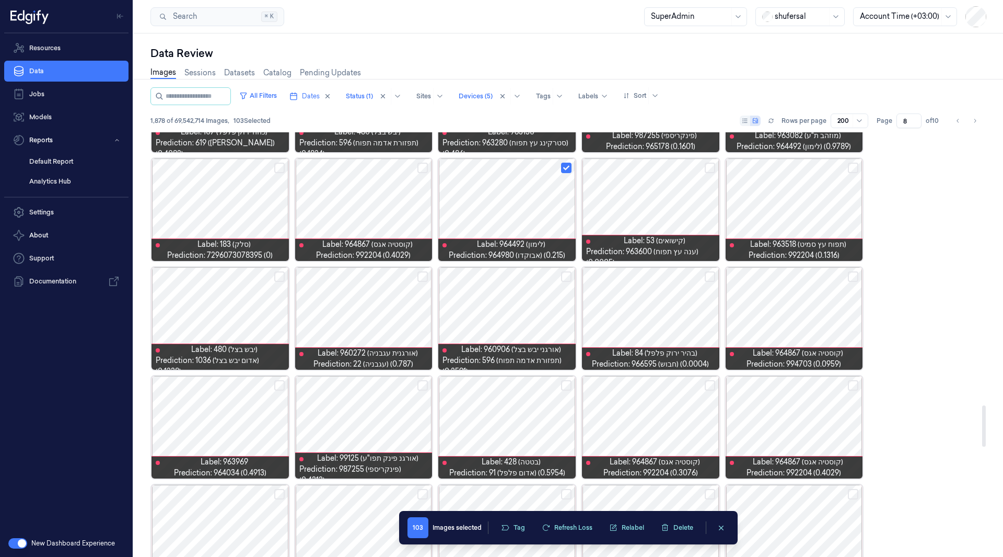
scroll to position [2802, 0]
click at [851, 165] on button "Select row" at bounding box center [853, 167] width 10 height 10
click at [852, 275] on button "Select row" at bounding box center [853, 276] width 10 height 10
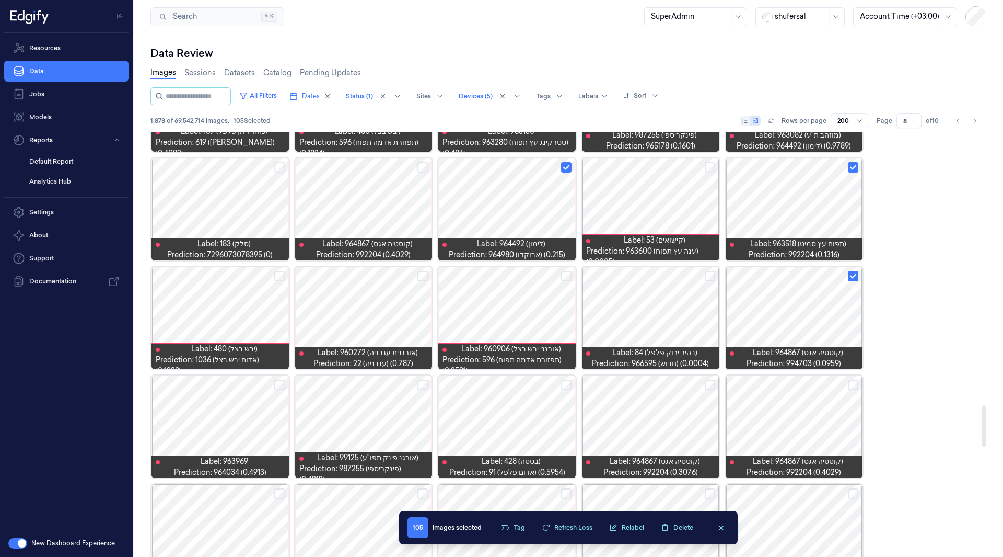
click at [708, 274] on button "Select row" at bounding box center [710, 276] width 10 height 10
click at [566, 273] on button "Select row" at bounding box center [566, 276] width 10 height 10
click at [422, 274] on button "Select row" at bounding box center [423, 276] width 10 height 10
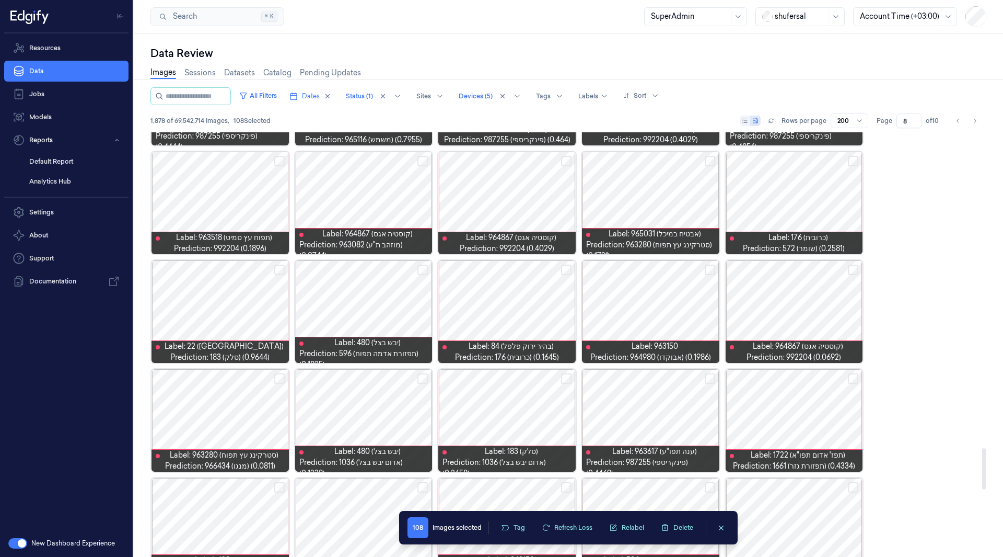
scroll to position [3245, 0]
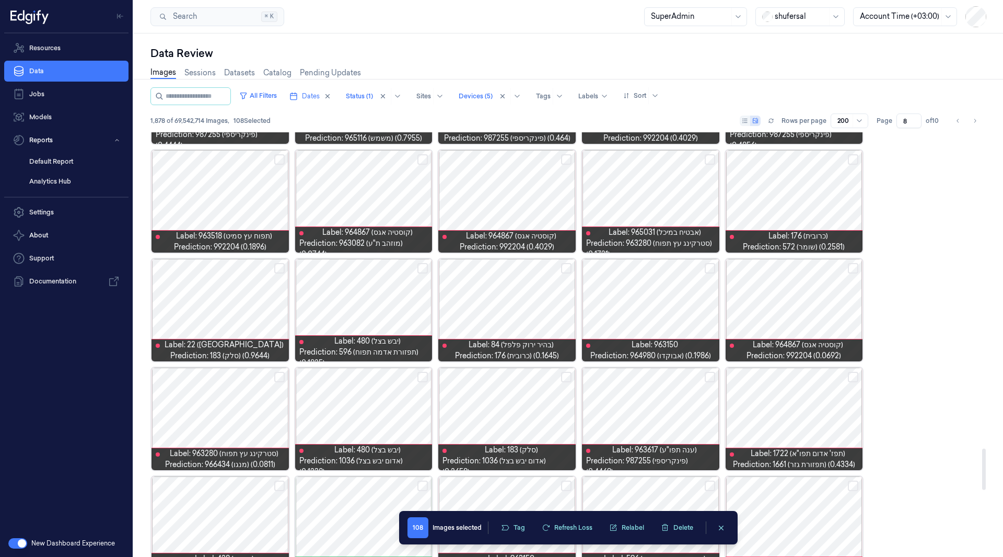
click at [710, 160] on button "Select row" at bounding box center [710, 159] width 10 height 10
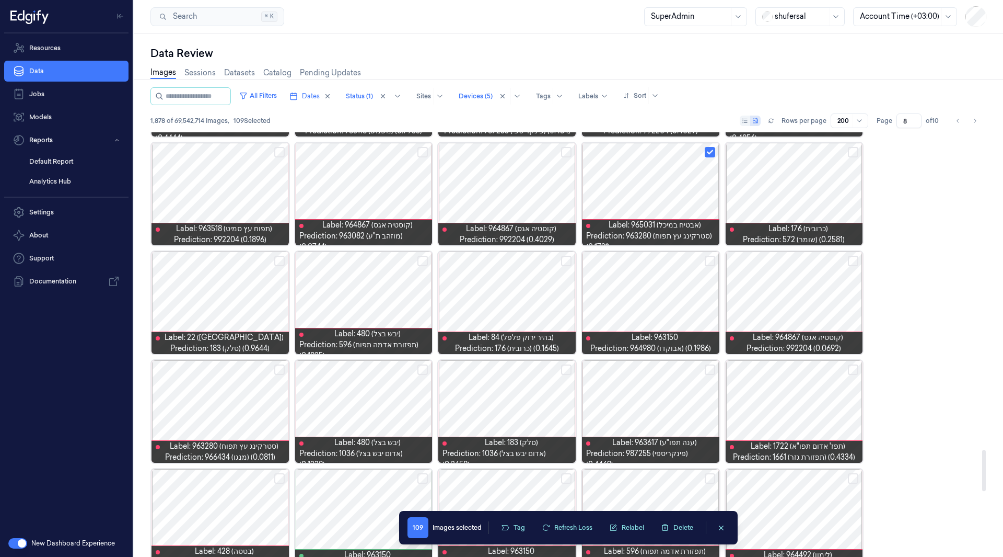
scroll to position [3258, 0]
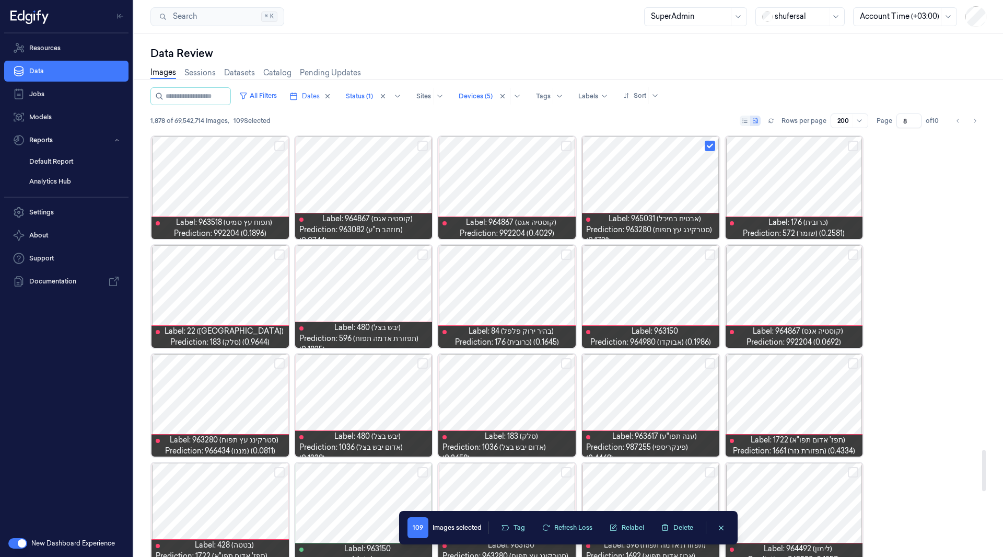
click at [711, 257] on button "Select row" at bounding box center [710, 254] width 10 height 10
click at [566, 256] on button "Select row" at bounding box center [566, 254] width 10 height 10
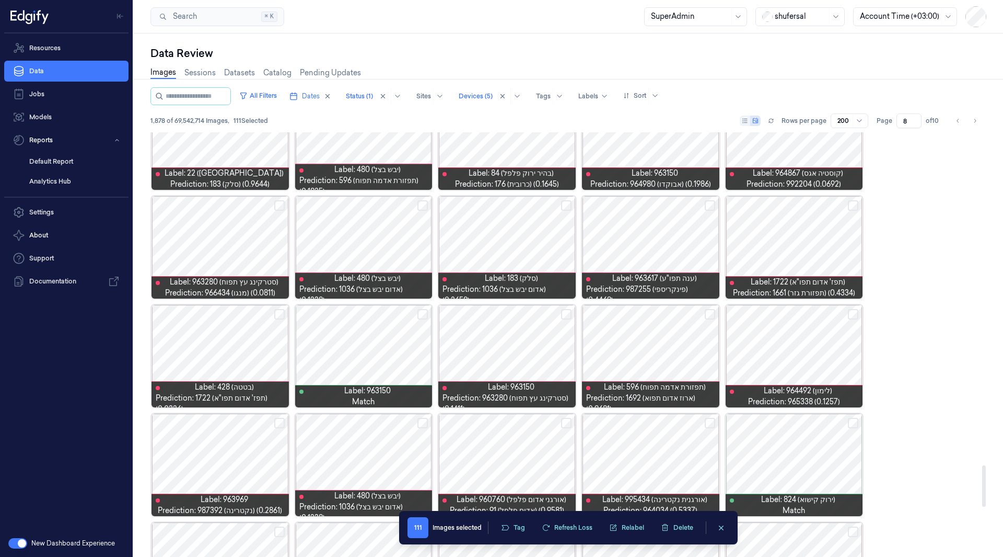
scroll to position [3417, 0]
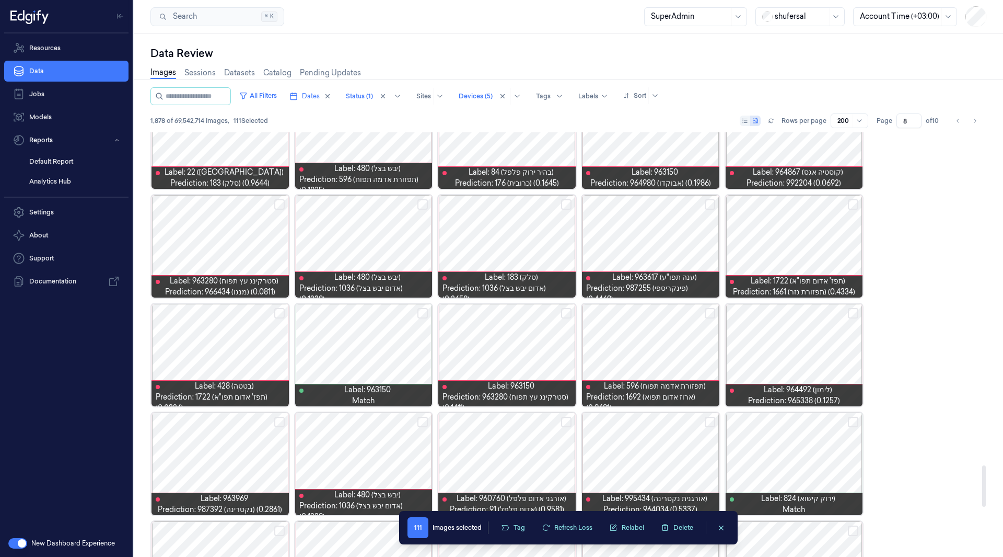
click at [566, 205] on button "Select row" at bounding box center [566, 204] width 10 height 10
click at [708, 208] on button "Select row" at bounding box center [710, 204] width 10 height 10
click at [849, 310] on button "Select row" at bounding box center [853, 313] width 10 height 10
click at [568, 316] on button "Select row" at bounding box center [566, 313] width 10 height 10
click at [422, 310] on button "Select row" at bounding box center [423, 313] width 10 height 10
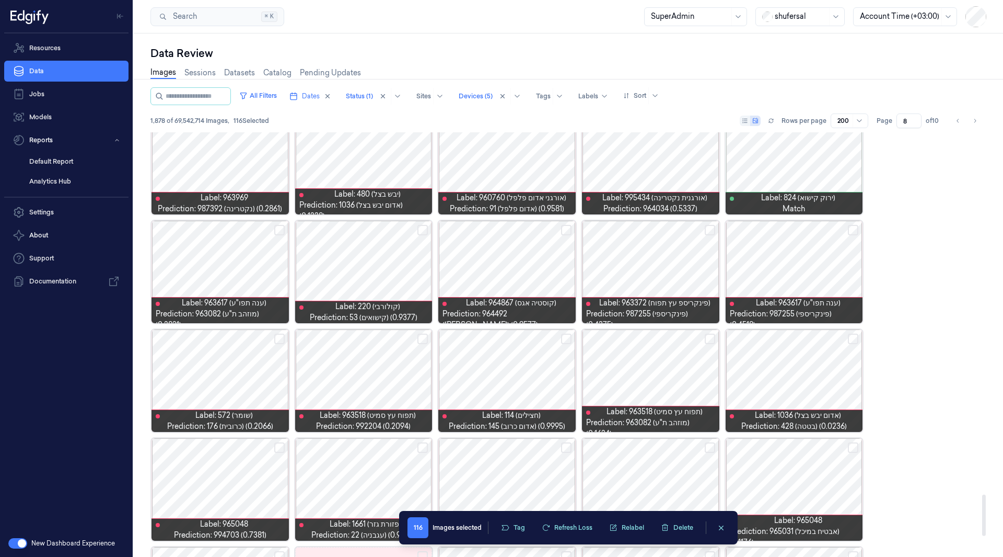
scroll to position [3718, 0]
click at [381, 273] on div at bounding box center [363, 271] width 137 height 102
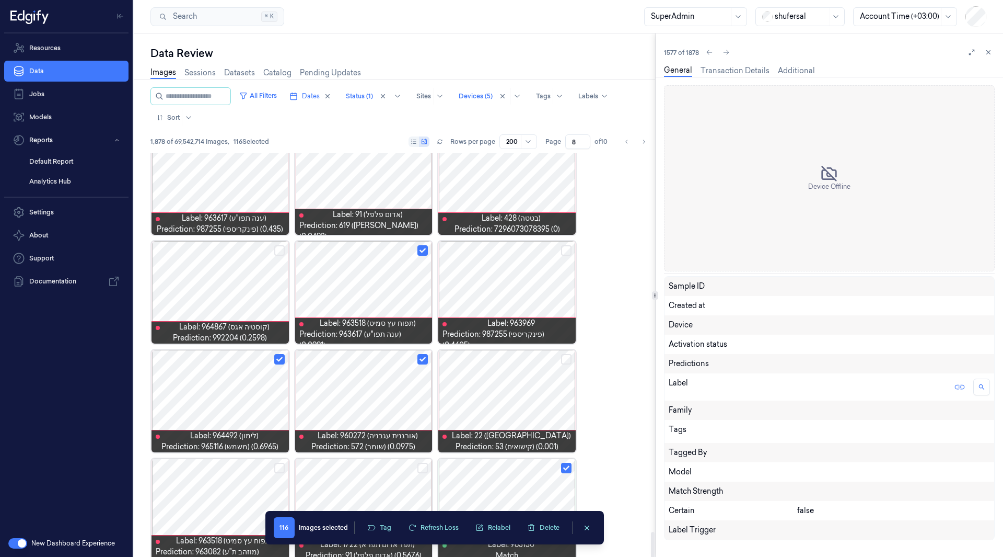
scroll to position [3645, 0]
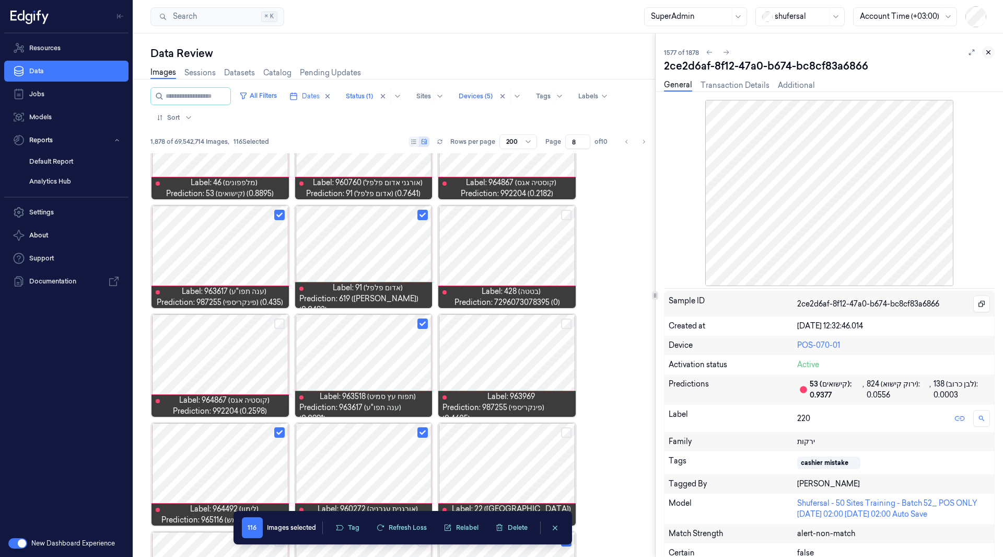
click at [986, 49] on icon at bounding box center [988, 52] width 7 height 7
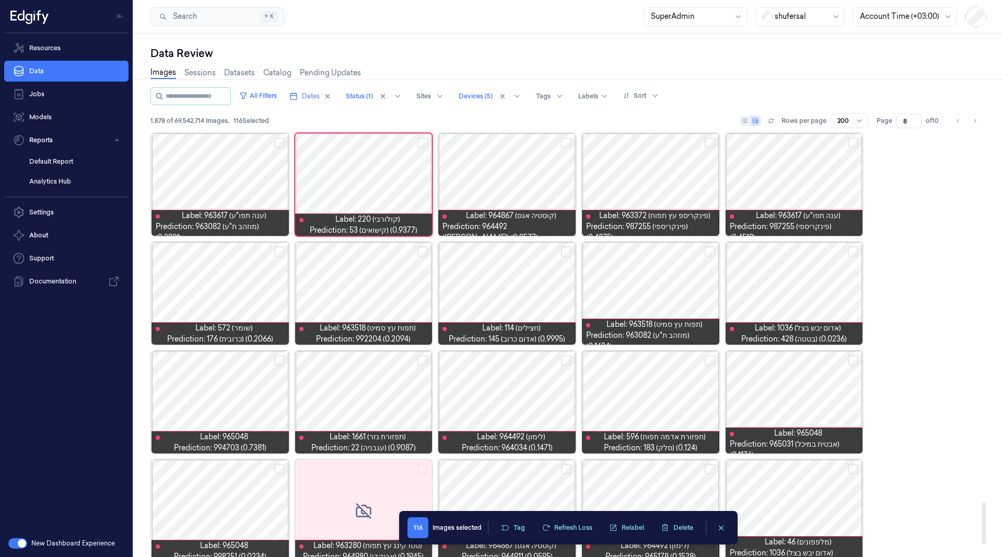
scroll to position [3816, 0]
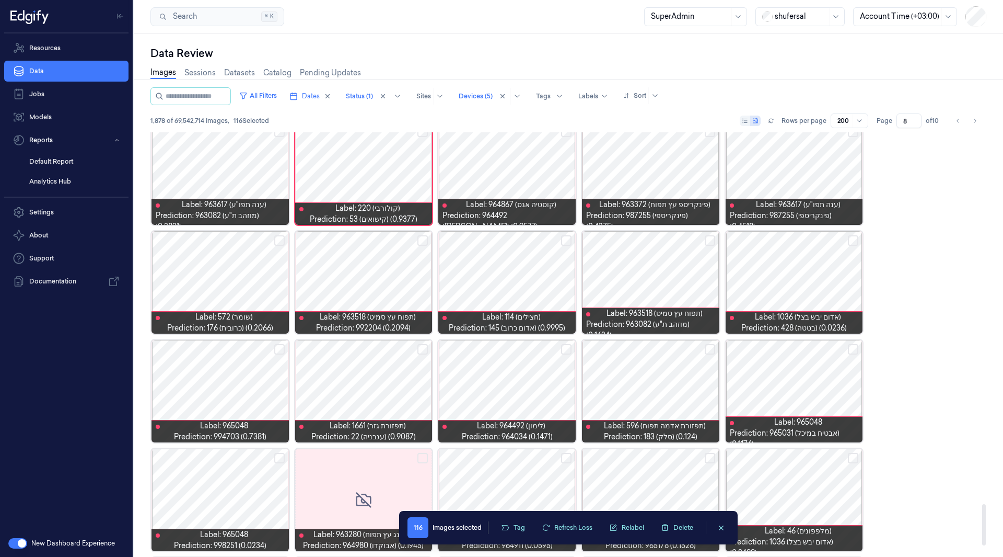
click at [564, 348] on button "Select row" at bounding box center [566, 349] width 10 height 10
click at [713, 347] on button "Select row" at bounding box center [710, 349] width 10 height 10
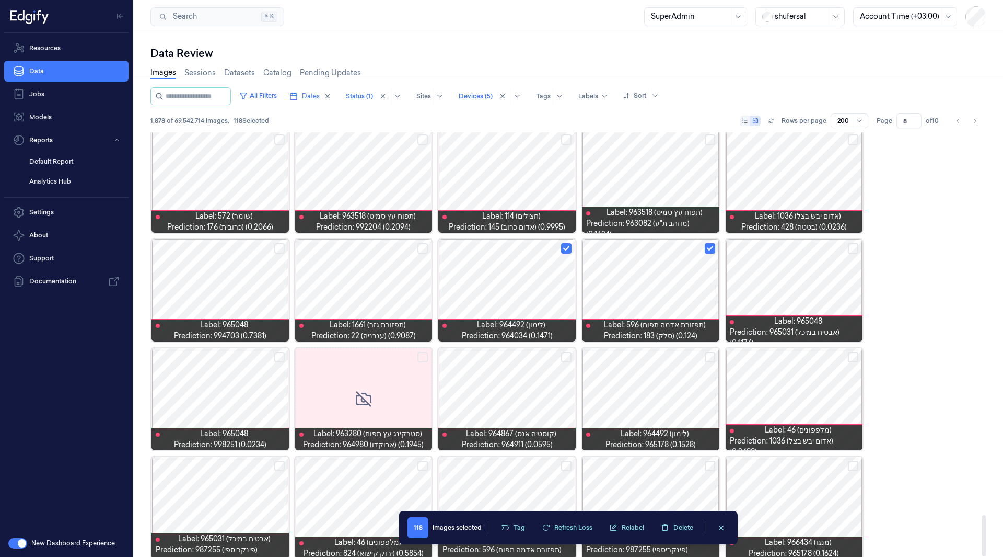
scroll to position [3928, 0]
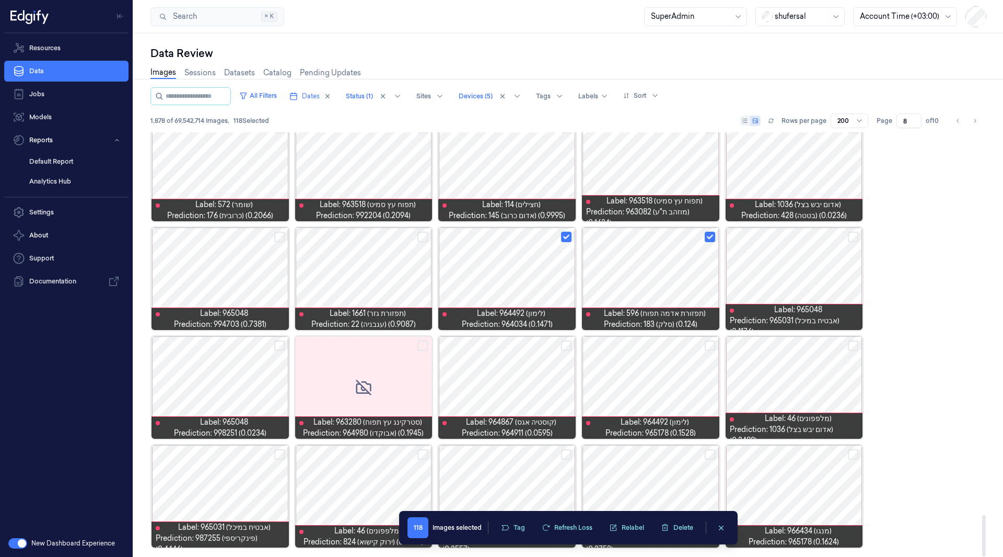
click at [849, 349] on button "Select row" at bounding box center [853, 345] width 10 height 10
click at [713, 348] on button "Select row" at bounding box center [710, 345] width 10 height 10
click at [855, 455] on button "Select row" at bounding box center [853, 454] width 10 height 10
click at [353, 488] on div at bounding box center [363, 496] width 137 height 102
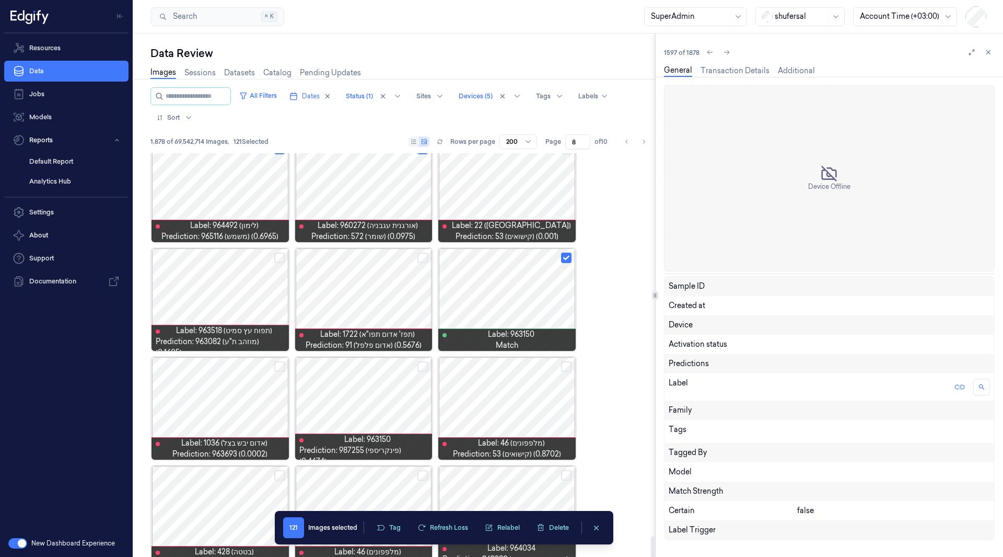
scroll to position [6537, 0]
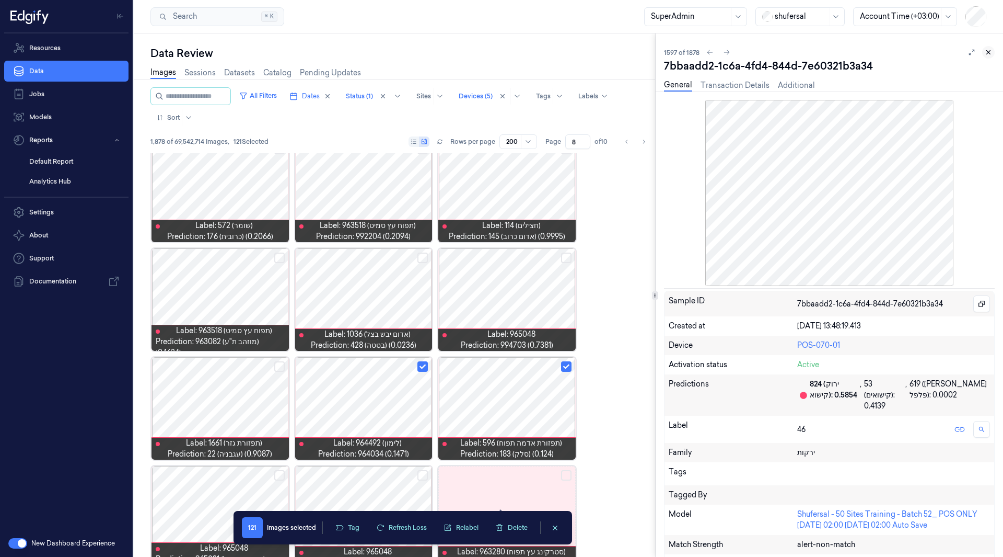
click at [989, 54] on icon at bounding box center [988, 52] width 7 height 7
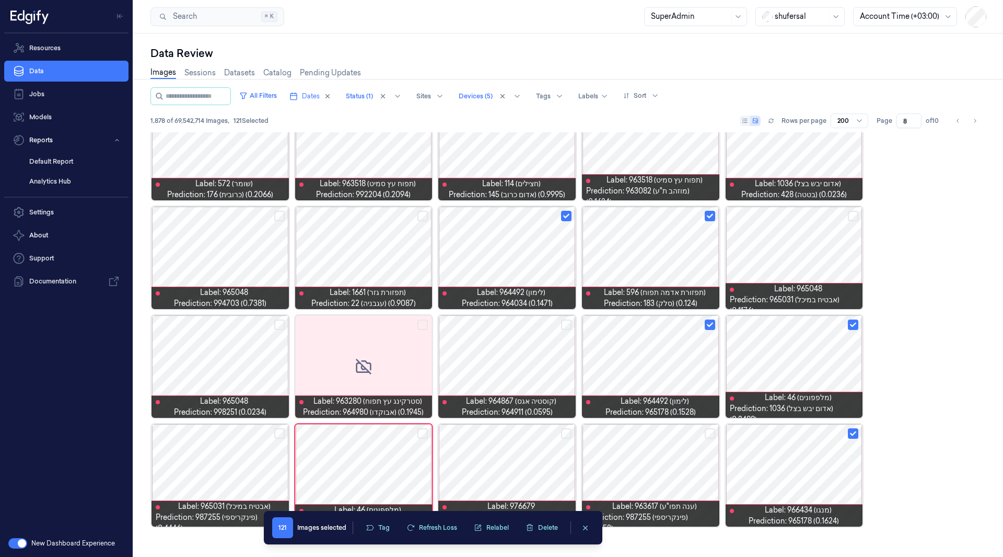
scroll to position [3928, 0]
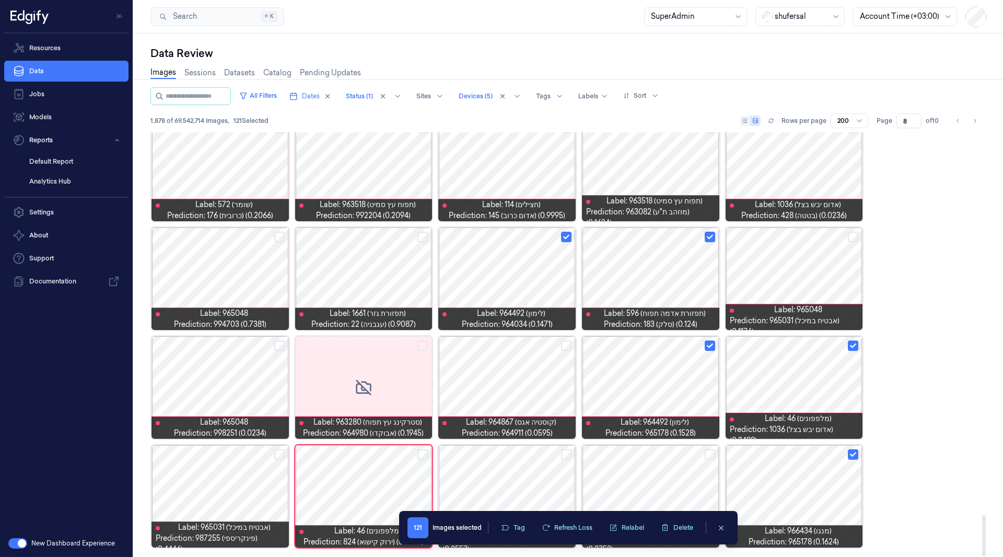
click at [278, 454] on button "Select row" at bounding box center [279, 454] width 10 height 10
click at [508, 530] on icon "button" at bounding box center [505, 527] width 8 height 8
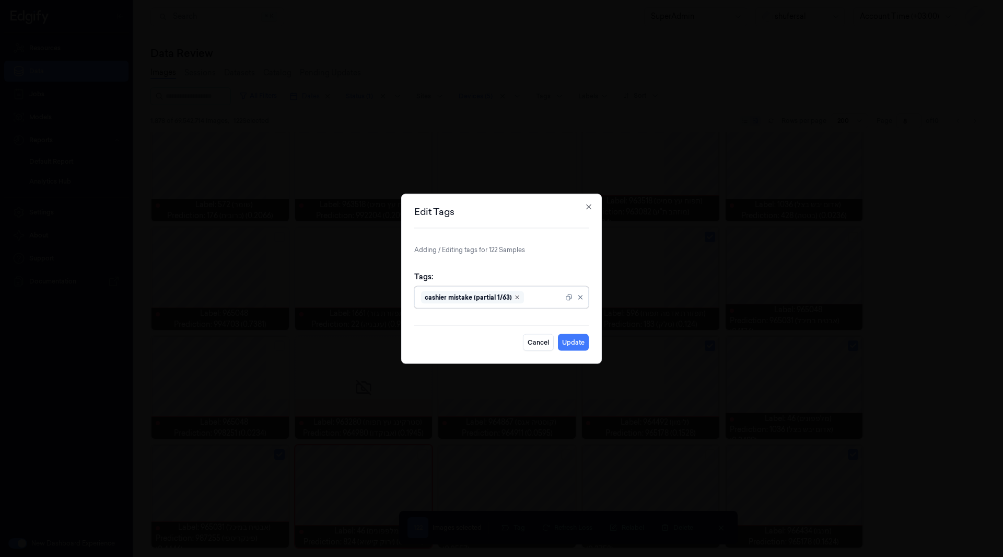
click at [518, 295] on icon "Remove ,cashier mistake (partial 1/63)" at bounding box center [517, 296] width 3 height 3
type input "ם"
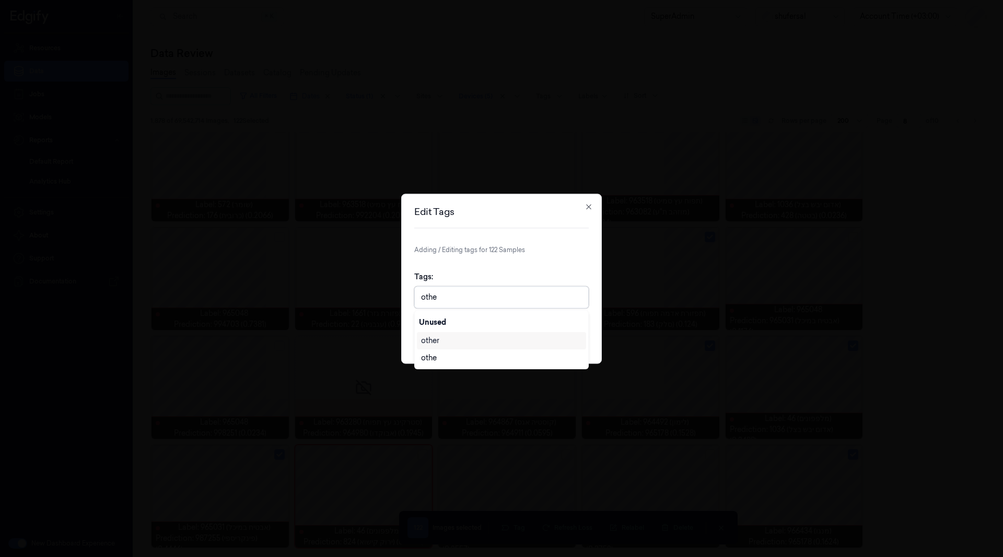
type input "other"
click at [560, 260] on form "Adding / Editing tags for 122 Samples Tags: other Cancel Update" at bounding box center [501, 298] width 175 height 106
click at [576, 340] on button "Update" at bounding box center [573, 341] width 31 height 17
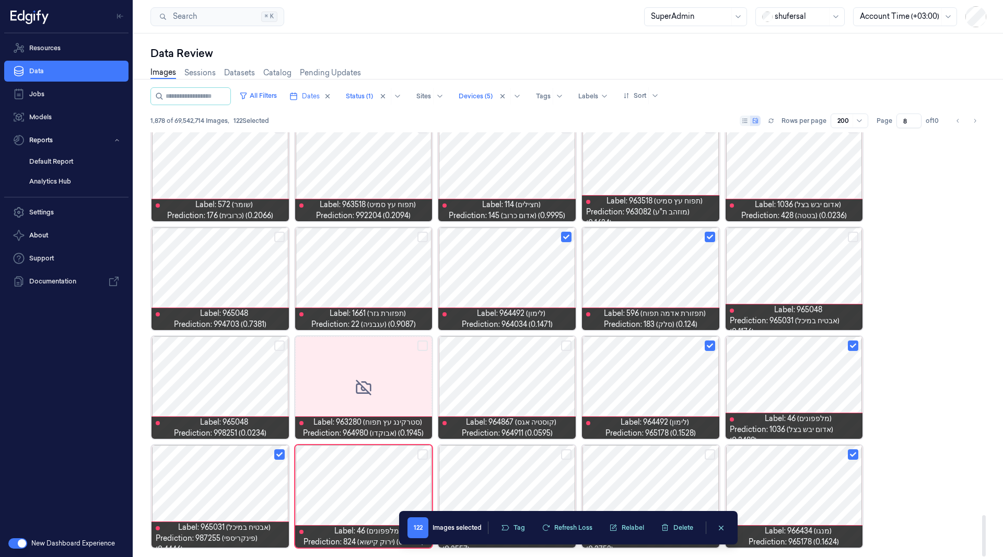
click at [249, 495] on div at bounding box center [220, 496] width 137 height 102
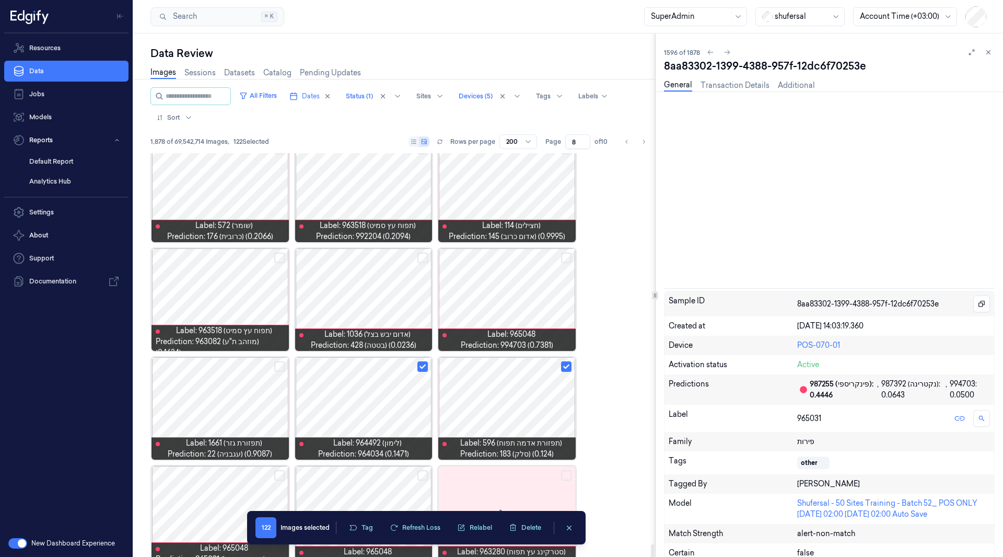
scroll to position [6537, 0]
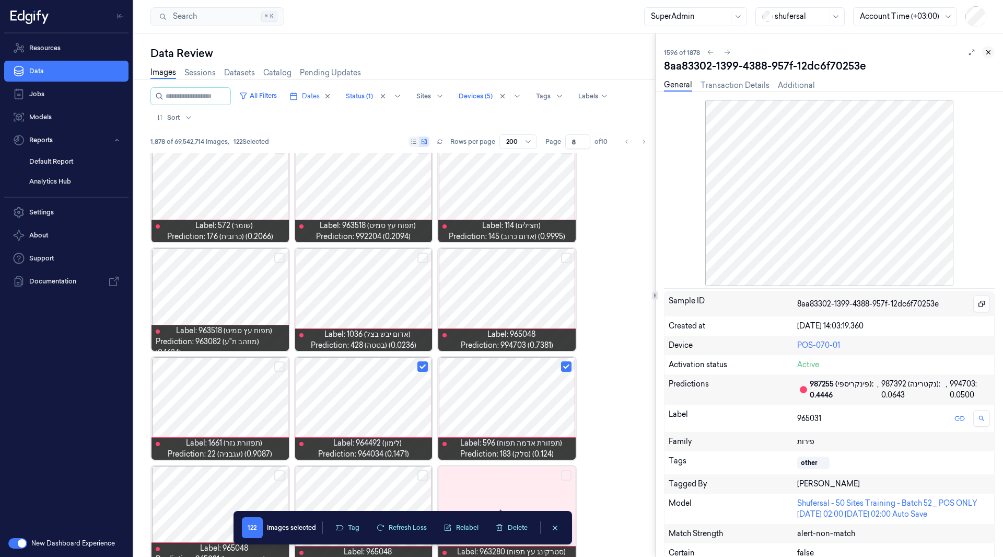
click at [986, 49] on icon at bounding box center [988, 52] width 7 height 7
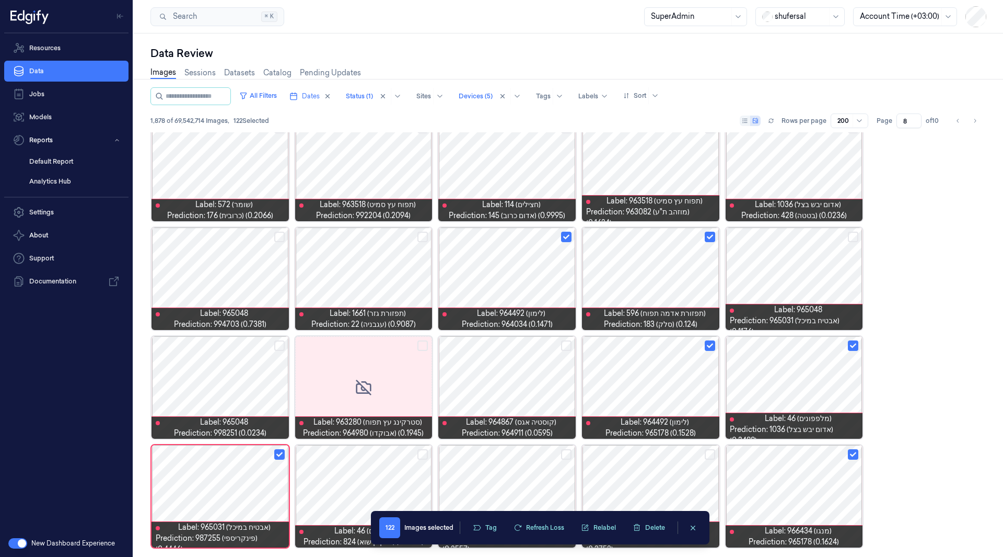
scroll to position [3928, 0]
click at [723, 529] on icon "clearSelection" at bounding box center [722, 528] width 8 height 8
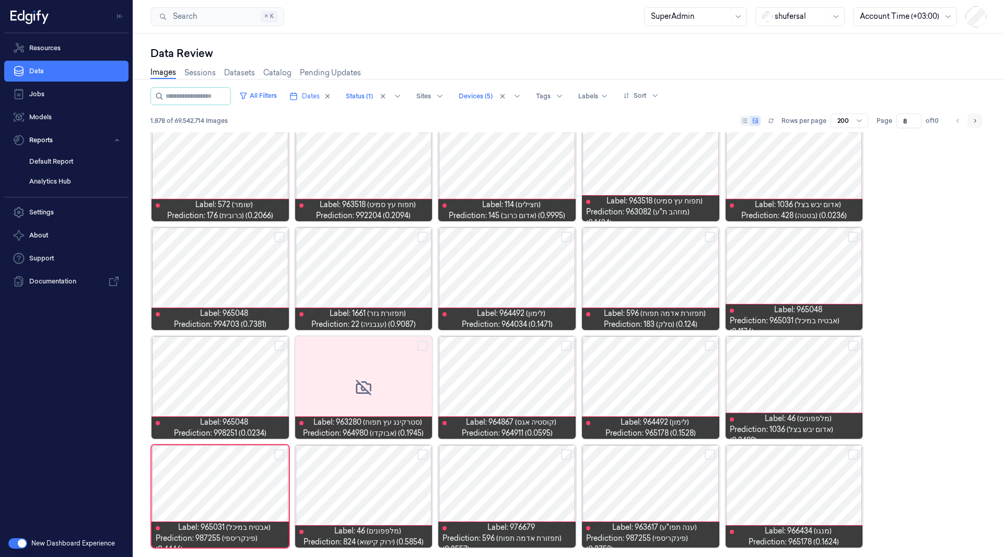
click at [973, 119] on icon "Go to next page" at bounding box center [975, 121] width 6 height 8
type input "9"
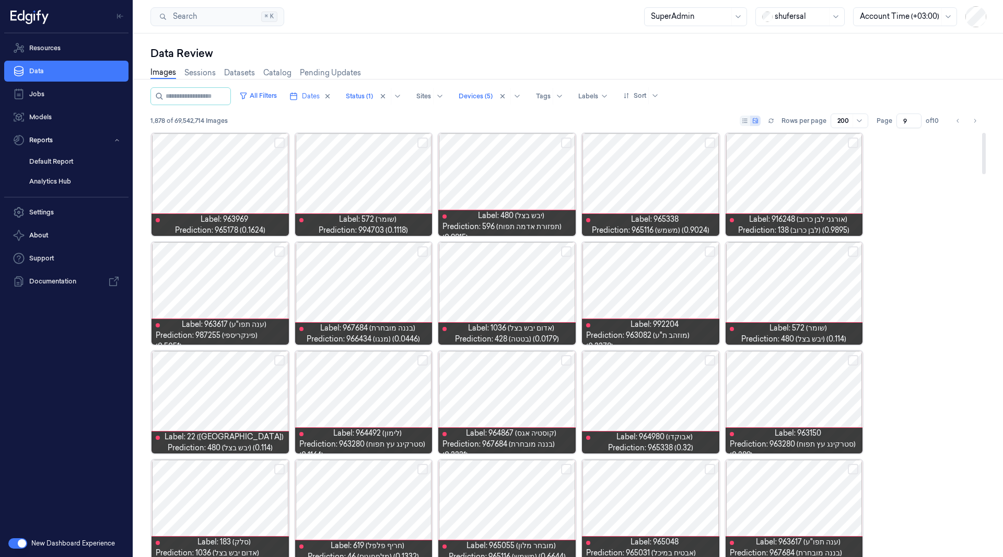
click at [279, 141] on button "Select row" at bounding box center [279, 142] width 10 height 10
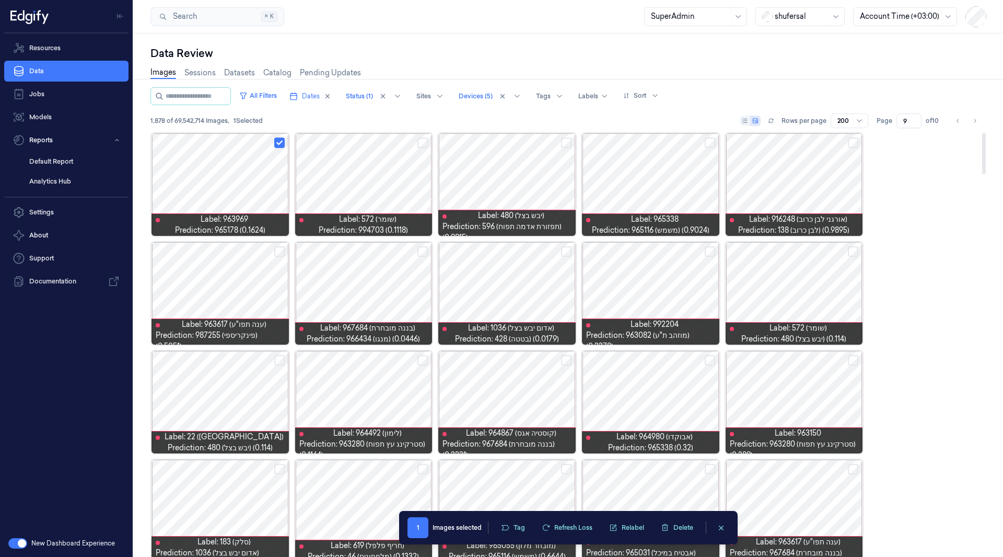
click at [417, 143] on div at bounding box center [363, 184] width 137 height 102
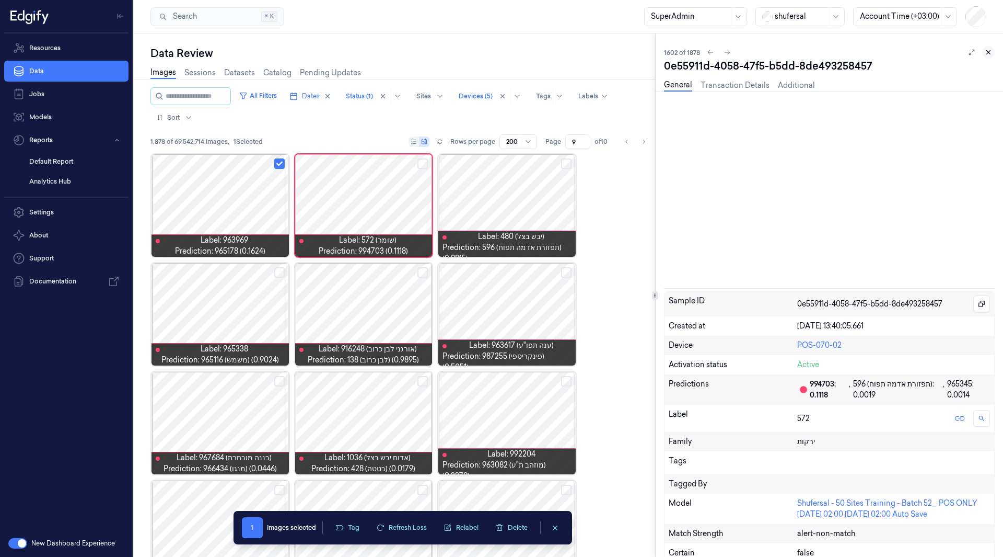
click at [991, 49] on icon at bounding box center [988, 52] width 7 height 7
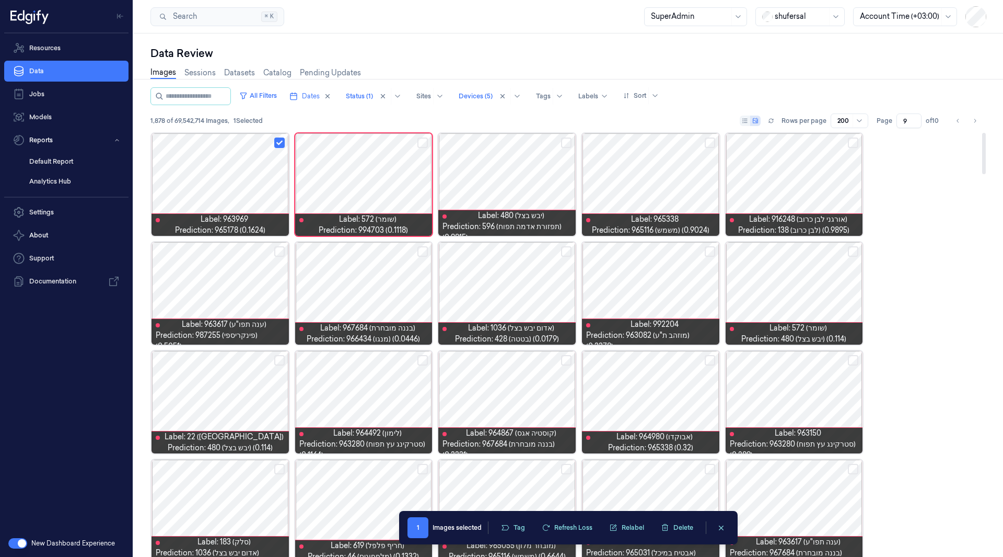
click at [426, 142] on button "Select row" at bounding box center [423, 142] width 10 height 10
click at [709, 145] on button "Select row" at bounding box center [710, 142] width 10 height 10
click at [853, 252] on button "Select row" at bounding box center [853, 251] width 10 height 10
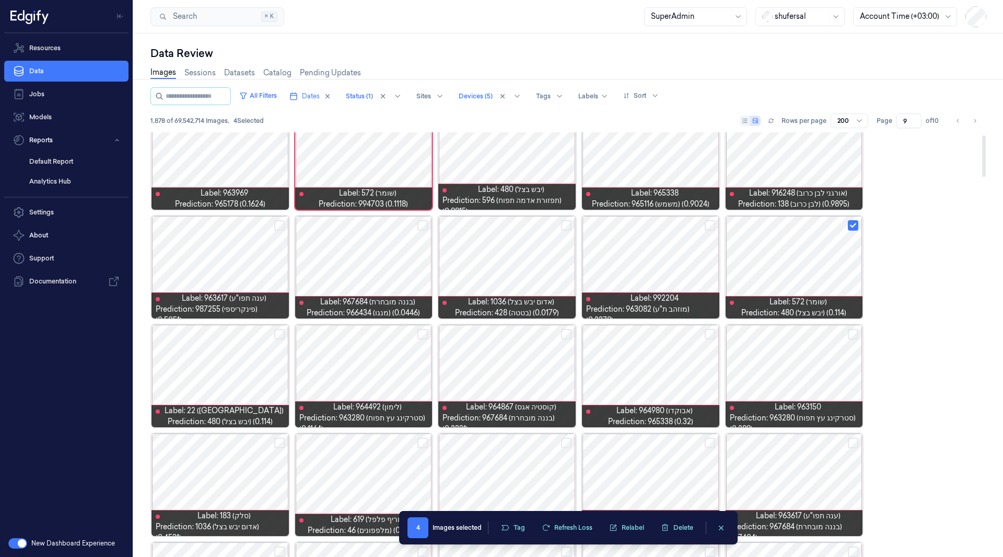
scroll to position [27, 0]
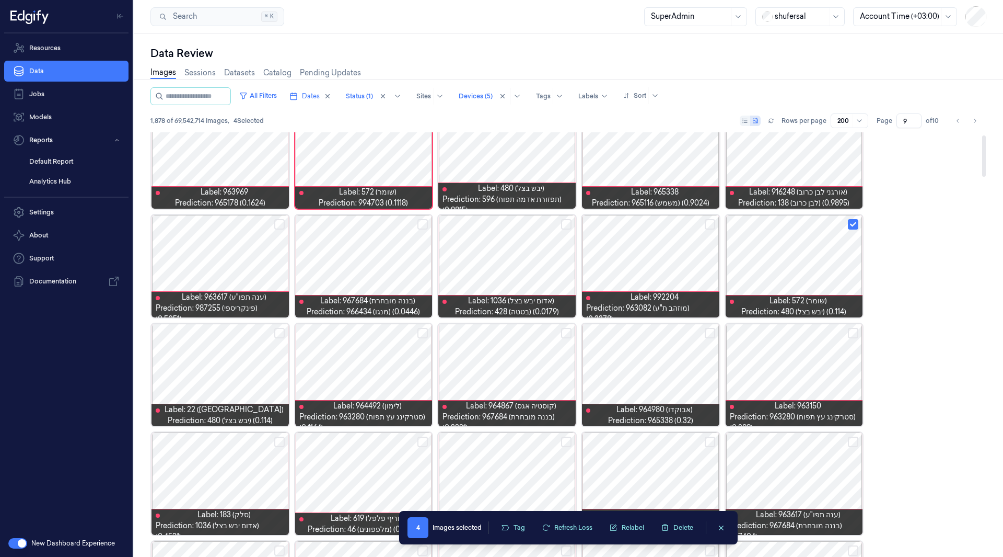
click at [421, 331] on button "Select row" at bounding box center [423, 333] width 10 height 10
click at [280, 336] on button "Select row" at bounding box center [279, 333] width 10 height 10
click at [564, 333] on button "Select row" at bounding box center [566, 333] width 10 height 10
click at [854, 335] on button "Select row" at bounding box center [853, 333] width 10 height 10
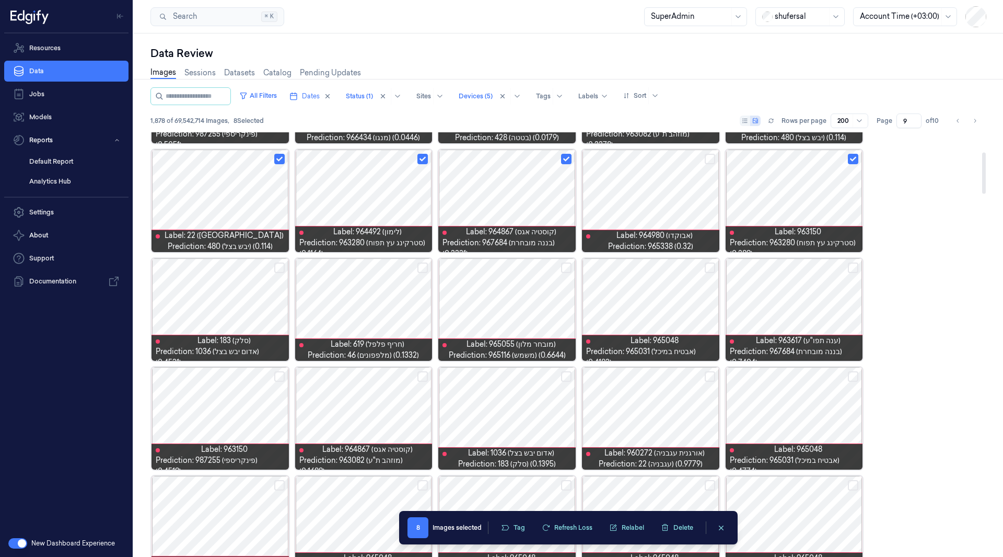
scroll to position [202, 0]
click at [853, 267] on button "Select row" at bounding box center [853, 267] width 10 height 10
click at [568, 266] on button "Select row" at bounding box center [566, 267] width 10 height 10
click at [421, 269] on button "Select row" at bounding box center [423, 267] width 10 height 10
click at [278, 263] on button "Select row" at bounding box center [279, 267] width 10 height 10
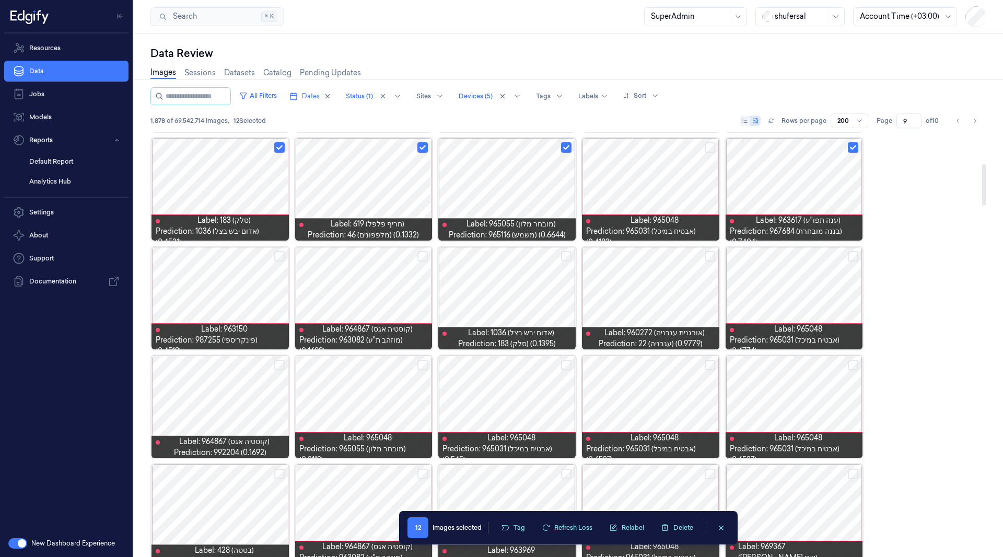
scroll to position [322, 0]
click at [280, 255] on button "Select row" at bounding box center [279, 255] width 10 height 10
click at [707, 252] on button "Select row" at bounding box center [710, 255] width 10 height 10
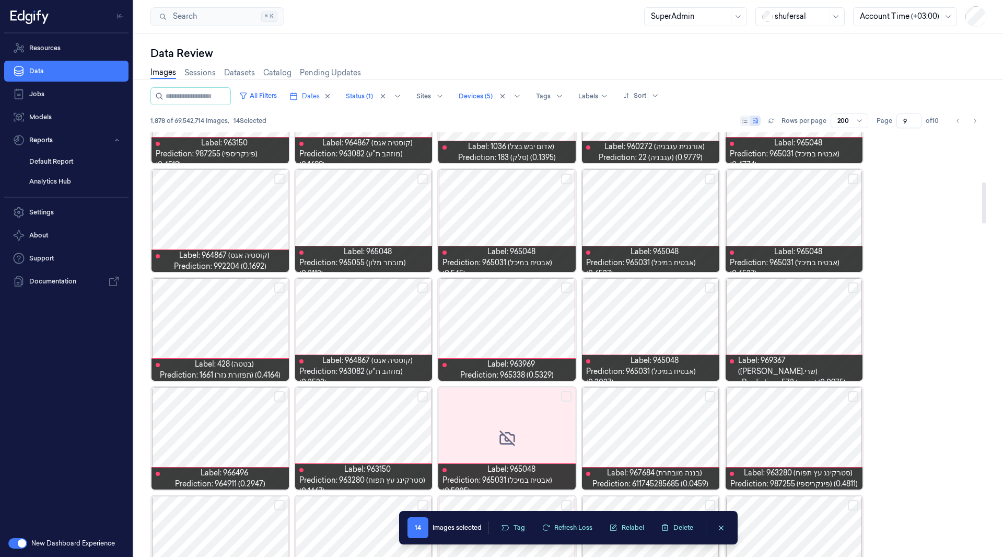
scroll to position [509, 0]
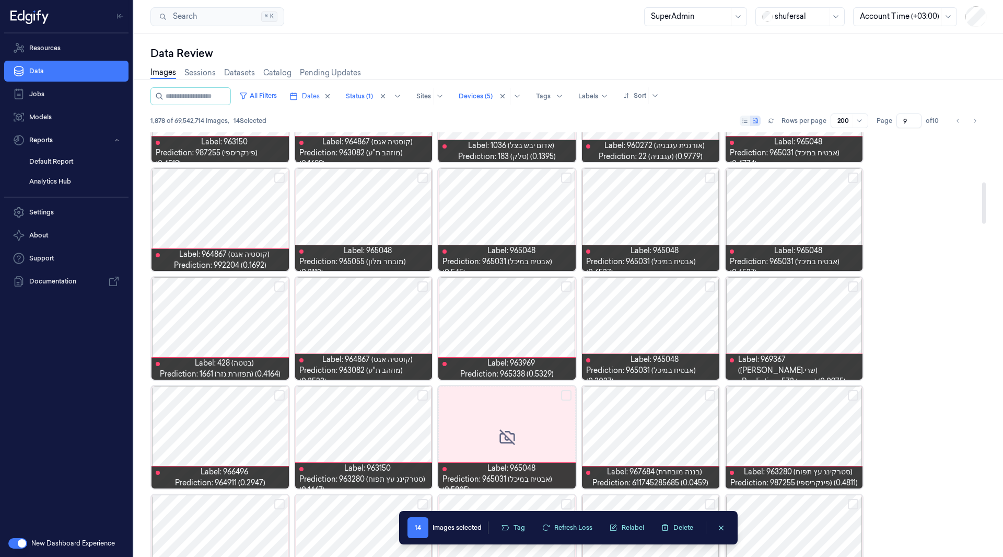
click at [283, 175] on button "Select row" at bounding box center [279, 177] width 10 height 10
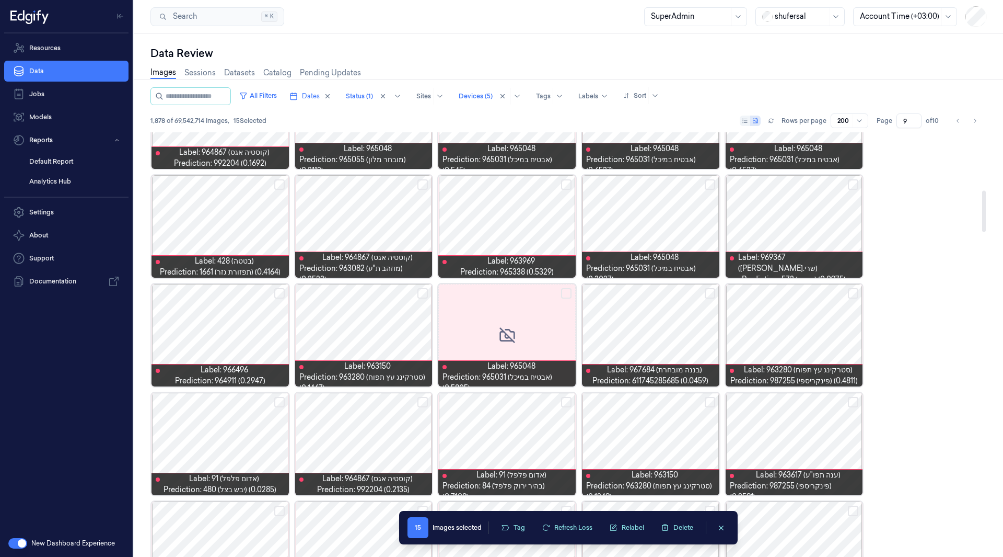
scroll to position [641, 0]
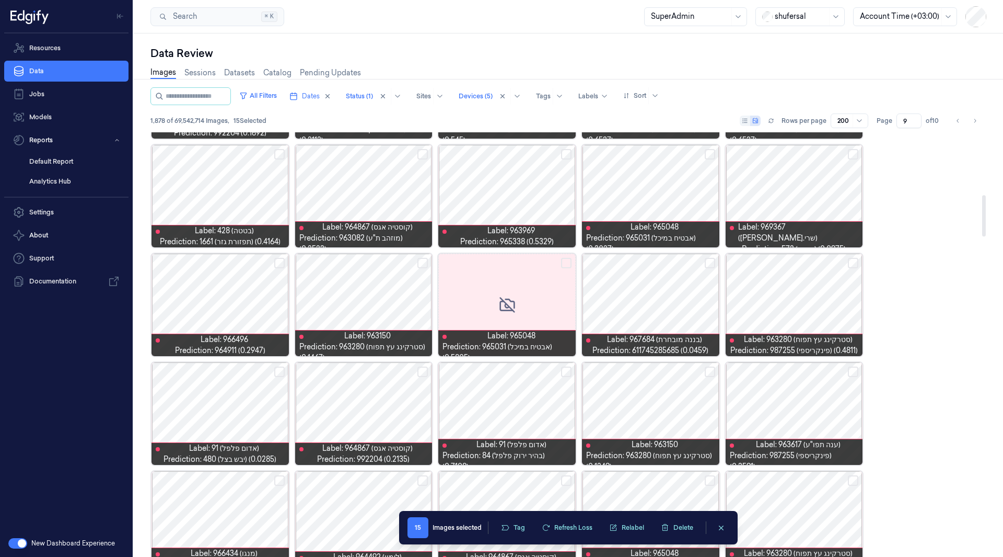
click at [421, 155] on button "Select row" at bounding box center [423, 154] width 10 height 10
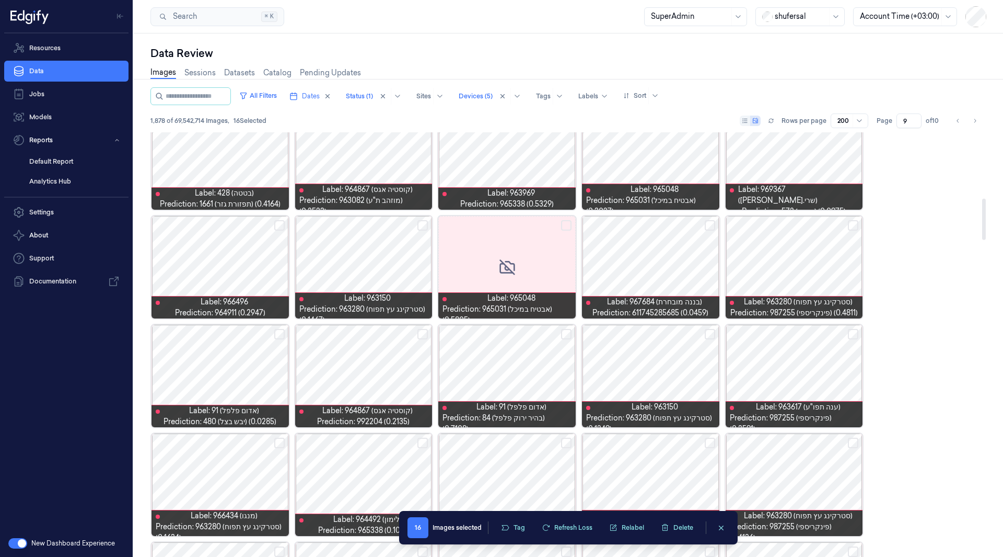
scroll to position [680, 0]
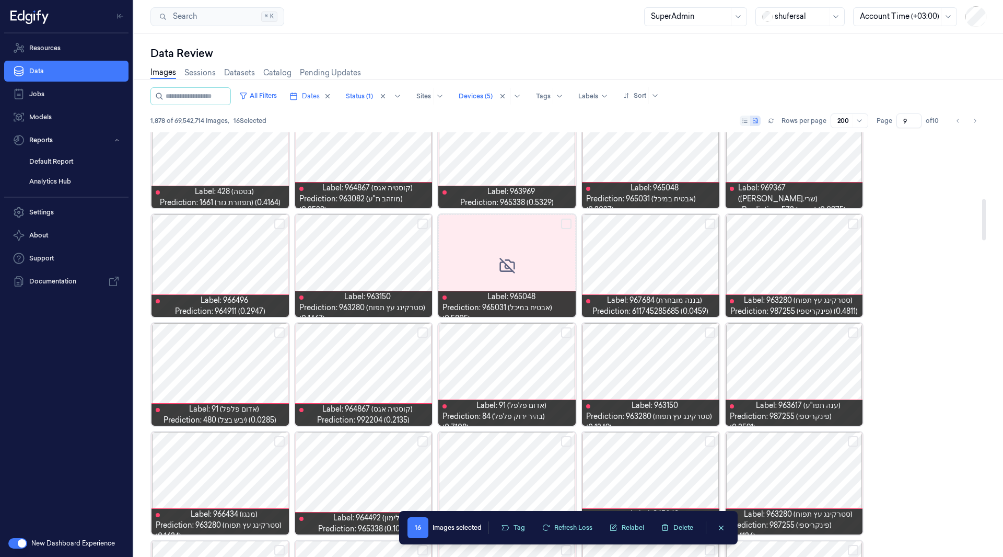
click at [277, 224] on button "Select row" at bounding box center [279, 223] width 10 height 10
type button "on"
click at [424, 223] on button "Select row" at bounding box center [423, 223] width 10 height 10
click at [710, 331] on button "Select row" at bounding box center [710, 332] width 10 height 10
click at [280, 332] on button "Select row" at bounding box center [279, 332] width 10 height 10
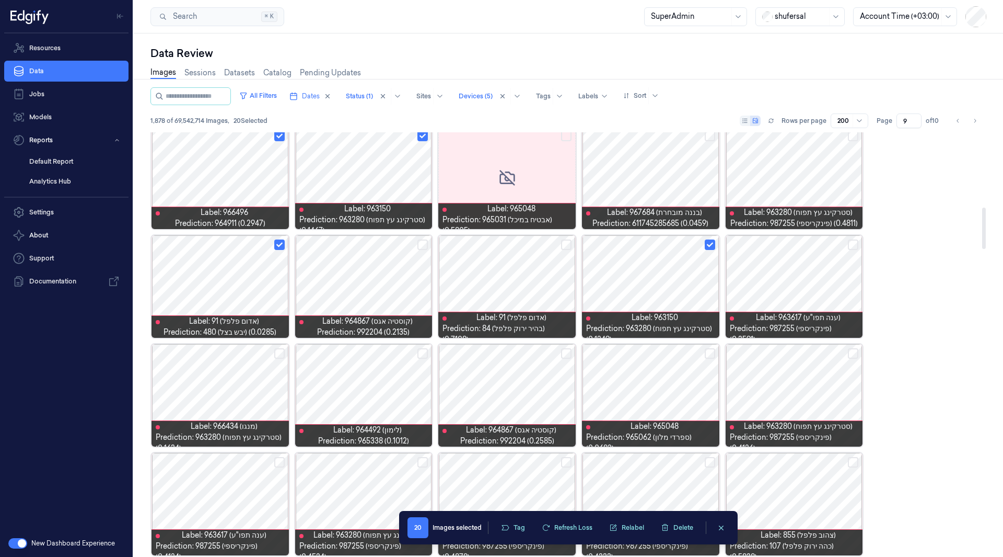
scroll to position [768, 0]
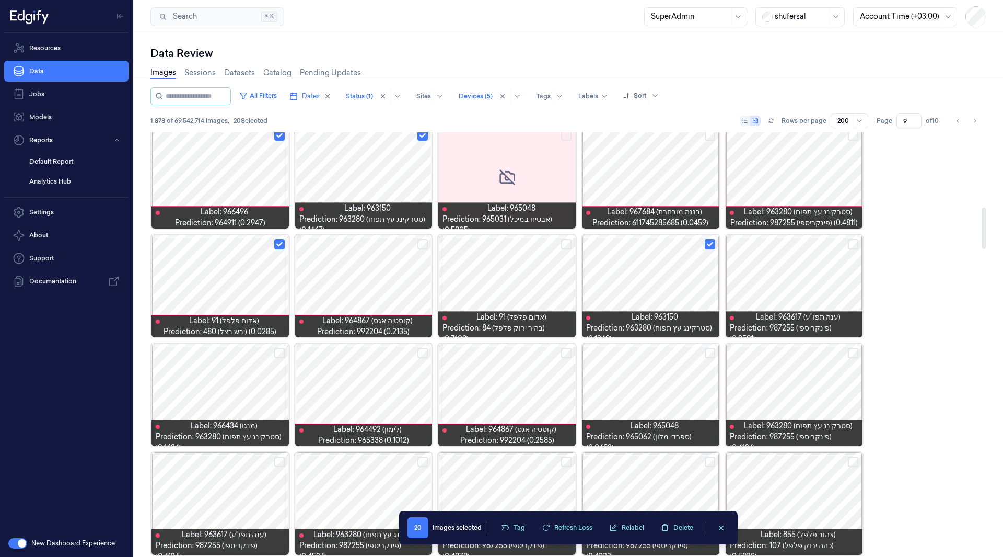
click at [279, 350] on button "Select row" at bounding box center [279, 353] width 10 height 10
click at [424, 353] on button "Select row" at bounding box center [423, 353] width 10 height 10
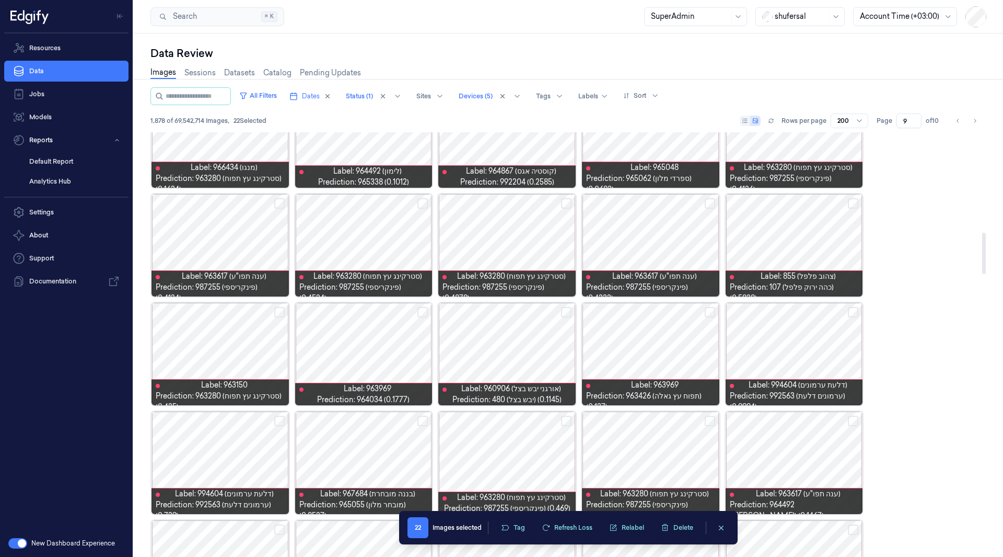
scroll to position [1027, 0]
click at [565, 312] on button "Select row" at bounding box center [566, 311] width 10 height 10
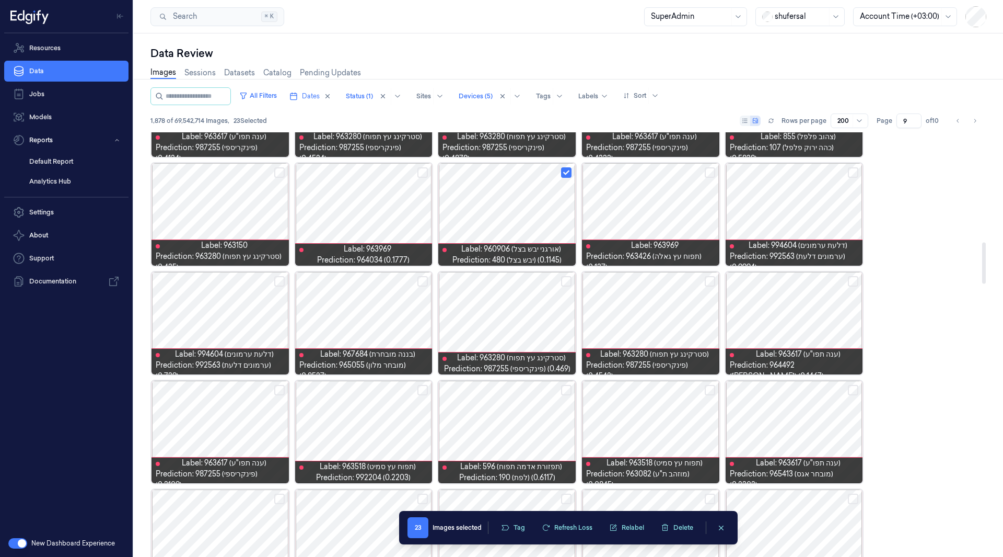
scroll to position [1182, 0]
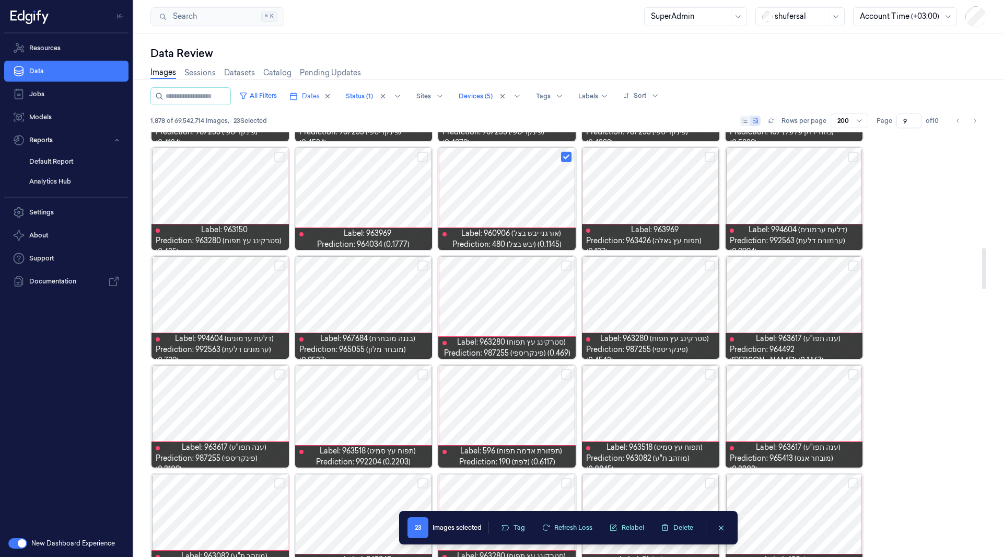
click at [850, 267] on button "Select row" at bounding box center [853, 265] width 10 height 10
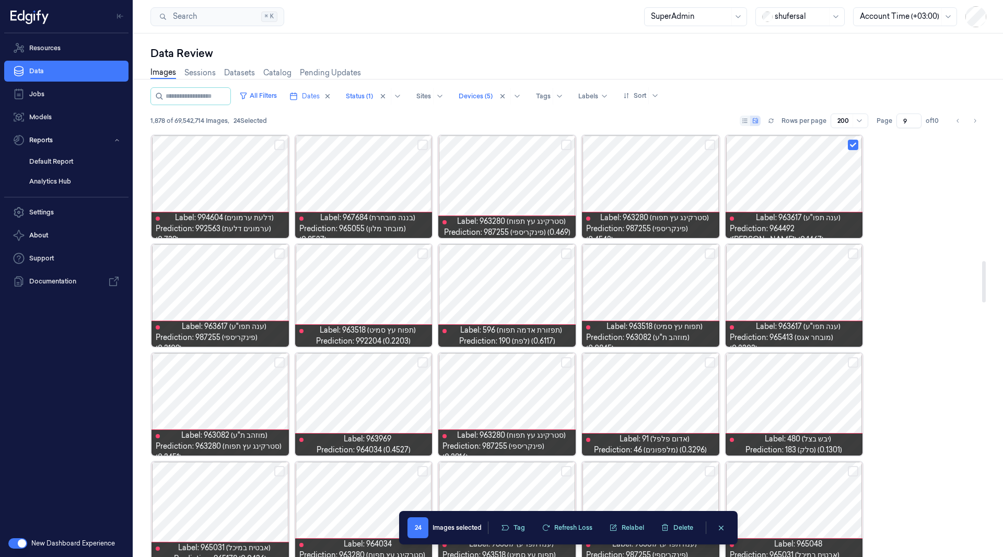
scroll to position [1323, 0]
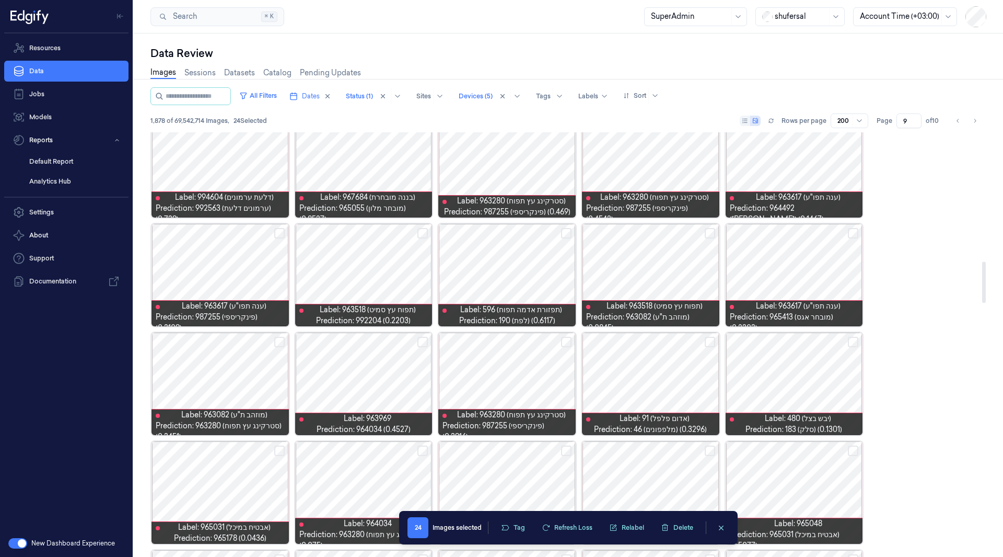
click at [284, 337] on button "Select row" at bounding box center [279, 342] width 10 height 10
click at [708, 337] on button "Select row" at bounding box center [710, 342] width 10 height 10
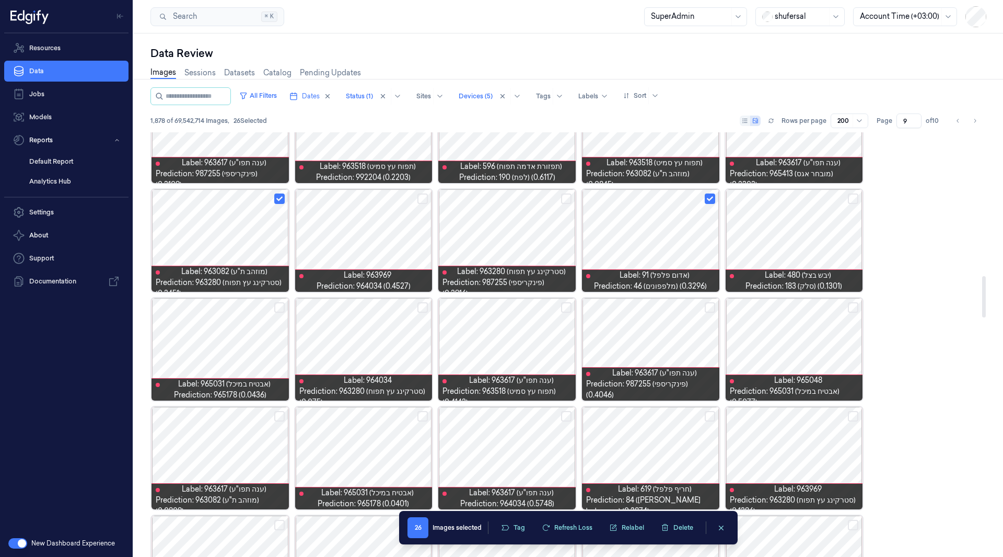
scroll to position [1472, 0]
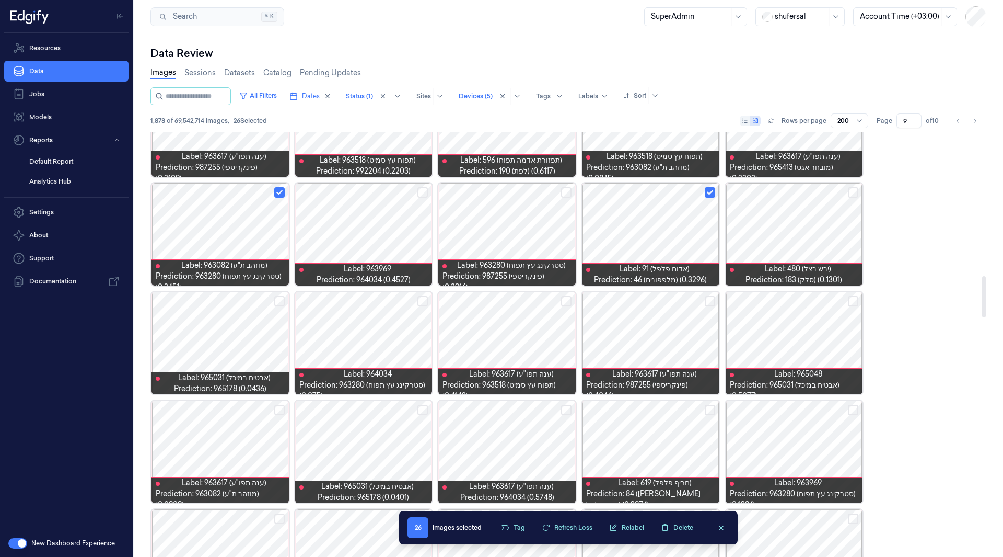
click at [428, 299] on button "Select row" at bounding box center [423, 301] width 10 height 10
click at [280, 299] on button "Select row" at bounding box center [279, 301] width 10 height 10
click at [705, 406] on button "Select row" at bounding box center [710, 410] width 10 height 10
click at [562, 410] on button "Select row" at bounding box center [566, 410] width 10 height 10
click at [421, 409] on button "Select row" at bounding box center [423, 410] width 10 height 10
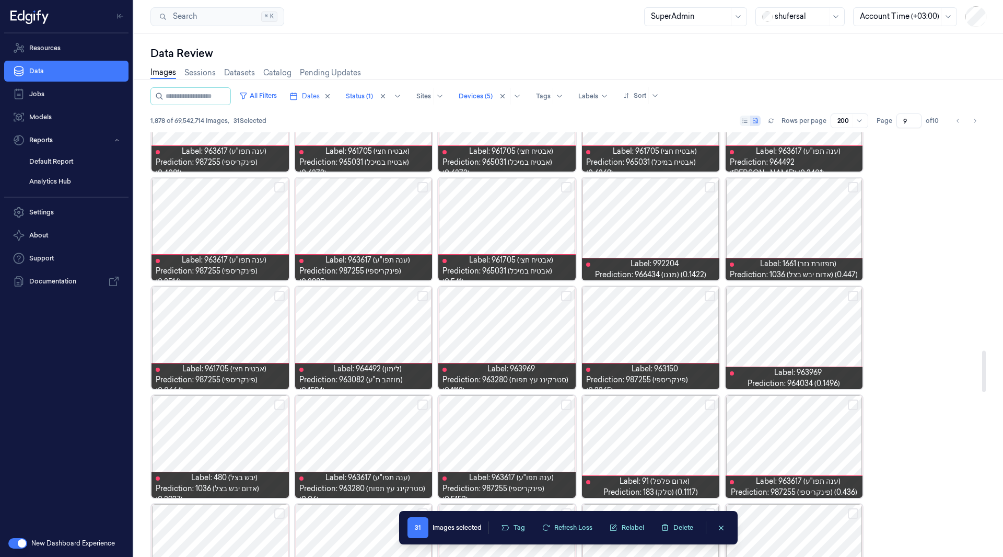
scroll to position [2238, 0]
click at [230, 329] on div at bounding box center [220, 337] width 137 height 102
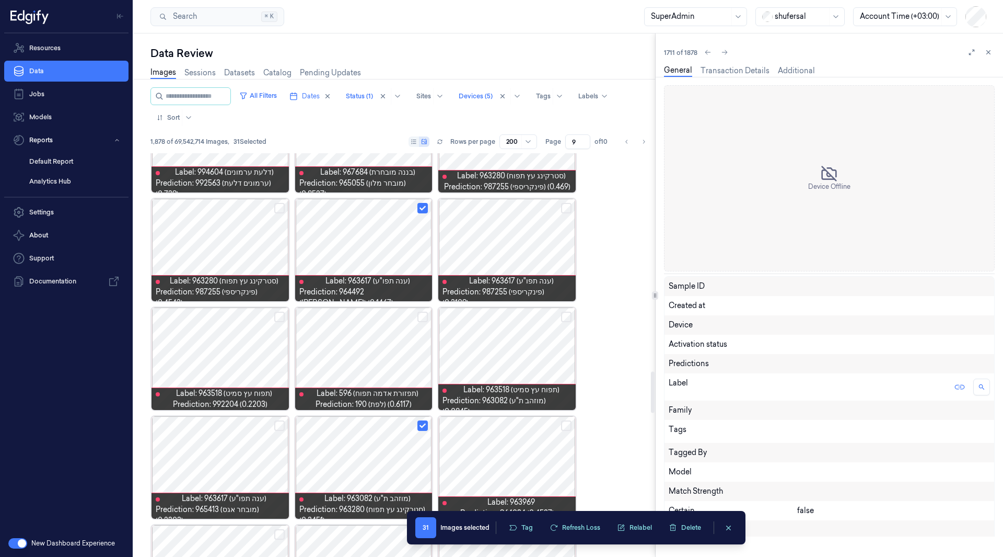
scroll to position [2884, 0]
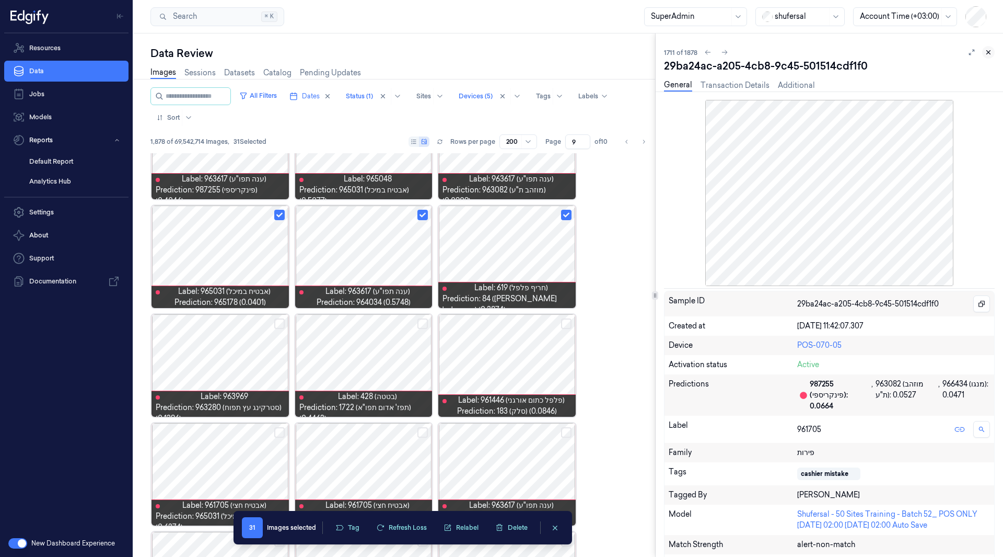
click at [989, 50] on icon at bounding box center [988, 52] width 7 height 7
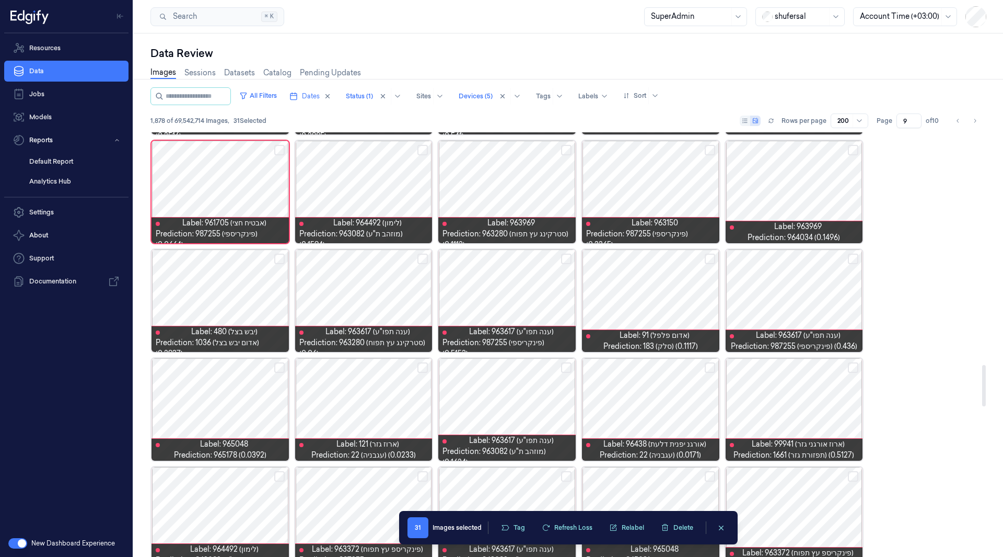
scroll to position [2385, 0]
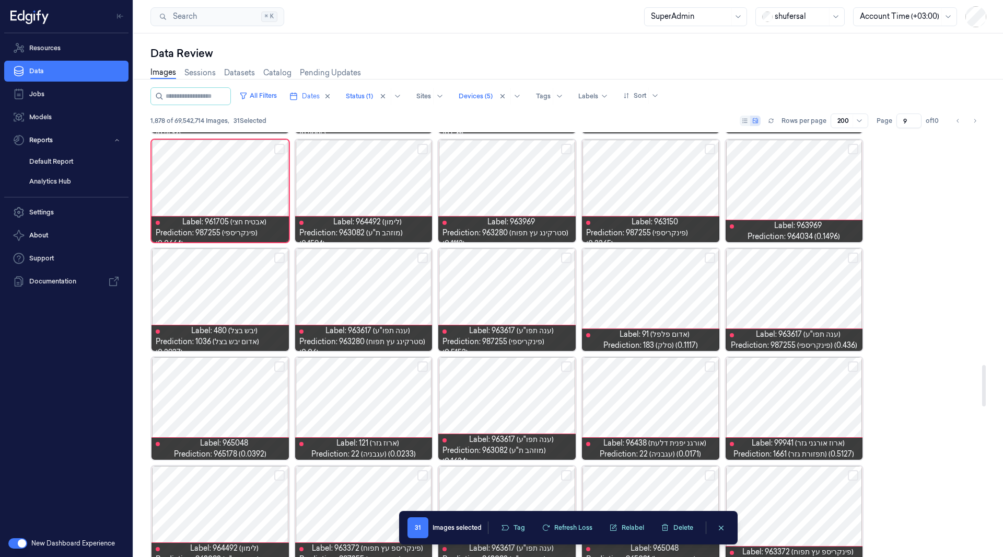
click at [708, 255] on button "Select row" at bounding box center [710, 257] width 10 height 10
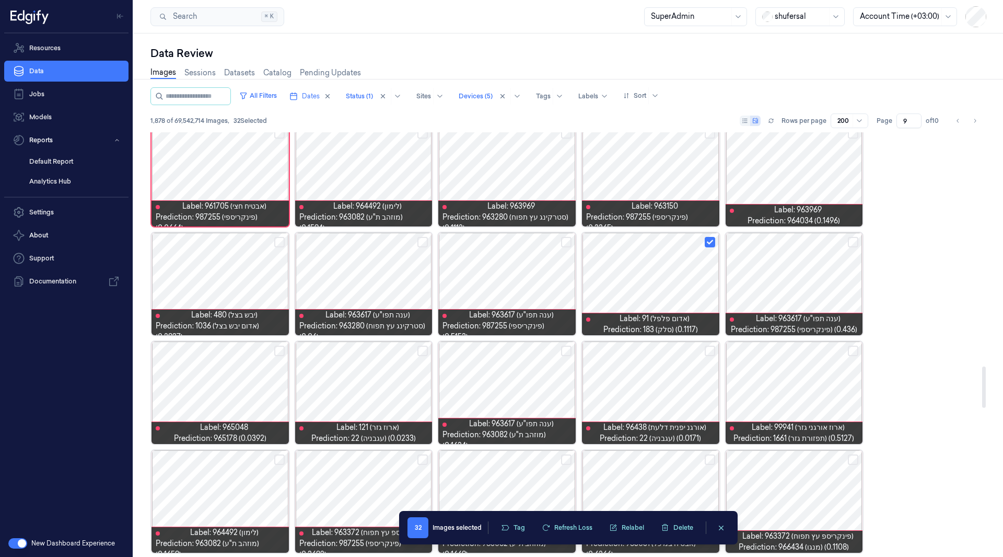
scroll to position [2403, 0]
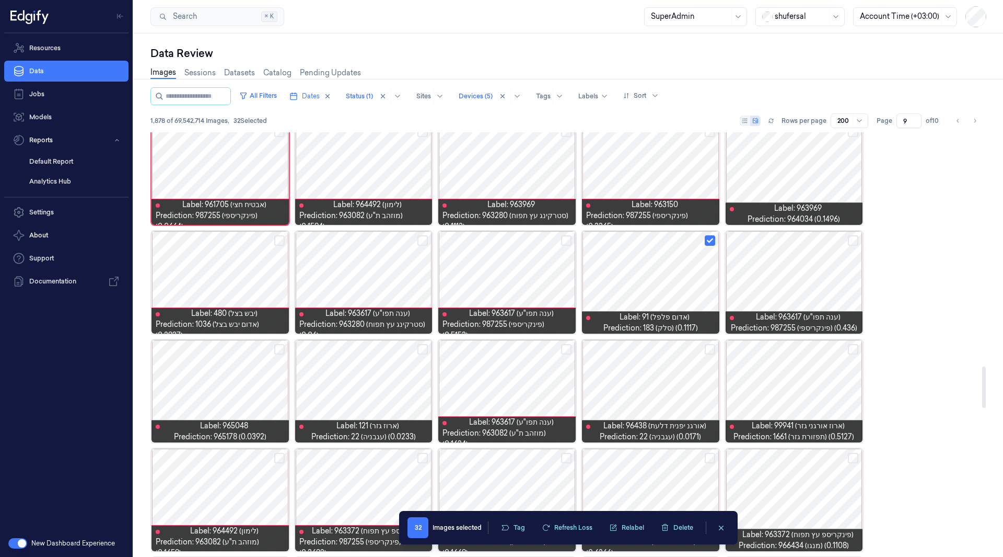
click at [222, 275] on div at bounding box center [220, 282] width 137 height 102
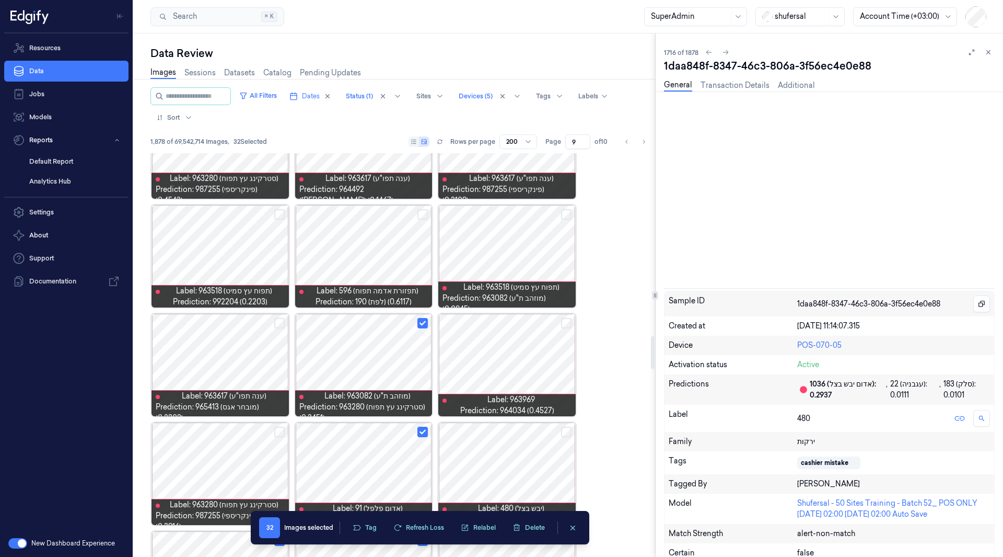
scroll to position [2340, 0]
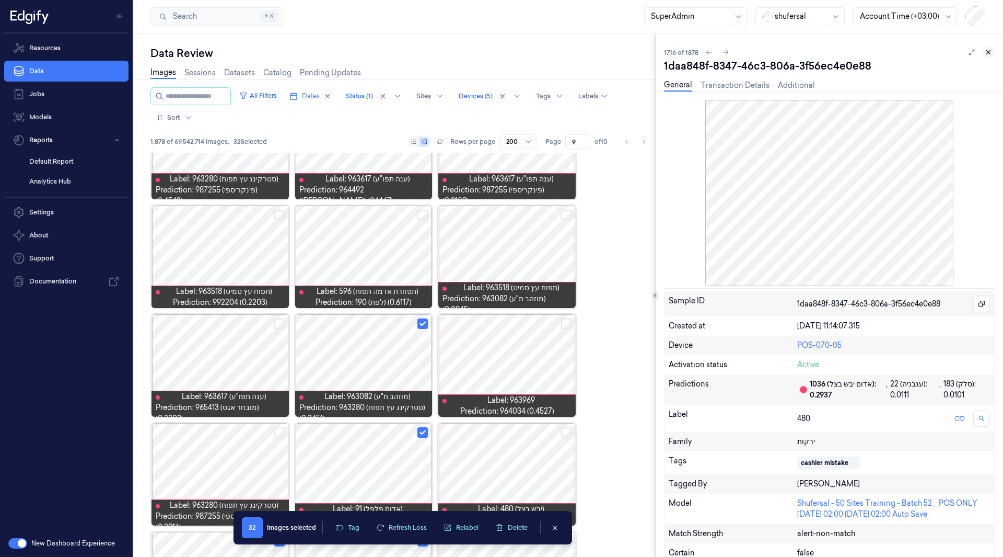
click at [985, 48] on button at bounding box center [989, 52] width 13 height 13
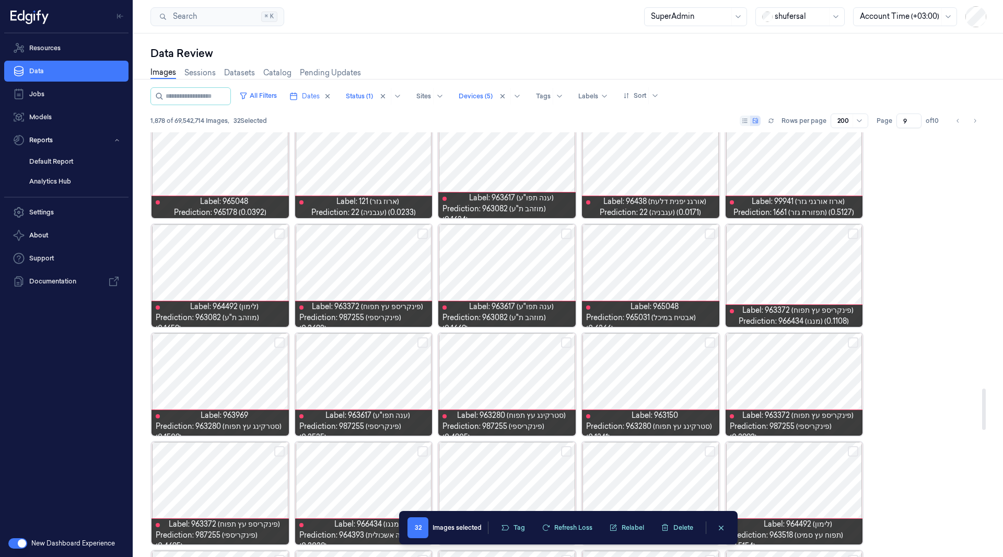
scroll to position [2627, 0]
click at [709, 339] on button "Select row" at bounding box center [710, 342] width 10 height 10
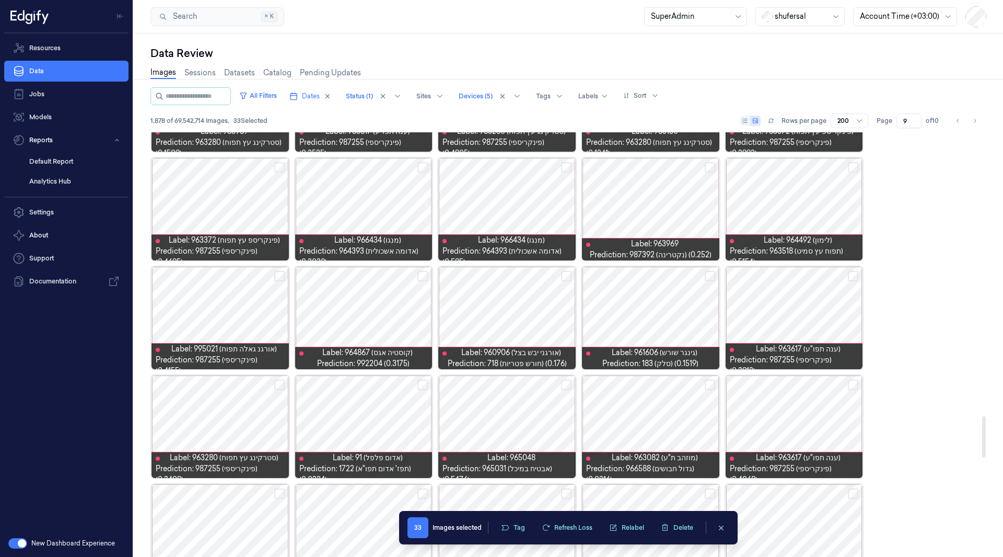
scroll to position [2927, 0]
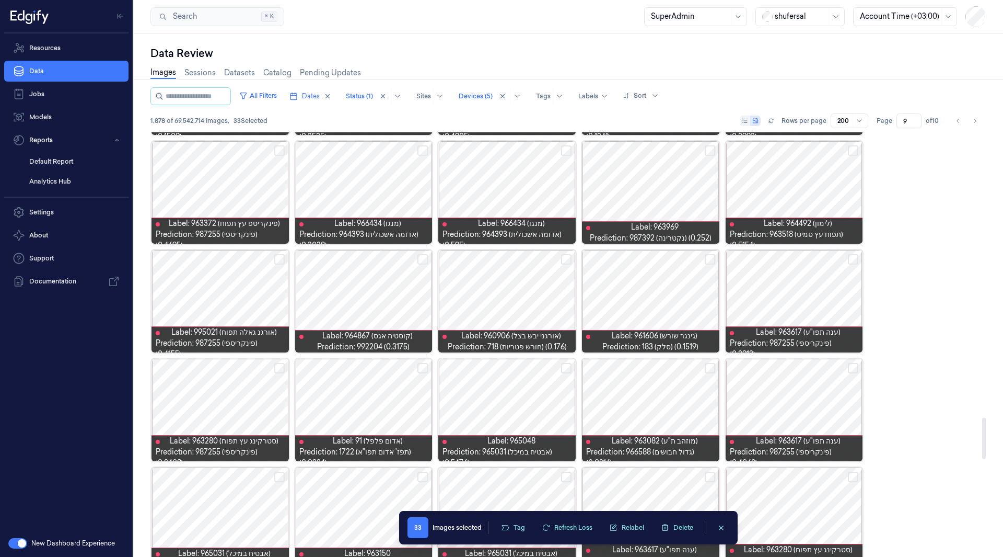
click at [711, 258] on button "Select row" at bounding box center [710, 259] width 10 height 10
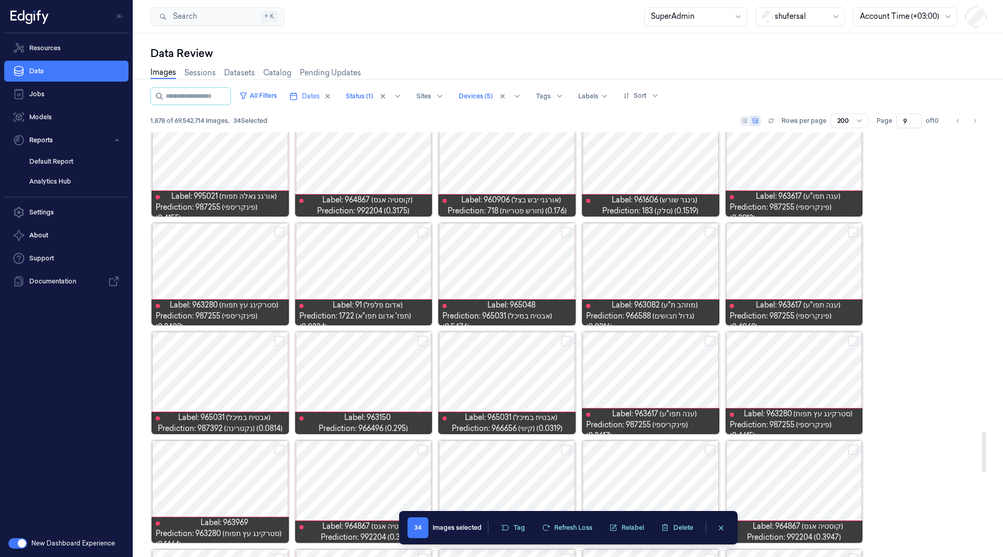
scroll to position [3065, 0]
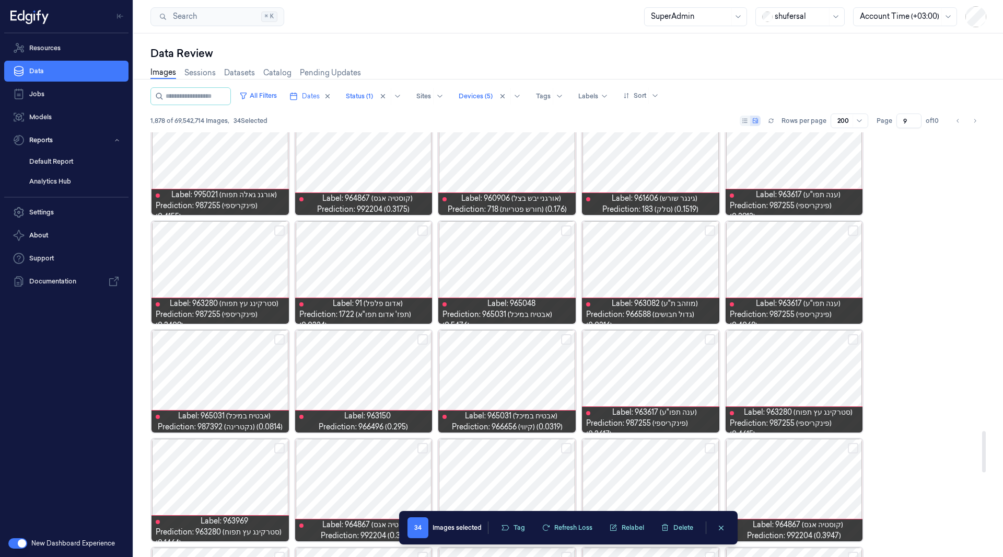
click at [707, 230] on button "Select row" at bounding box center [710, 230] width 10 height 10
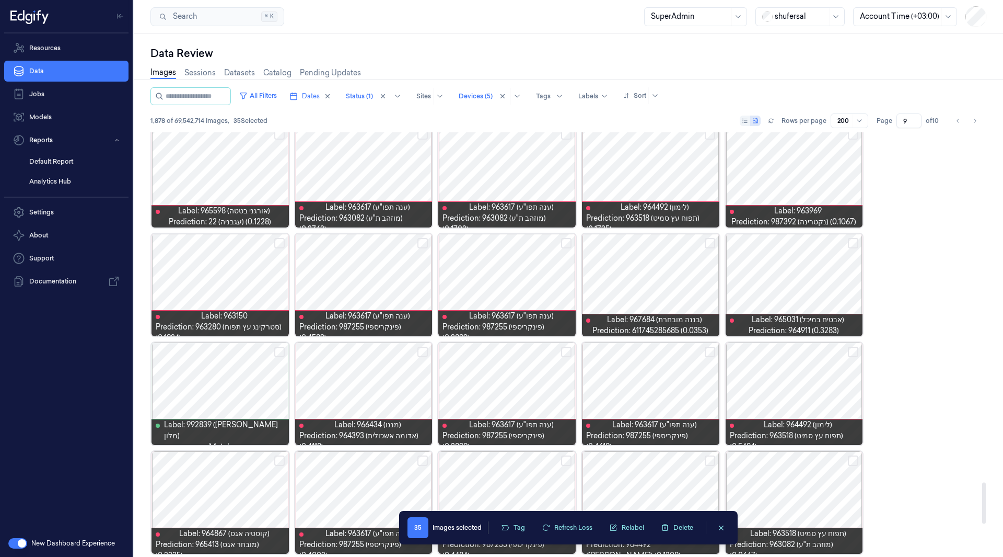
scroll to position [3595, 0]
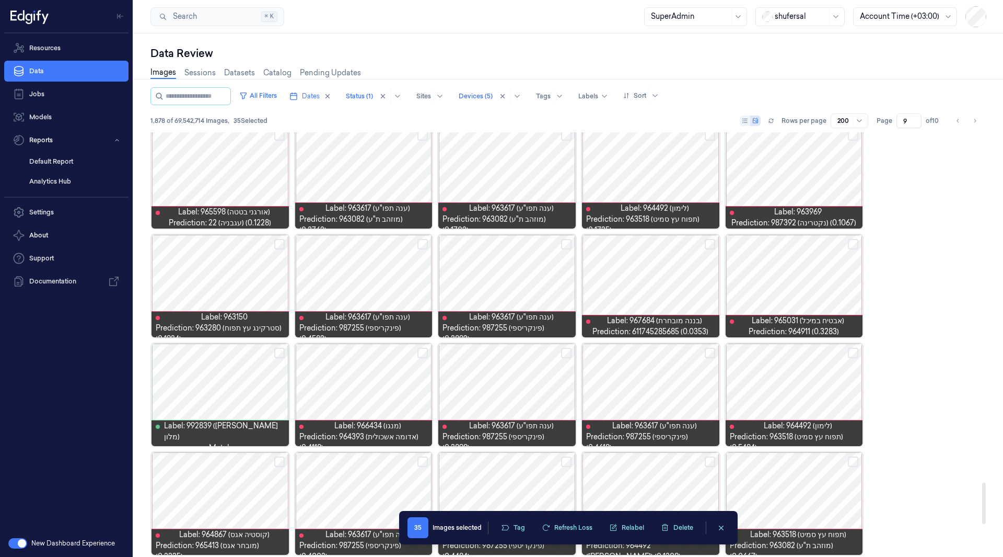
click at [570, 241] on button "Select row" at bounding box center [566, 244] width 10 height 10
click at [280, 244] on button "Select row" at bounding box center [279, 244] width 10 height 10
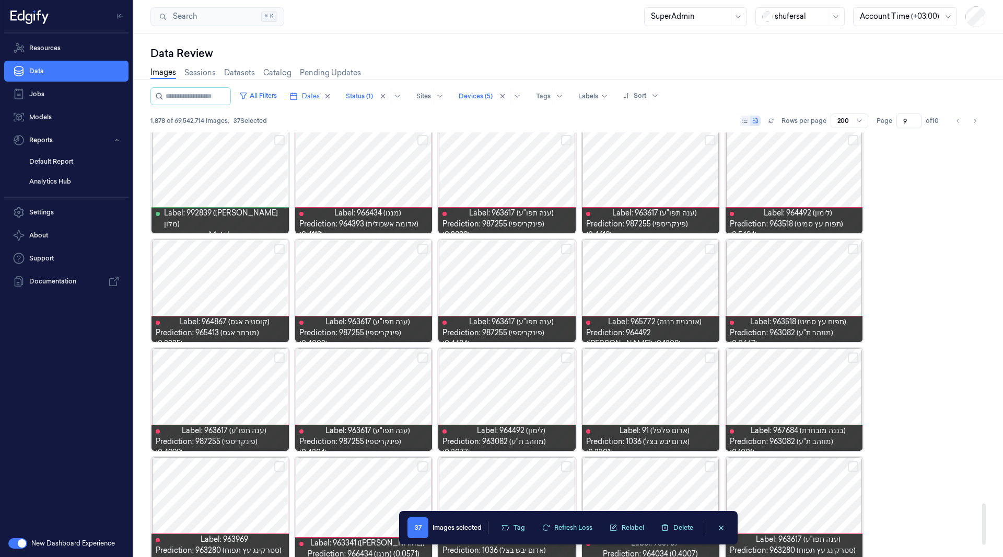
scroll to position [3807, 0]
click at [707, 361] on button "Select row" at bounding box center [710, 357] width 10 height 10
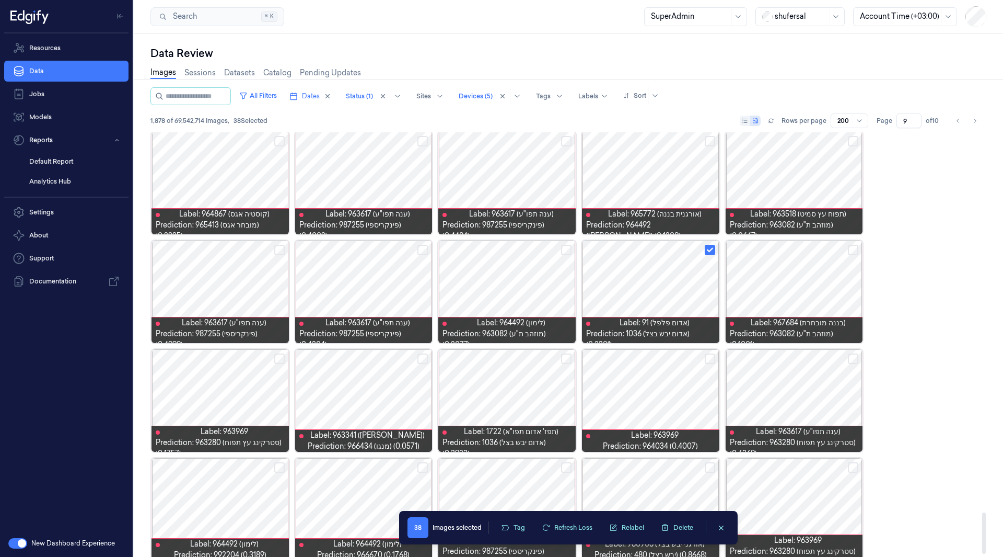
scroll to position [3928, 0]
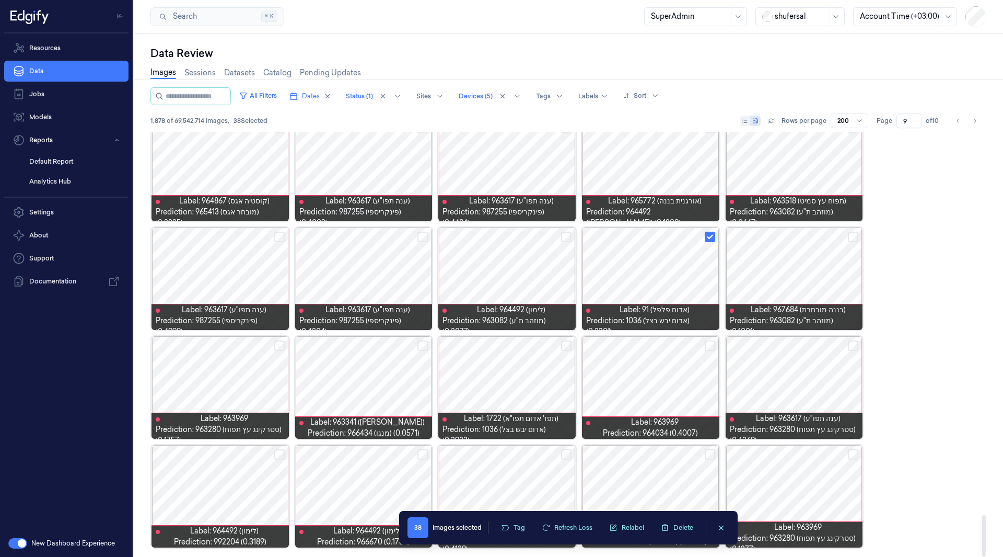
click at [855, 350] on button "Select row" at bounding box center [853, 345] width 10 height 10
click at [425, 346] on button "Select row" at bounding box center [423, 345] width 10 height 10
click at [424, 455] on button "Select row" at bounding box center [423, 454] width 10 height 10
click at [509, 534] on button "Tag" at bounding box center [513, 528] width 37 height 16
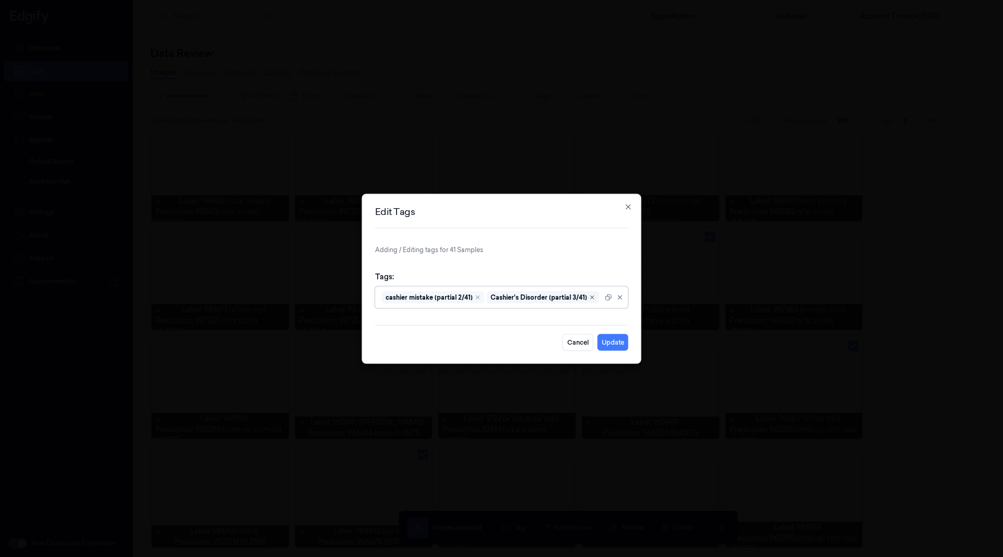
click at [591, 295] on icon "Remove ,Cashier's Disorder (partial 3/41)" at bounding box center [592, 296] width 3 height 3
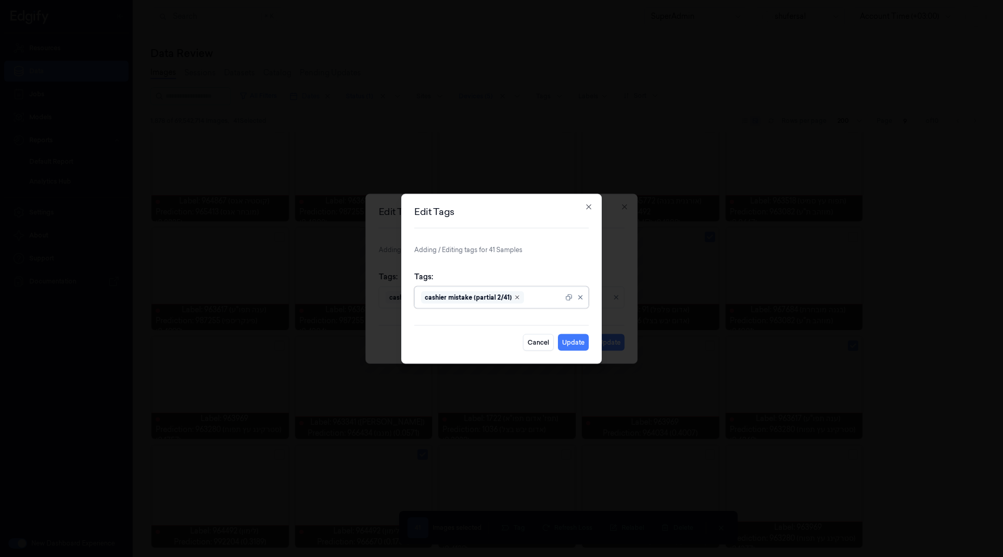
click at [514, 296] on icon "Remove ,cashier mistake (partial 2/41)" at bounding box center [517, 297] width 6 height 6
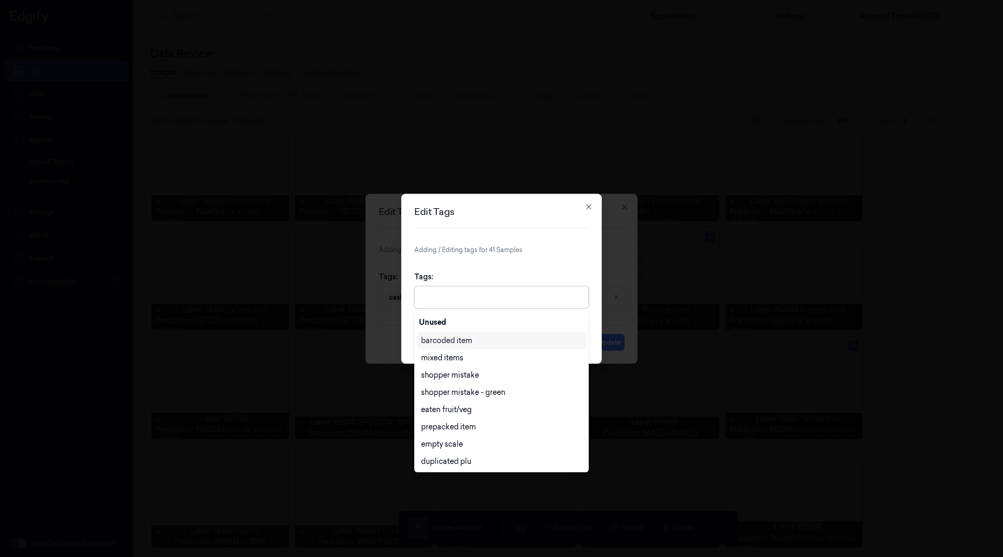
click at [497, 298] on div at bounding box center [502, 297] width 163 height 11
type input "oth"
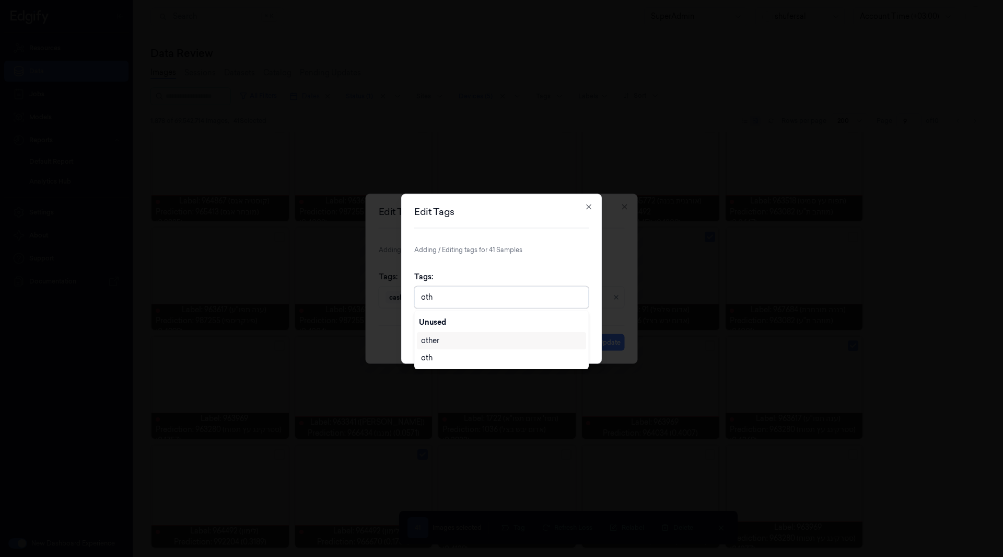
click at [449, 339] on div "other" at bounding box center [501, 340] width 161 height 11
click at [551, 262] on form "Adding / Editing tags for 41 Samples Tags: other Cancel Update" at bounding box center [501, 298] width 175 height 106
click at [570, 342] on button "Update" at bounding box center [573, 341] width 31 height 17
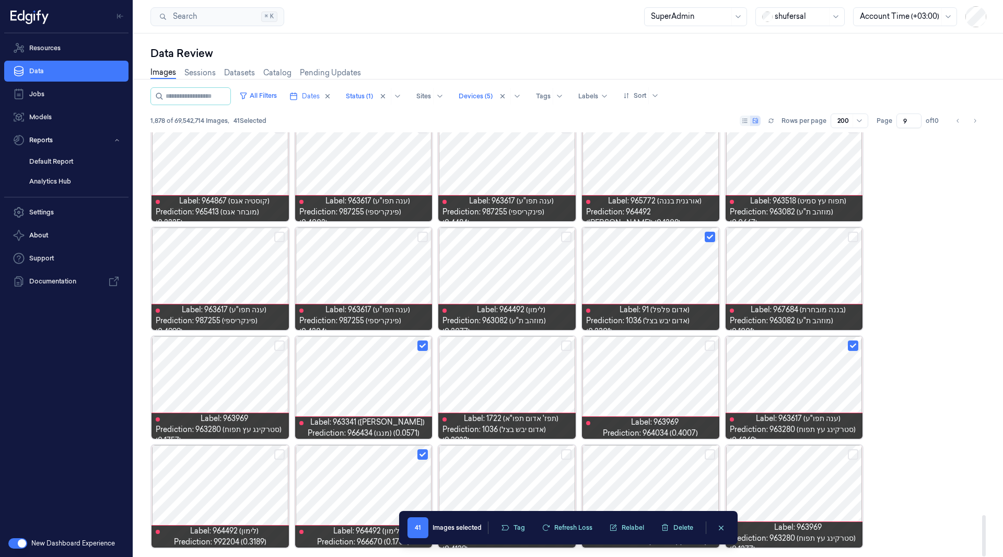
click at [378, 488] on div at bounding box center [363, 496] width 137 height 102
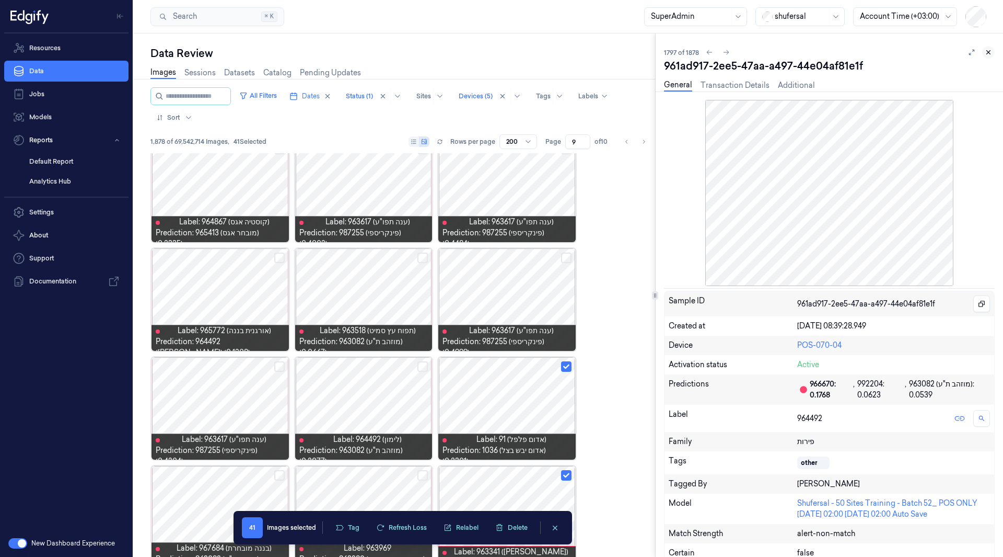
click at [987, 49] on icon at bounding box center [988, 52] width 7 height 7
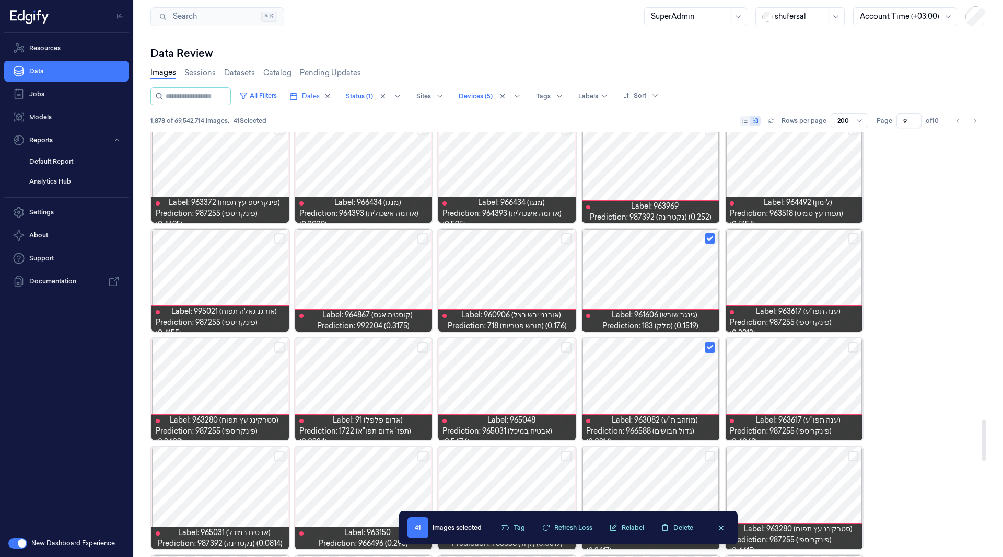
scroll to position [2948, 0]
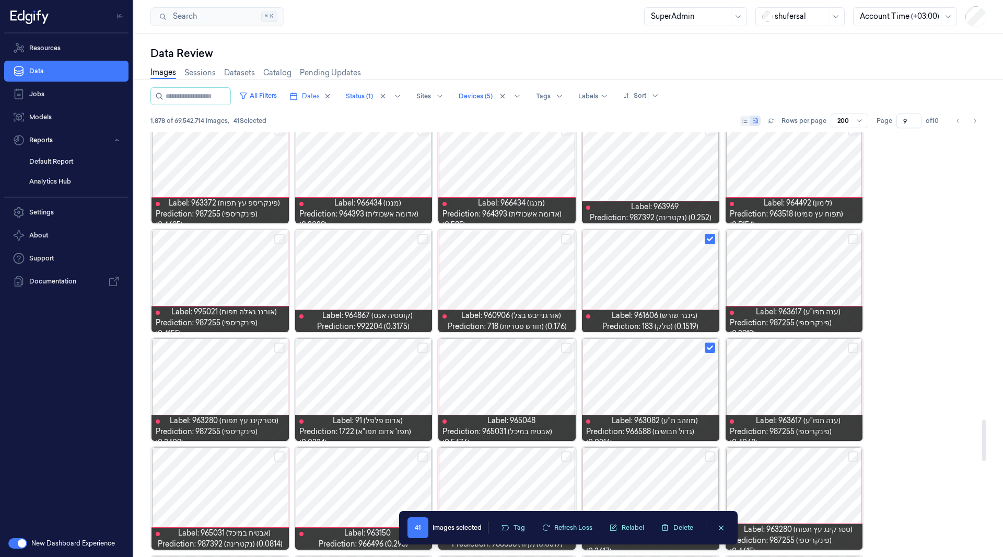
click at [677, 372] on div at bounding box center [650, 389] width 137 height 102
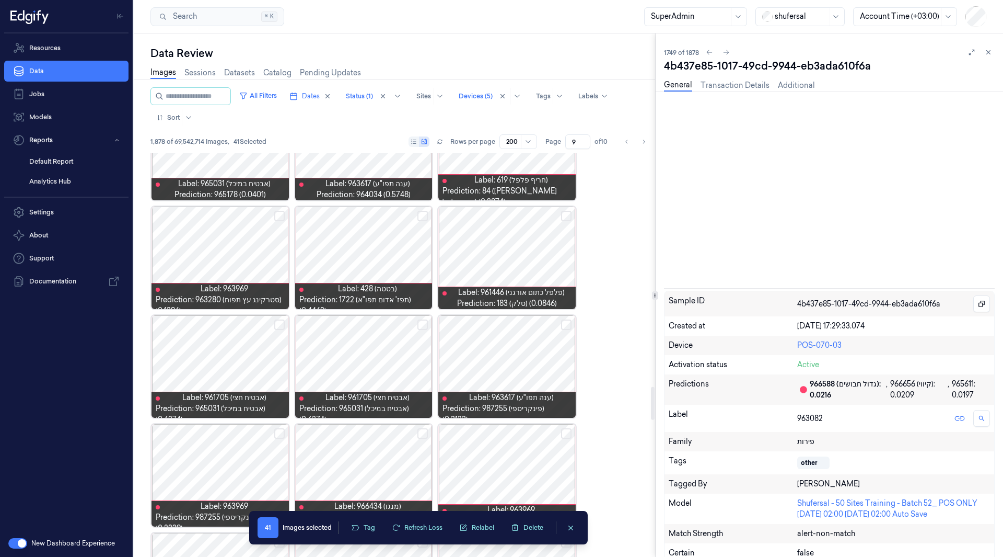
scroll to position [2993, 0]
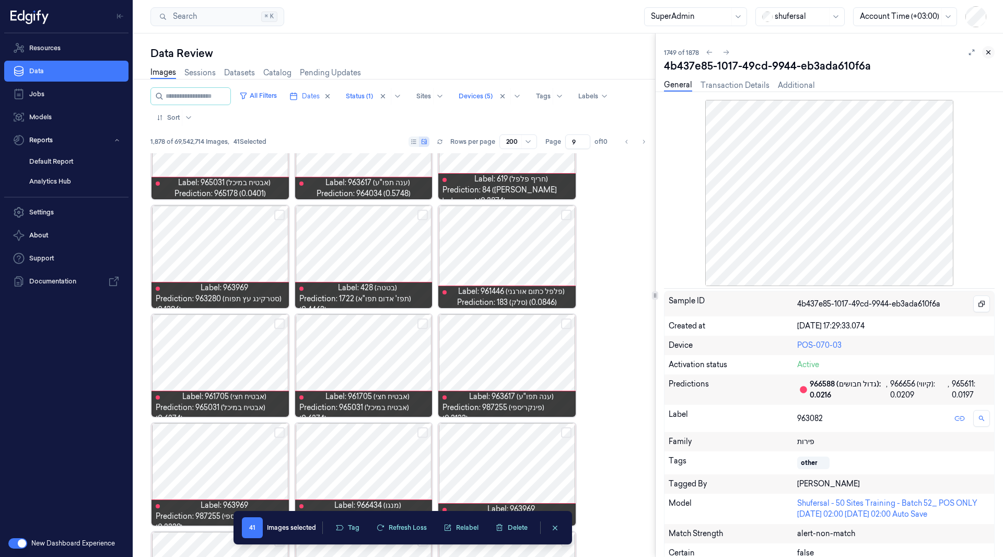
click at [990, 53] on icon at bounding box center [989, 53] width 4 height 4
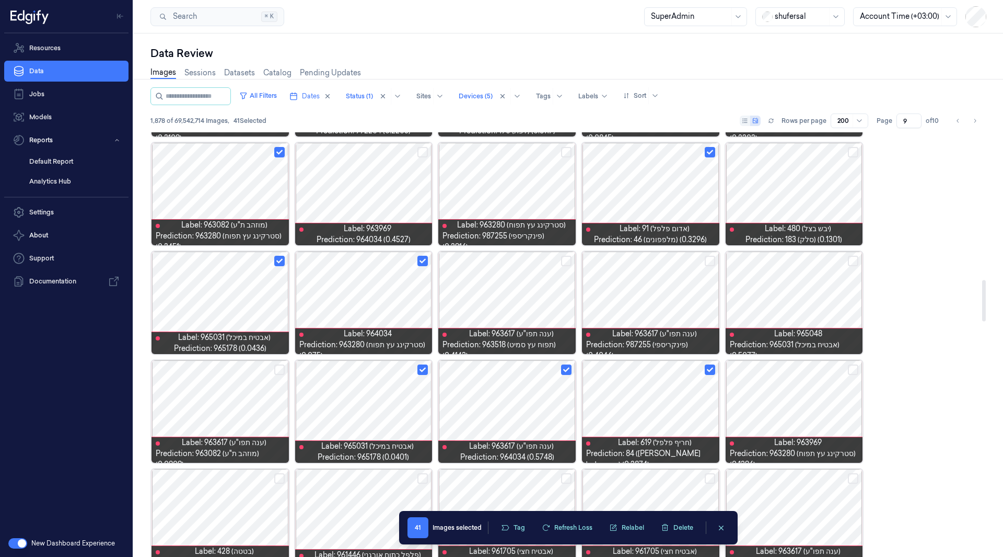
scroll to position [1512, 0]
click at [389, 400] on div at bounding box center [363, 412] width 137 height 102
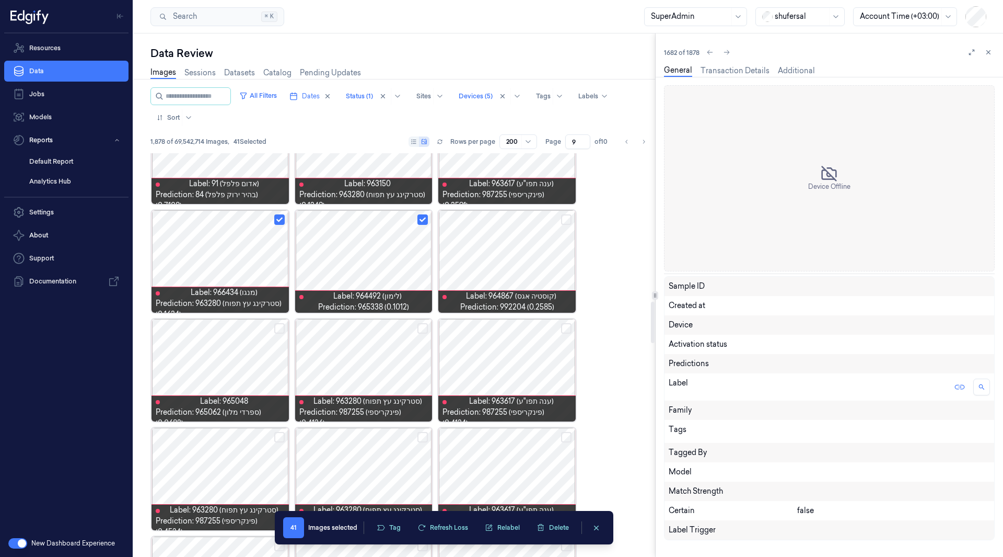
scroll to position [1579, 0]
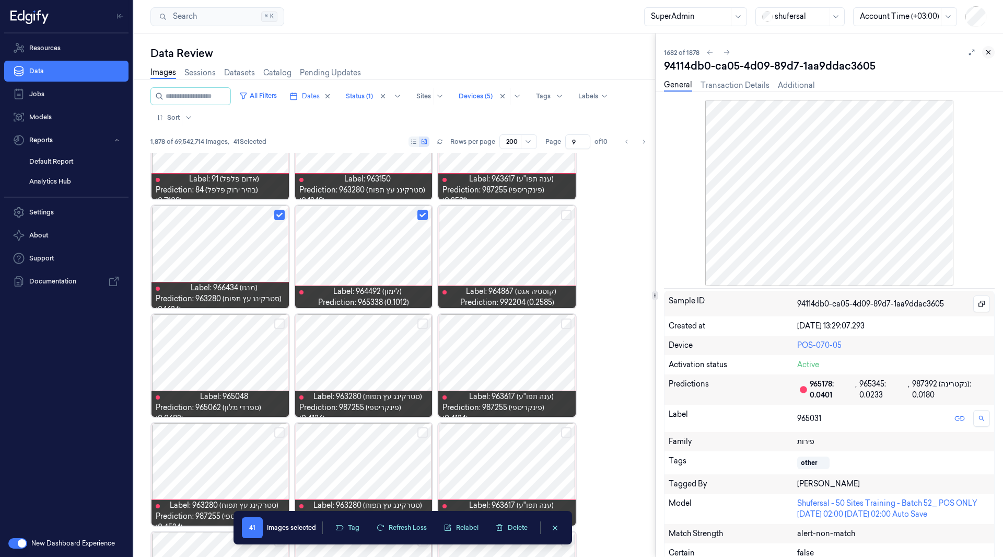
click at [984, 50] on button at bounding box center [989, 52] width 13 height 13
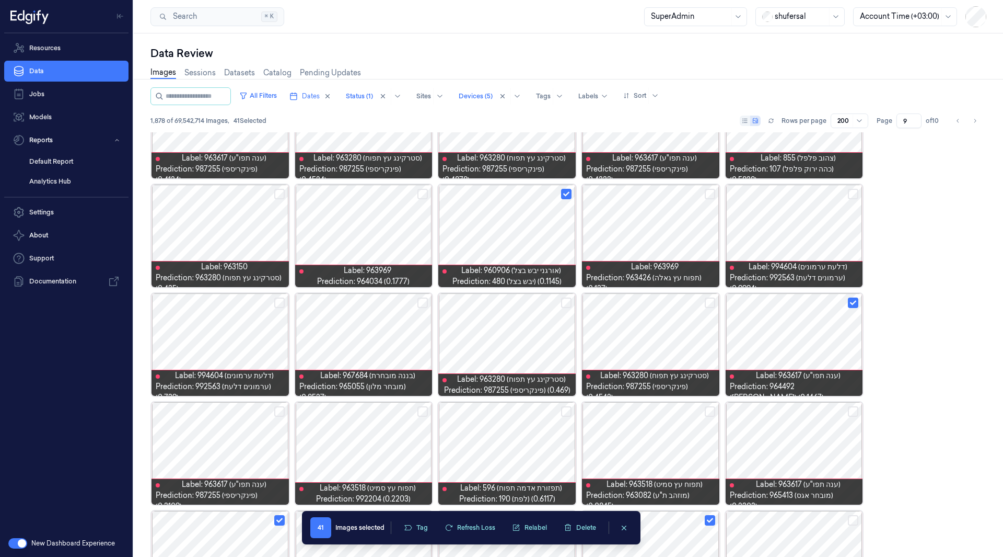
scroll to position [927, 0]
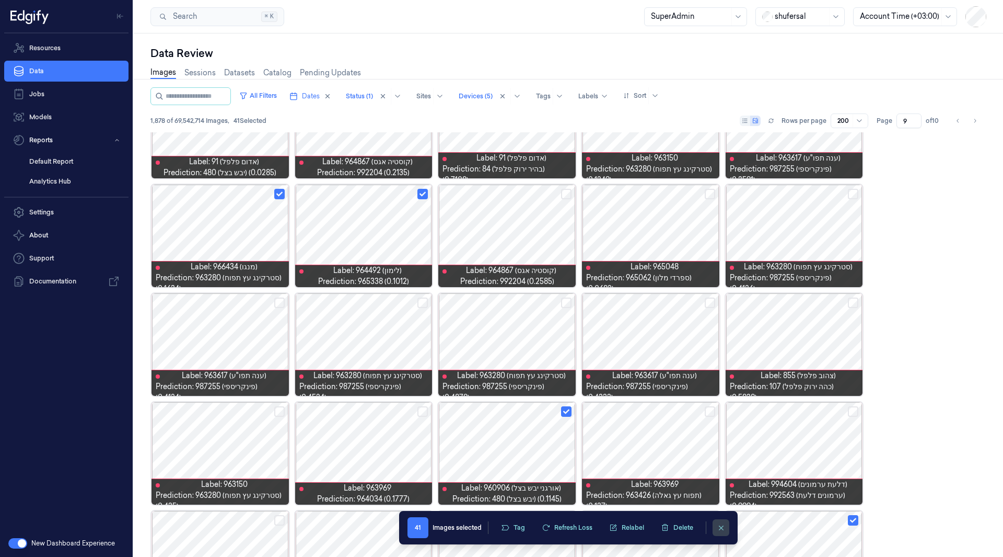
click at [722, 525] on icon "clearSelection" at bounding box center [722, 528] width 8 height 8
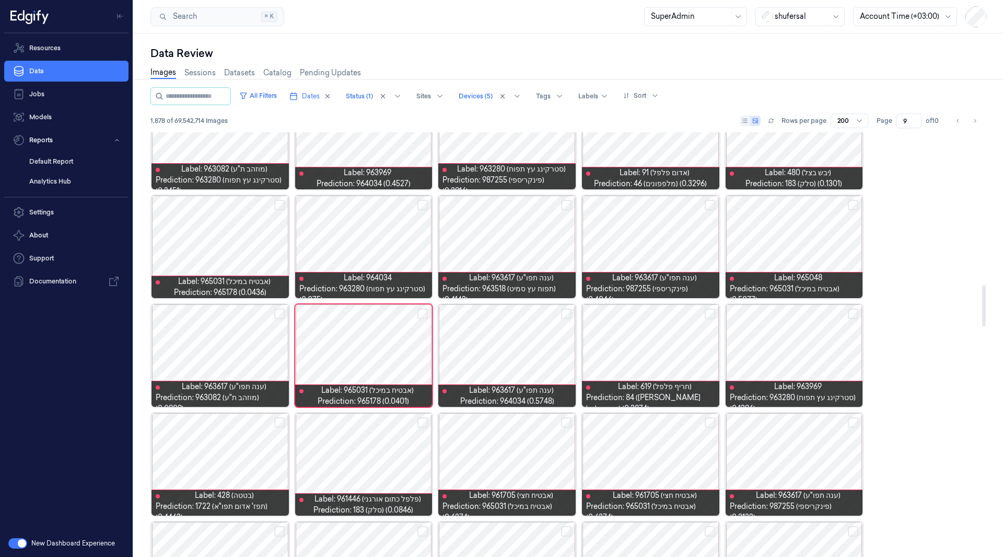
scroll to position [1579, 0]
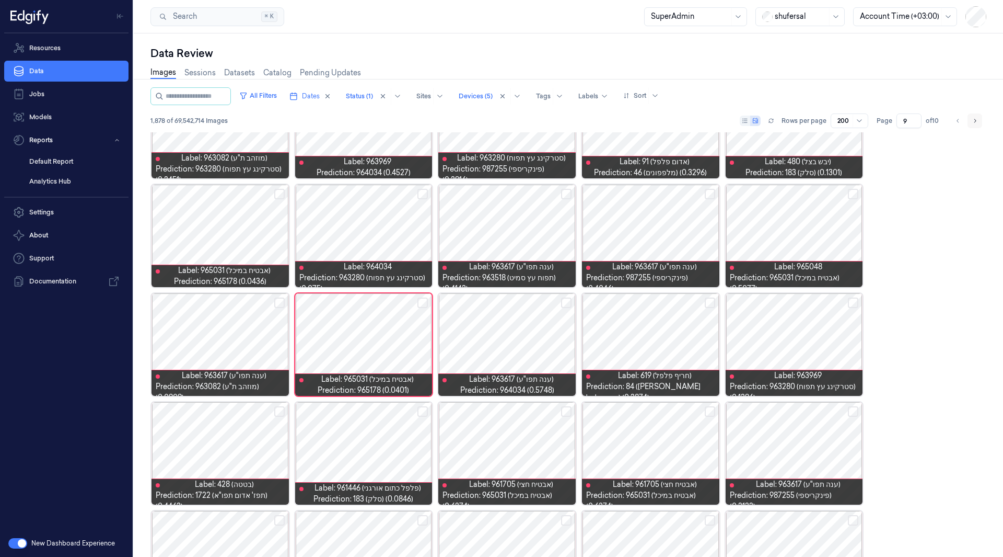
click at [974, 117] on icon "Go to next page" at bounding box center [975, 121] width 6 height 8
type input "10"
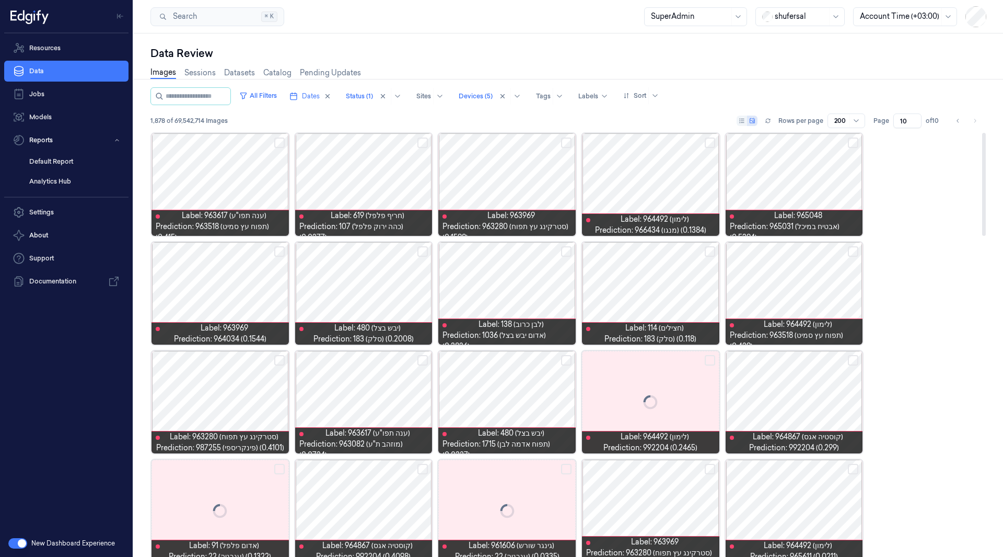
click at [707, 140] on button "Select row" at bounding box center [710, 142] width 10 height 10
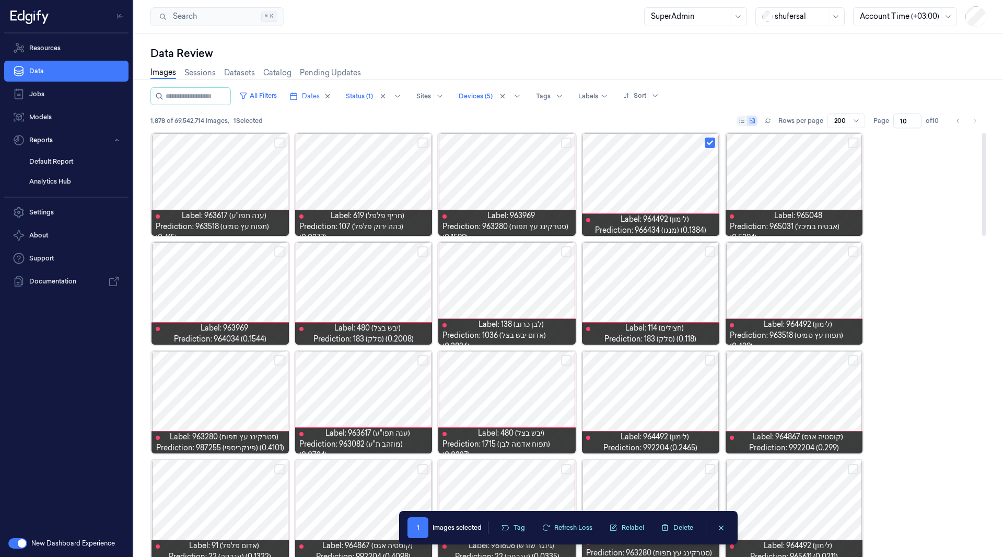
click at [710, 252] on button "Select row" at bounding box center [710, 251] width 10 height 10
click at [568, 251] on button "Select row" at bounding box center [566, 251] width 10 height 10
click at [419, 253] on button "Select row" at bounding box center [423, 251] width 10 height 10
click at [565, 359] on button "Select row" at bounding box center [566, 360] width 10 height 10
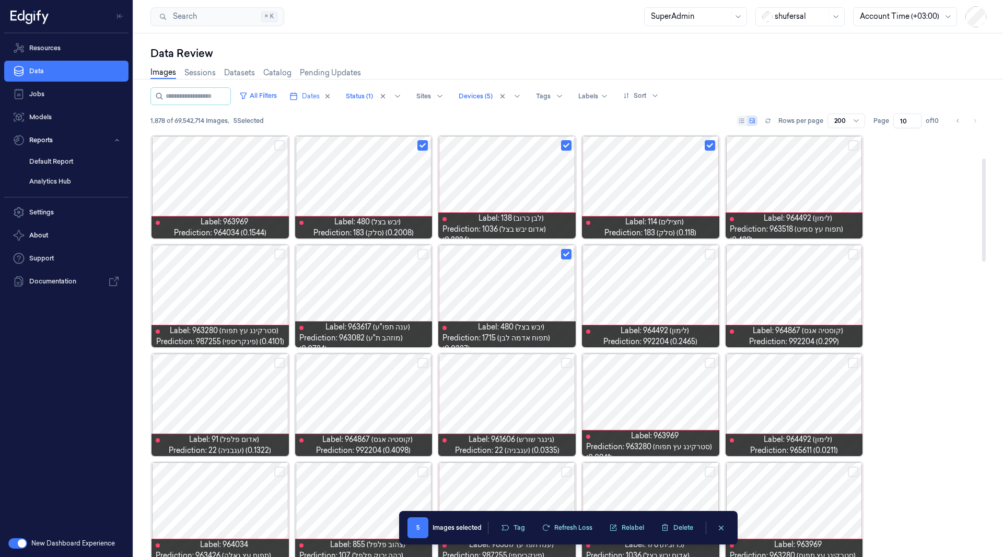
scroll to position [133, 0]
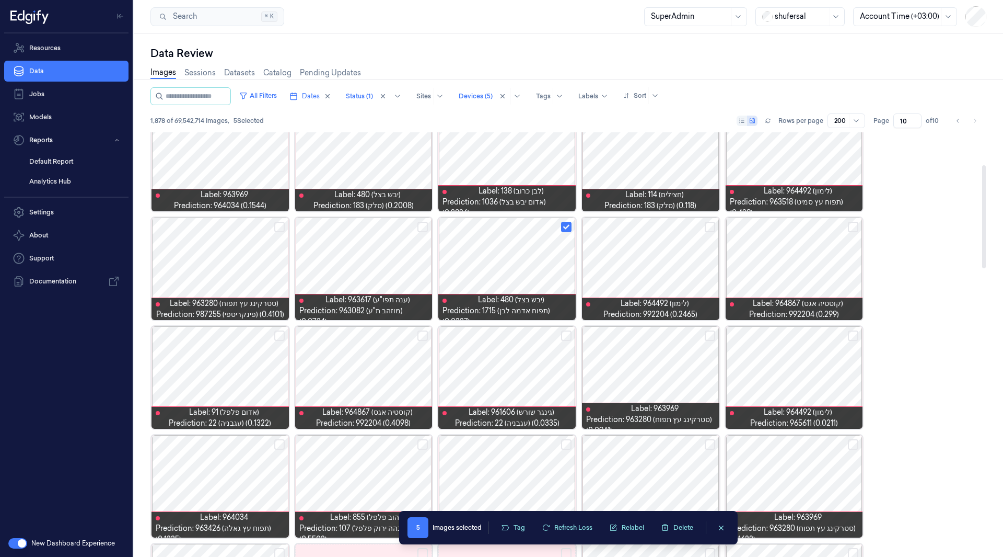
click at [566, 339] on button "Select row" at bounding box center [566, 335] width 10 height 10
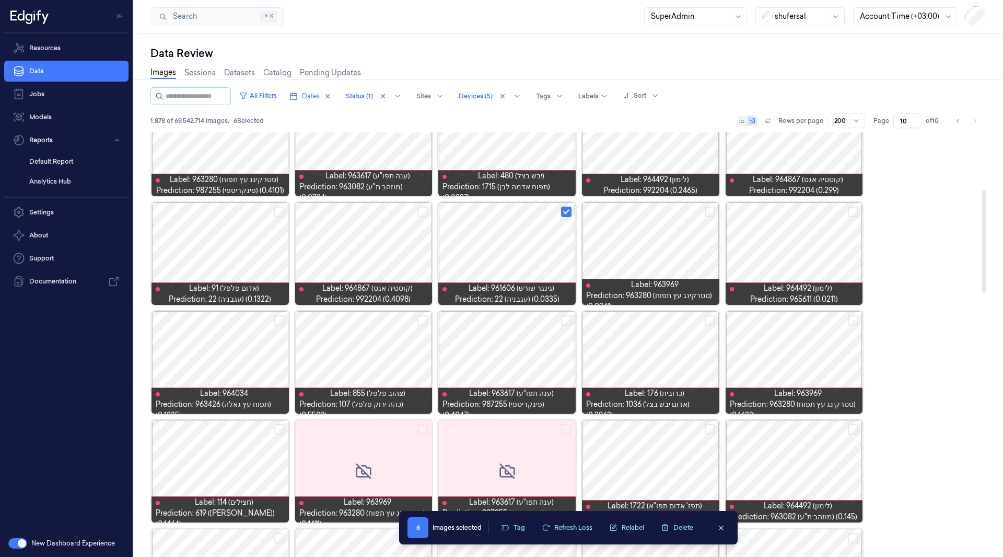
scroll to position [264, 0]
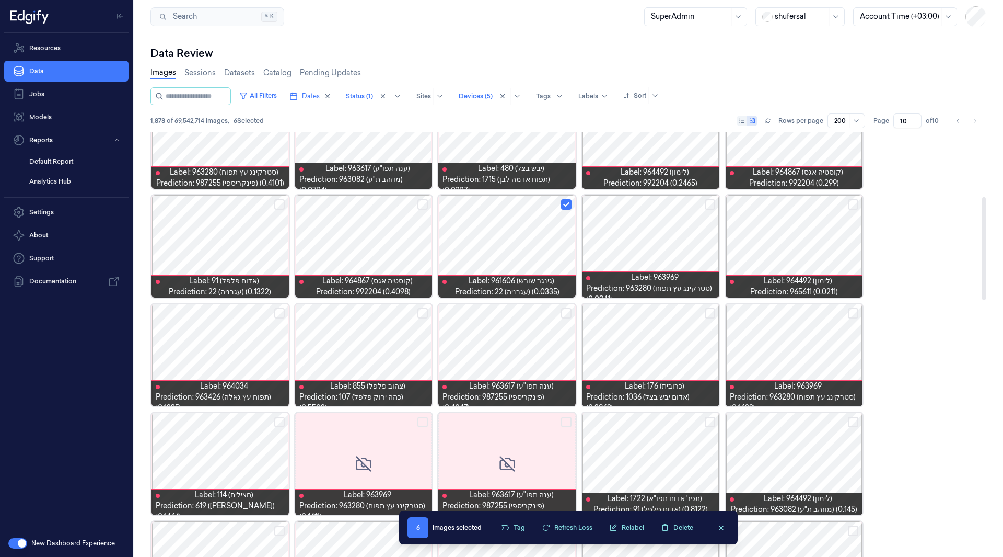
click at [707, 313] on button "Select row" at bounding box center [710, 313] width 10 height 10
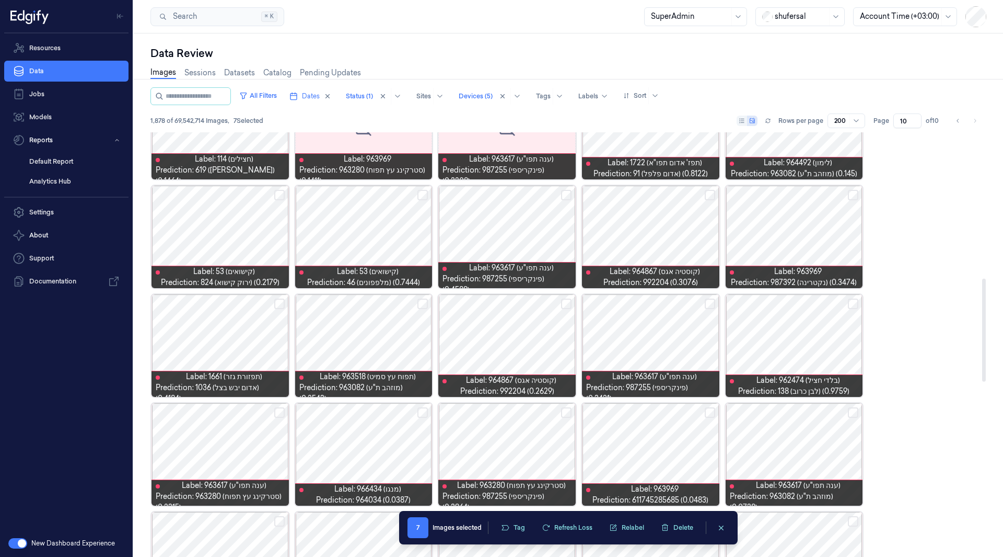
scroll to position [601, 0]
click at [275, 303] on button "Select row" at bounding box center [279, 303] width 10 height 10
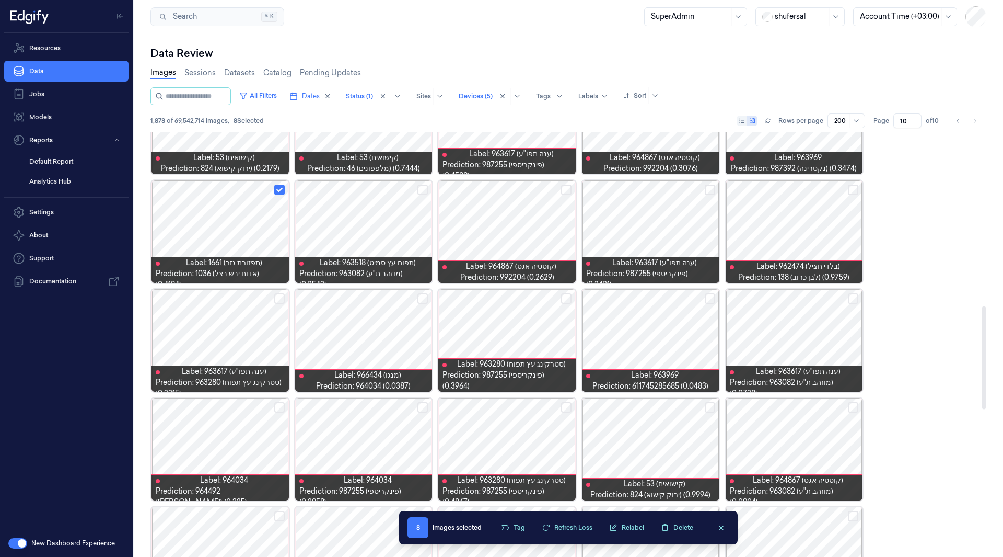
scroll to position [713, 0]
click at [422, 303] on button "Select row" at bounding box center [423, 299] width 10 height 10
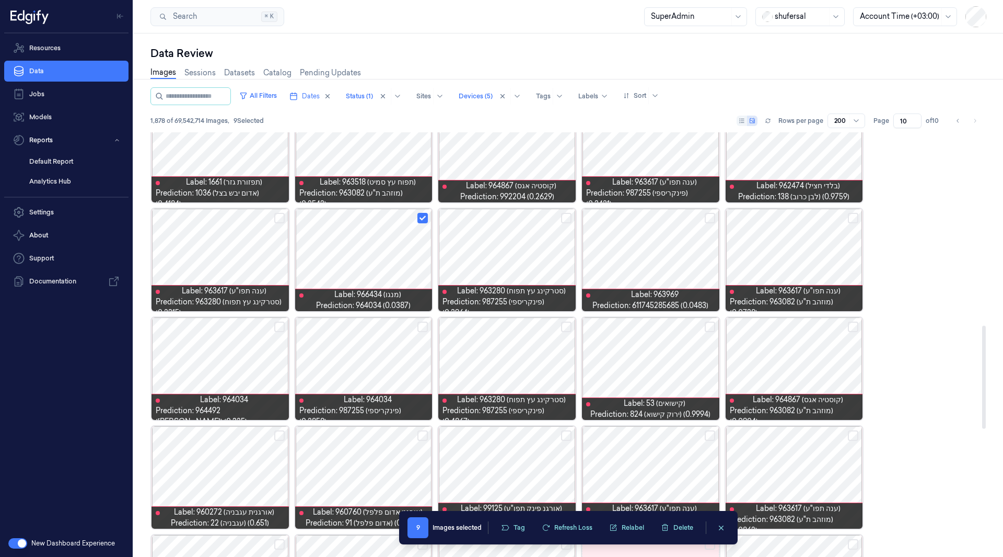
scroll to position [794, 0]
click at [279, 326] on button "Select row" at bounding box center [279, 326] width 10 height 10
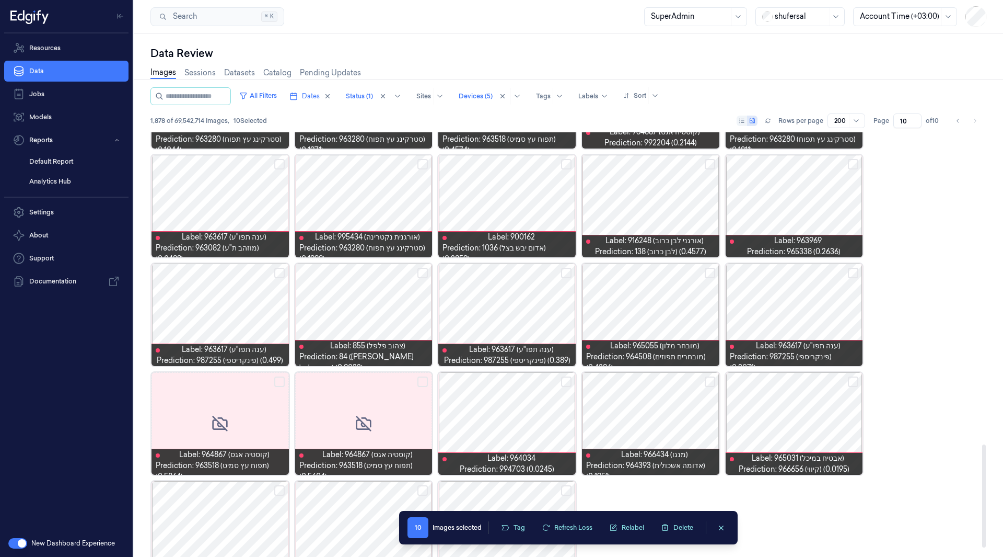
scroll to position [1319, 0]
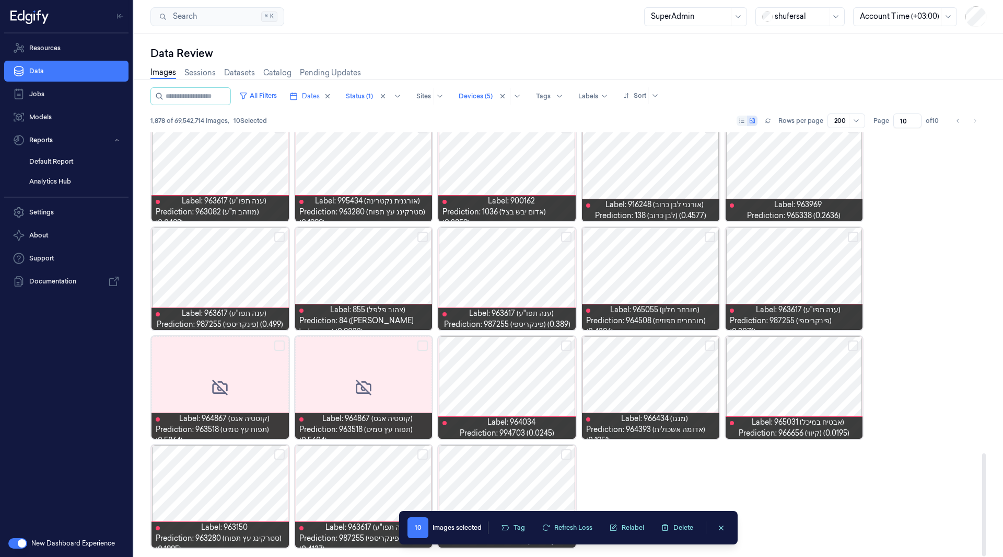
click at [567, 342] on button "Select row" at bounding box center [566, 345] width 10 height 10
click at [523, 526] on button "Tag" at bounding box center [513, 528] width 37 height 16
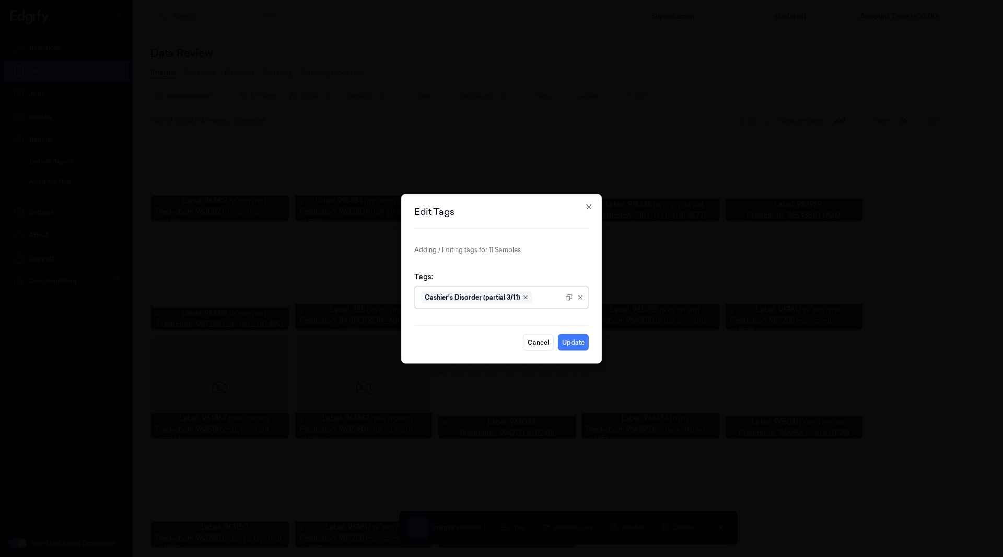
click at [523, 295] on icon "Remove ,Cashier's Disorder (partial 3/11)" at bounding box center [526, 297] width 6 height 6
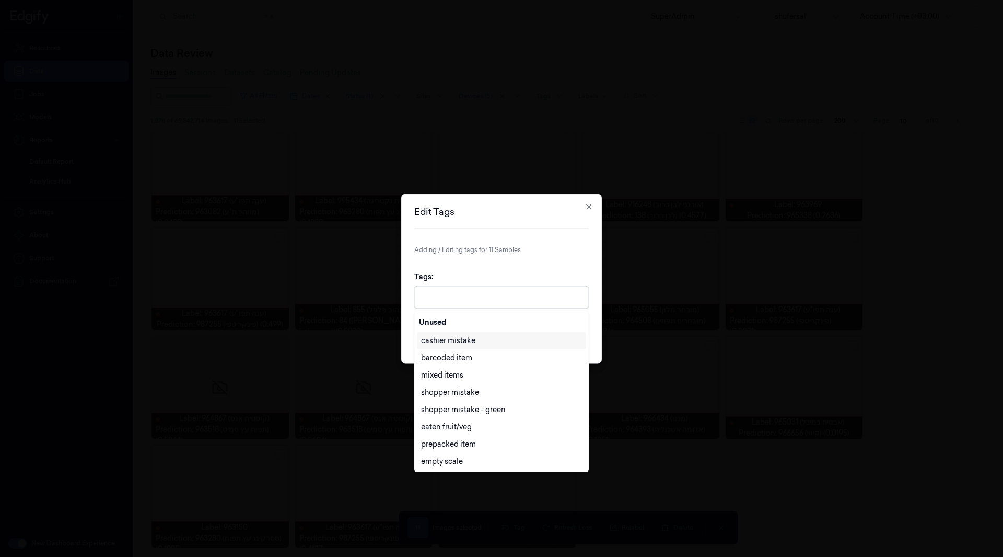
click at [522, 295] on div at bounding box center [502, 297] width 163 height 11
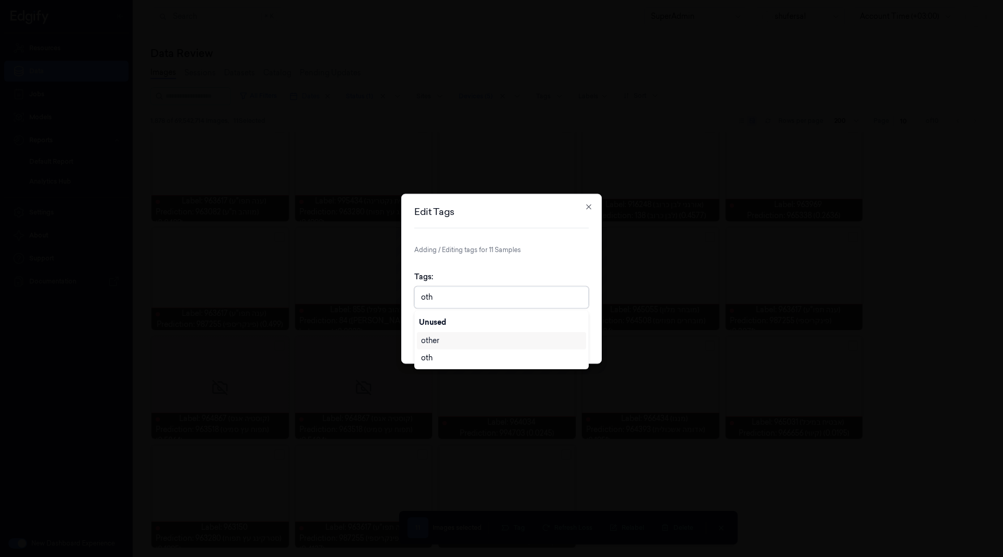
type input "othe"
click at [489, 340] on div "other" at bounding box center [501, 340] width 161 height 11
click at [599, 312] on div "Edit Tags Adding / Editing tags for 11 Samples Tags: other Cancel Update Close" at bounding box center [501, 278] width 201 height 170
click at [572, 336] on button "Update" at bounding box center [573, 341] width 31 height 17
